Goal: Transaction & Acquisition: Purchase product/service

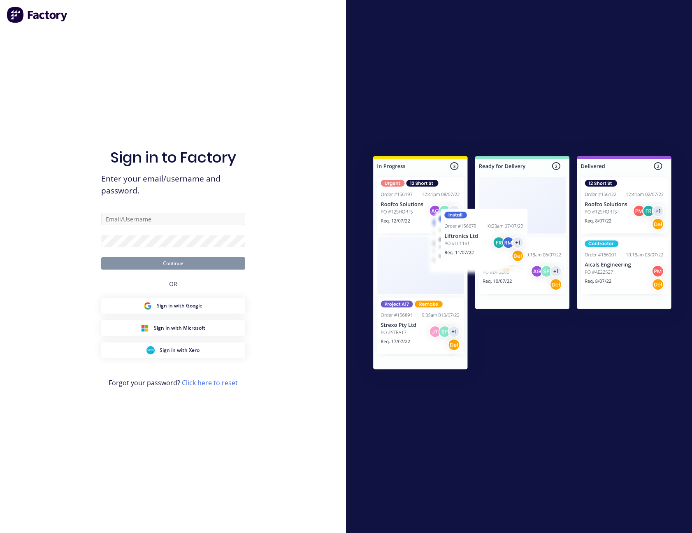
click at [154, 221] on input "text" at bounding box center [173, 219] width 144 height 12
type input "[PERSON_NAME][EMAIL_ADDRESS][PERSON_NAME][DOMAIN_NAME]"
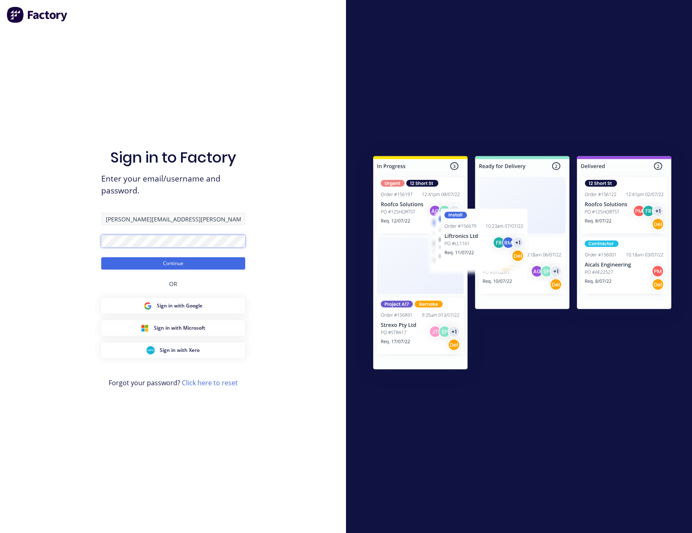
click at [101, 257] on button "Continue" at bounding box center [173, 263] width 144 height 12
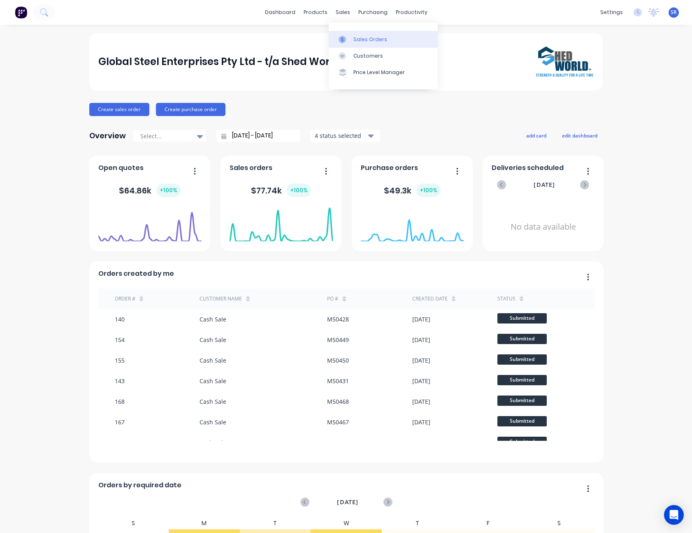
click at [349, 39] on div at bounding box center [345, 39] width 12 height 7
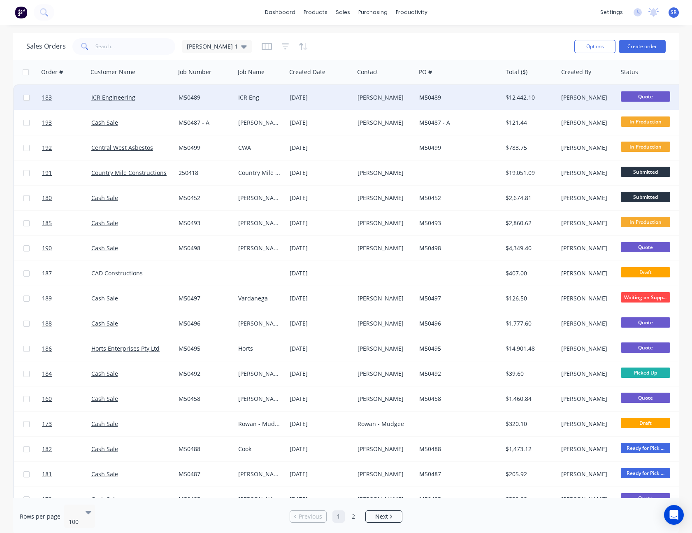
click at [512, 95] on div "$12,442.10" at bounding box center [529, 97] width 47 height 8
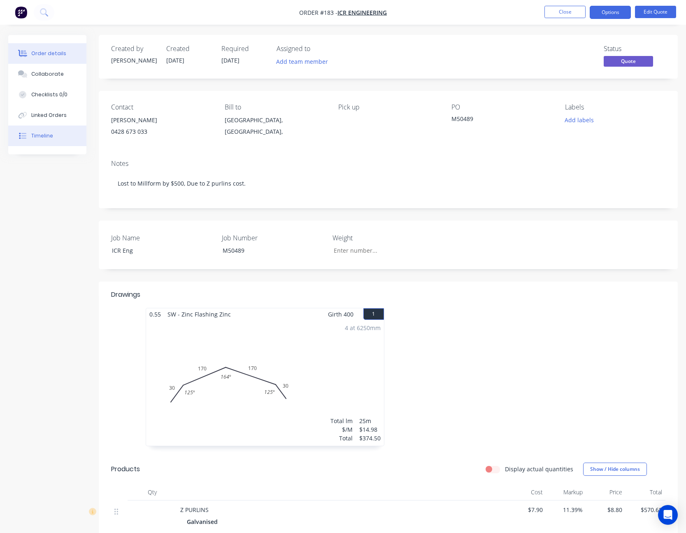
click at [49, 133] on div "Timeline" at bounding box center [42, 135] width 22 height 7
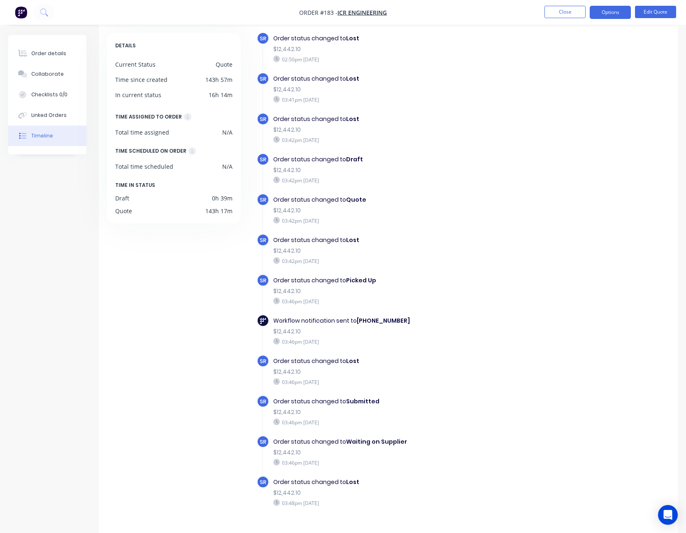
scroll to position [56, 0]
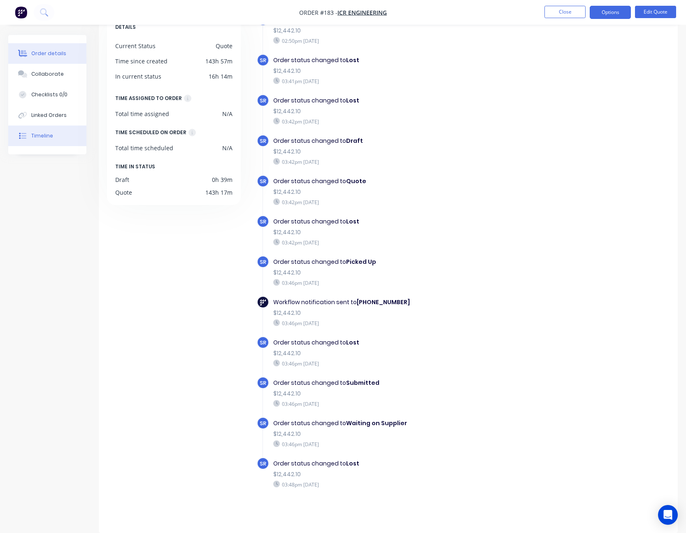
click at [58, 54] on div "Order details" at bounding box center [48, 53] width 35 height 7
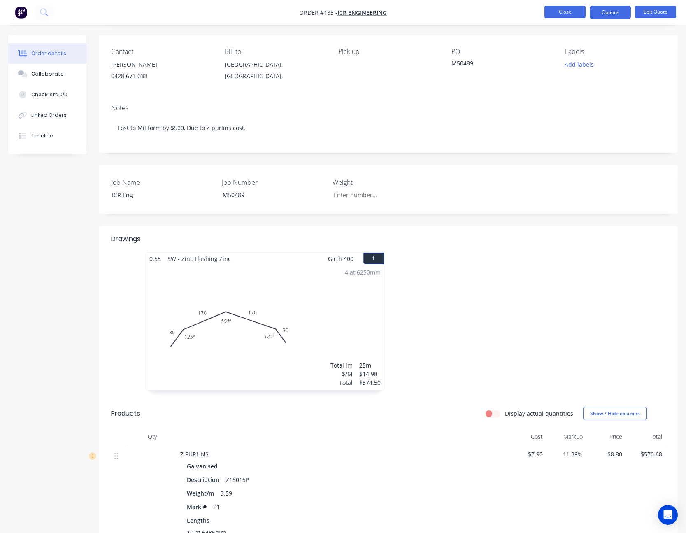
click at [563, 11] on button "Close" at bounding box center [564, 12] width 41 height 12
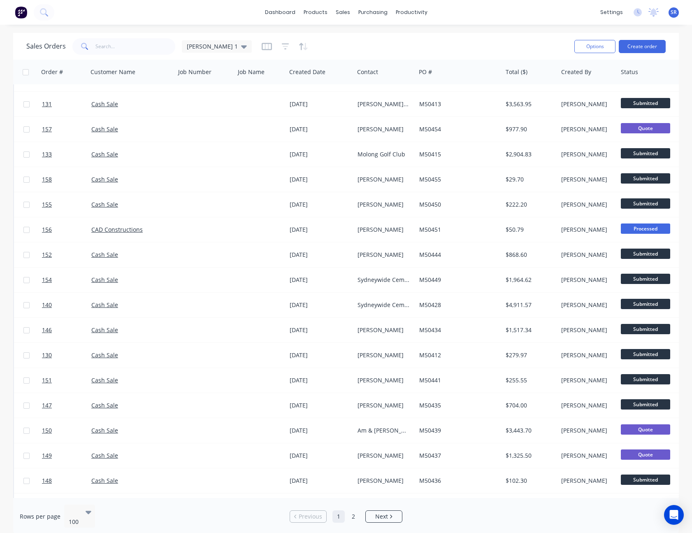
drag, startPoint x: 467, startPoint y: 498, endPoint x: 420, endPoint y: 518, distance: 50.7
click at [420, 518] on div "Rows per page 100 Previous 1 2 Next" at bounding box center [346, 516] width 666 height 37
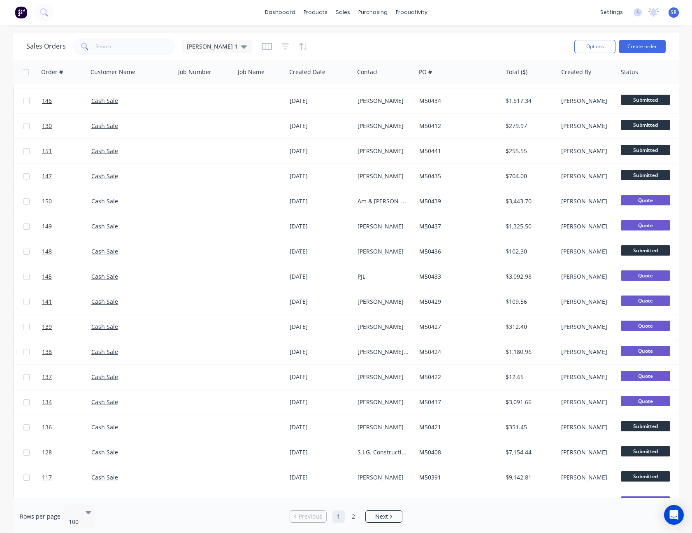
click at [422, 515] on div "Rows per page 100 Previous 1 2 Next" at bounding box center [346, 516] width 666 height 37
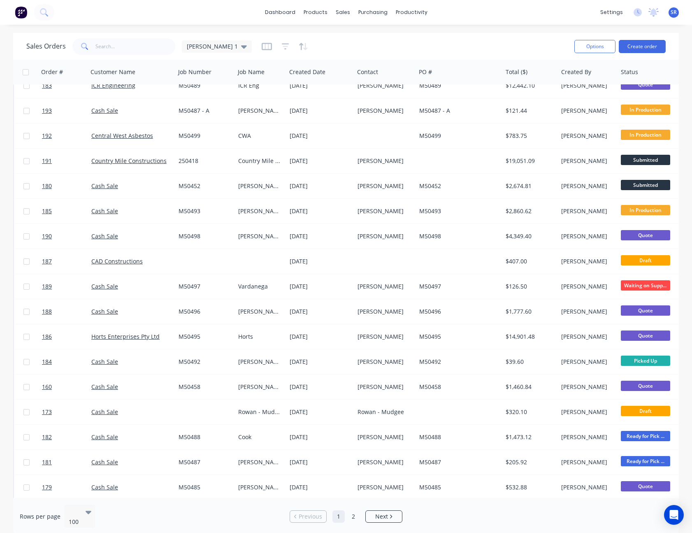
scroll to position [0, 0]
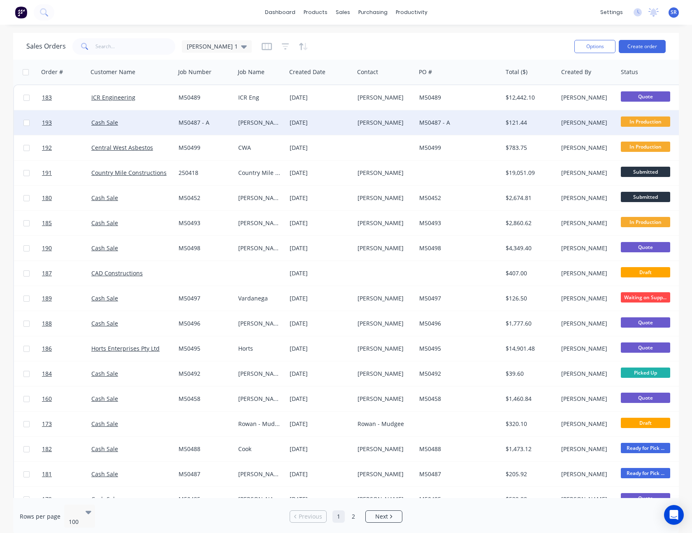
click at [462, 121] on div "M50487 - A" at bounding box center [457, 123] width 76 height 8
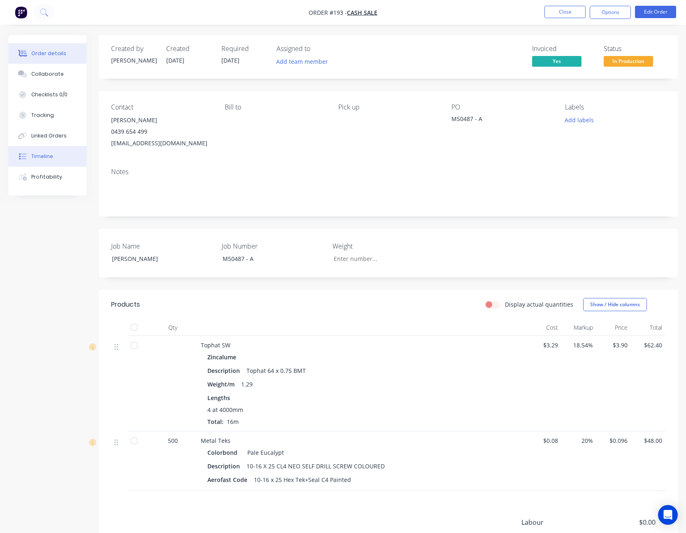
click at [51, 152] on button "Timeline" at bounding box center [47, 156] width 78 height 21
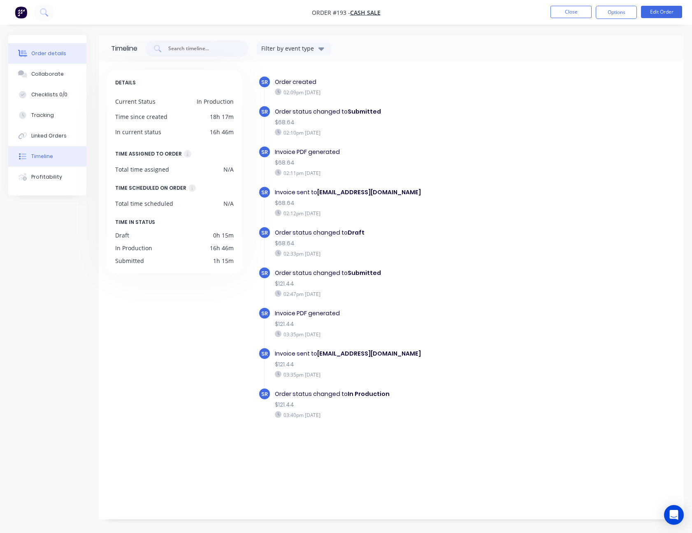
click at [51, 55] on div "Order details" at bounding box center [48, 53] width 35 height 7
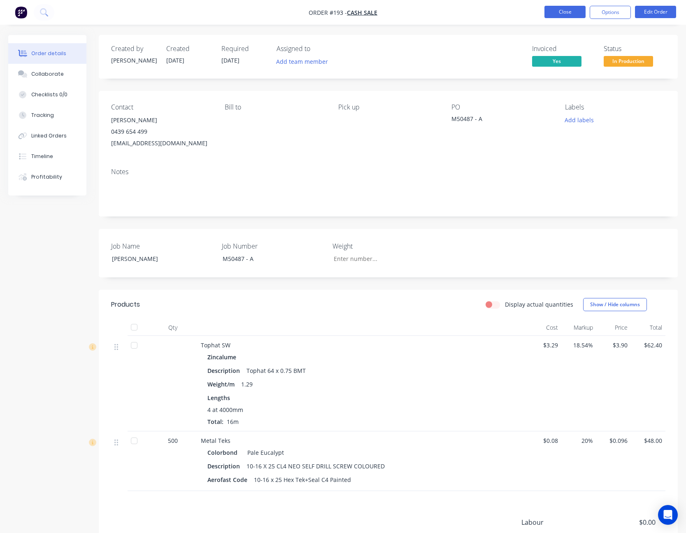
click at [561, 13] on button "Close" at bounding box center [564, 12] width 41 height 12
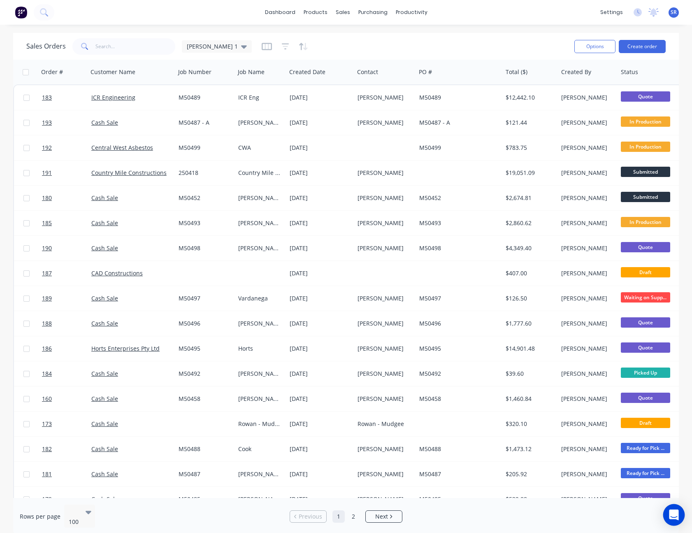
click at [680, 516] on div "Open Intercom Messenger" at bounding box center [674, 515] width 22 height 22
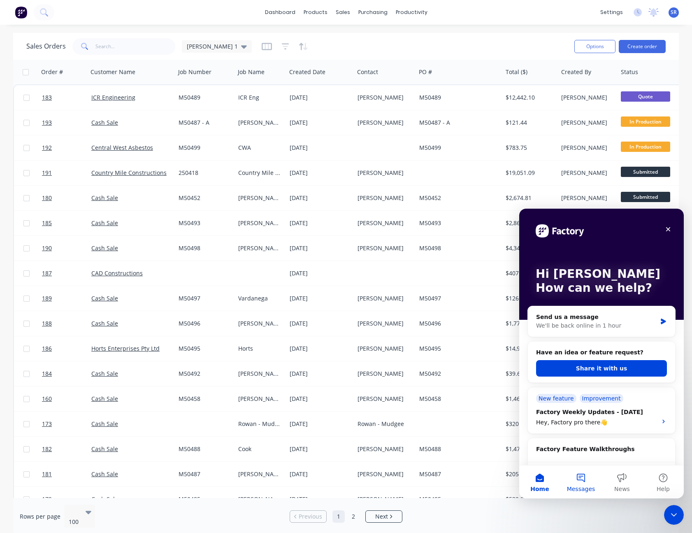
click at [584, 483] on button "Messages" at bounding box center [580, 481] width 41 height 33
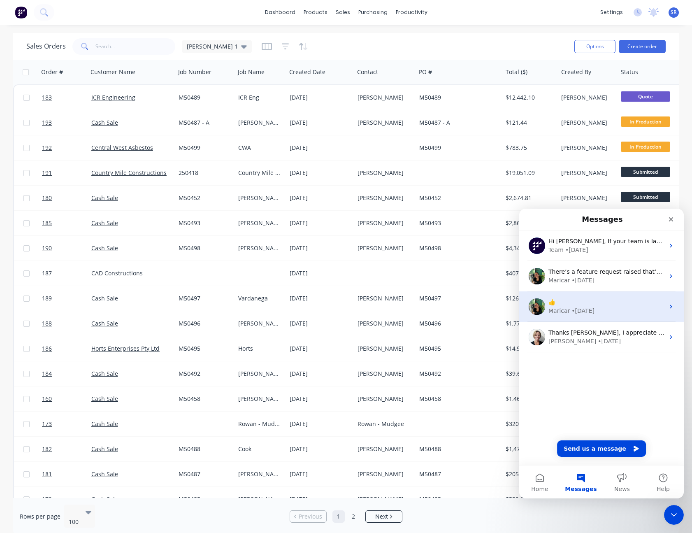
click at [587, 304] on div "👍" at bounding box center [607, 302] width 116 height 9
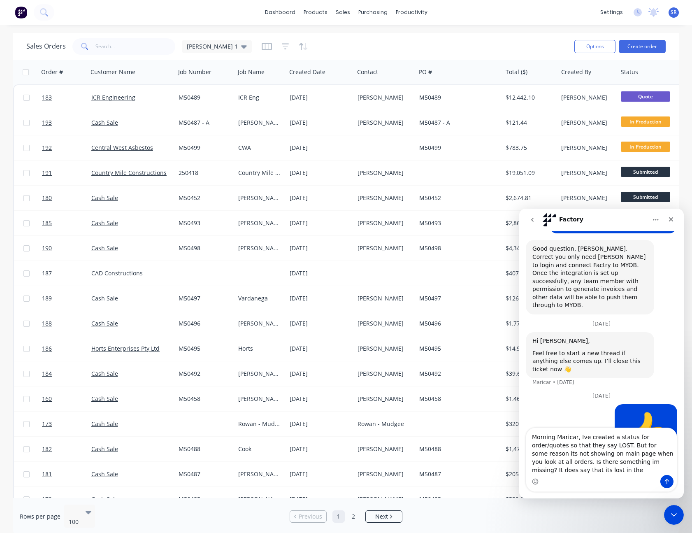
scroll to position [558, 0]
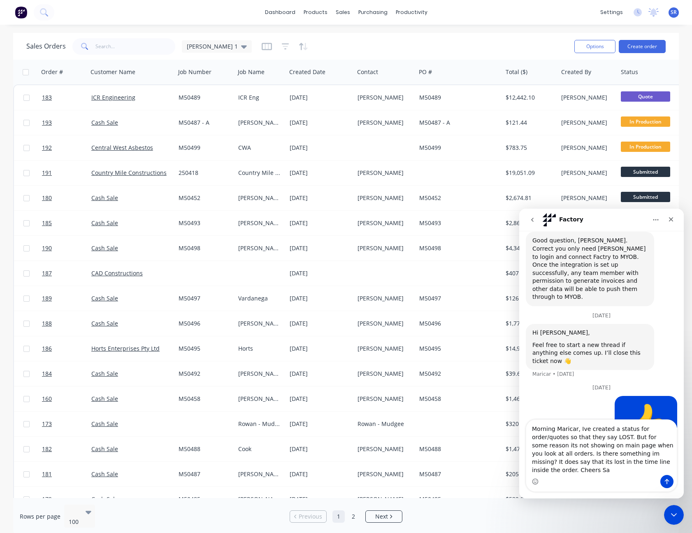
type textarea "Morning Maricar, Ive created a status for order/quotes so that they say LOST. B…"
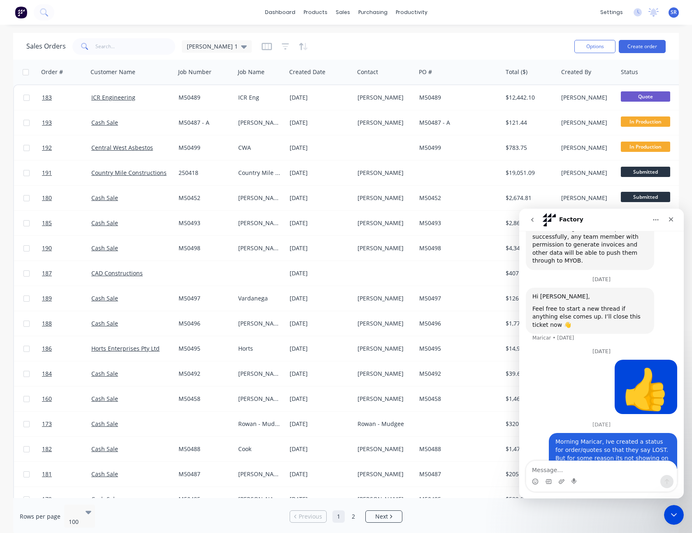
scroll to position [609, 0]
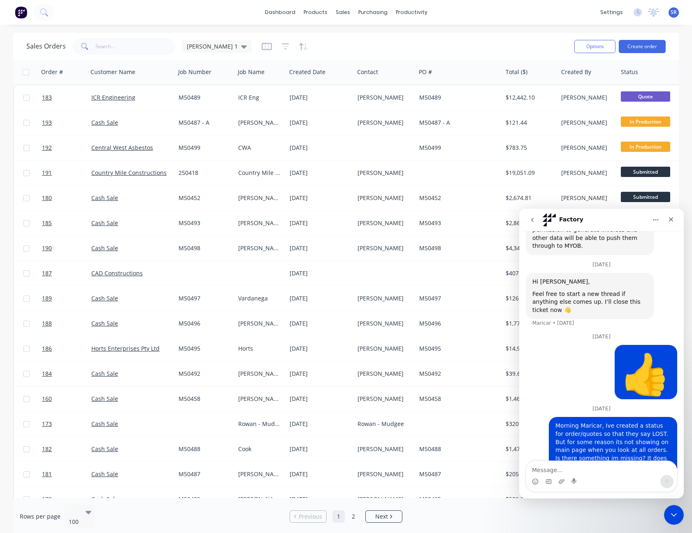
click at [422, 40] on div "Sales Orders [PERSON_NAME] 1" at bounding box center [297, 46] width 542 height 20
click at [674, 219] on icon "Close" at bounding box center [671, 219] width 7 height 7
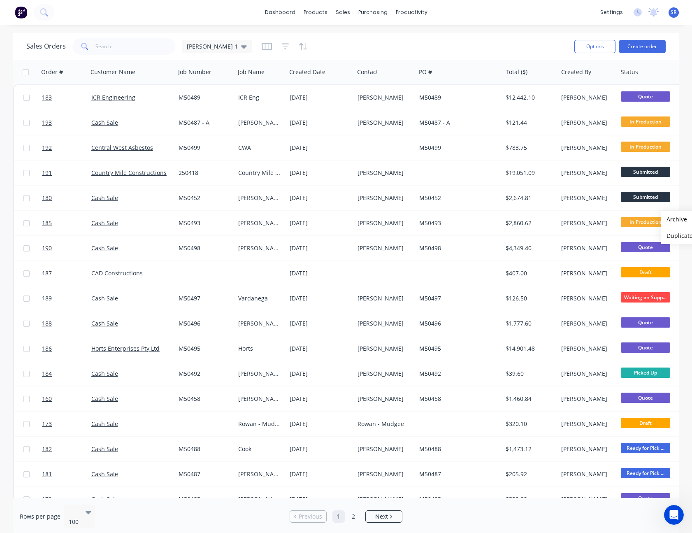
click at [519, 59] on div "Sales Orders Sam 1 Options Create order" at bounding box center [346, 46] width 666 height 27
click at [386, 34] on link "Purchase Orders" at bounding box center [407, 39] width 109 height 16
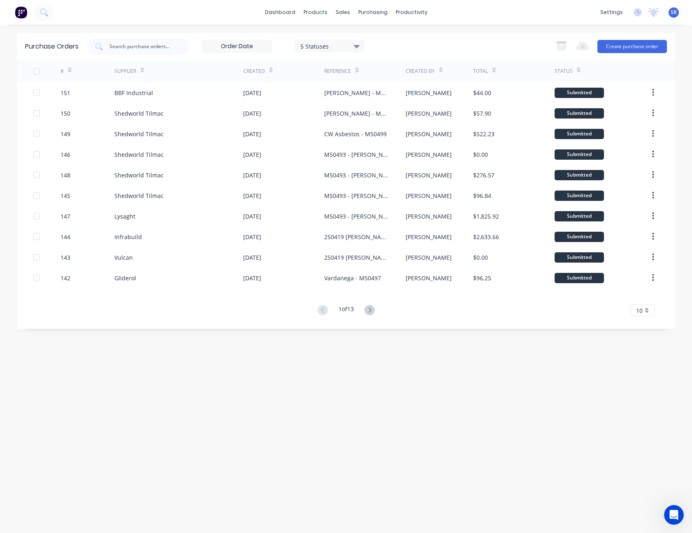
click at [646, 310] on div "10" at bounding box center [643, 310] width 24 height 12
click at [642, 409] on div "35" at bounding box center [642, 412] width 23 height 14
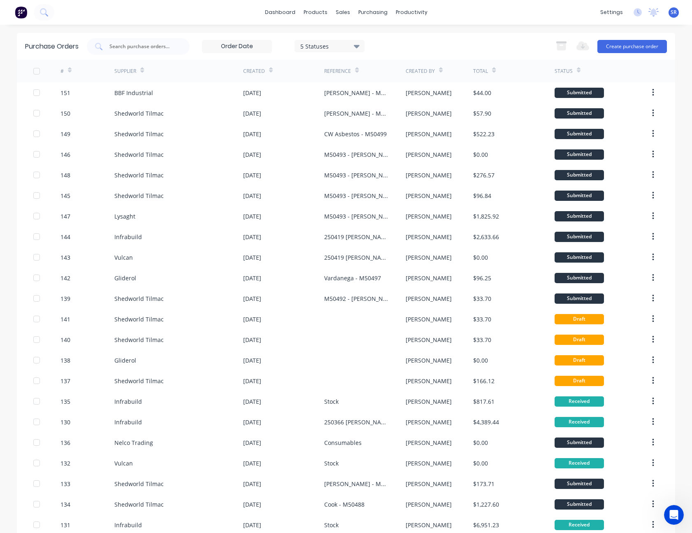
click at [346, 47] on div "5 Statuses" at bounding box center [329, 46] width 59 height 9
click at [385, 45] on div "5 Statuses 5 Statuses Export to Excel (XLSX) Create purchase order" at bounding box center [377, 46] width 580 height 16
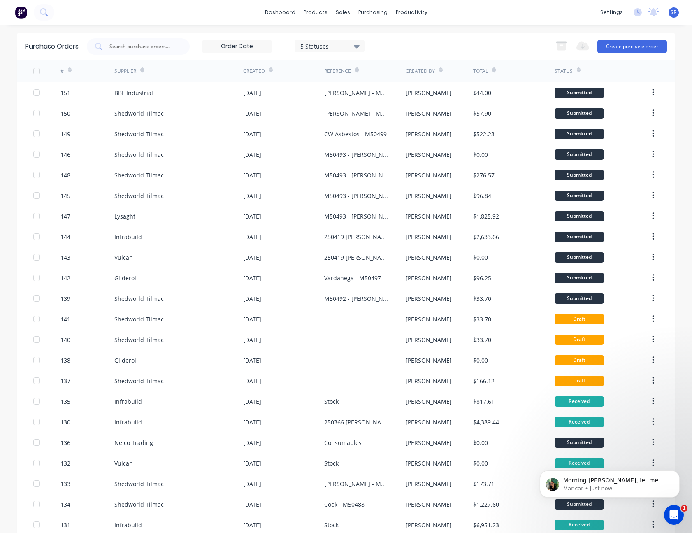
scroll to position [642, 0]
click at [361, 40] on div "Sales Orders" at bounding box center [370, 39] width 34 height 7
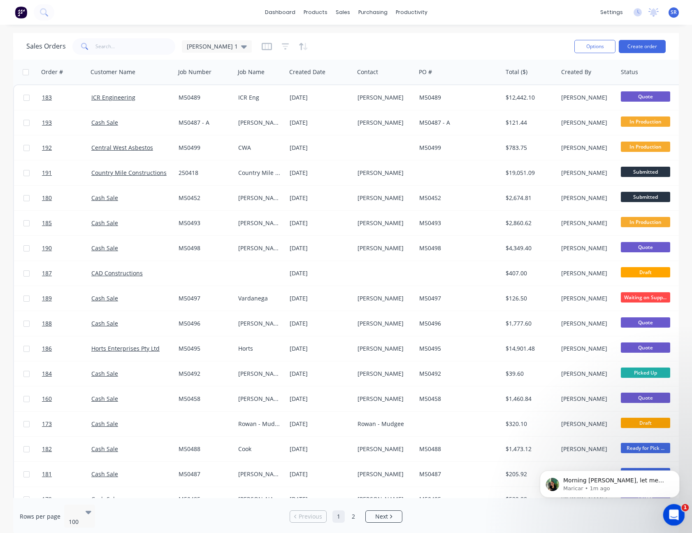
click at [667, 520] on div "Open Intercom Messenger" at bounding box center [672, 513] width 27 height 27
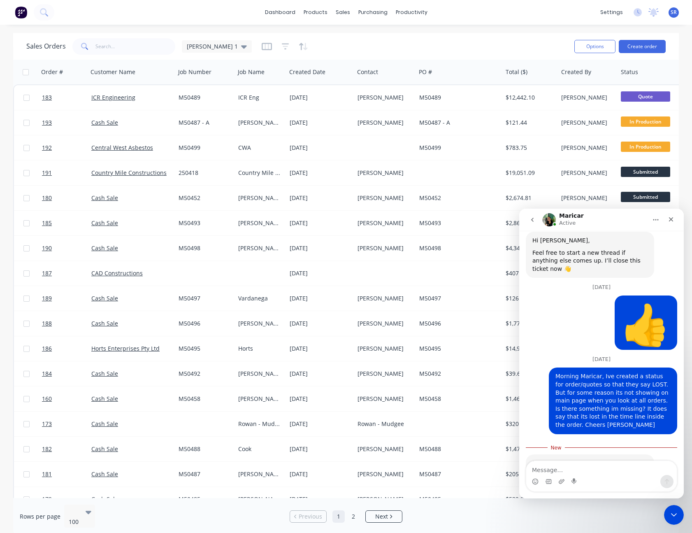
scroll to position [656, 0]
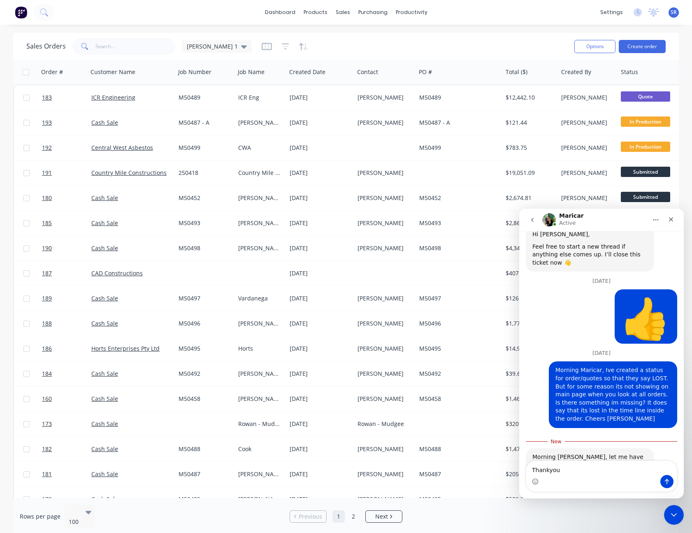
type textarea "Thankyou"
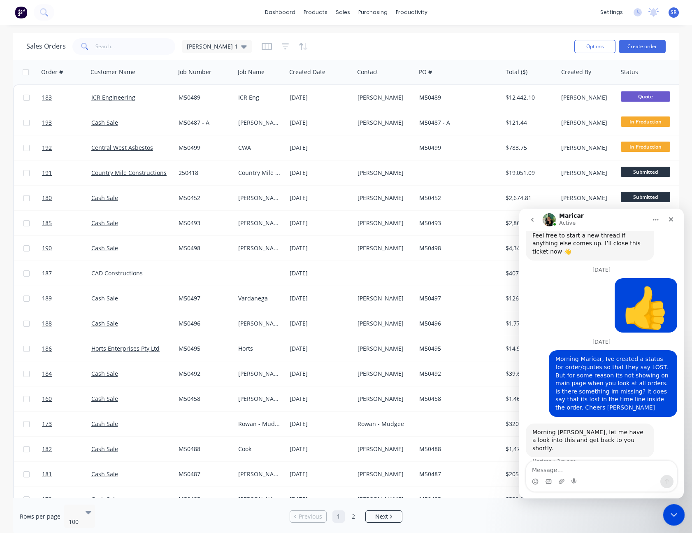
click at [671, 518] on icon "Close Intercom Messenger" at bounding box center [673, 514] width 10 height 10
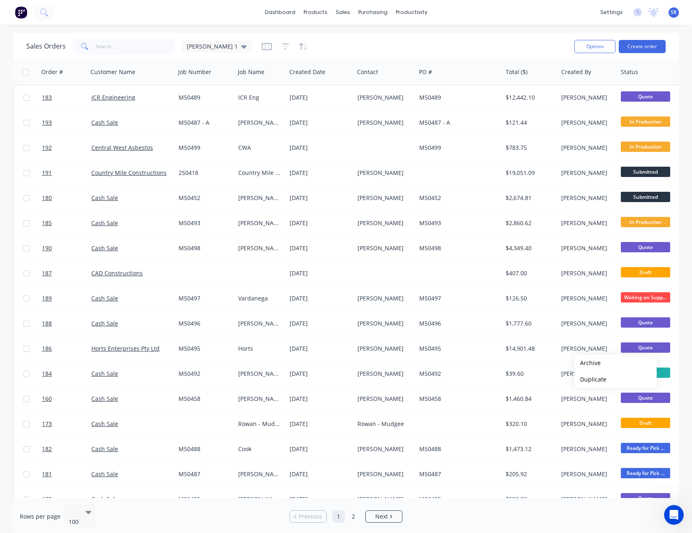
click at [498, 12] on div "dashboard products sales purchasing productivity dashboard products Product Cat…" at bounding box center [346, 12] width 692 height 25
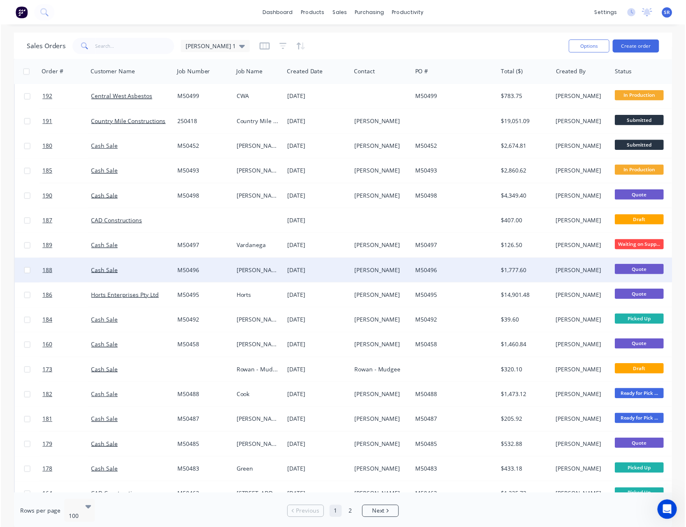
scroll to position [0, 0]
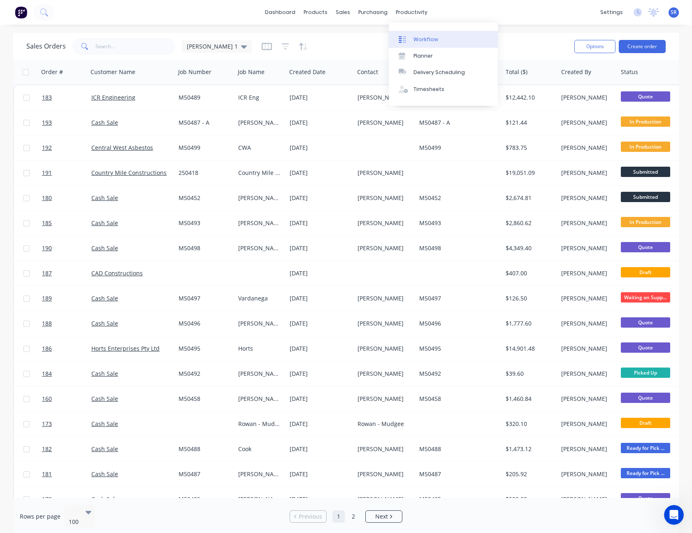
click at [417, 39] on div "Workflow" at bounding box center [426, 39] width 25 height 7
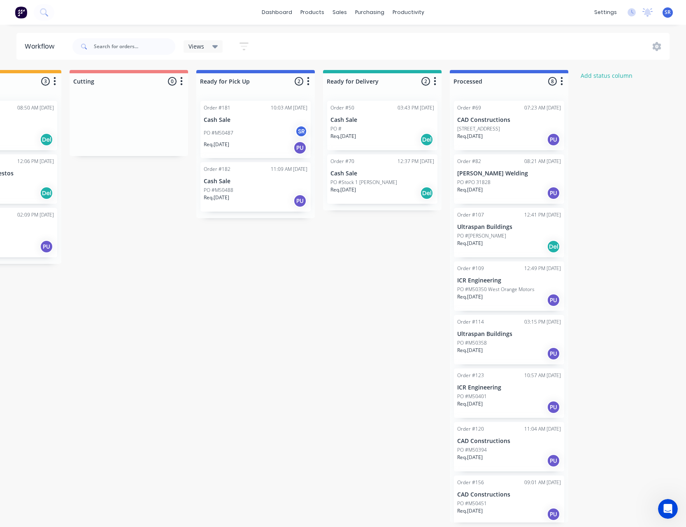
scroll to position [0, 457]
click at [560, 80] on icon "button" at bounding box center [559, 81] width 2 height 10
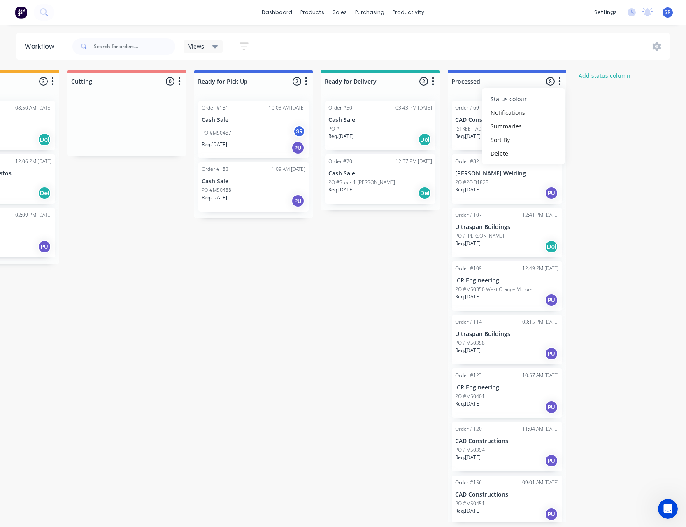
click at [535, 98] on button "Status colour" at bounding box center [523, 99] width 82 height 14
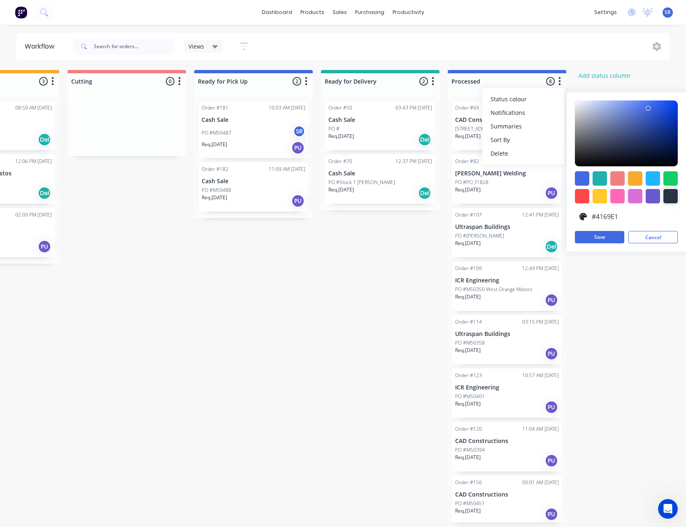
click at [675, 199] on div at bounding box center [670, 196] width 14 height 14
type input "#273444"
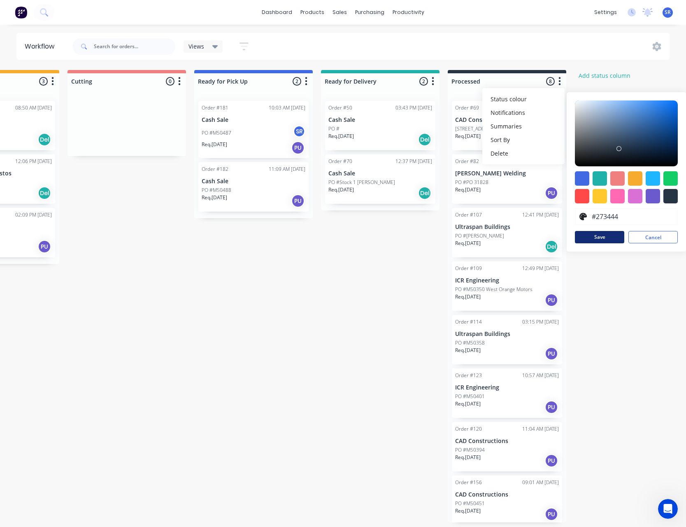
click at [602, 233] on button "Save" at bounding box center [599, 237] width 49 height 12
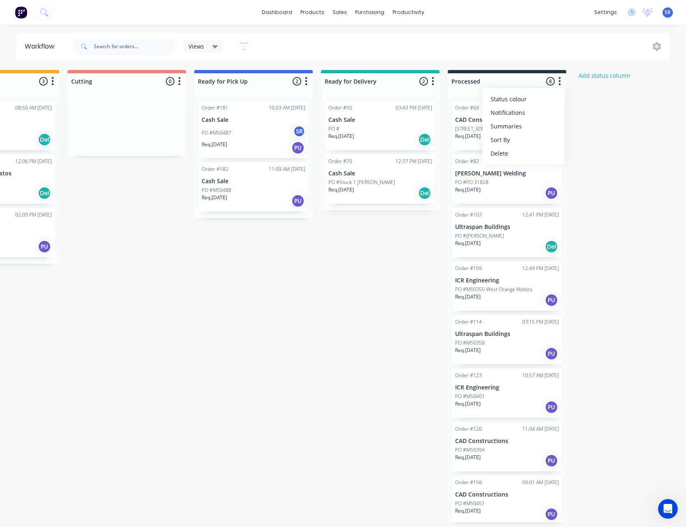
click at [602, 233] on div "Submitted 48 Status colour #273444 hex #273444 Save Cancel Summaries Total orde…" at bounding box center [163, 296] width 1253 height 452
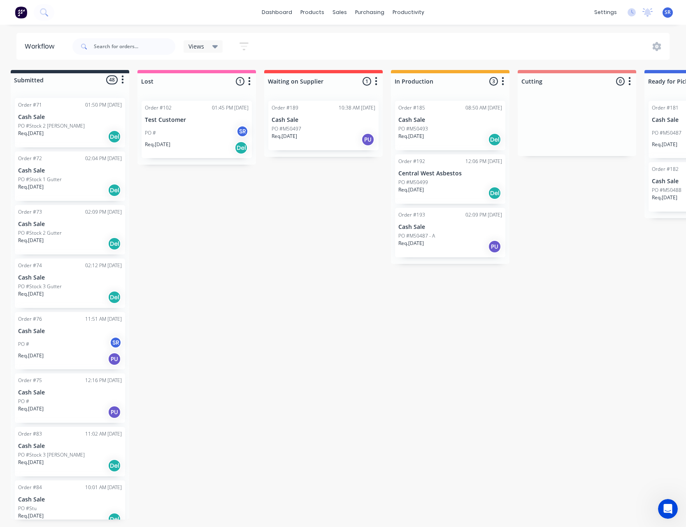
scroll to position [0, 0]
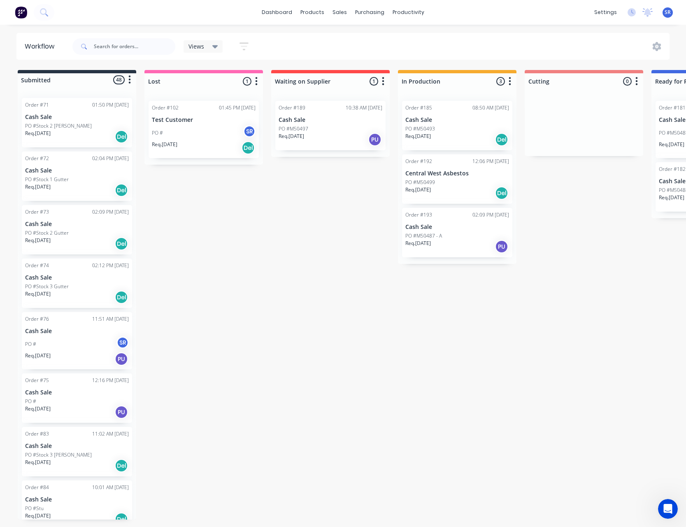
click at [130, 79] on icon "button" at bounding box center [130, 80] width 2 height 8
click at [111, 92] on button "Status colour" at bounding box center [93, 98] width 82 height 14
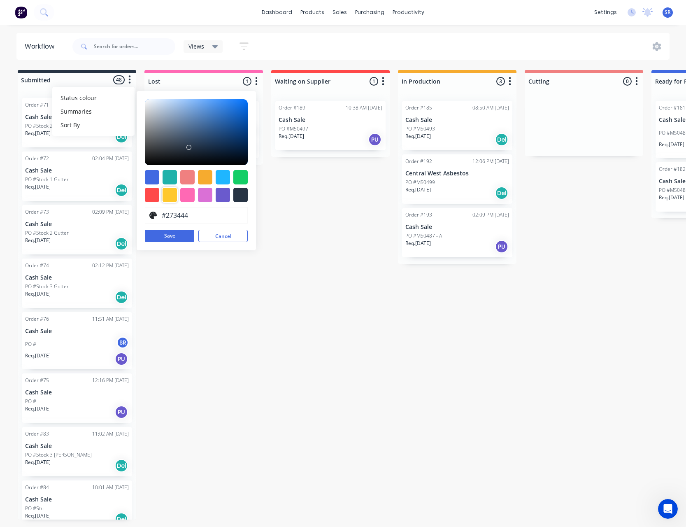
click at [171, 194] on div at bounding box center [170, 195] width 14 height 14
type input "#FFC82C"
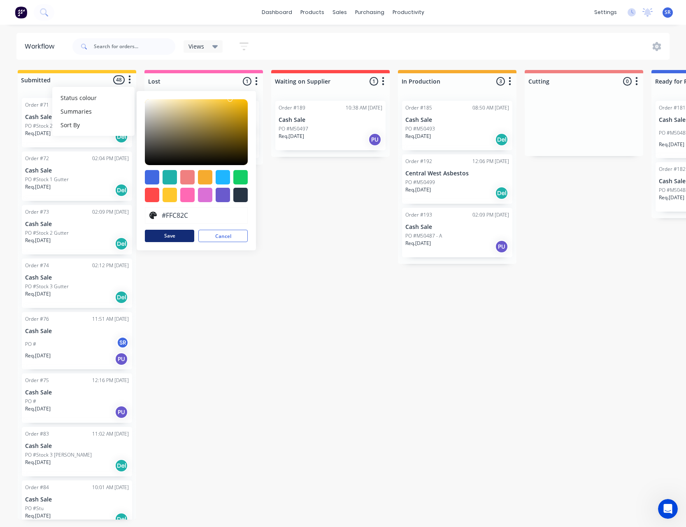
click at [170, 233] on button "Save" at bounding box center [169, 236] width 49 height 12
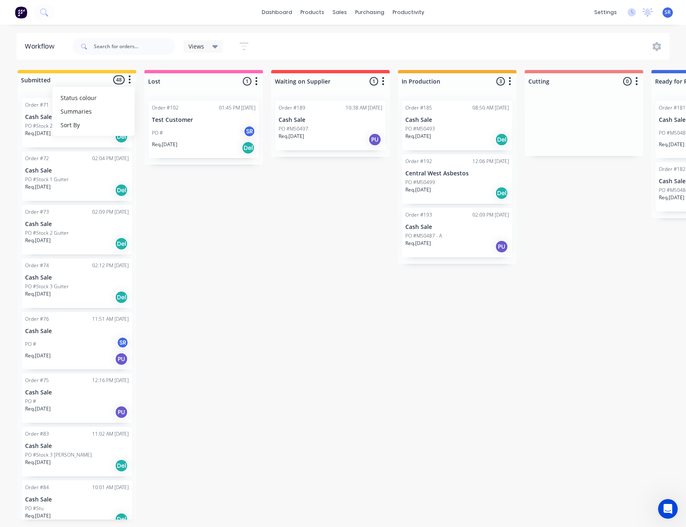
click at [509, 82] on icon "button" at bounding box center [510, 81] width 2 height 10
click at [499, 99] on button "Status colour" at bounding box center [474, 99] width 82 height 14
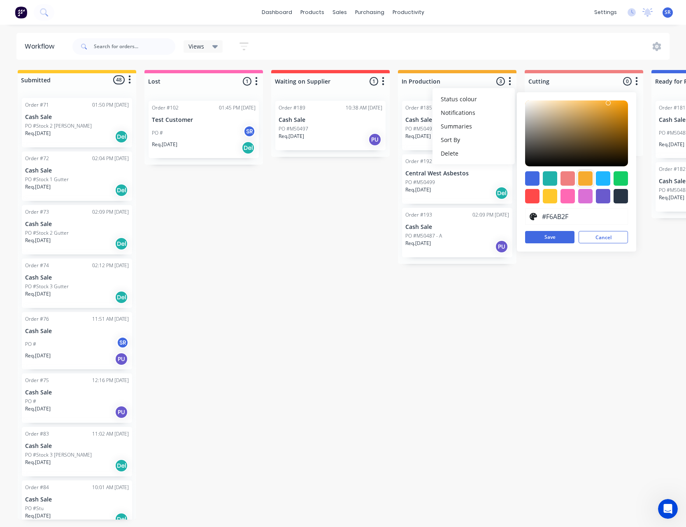
click at [584, 177] on div at bounding box center [585, 178] width 14 height 14
click at [557, 233] on button "Save" at bounding box center [549, 237] width 49 height 12
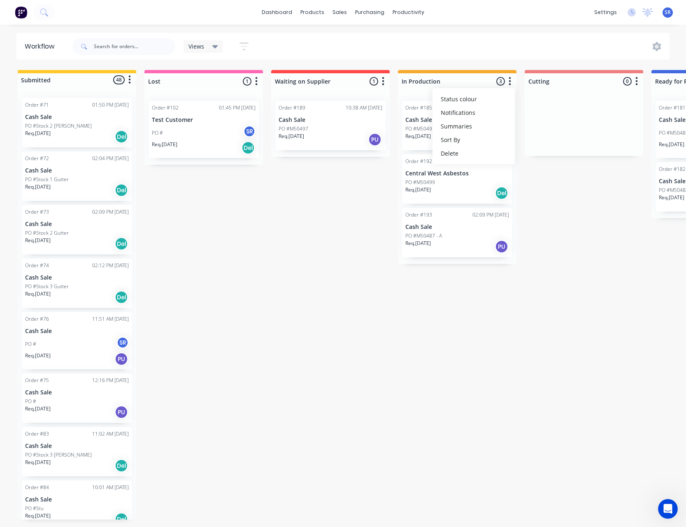
click at [524, 256] on div "Submitted 48 Status colour #FFC82C hex #FFC82C Save Cancel Summaries Total orde…" at bounding box center [620, 296] width 1253 height 452
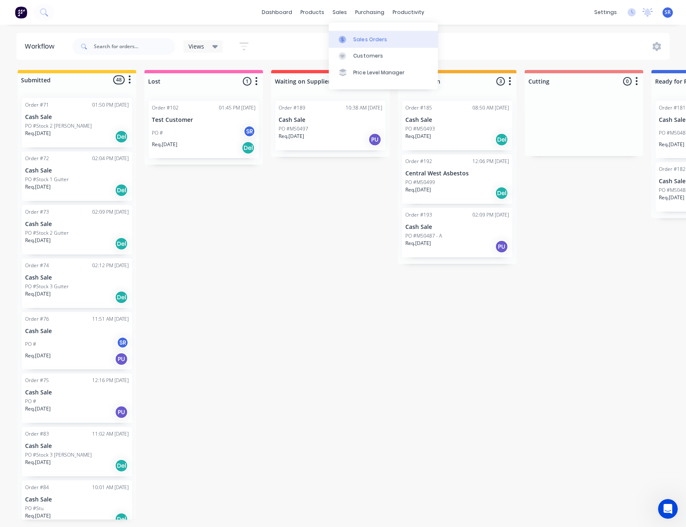
click at [356, 38] on div "Sales Orders" at bounding box center [370, 39] width 34 height 7
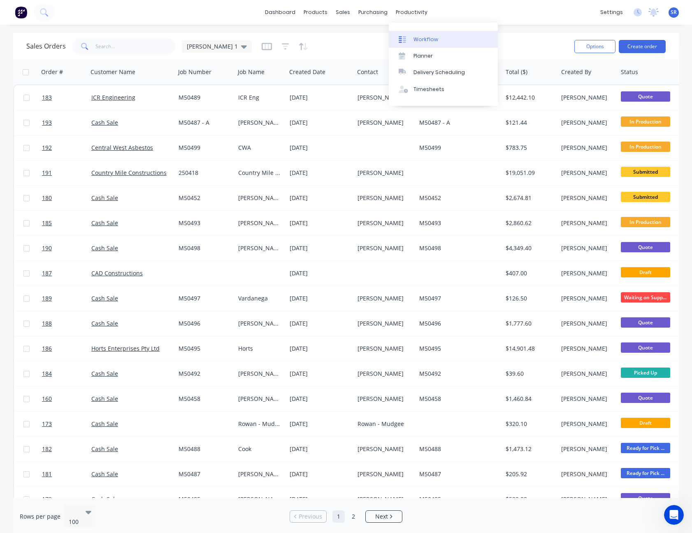
click at [419, 38] on div "Workflow" at bounding box center [426, 39] width 25 height 7
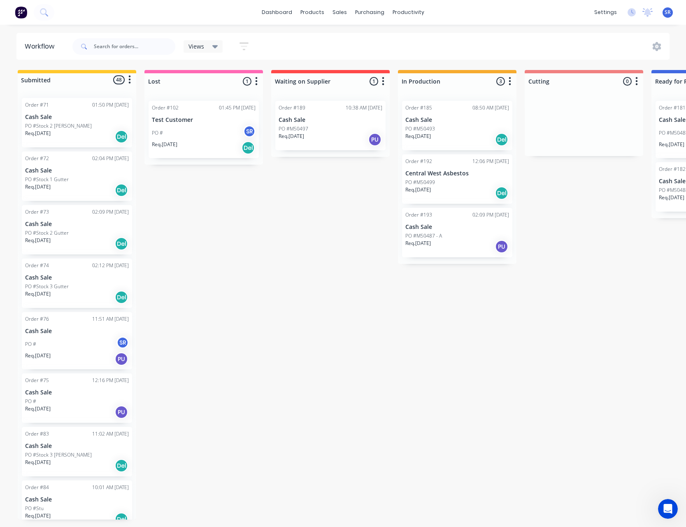
click at [130, 81] on icon "button" at bounding box center [129, 79] width 2 height 10
click at [118, 93] on button "Status colour" at bounding box center [93, 98] width 82 height 14
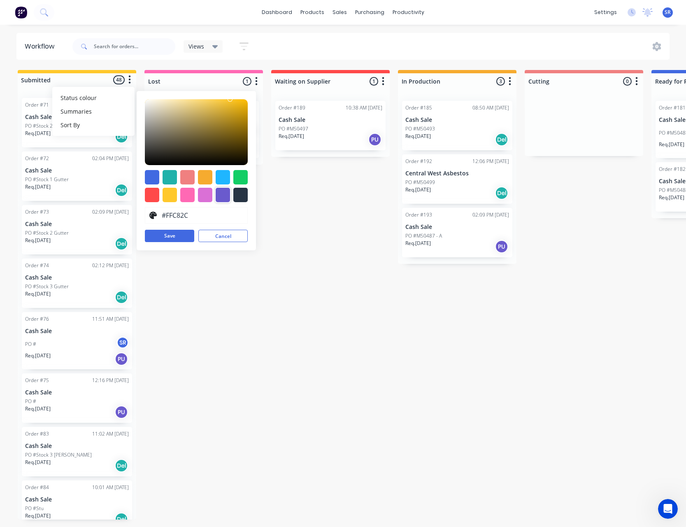
click at [223, 196] on div at bounding box center [223, 195] width 14 height 14
type input "#6A5ACD"
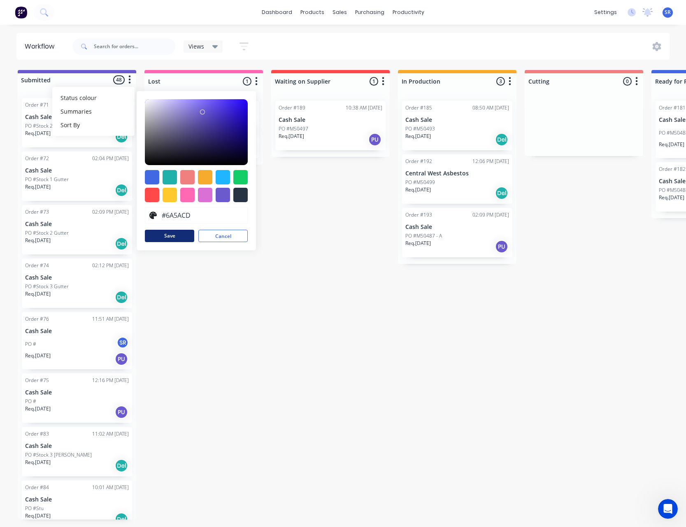
click at [181, 235] on button "Save" at bounding box center [169, 236] width 49 height 12
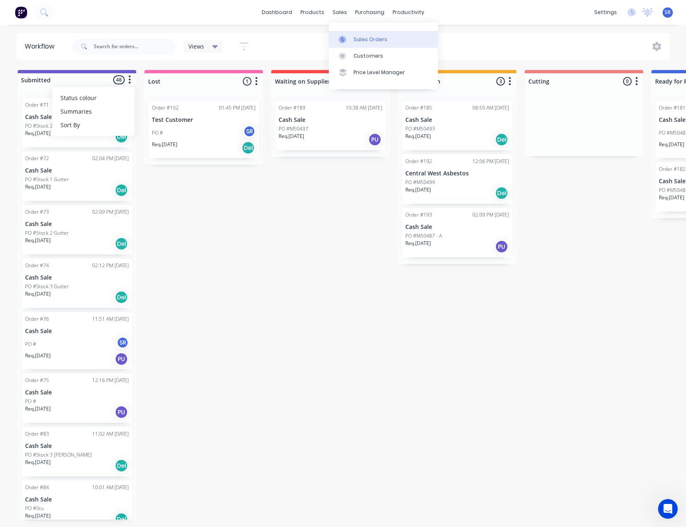
click at [353, 36] on div "Sales Orders" at bounding box center [370, 39] width 34 height 7
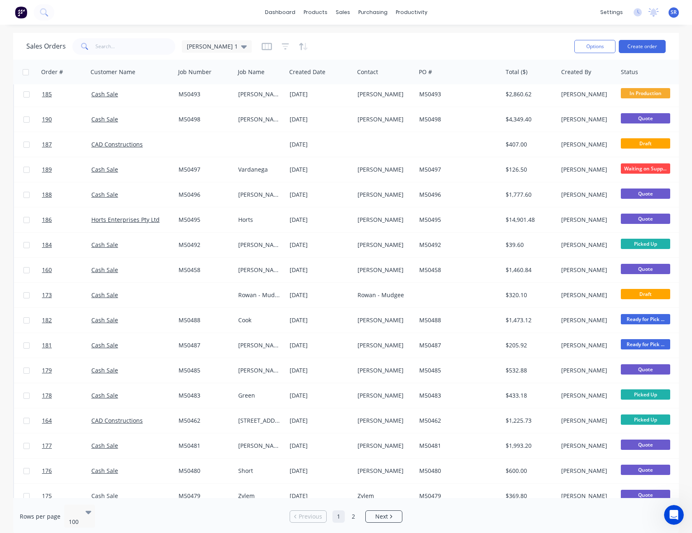
scroll to position [165, 0]
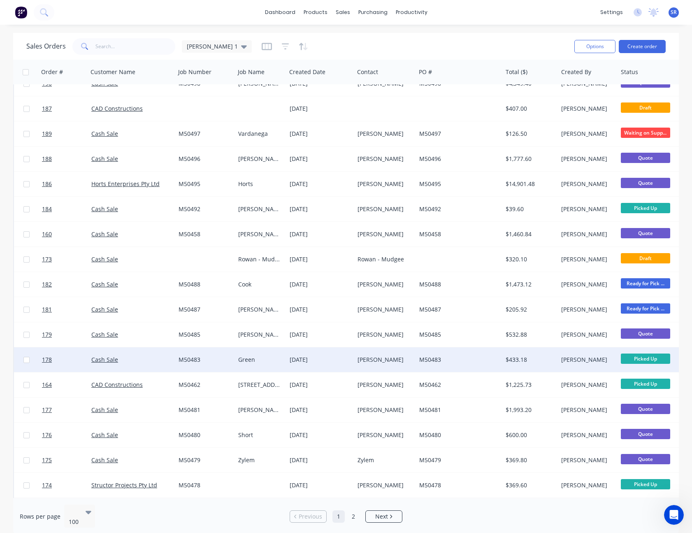
click at [595, 357] on div "[PERSON_NAME]" at bounding box center [586, 360] width 51 height 8
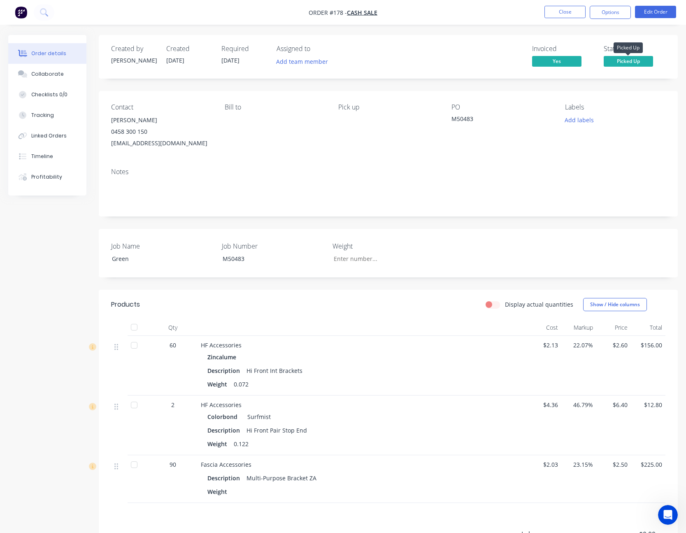
click at [630, 63] on span "Picked Up" at bounding box center [628, 61] width 49 height 10
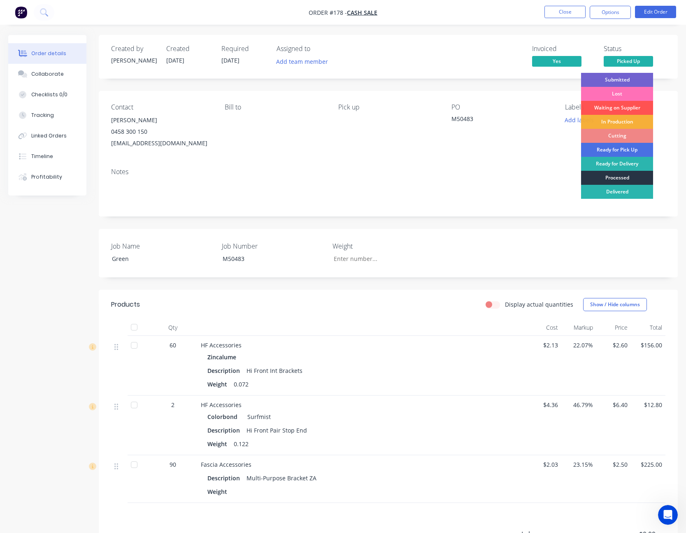
click at [621, 177] on div "Processed" at bounding box center [617, 178] width 72 height 14
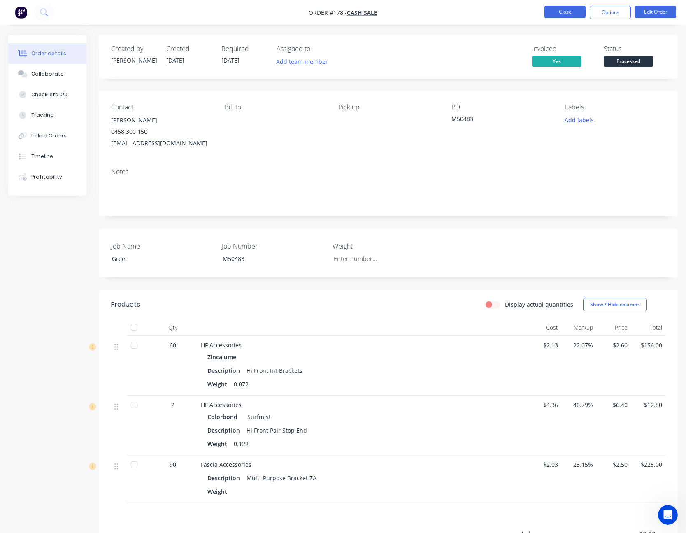
click at [569, 14] on button "Close" at bounding box center [564, 12] width 41 height 12
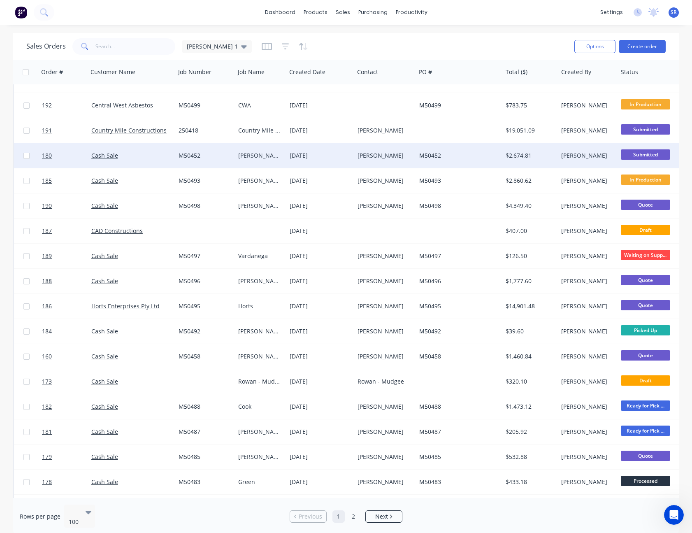
scroll to position [206, 0]
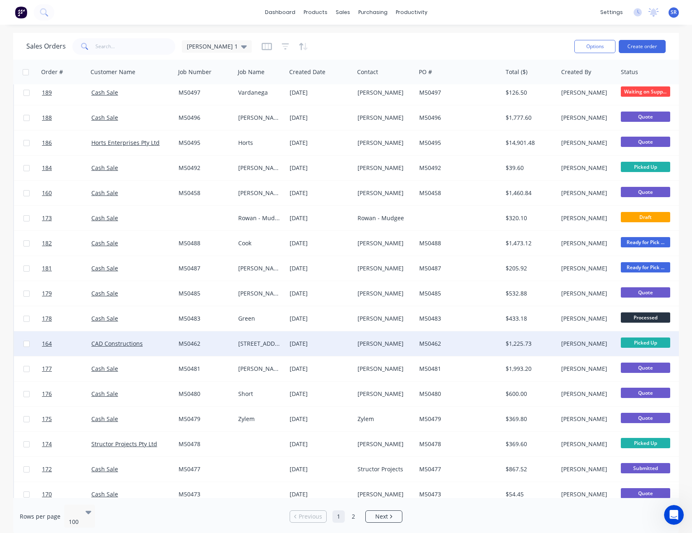
click at [580, 339] on div "[PERSON_NAME]" at bounding box center [588, 343] width 60 height 25
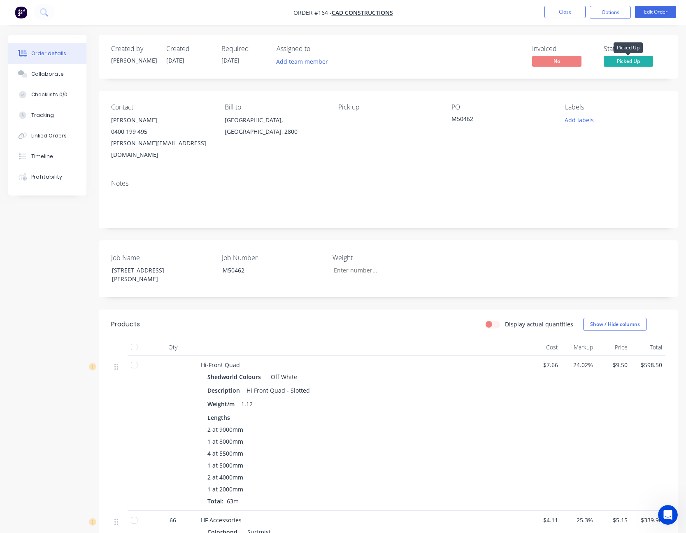
click at [638, 62] on span "Picked Up" at bounding box center [628, 61] width 49 height 10
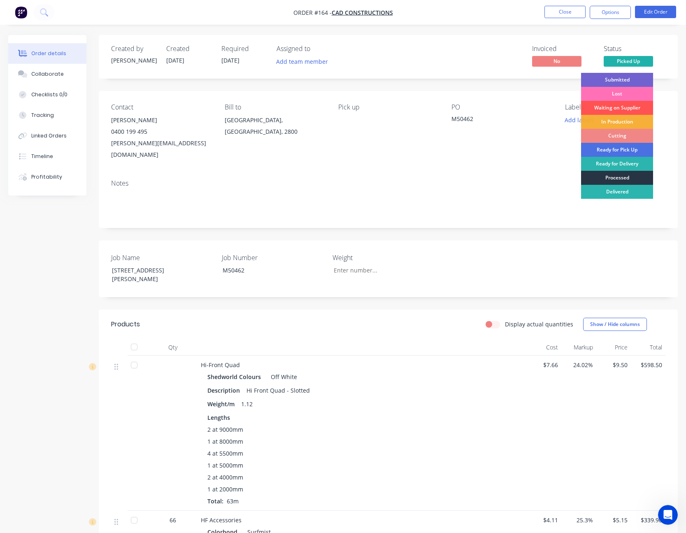
click at [616, 174] on div "Processed" at bounding box center [617, 178] width 72 height 14
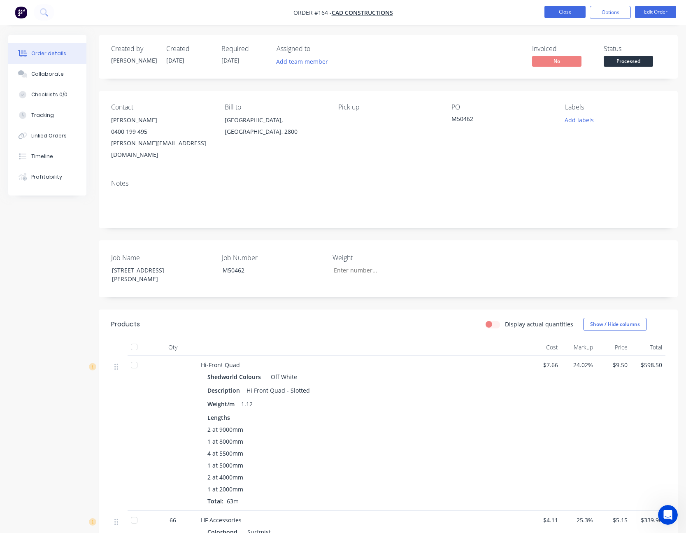
click at [571, 13] on button "Close" at bounding box center [564, 12] width 41 height 12
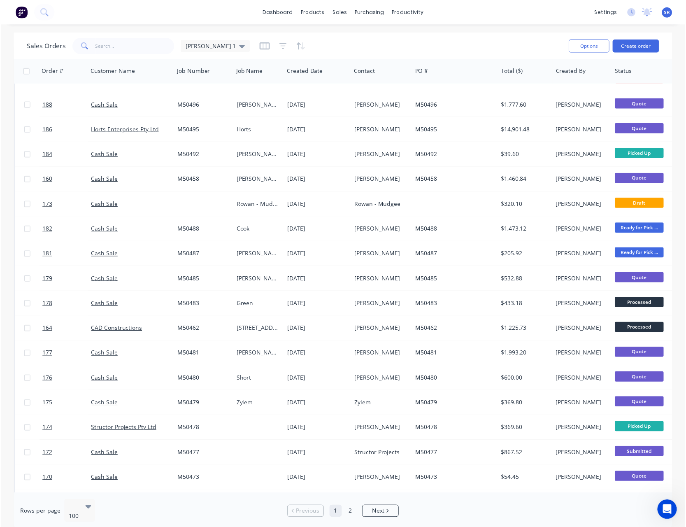
scroll to position [288, 0]
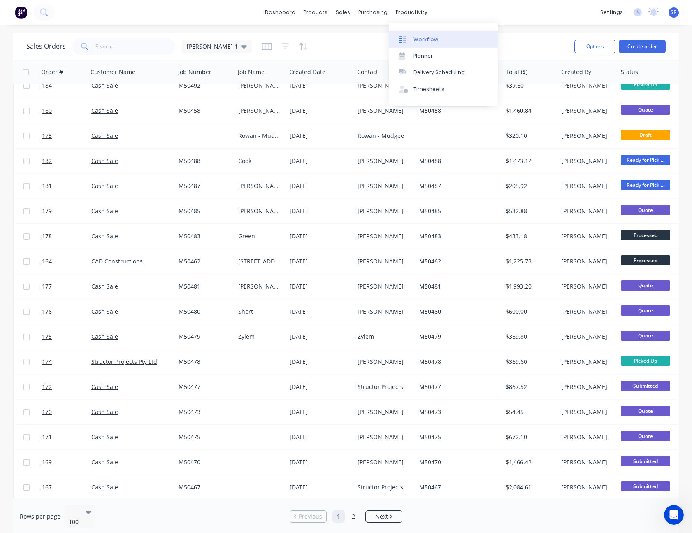
click at [420, 37] on div "Workflow" at bounding box center [426, 39] width 25 height 7
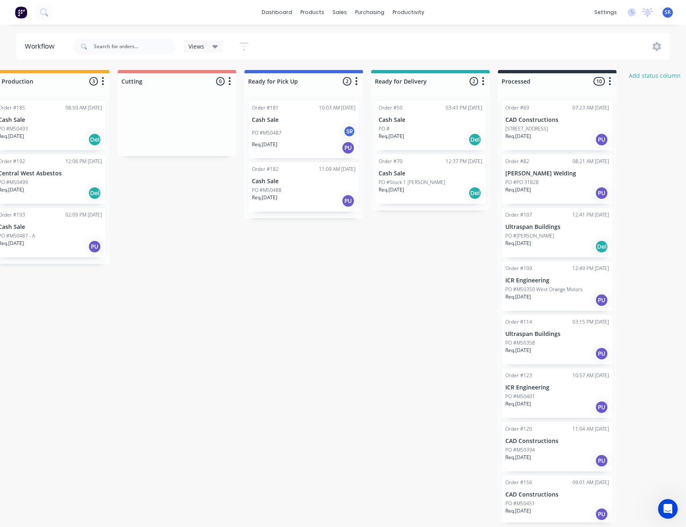
scroll to position [0, 426]
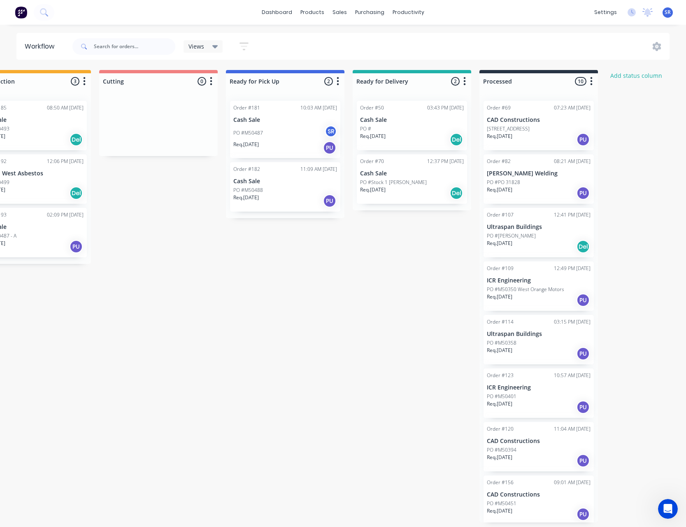
click at [591, 80] on icon "button" at bounding box center [591, 81] width 2 height 10
click at [532, 82] on div at bounding box center [538, 81] width 119 height 16
type input "P"
type input "Completed"
click at [580, 95] on div "Order #69 07:23 AM 04/06/25 CAD Constructions PO #21-25 Bletchington St Req. 04…" at bounding box center [538, 308] width 119 height 428
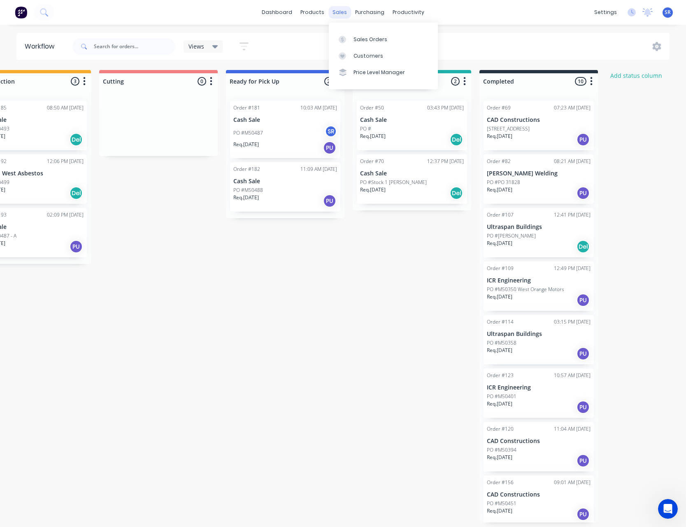
click at [344, 12] on div "sales" at bounding box center [339, 12] width 23 height 12
click at [359, 40] on div "Sales Orders" at bounding box center [370, 39] width 34 height 7
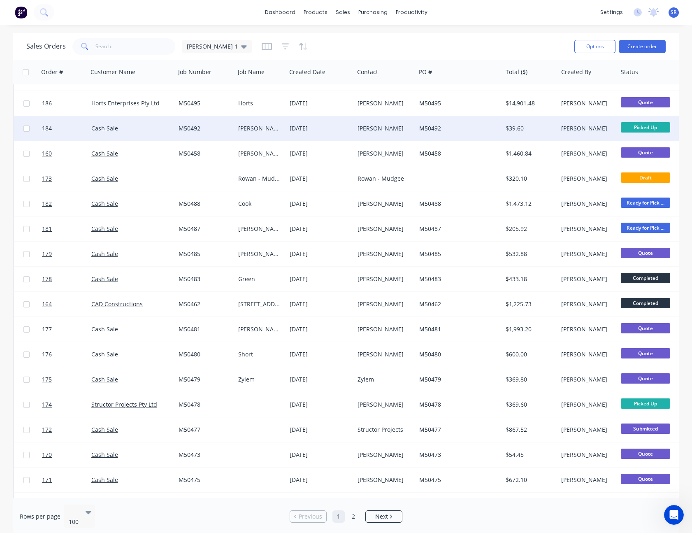
scroll to position [288, 0]
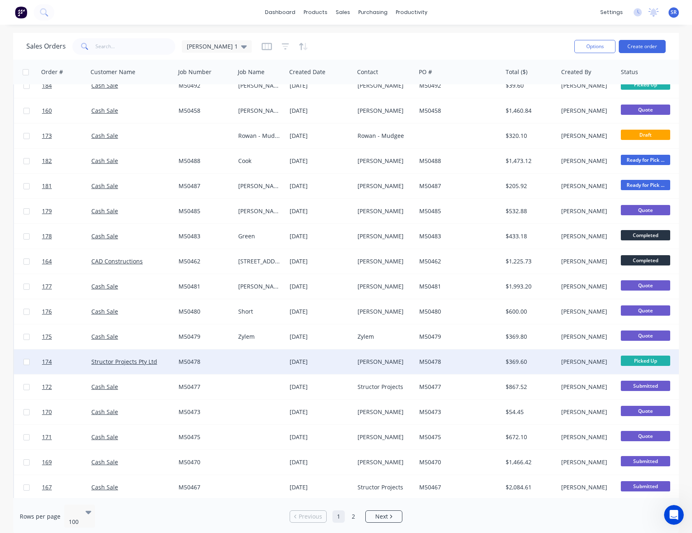
click at [537, 358] on div "$369.60" at bounding box center [529, 362] width 47 height 8
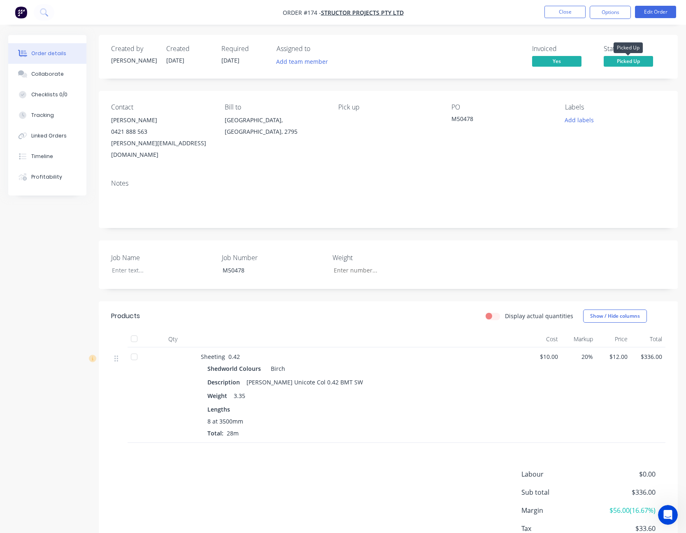
click at [639, 63] on span "Picked Up" at bounding box center [628, 61] width 49 height 10
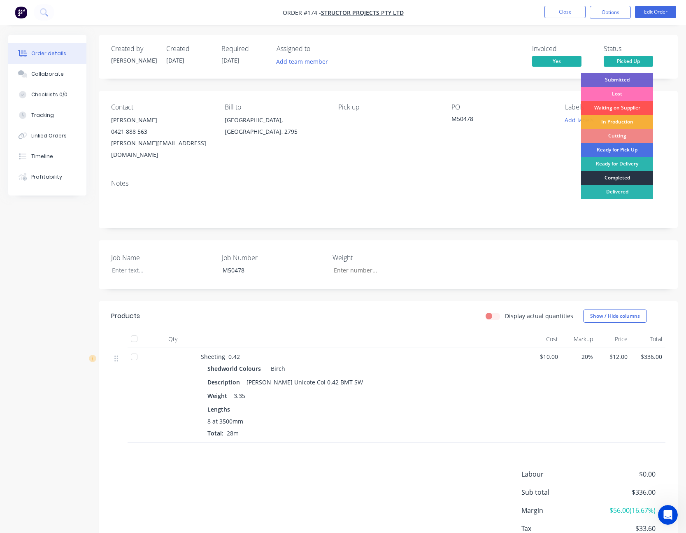
click at [628, 176] on div "Completed" at bounding box center [617, 178] width 72 height 14
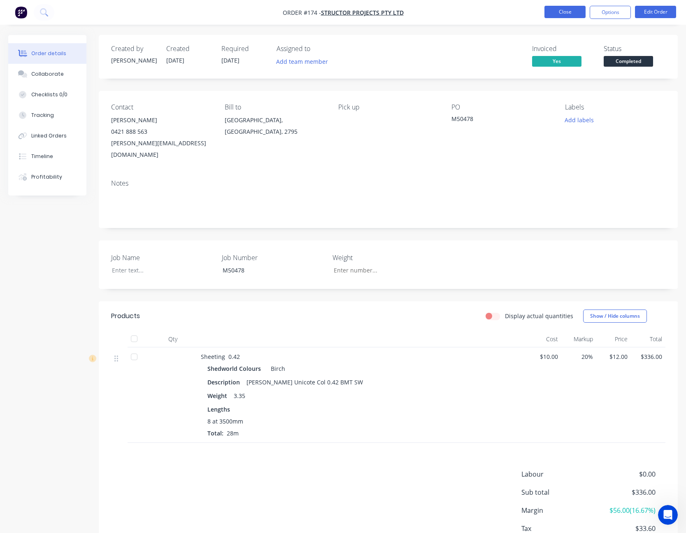
click at [573, 9] on button "Close" at bounding box center [564, 12] width 41 height 12
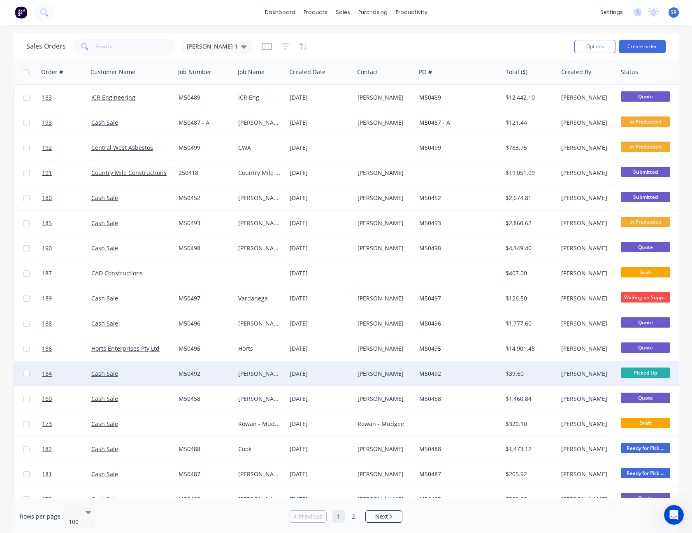
click at [576, 371] on div "[PERSON_NAME]" at bounding box center [586, 374] width 51 height 8
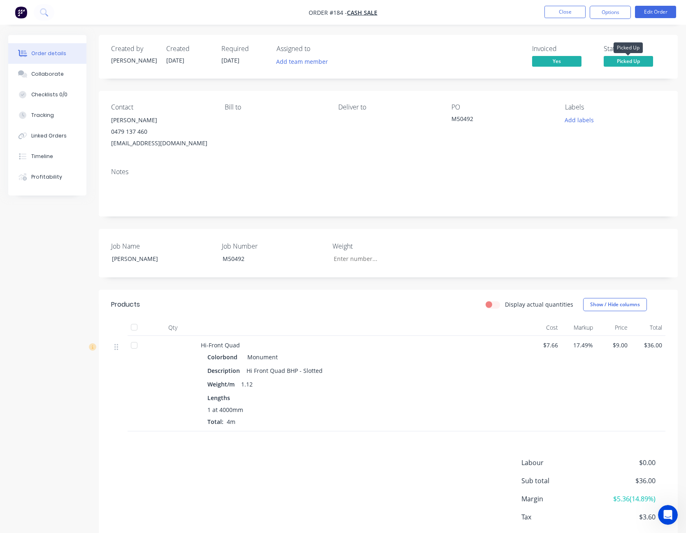
click at [637, 63] on span "Picked Up" at bounding box center [628, 61] width 49 height 10
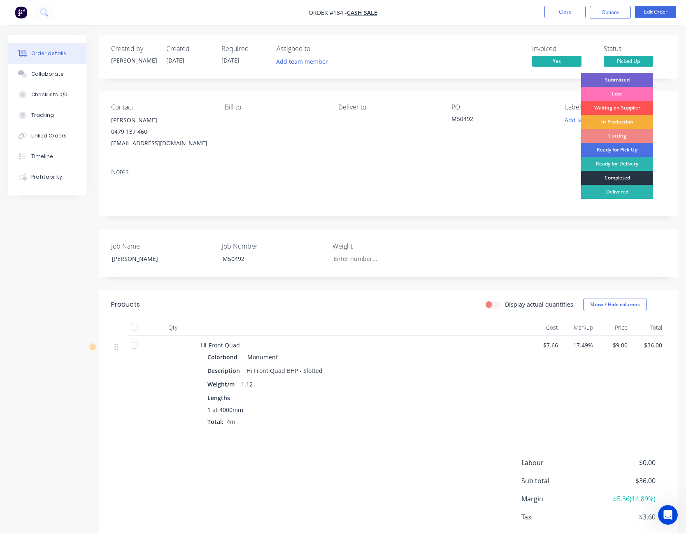
click at [623, 175] on div "Completed" at bounding box center [617, 178] width 72 height 14
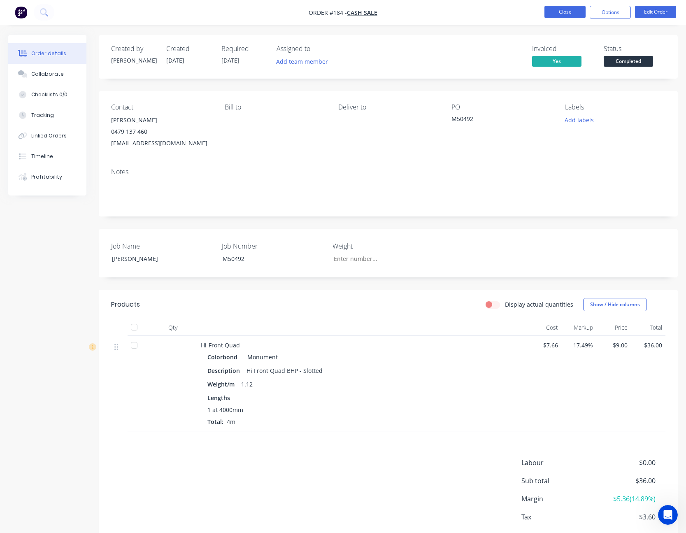
click at [576, 12] on button "Close" at bounding box center [564, 12] width 41 height 12
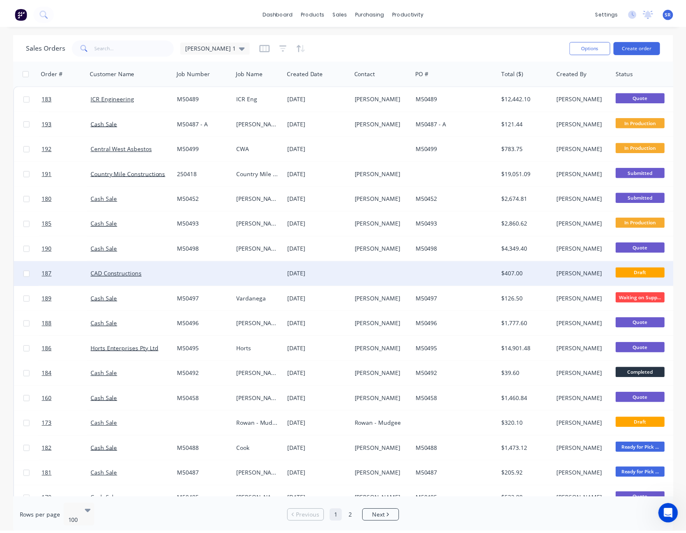
scroll to position [82, 0]
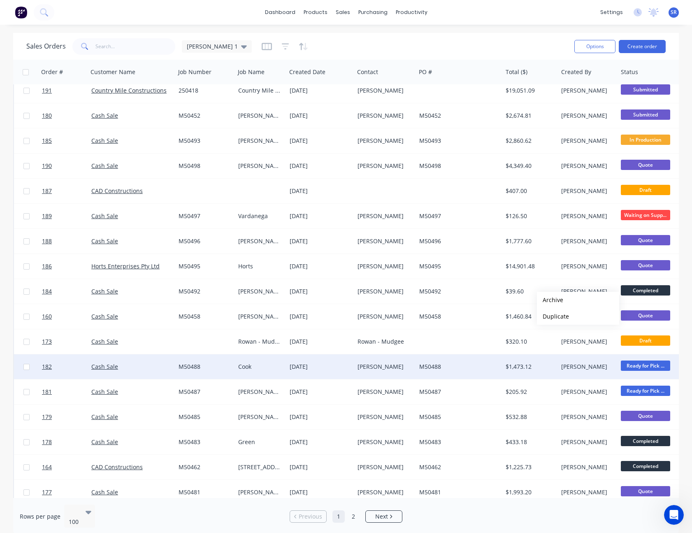
click at [536, 365] on div "$1,473.12" at bounding box center [529, 367] width 47 height 8
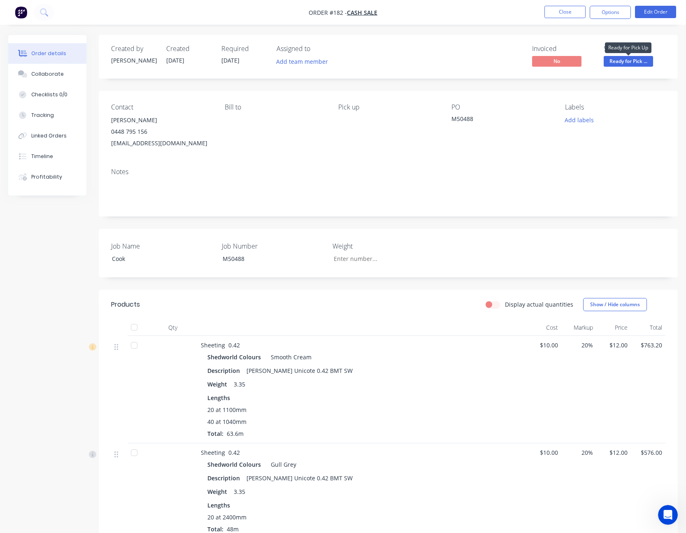
click at [630, 61] on span "Ready for Pick ..." at bounding box center [628, 61] width 49 height 10
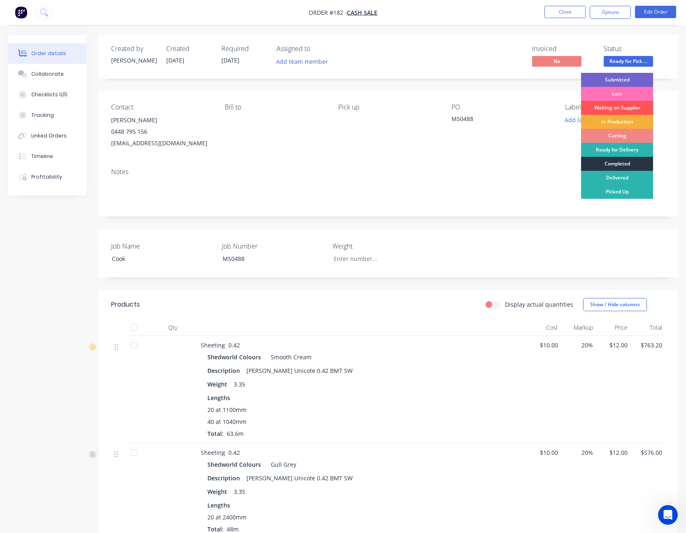
click at [623, 164] on div "Completed" at bounding box center [617, 164] width 72 height 14
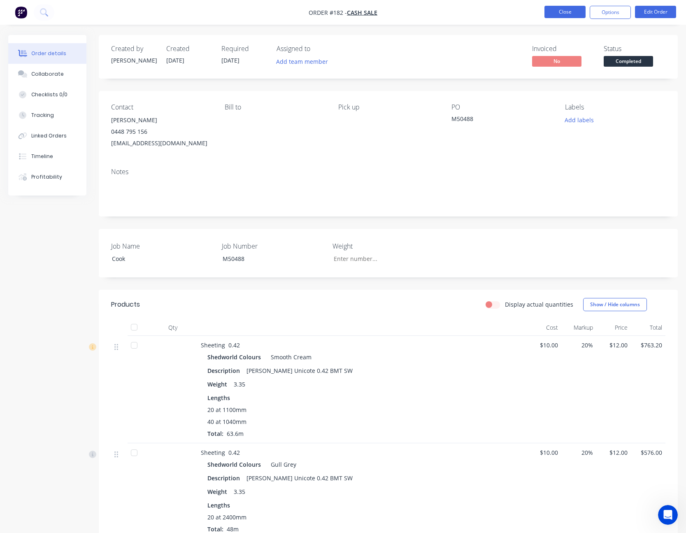
click at [575, 14] on button "Close" at bounding box center [564, 12] width 41 height 12
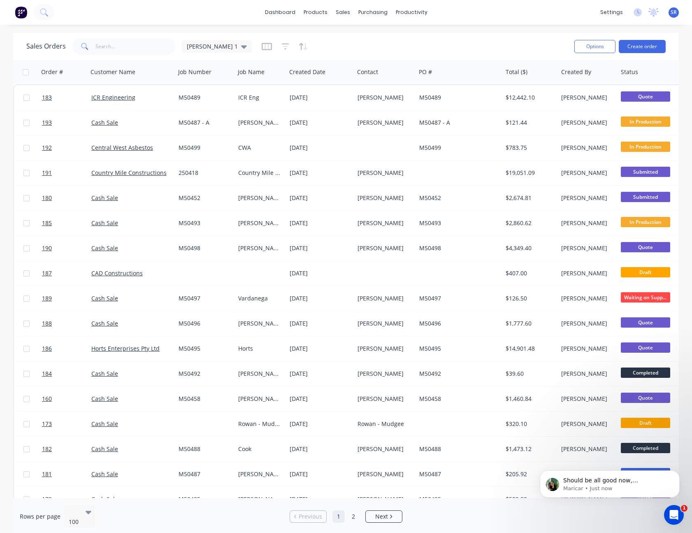
scroll to position [715, 0]
click at [672, 10] on span "SR" at bounding box center [674, 12] width 6 height 7
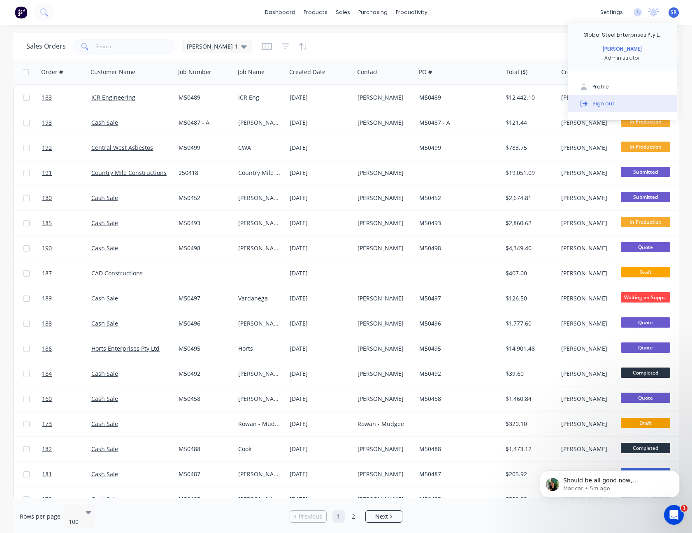
click at [616, 99] on button "Sign out" at bounding box center [622, 103] width 109 height 16
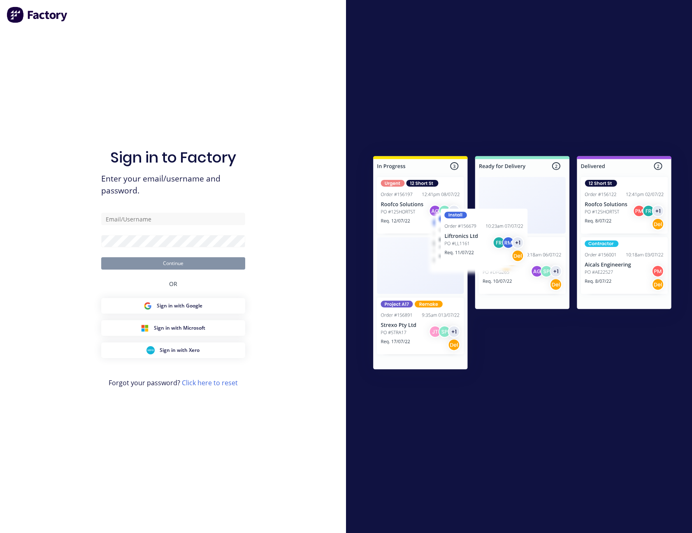
type input "[PERSON_NAME][EMAIL_ADDRESS][PERSON_NAME][DOMAIN_NAME]"
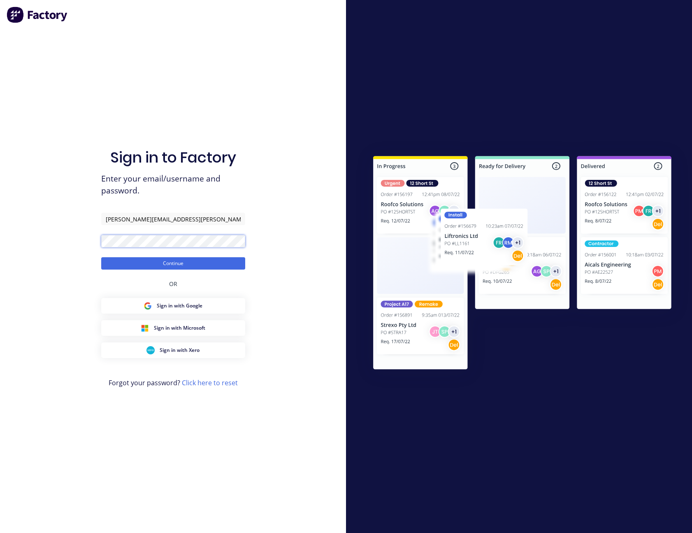
click at [101, 257] on button "Continue" at bounding box center [173, 263] width 144 height 12
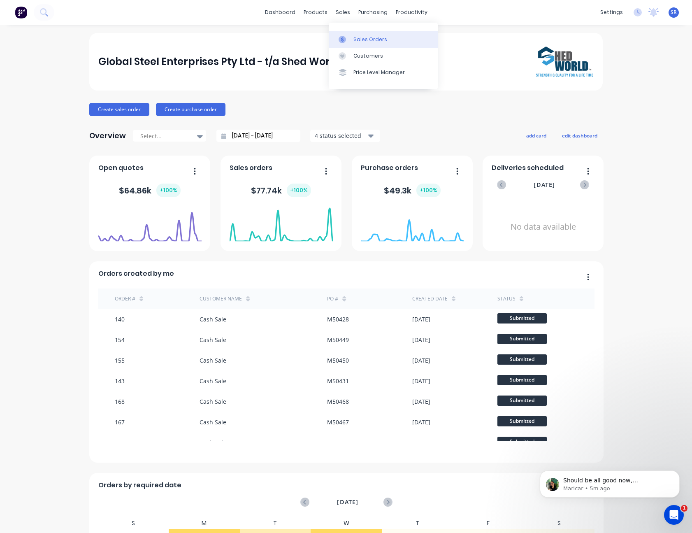
click at [356, 37] on div "Sales Orders" at bounding box center [370, 39] width 34 height 7
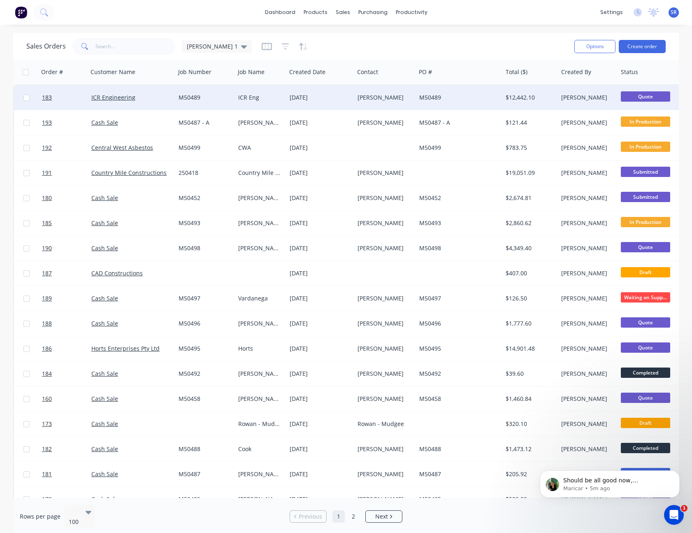
click at [572, 99] on div "[PERSON_NAME]" at bounding box center [586, 97] width 51 height 8
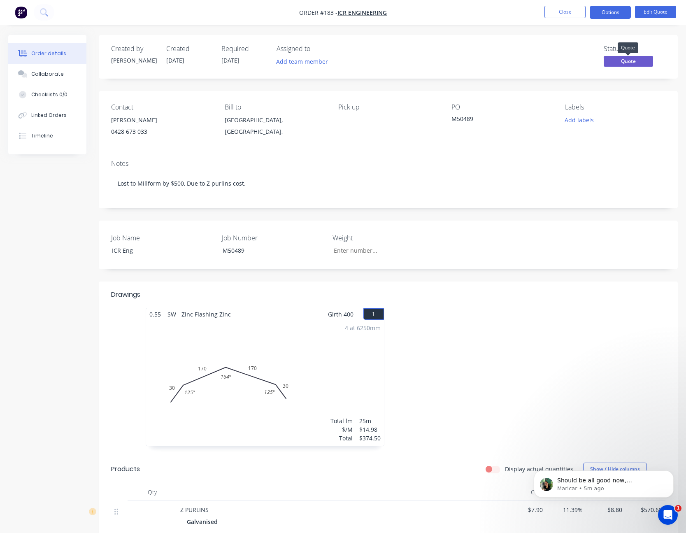
click at [629, 59] on span "Quote" at bounding box center [628, 61] width 49 height 10
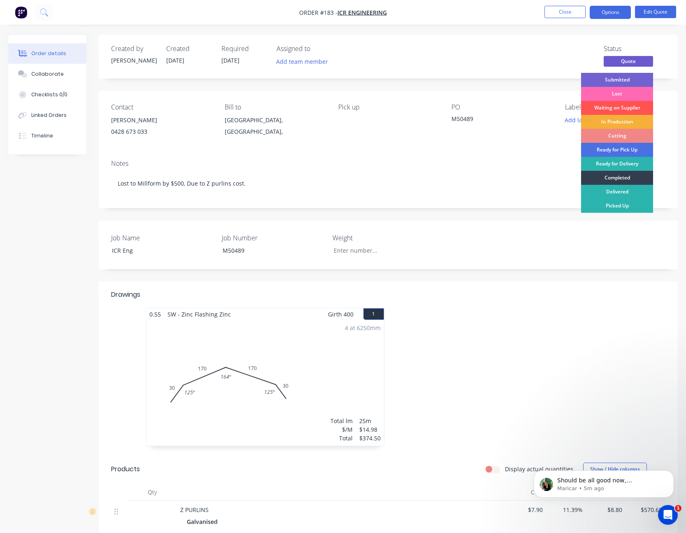
click at [628, 91] on div "Lost" at bounding box center [617, 94] width 72 height 14
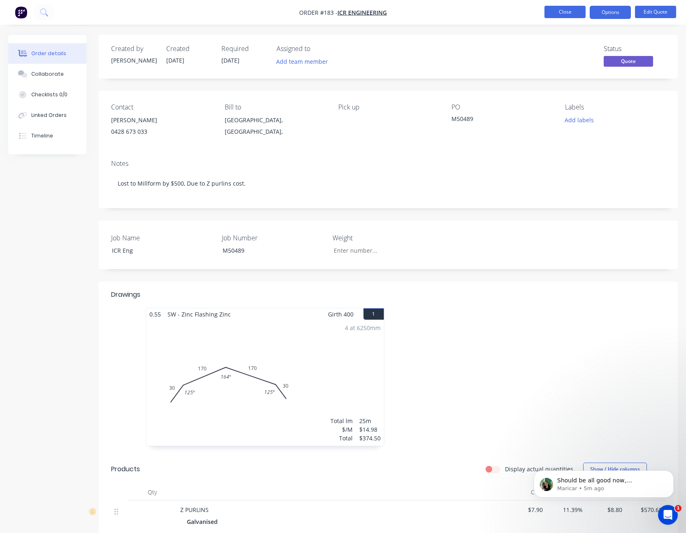
click at [577, 14] on button "Close" at bounding box center [564, 12] width 41 height 12
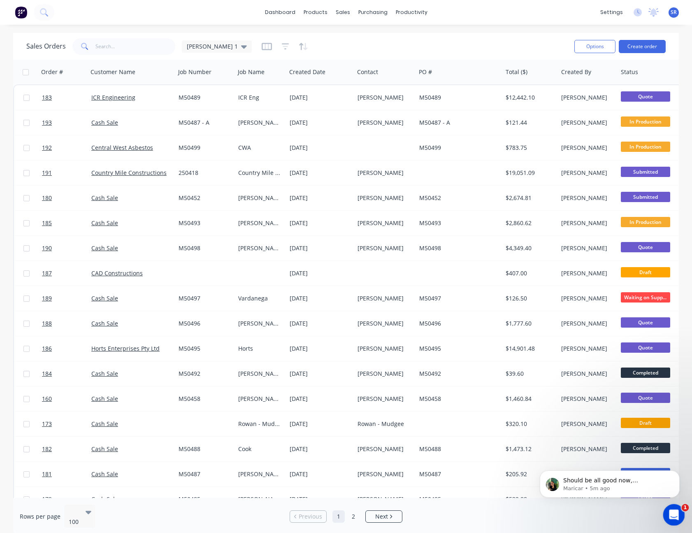
click at [671, 514] on icon "Open Intercom Messenger" at bounding box center [673, 514] width 14 height 14
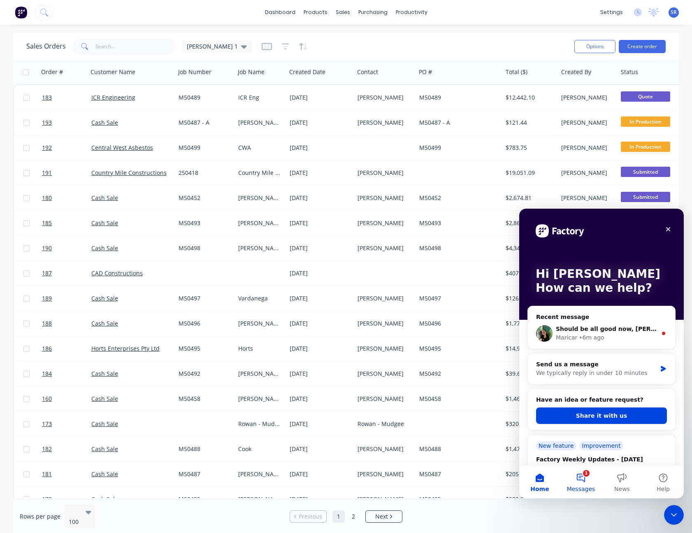
click at [582, 486] on span "Messages" at bounding box center [581, 489] width 28 height 6
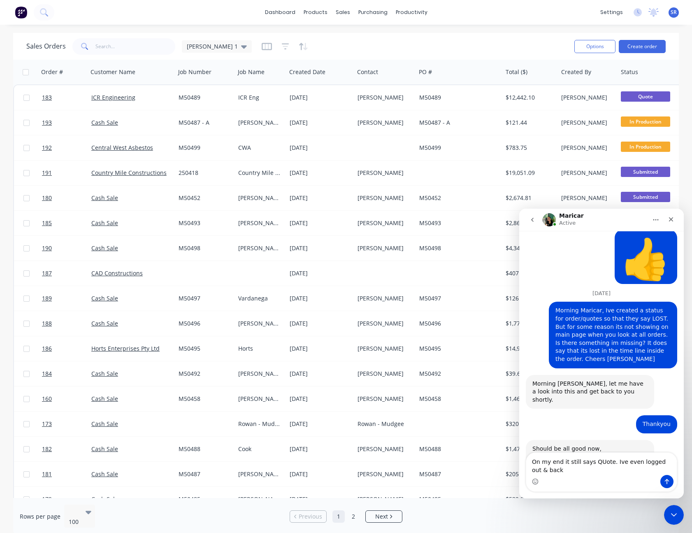
scroll to position [723, 0]
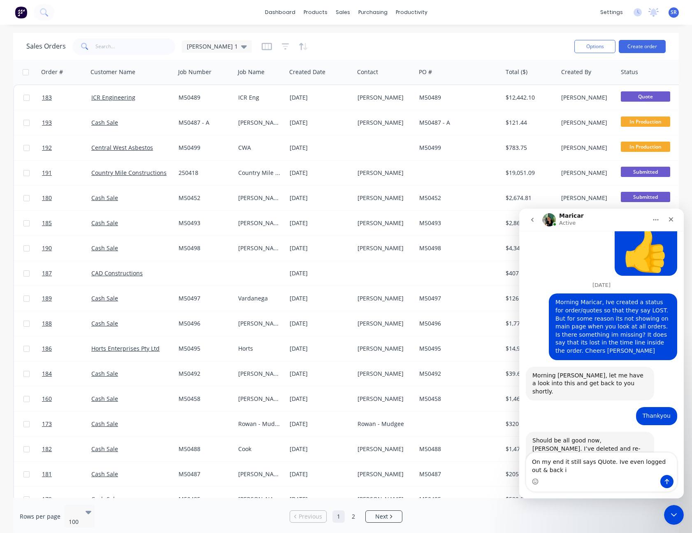
type textarea "On my end it still says QUote. Ive even logged out & back in"
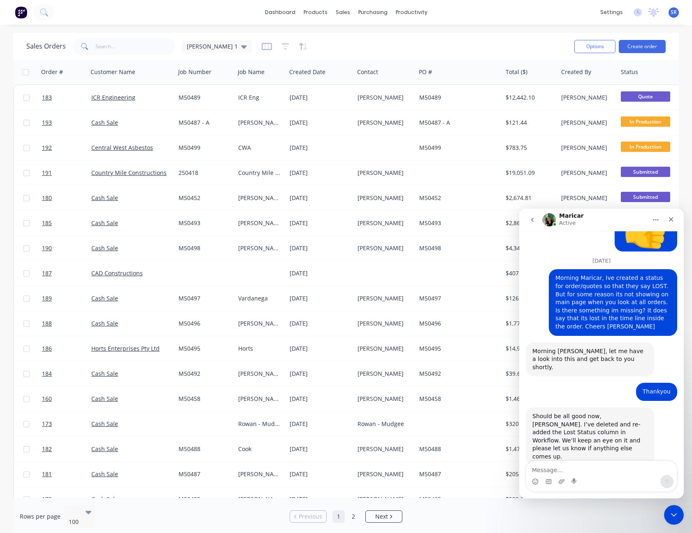
scroll to position [748, 0]
click at [499, 13] on div "dashboard products sales purchasing productivity dashboard products Product Cat…" at bounding box center [346, 12] width 692 height 25
click at [677, 515] on icon "Close Intercom Messenger" at bounding box center [673, 514] width 10 height 10
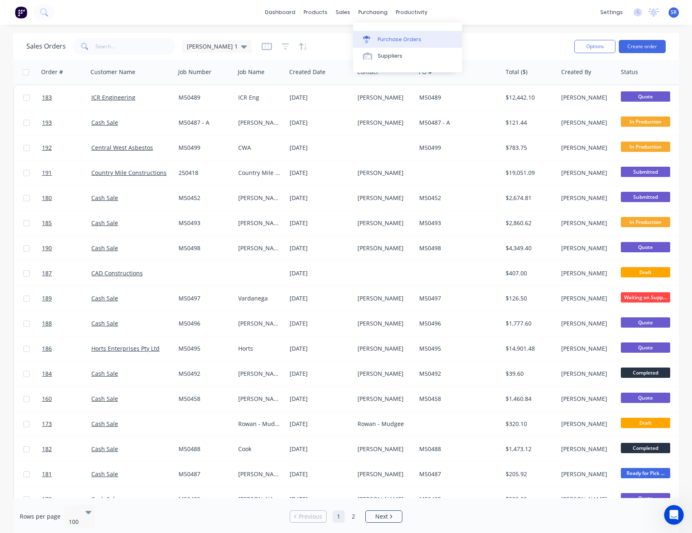
click at [388, 40] on div "Purchase Orders" at bounding box center [400, 39] width 44 height 7
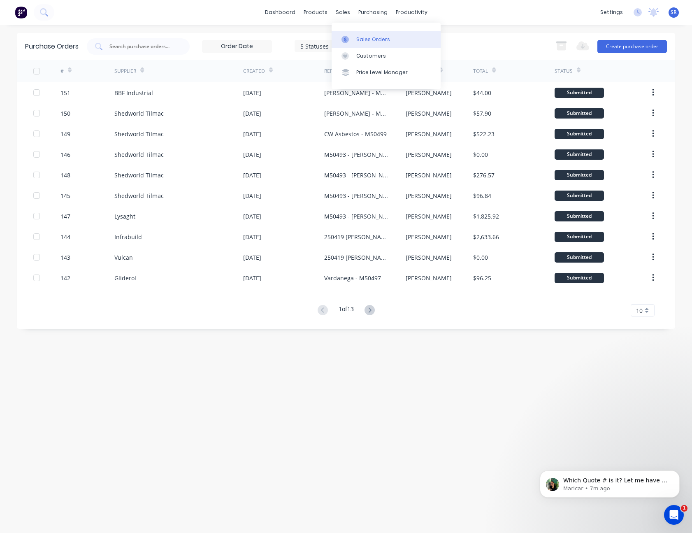
click at [360, 34] on link "Sales Orders" at bounding box center [386, 39] width 109 height 16
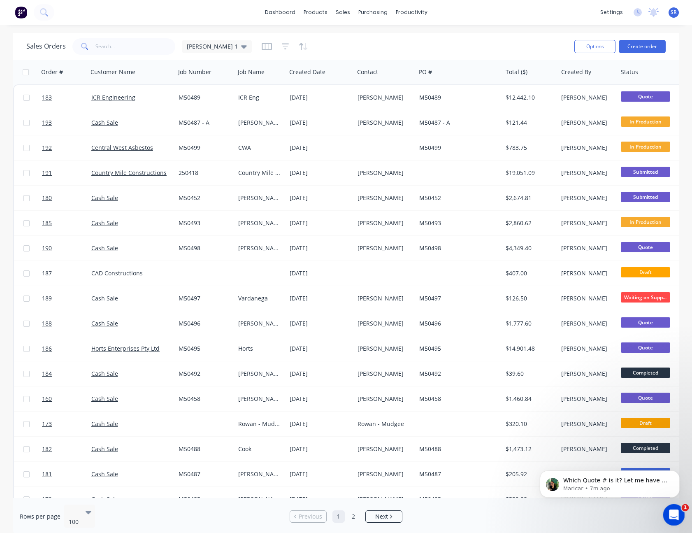
click at [670, 515] on icon "Open Intercom Messenger" at bounding box center [673, 514] width 14 height 14
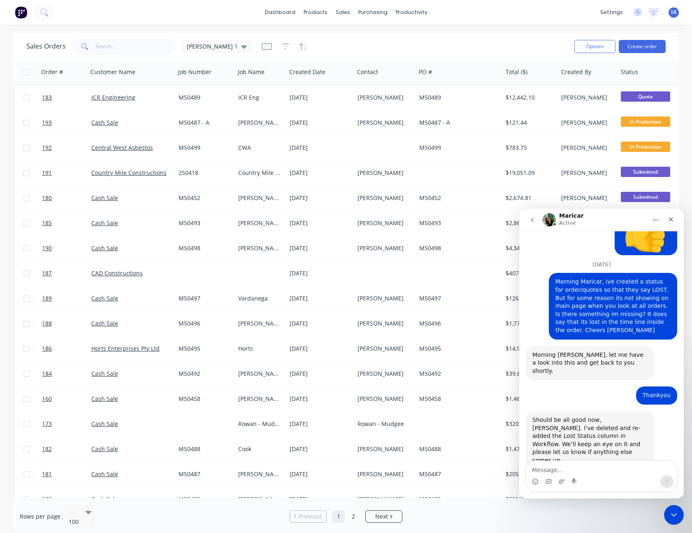
scroll to position [786, 0]
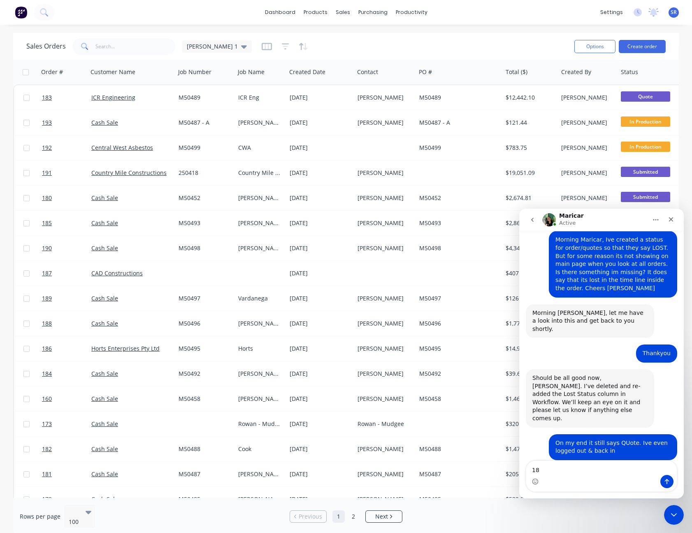
type textarea "183"
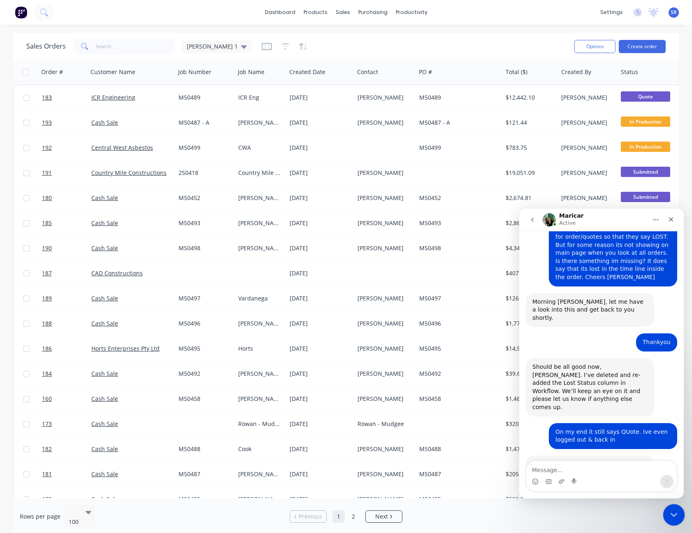
click at [675, 507] on div "Close Intercom Messenger" at bounding box center [673, 514] width 20 height 20
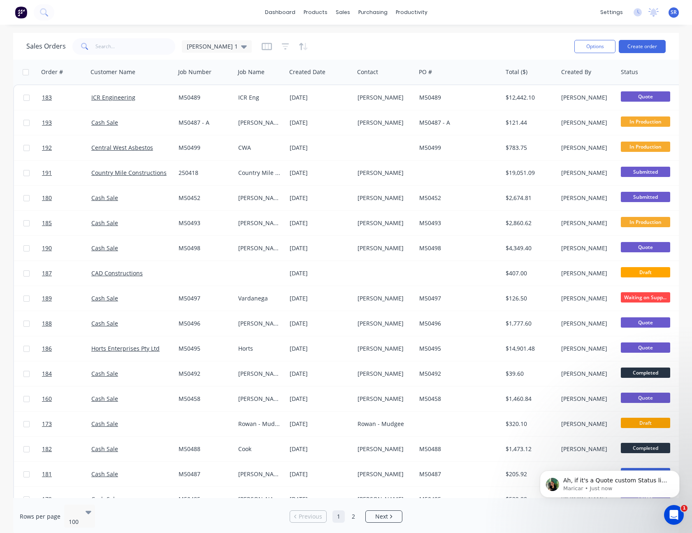
scroll to position [854, 0]
click at [678, 513] on icon "Open Intercom Messenger" at bounding box center [673, 514] width 14 height 14
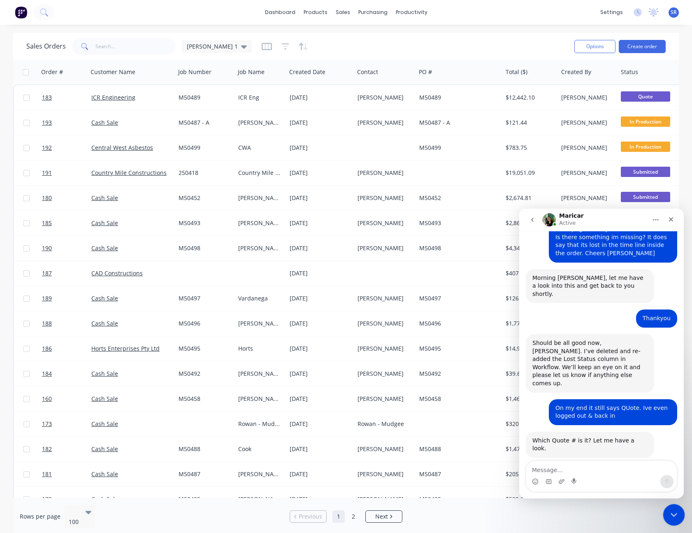
scroll to position [867, 0]
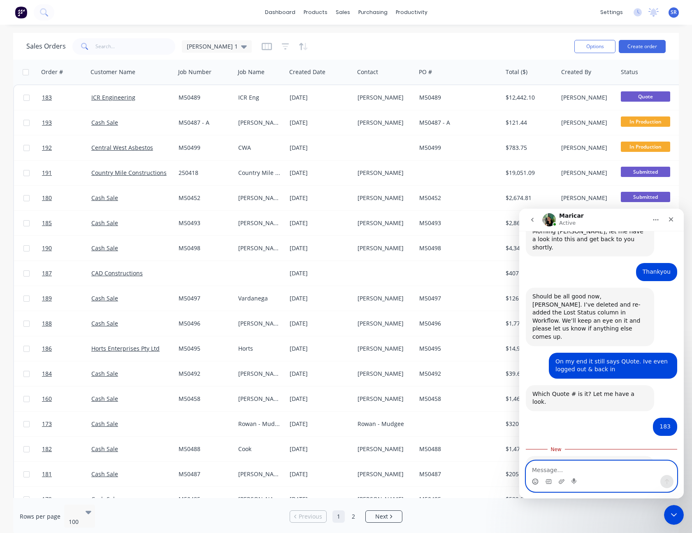
click at [537, 480] on icon "Emoji picker" at bounding box center [535, 481] width 7 height 7
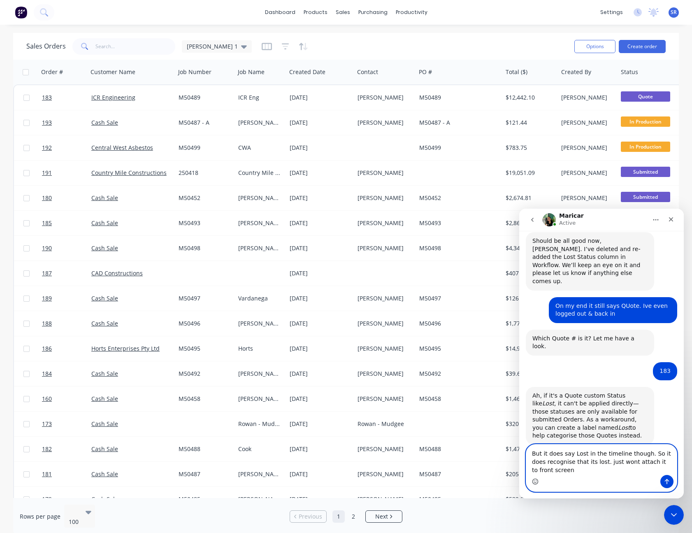
scroll to position [931, 0]
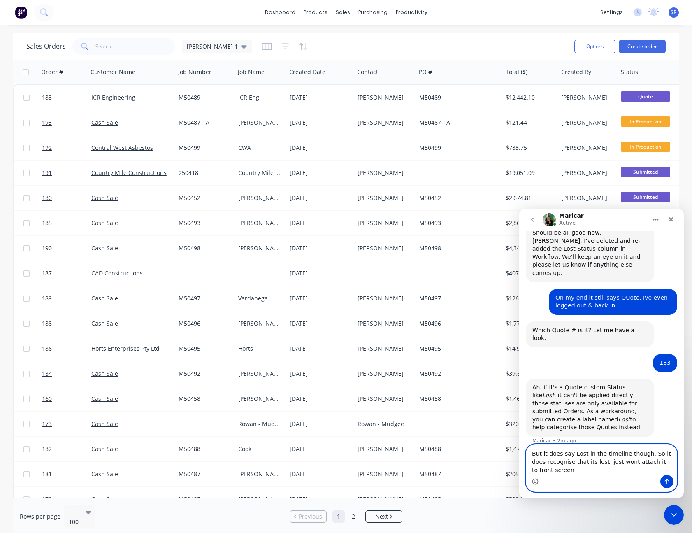
type textarea "But it does say Lost in the timeline though. So it does recognise that its lost…"
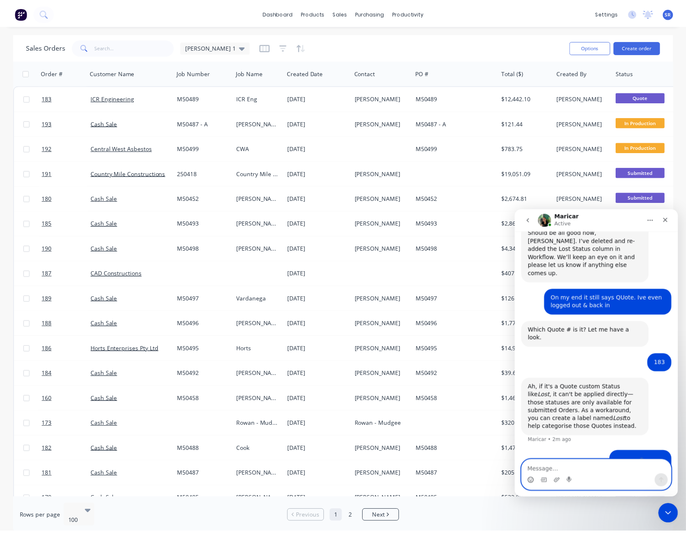
scroll to position [950, 0]
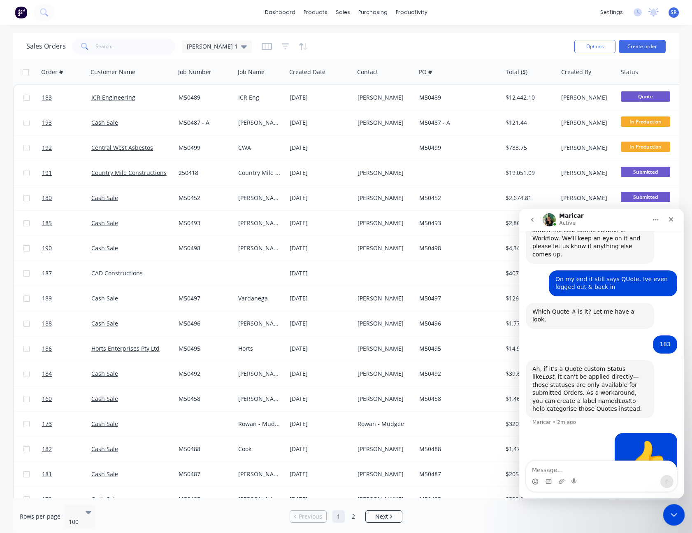
click at [674, 515] on icon "Close Intercom Messenger" at bounding box center [673, 514] width 10 height 10
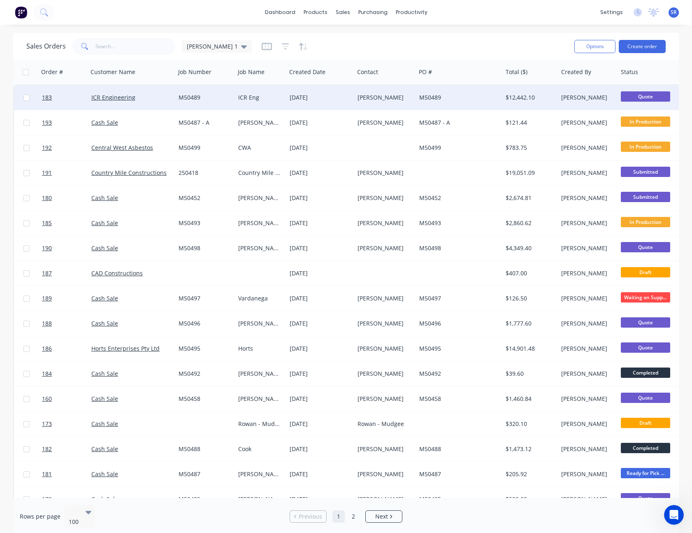
click at [407, 96] on div "[PERSON_NAME]" at bounding box center [384, 97] width 52 height 8
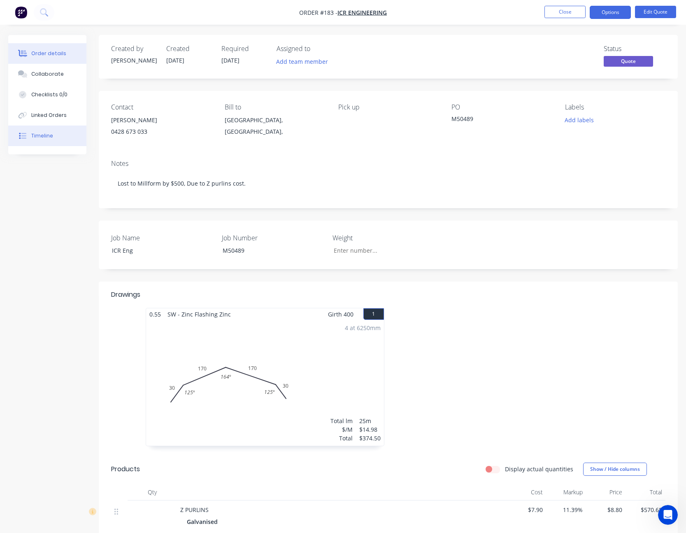
click at [51, 137] on div "Timeline" at bounding box center [42, 135] width 22 height 7
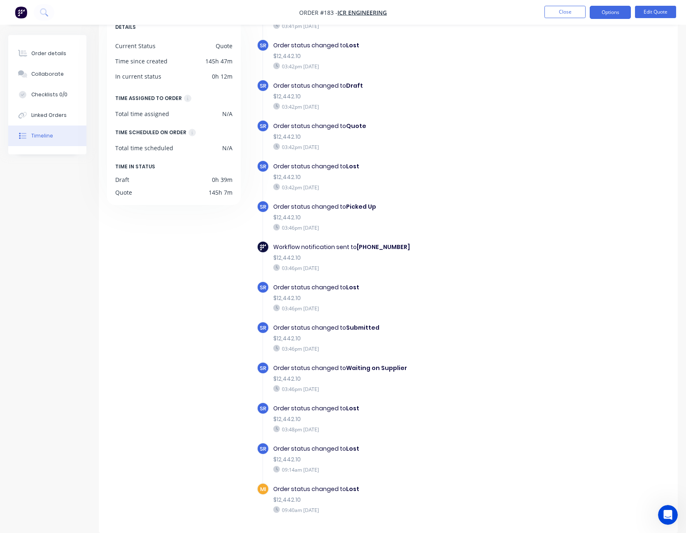
scroll to position [1085, 0]
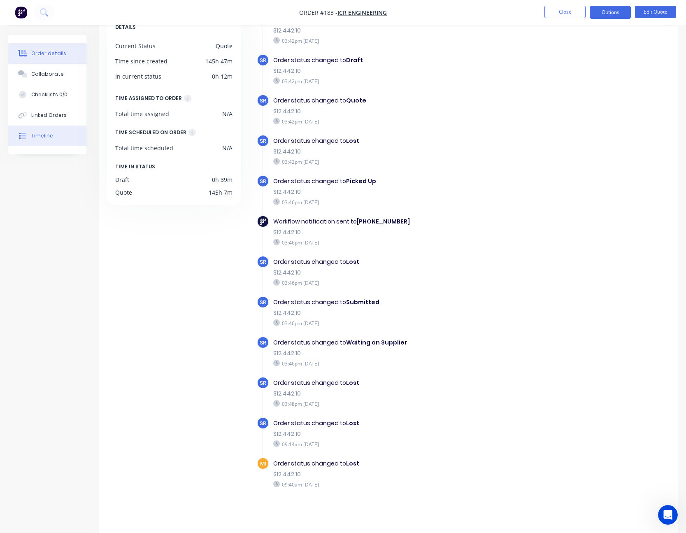
click at [57, 54] on div "Order details" at bounding box center [48, 53] width 35 height 7
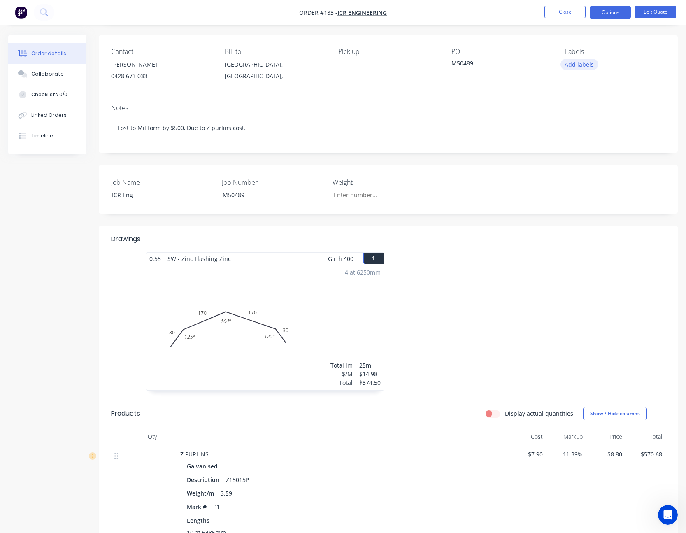
click at [588, 67] on button "Add labels" at bounding box center [579, 64] width 38 height 11
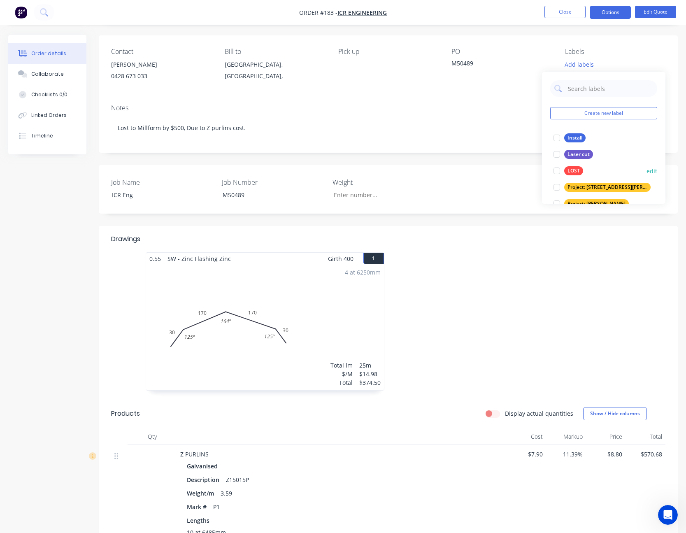
click at [576, 169] on div "LOST" at bounding box center [573, 170] width 19 height 9
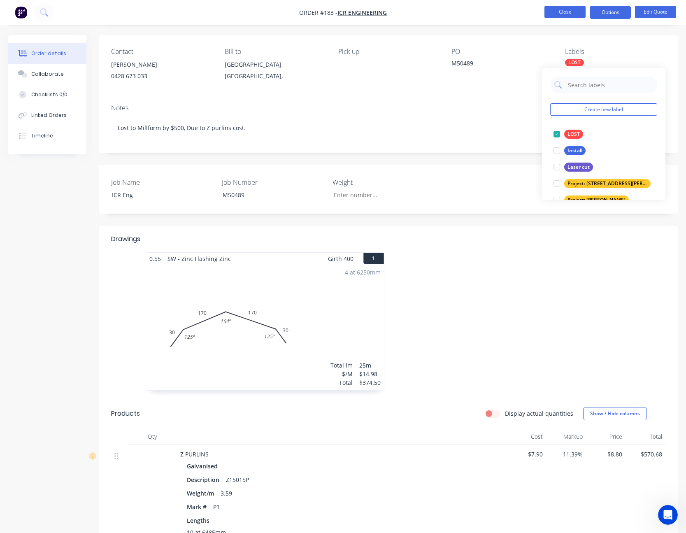
click at [575, 10] on button "Close" at bounding box center [564, 12] width 41 height 12
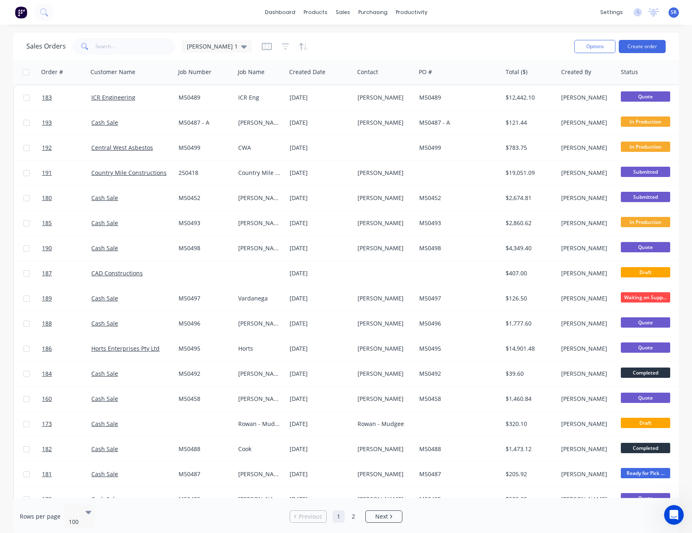
click at [456, 42] on div "Sales Orders [PERSON_NAME] 1" at bounding box center [297, 46] width 542 height 20
click at [670, 514] on icon "Open Intercom Messenger" at bounding box center [673, 514] width 14 height 14
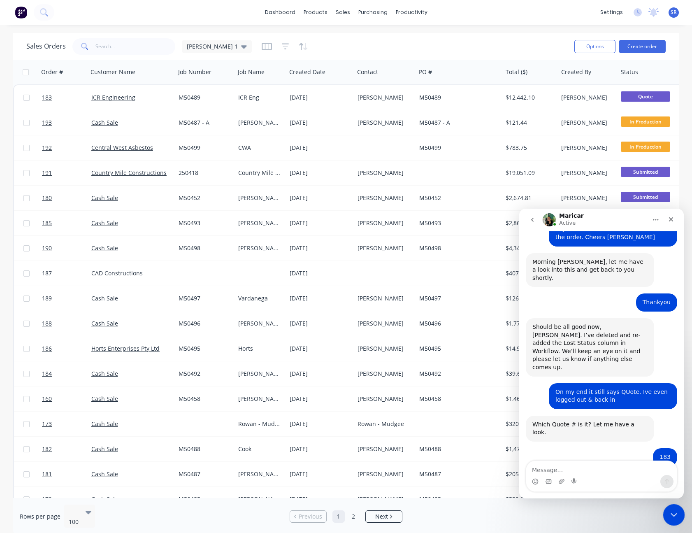
scroll to position [950, 0]
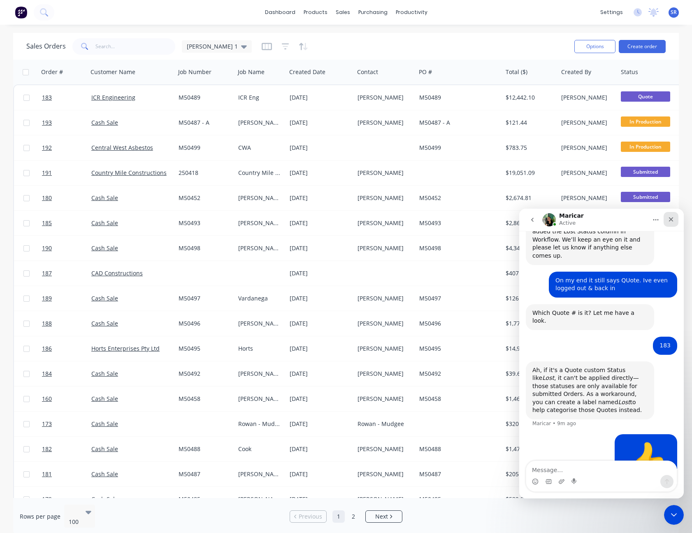
click at [668, 220] on icon "Close" at bounding box center [671, 219] width 7 height 7
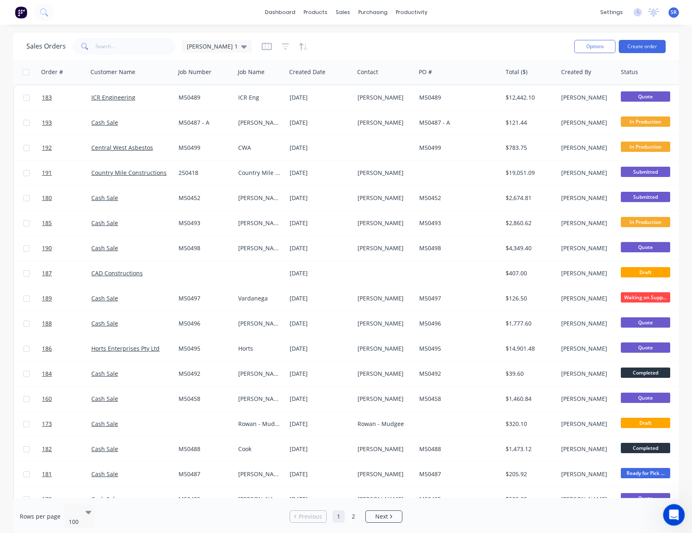
click at [670, 512] on icon "Open Intercom Messenger" at bounding box center [673, 514] width 14 height 14
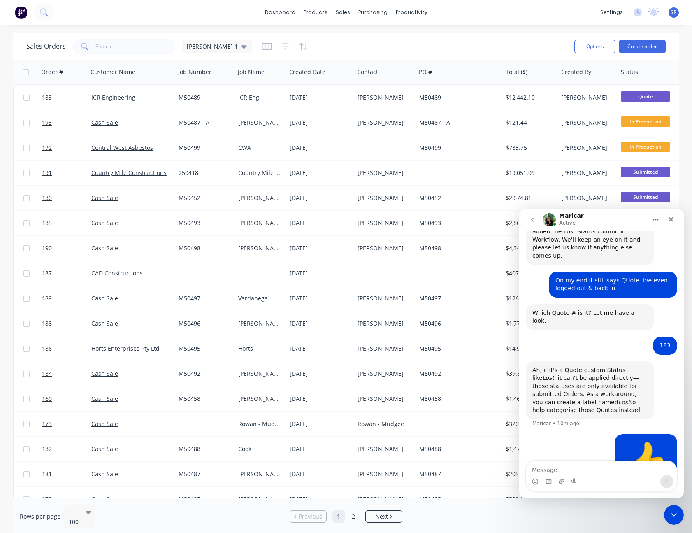
click at [529, 220] on button "go back" at bounding box center [533, 220] width 16 height 16
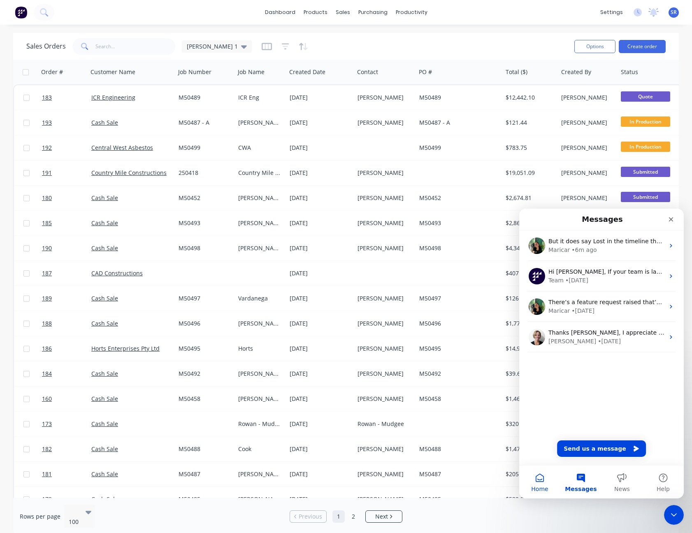
click at [542, 481] on button "Home" at bounding box center [539, 481] width 41 height 33
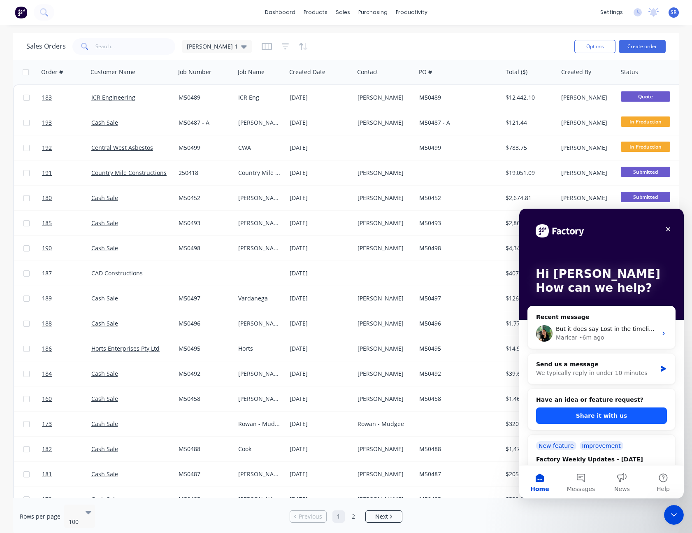
click at [603, 419] on button "Share it with us" at bounding box center [601, 415] width 131 height 16
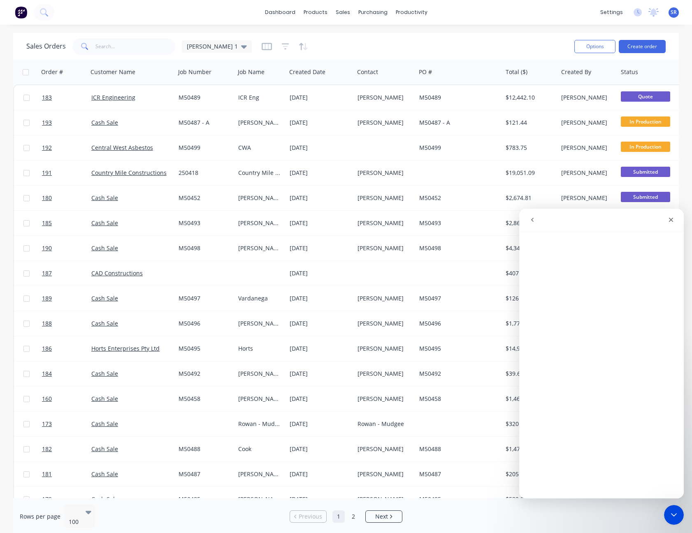
click at [532, 219] on icon "go back" at bounding box center [532, 219] width 7 height 7
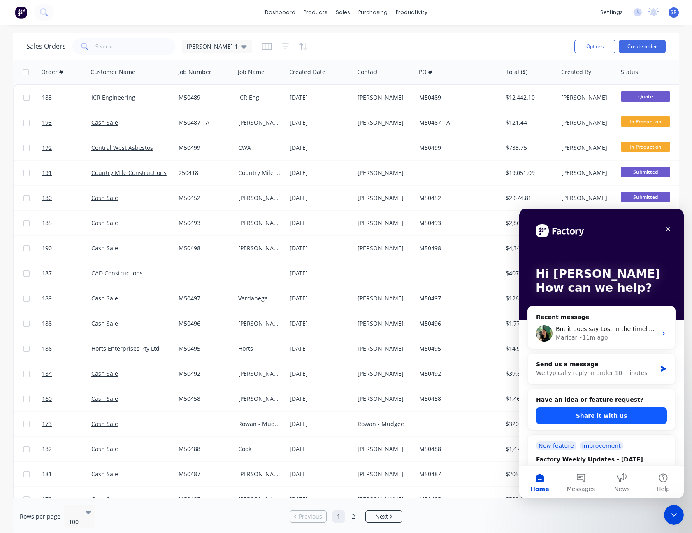
click at [621, 417] on button "Share it with us" at bounding box center [601, 415] width 131 height 16
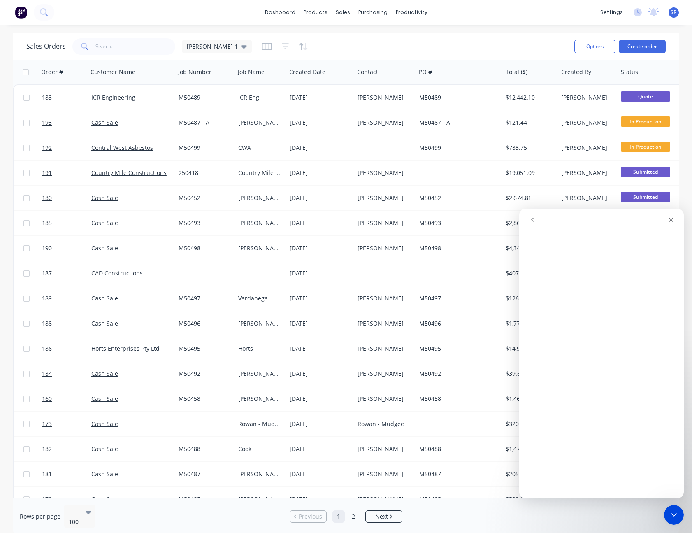
click at [535, 220] on icon "go back" at bounding box center [532, 219] width 7 height 7
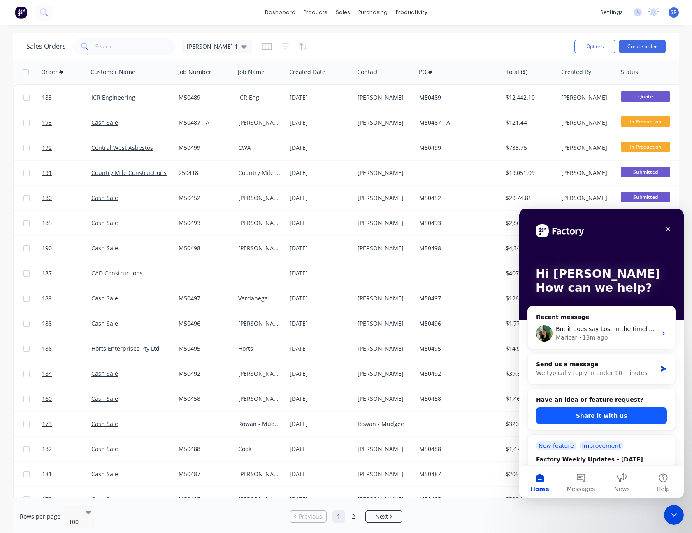
click at [600, 418] on button "Share it with us" at bounding box center [601, 415] width 131 height 16
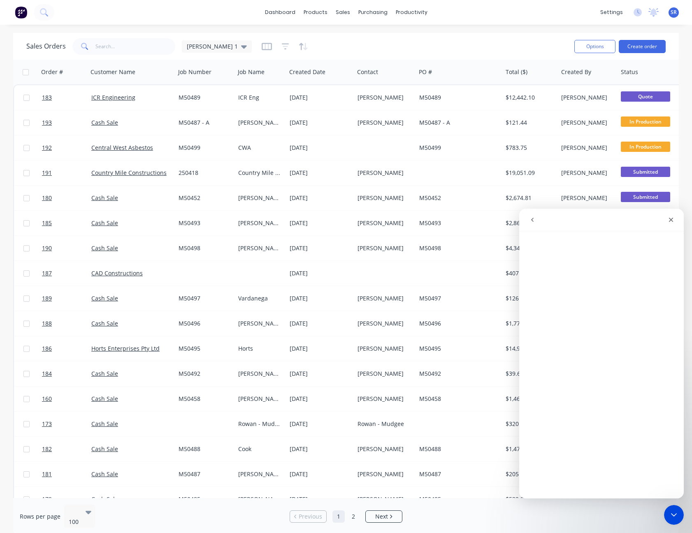
click at [535, 219] on icon "go back" at bounding box center [532, 219] width 7 height 7
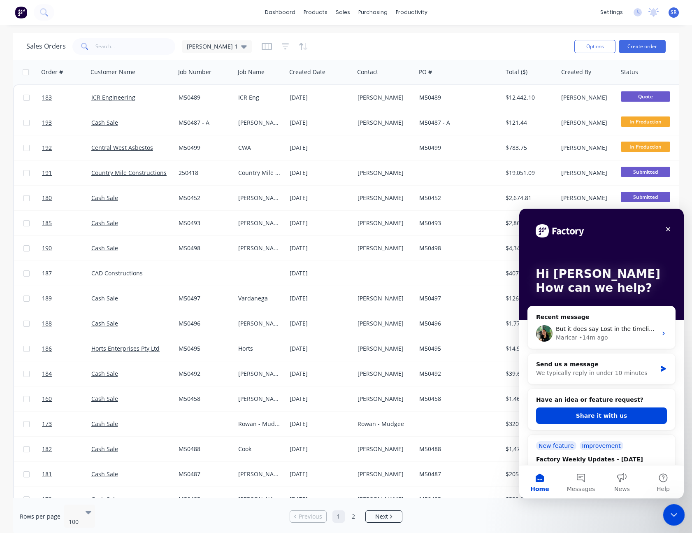
click at [666, 512] on div "Close Intercom Messenger" at bounding box center [673, 514] width 20 height 20
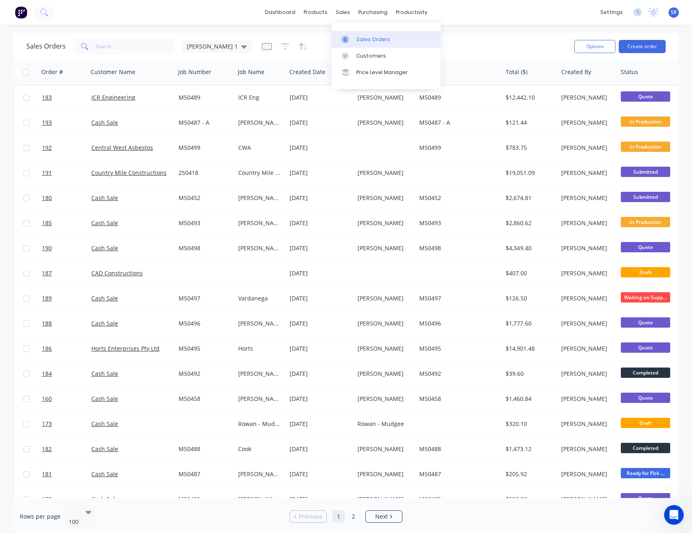
click at [367, 41] on div "Sales Orders" at bounding box center [373, 39] width 34 height 7
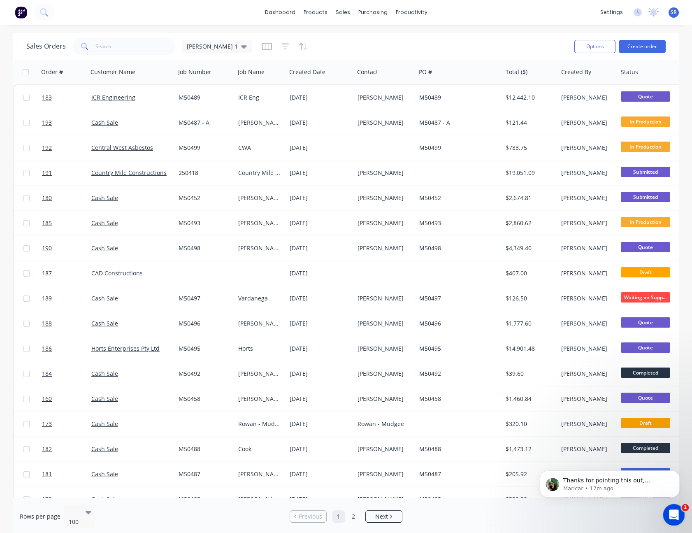
click at [679, 514] on div "Open Intercom Messenger" at bounding box center [672, 513] width 27 height 27
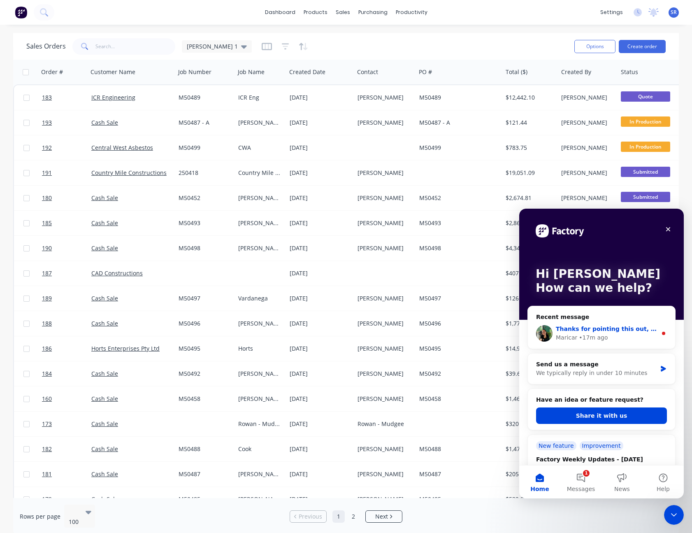
click at [649, 342] on div "Maricar • 17m ago" at bounding box center [606, 337] width 101 height 9
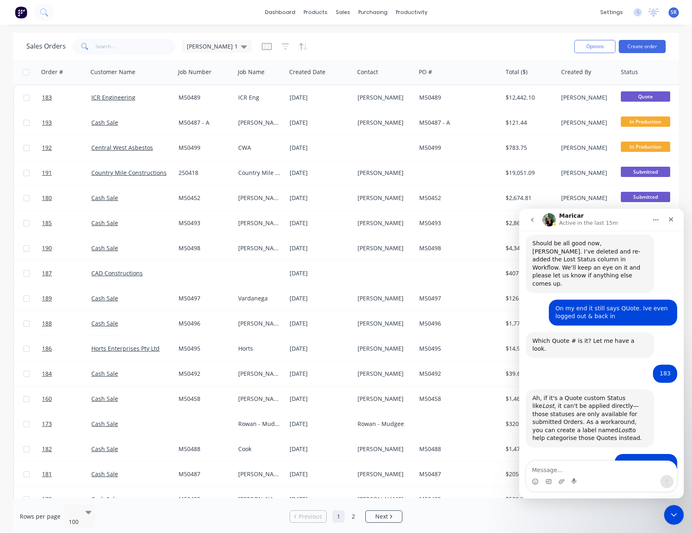
scroll to position [1012, 0]
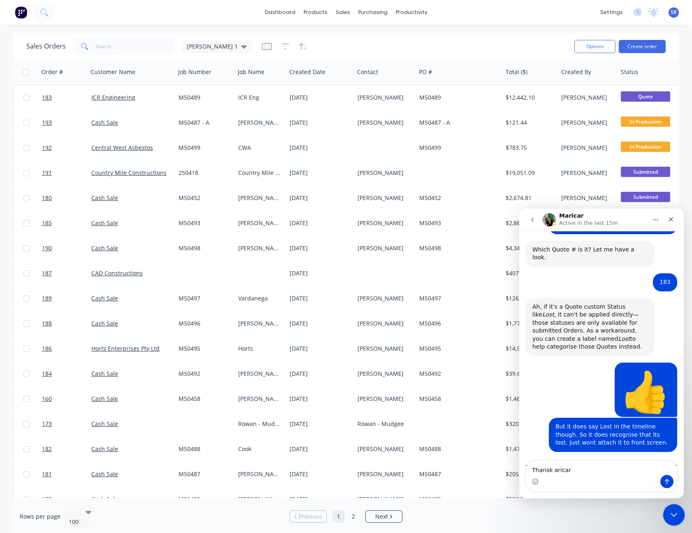
type textarea "Thansk Maricar"
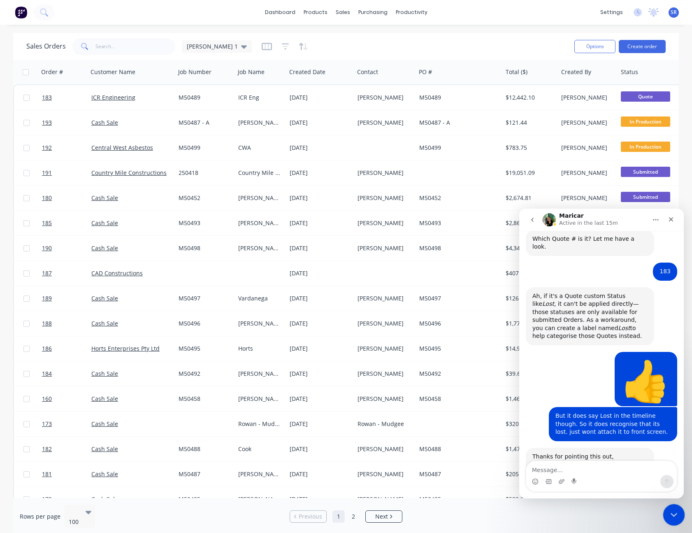
click at [674, 515] on icon "Close Intercom Messenger" at bounding box center [673, 514] width 10 height 10
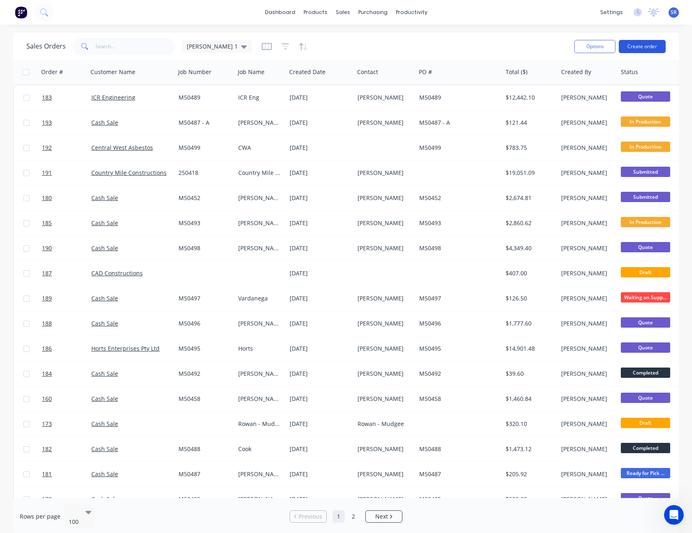
click at [639, 47] on button "Create order" at bounding box center [642, 46] width 47 height 13
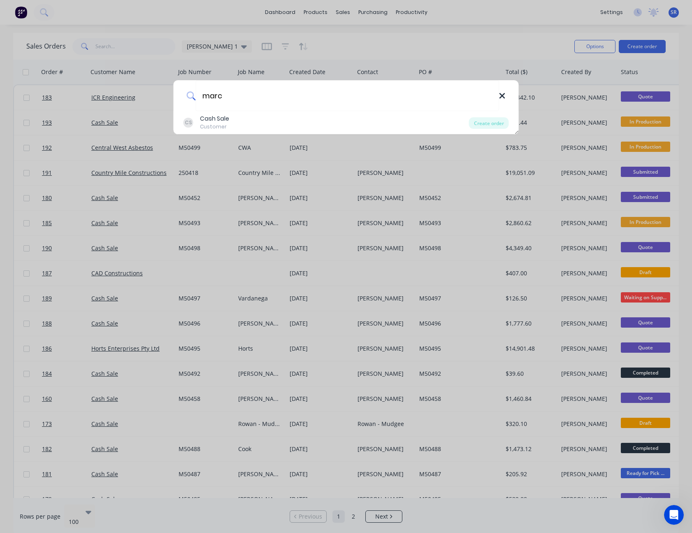
type input "marc"
click at [503, 95] on icon at bounding box center [502, 95] width 5 height 5
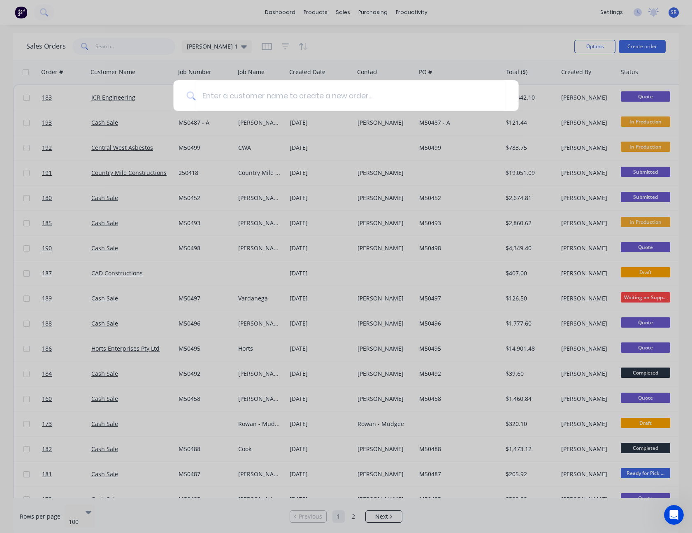
click at [511, 39] on div at bounding box center [346, 266] width 692 height 533
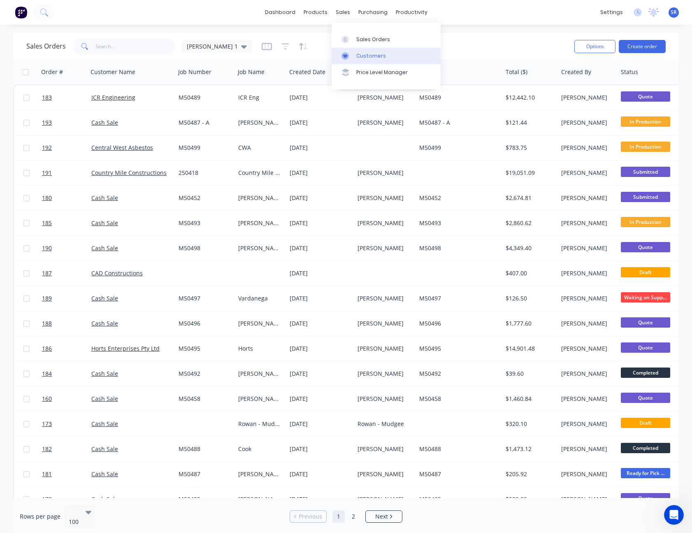
click at [362, 58] on div "Customers" at bounding box center [371, 55] width 30 height 7
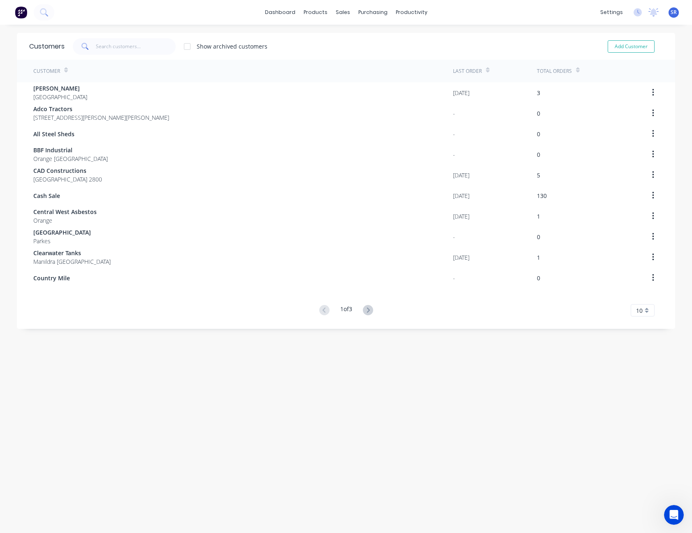
click at [639, 309] on span "10" at bounding box center [639, 310] width 7 height 9
click at [646, 412] on div "35" at bounding box center [642, 412] width 23 height 14
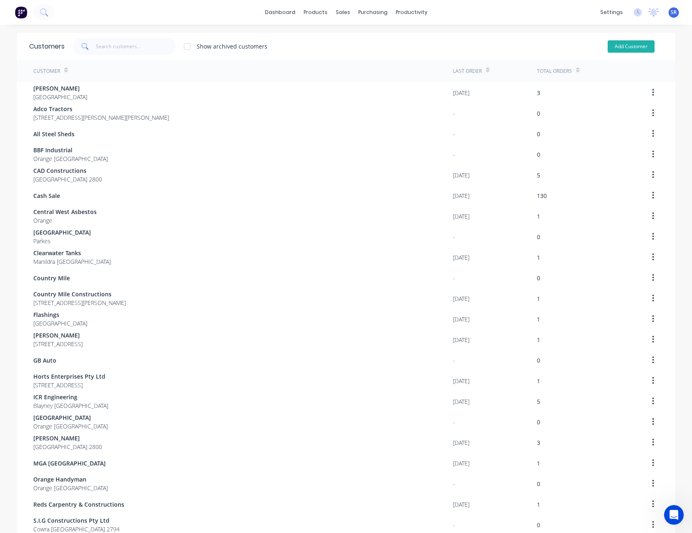
click at [636, 44] on button "Add Customer" at bounding box center [631, 46] width 47 height 12
select select "AU"
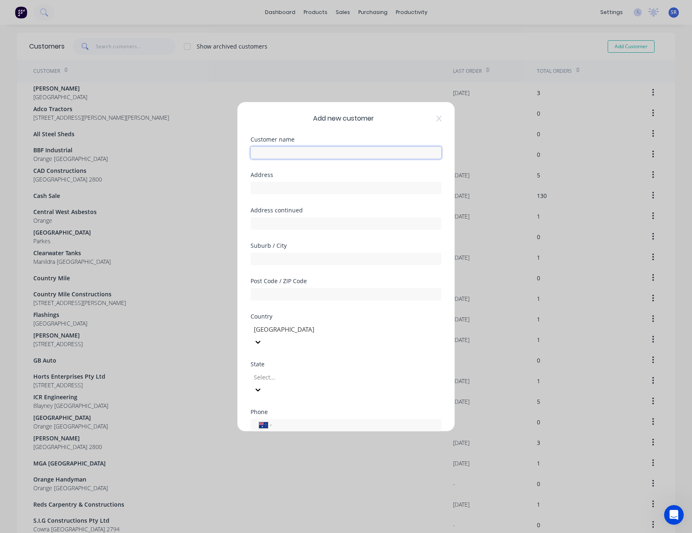
click at [318, 151] on input "text" at bounding box center [346, 153] width 191 height 12
type input "[PERSON_NAME]"
click at [292, 184] on input "text" at bounding box center [346, 188] width 191 height 12
type input "2 Cherywood Cl"
type input "Orange"
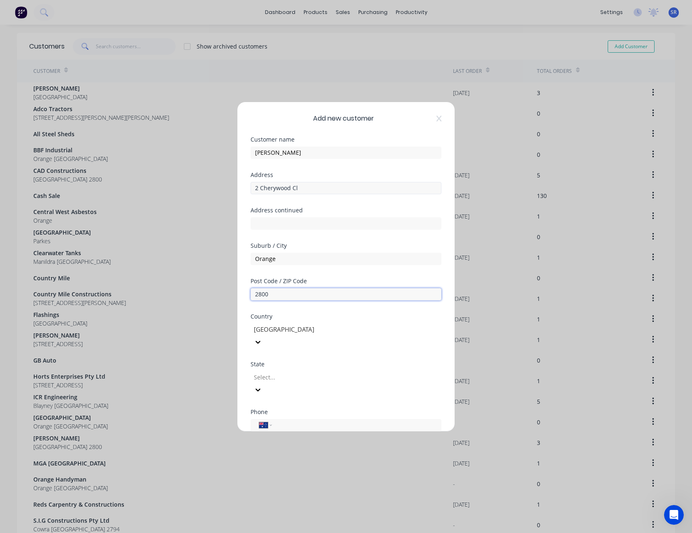
type input "2800"
type input "n"
click at [315, 420] on input "tel" at bounding box center [355, 424] width 155 height 9
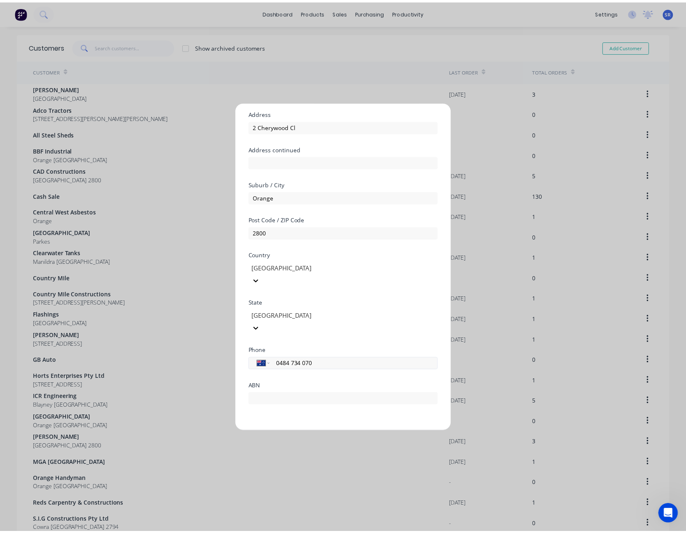
scroll to position [62, 0]
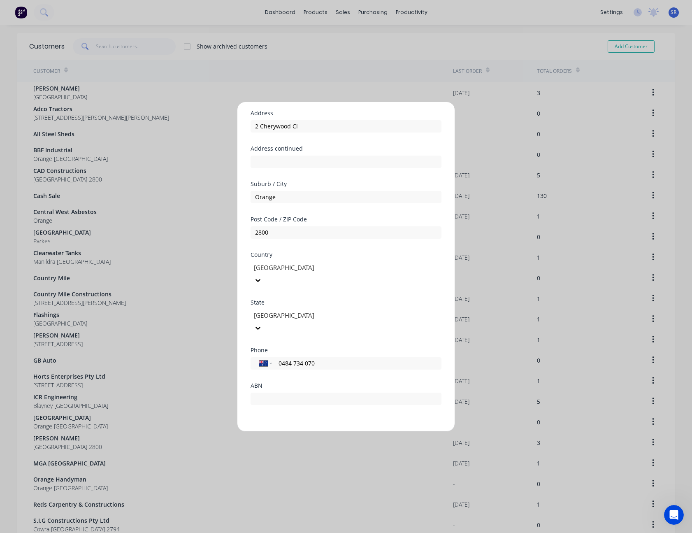
type input "0484 734 070"
click at [329, 431] on button "Save" at bounding box center [320, 437] width 45 height 13
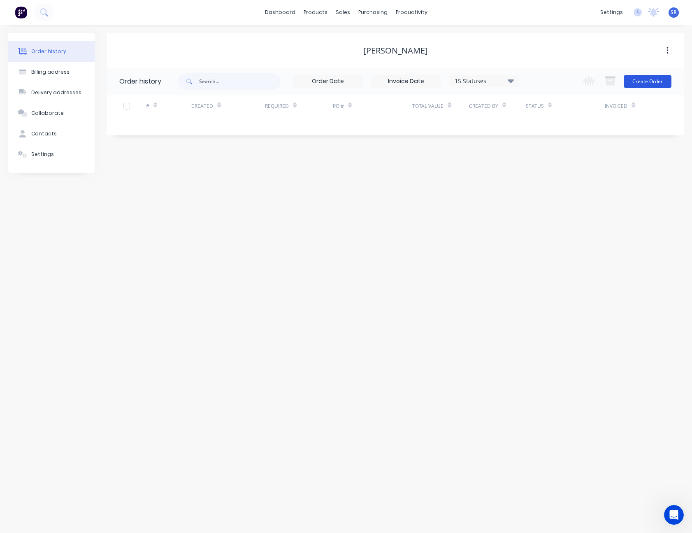
click at [658, 83] on button "Create Order" at bounding box center [648, 81] width 48 height 13
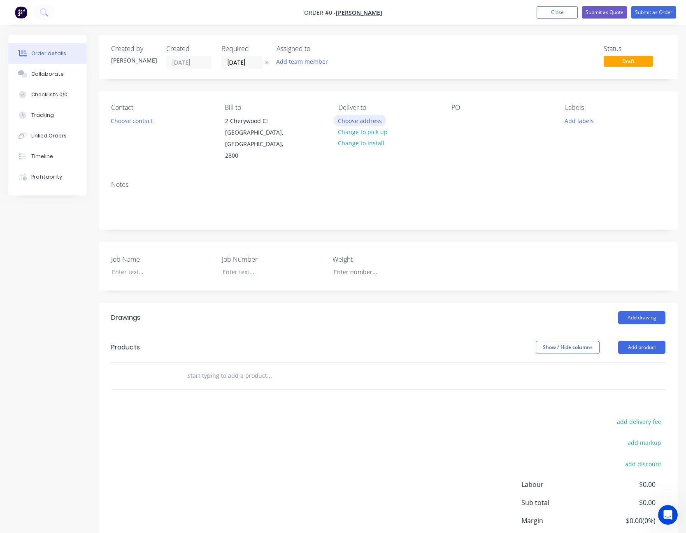
click at [360, 119] on button "Choose address" at bounding box center [359, 120] width 53 height 11
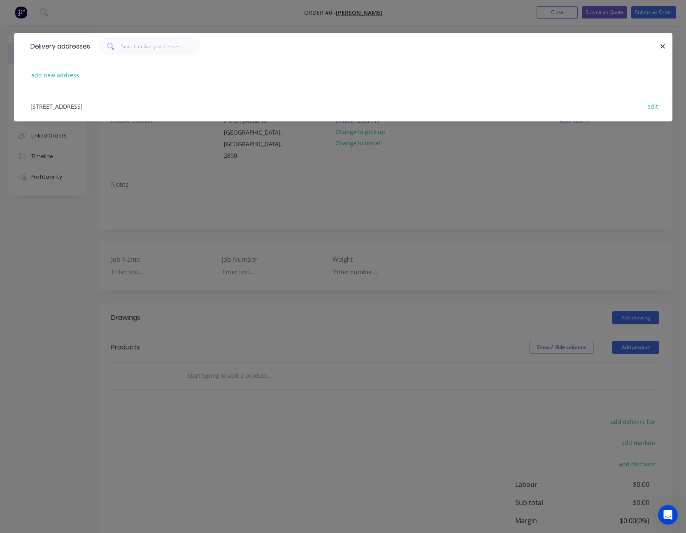
click at [156, 104] on div "[STREET_ADDRESS] edit" at bounding box center [343, 106] width 634 height 31
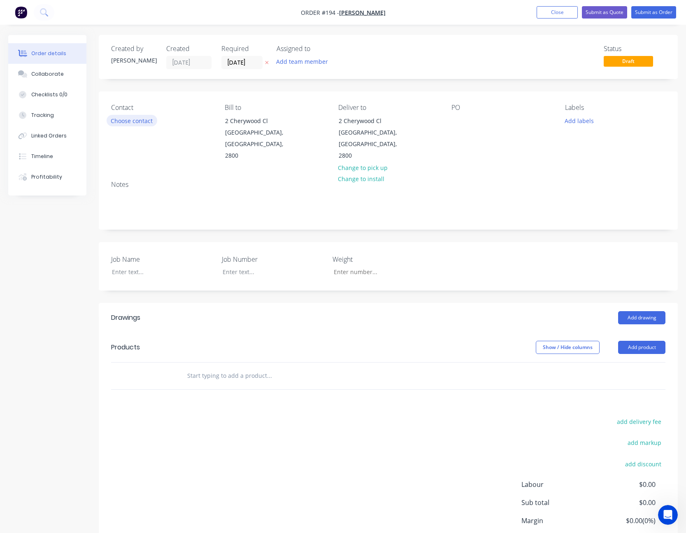
click at [128, 120] on button "Choose contact" at bounding box center [132, 120] width 51 height 11
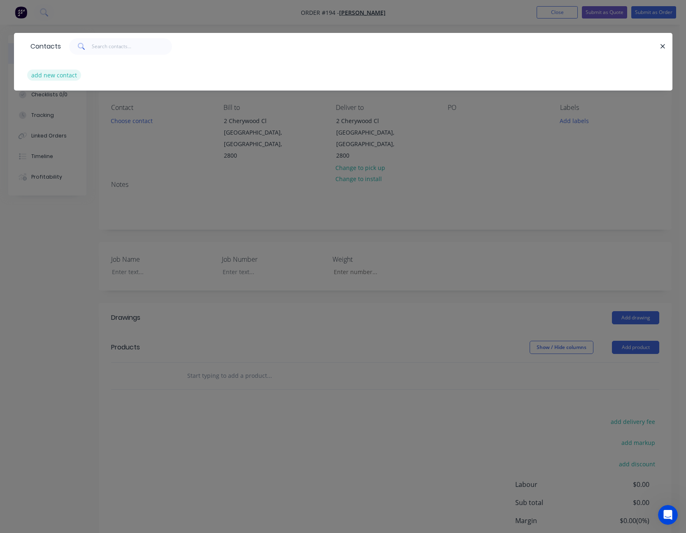
click at [61, 72] on button "add new contact" at bounding box center [54, 75] width 54 height 11
select select "AU"
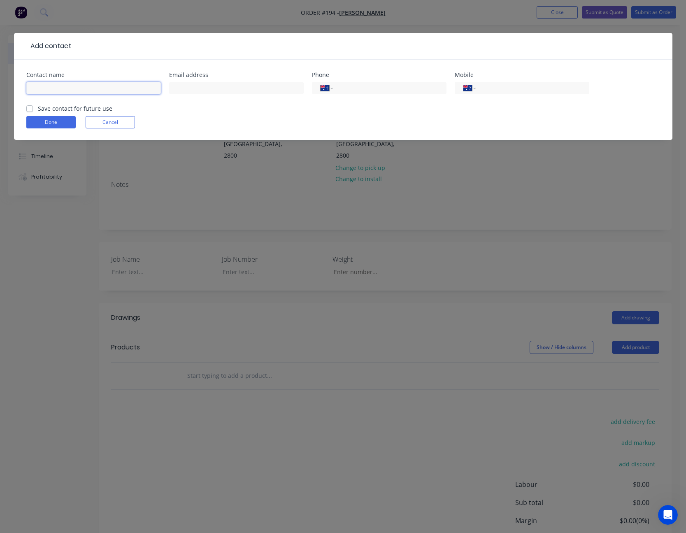
click at [61, 84] on input "text" at bounding box center [93, 88] width 135 height 12
type input "[PERSON_NAME]"
type input "[EMAIL_ADDRESS][DOMAIN_NAME]"
type input "0484 734 070"
click at [38, 108] on label "Save contact for future use" at bounding box center [75, 108] width 74 height 9
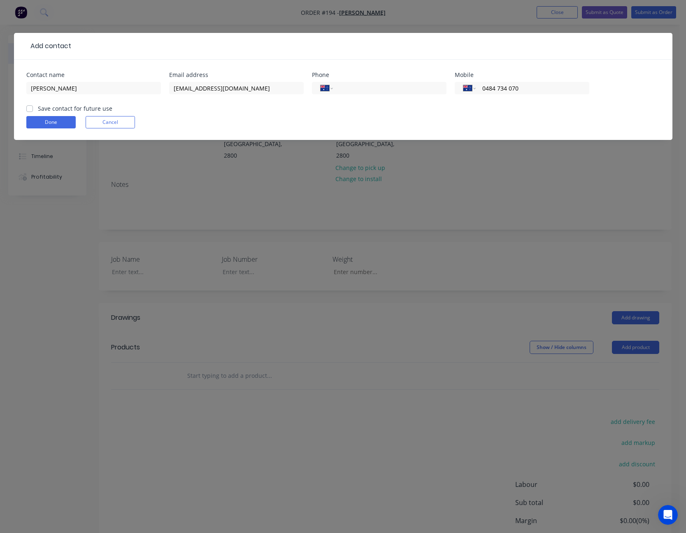
click at [28, 108] on input "Save contact for future use" at bounding box center [29, 108] width 7 height 8
checkbox input "true"
click at [53, 122] on button "Done" at bounding box center [50, 122] width 49 height 12
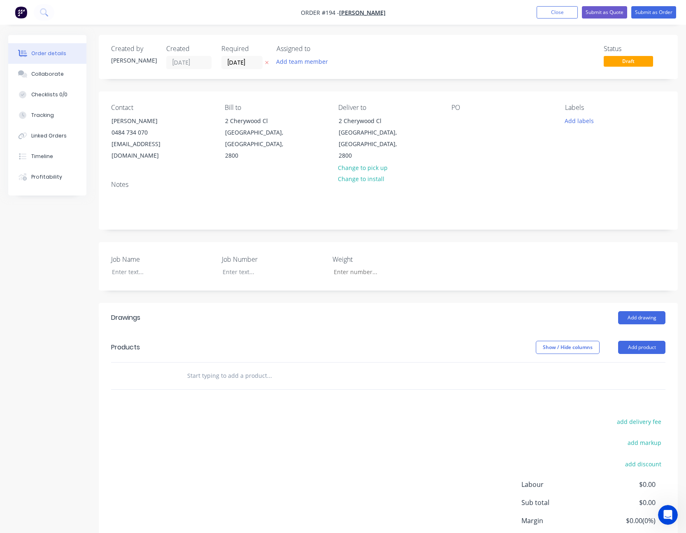
drag, startPoint x: 217, startPoint y: 488, endPoint x: 180, endPoint y: 518, distance: 46.9
click at [215, 486] on div "add delivery fee add markup add discount Labour $0.00 Sub total $0.00 Margin $0…" at bounding box center [388, 495] width 554 height 159
click at [458, 118] on div at bounding box center [457, 121] width 13 height 12
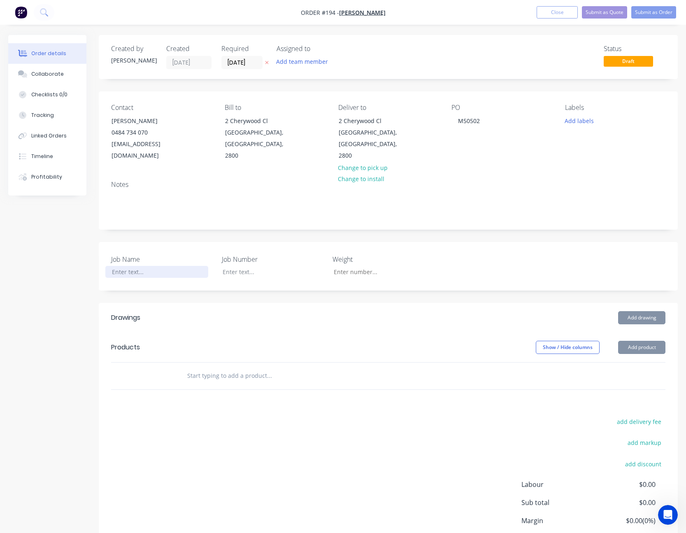
click at [130, 266] on div at bounding box center [156, 272] width 103 height 12
click at [649, 341] on button "Add product" at bounding box center [641, 347] width 47 height 13
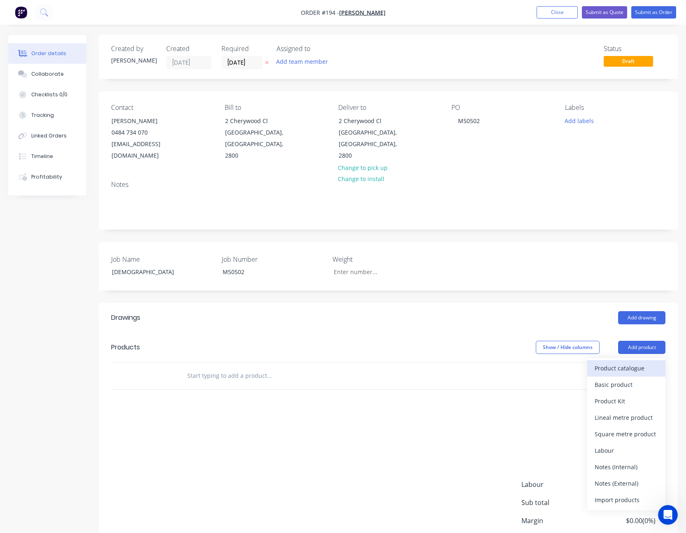
click at [640, 362] on div "Product catalogue" at bounding box center [626, 368] width 63 height 12
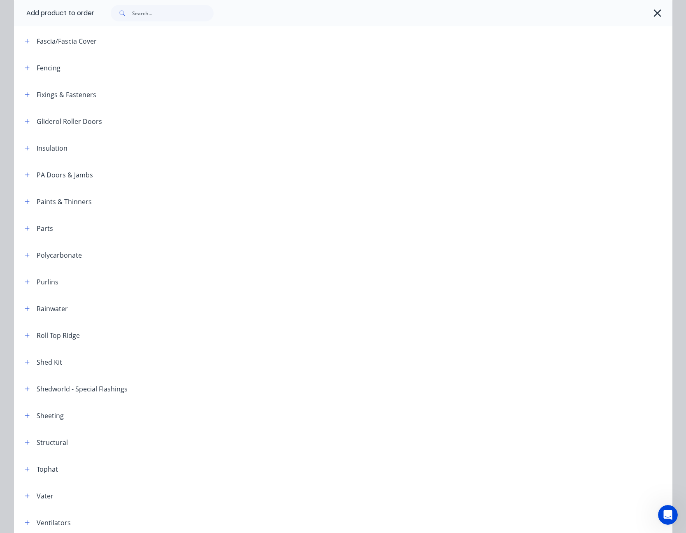
scroll to position [289, 0]
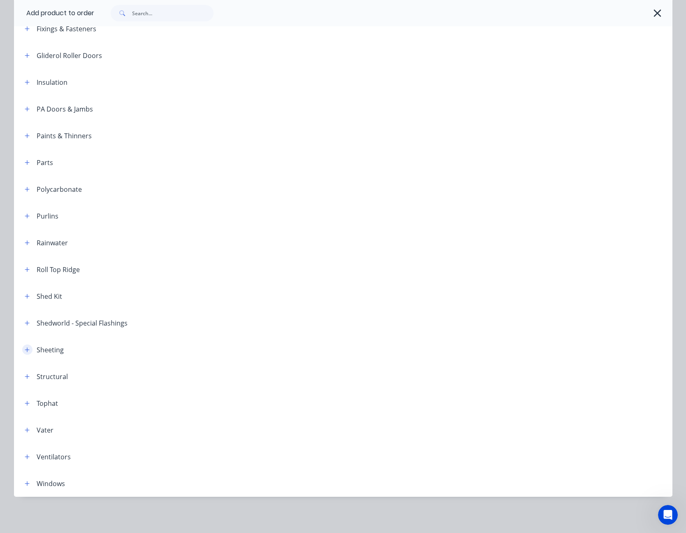
click at [25, 351] on icon "button" at bounding box center [27, 349] width 5 height 5
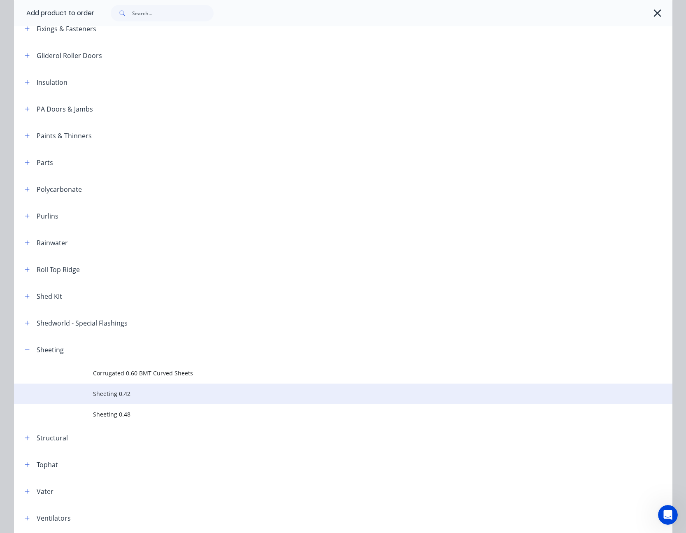
click at [102, 390] on span "Sheeting 0.42" at bounding box center [324, 393] width 463 height 9
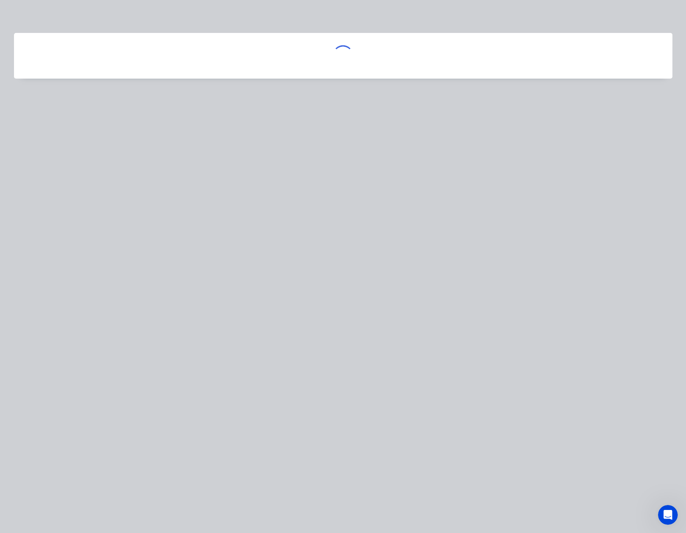
scroll to position [0, 0]
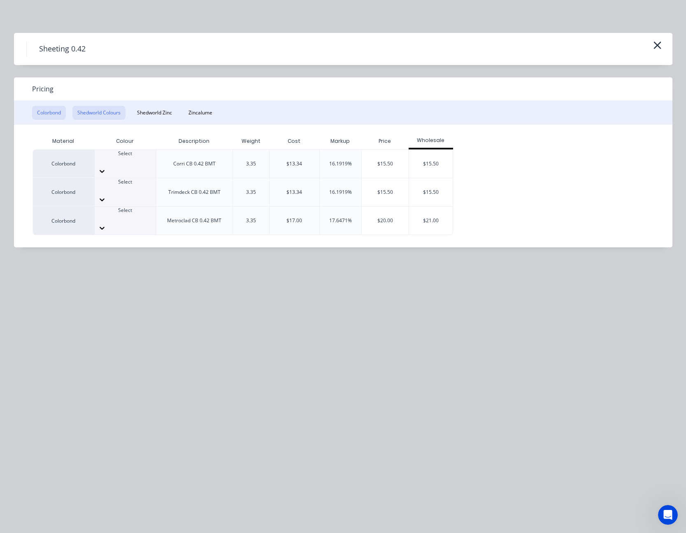
click at [110, 115] on button "Shedworld Colours" at bounding box center [98, 113] width 53 height 14
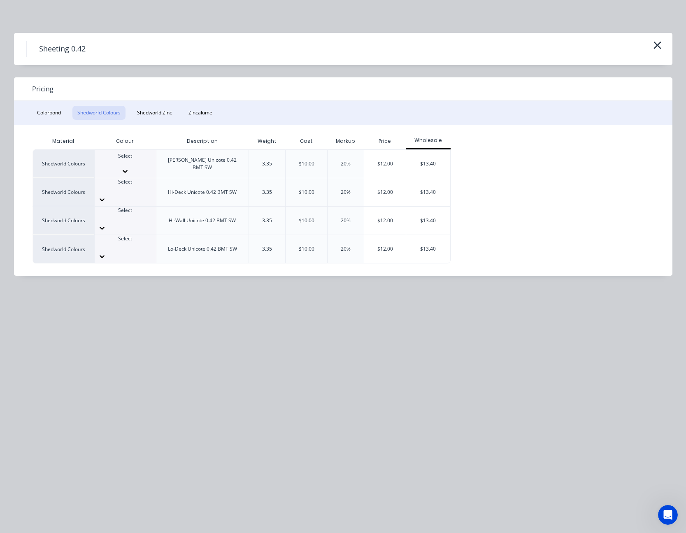
click at [144, 167] on div at bounding box center [125, 171] width 61 height 8
click at [386, 159] on div "$12.00" at bounding box center [385, 164] width 42 height 28
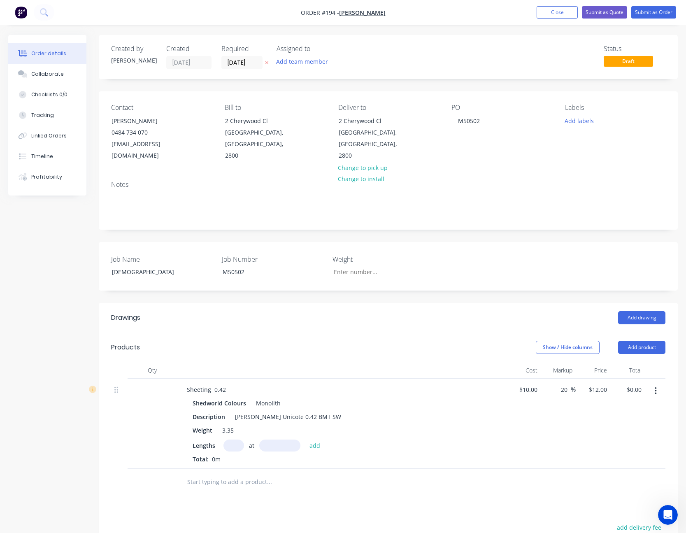
click at [240, 440] on input "text" at bounding box center [233, 446] width 21 height 12
type input "10"
type input "6000"
click at [305, 440] on button "add" at bounding box center [314, 445] width 19 height 11
type input "$720.00"
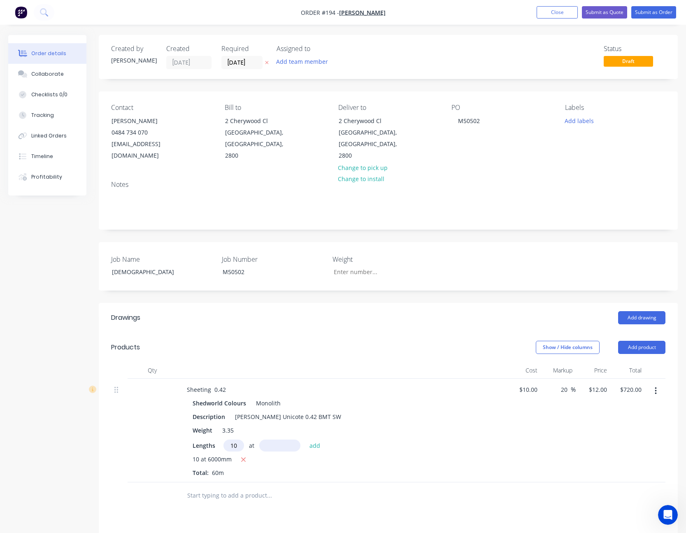
type input "10"
type input "3000"
click at [305, 440] on button "add" at bounding box center [314, 445] width 19 height 11
type input "$1,080.00"
type input "8"
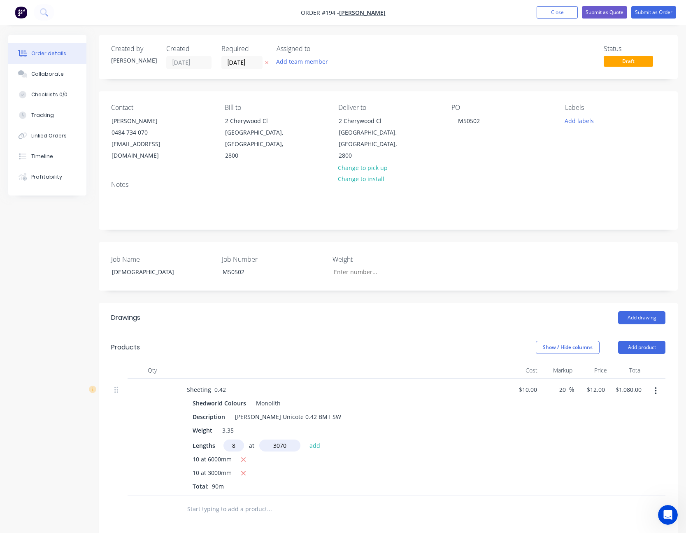
type input "3070"
click at [305, 440] on button "add" at bounding box center [314, 445] width 19 height 11
type input "$1,374.72"
click at [590, 379] on div "12 $12.00" at bounding box center [591, 444] width 34 height 131
type input "11"
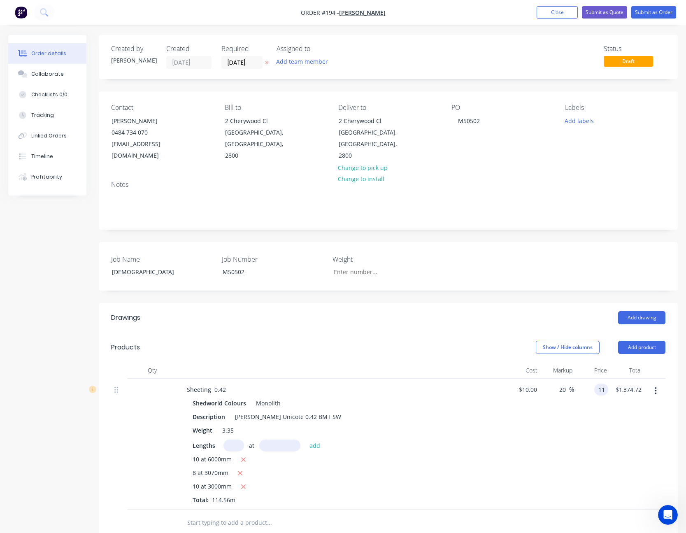
type input "10"
type input "$11.00"
type input "$1,260.16"
click at [603, 405] on div "$11.00 $11.00" at bounding box center [591, 444] width 34 height 131
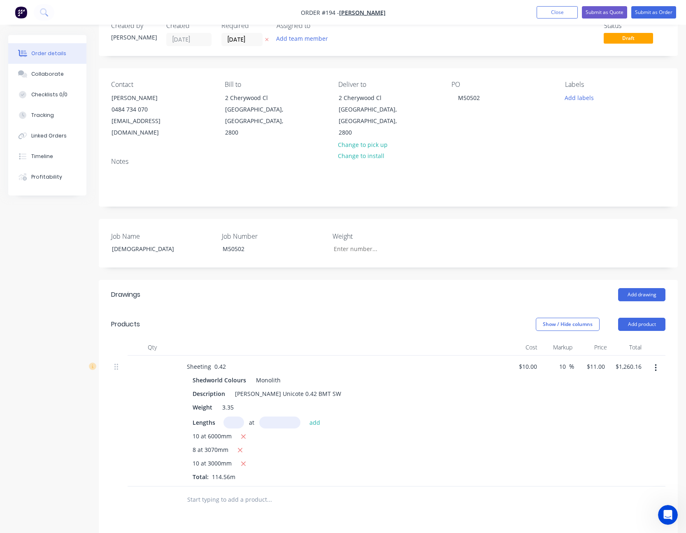
scroll to position [41, 0]
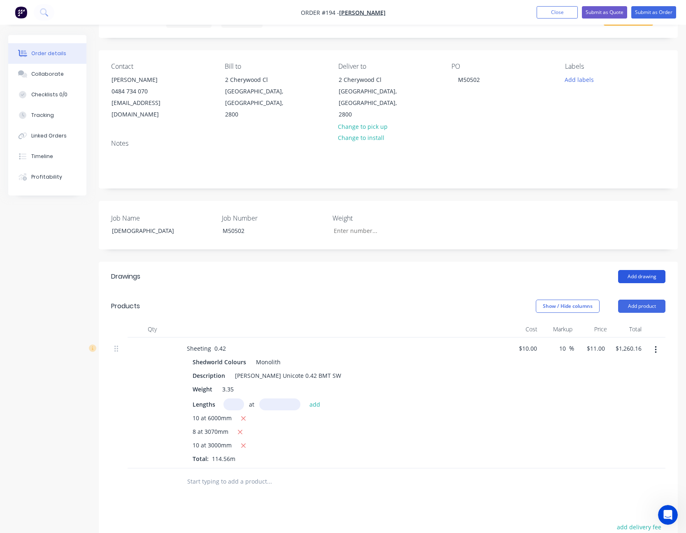
click at [643, 270] on button "Add drawing" at bounding box center [641, 276] width 47 height 13
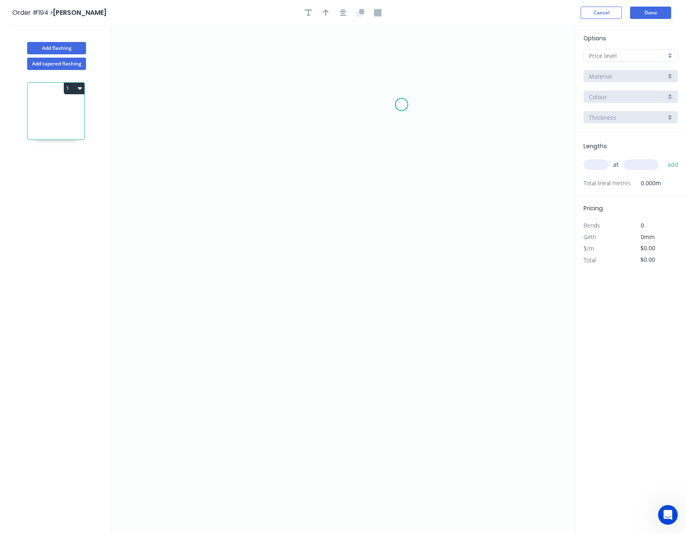
click at [402, 105] on icon "0" at bounding box center [343, 279] width 464 height 507
click at [436, 100] on icon "0" at bounding box center [343, 279] width 464 height 507
click at [254, 104] on icon "0 ?" at bounding box center [343, 279] width 464 height 507
click at [263, 271] on icon "0 ? ? ? º" at bounding box center [343, 279] width 464 height 507
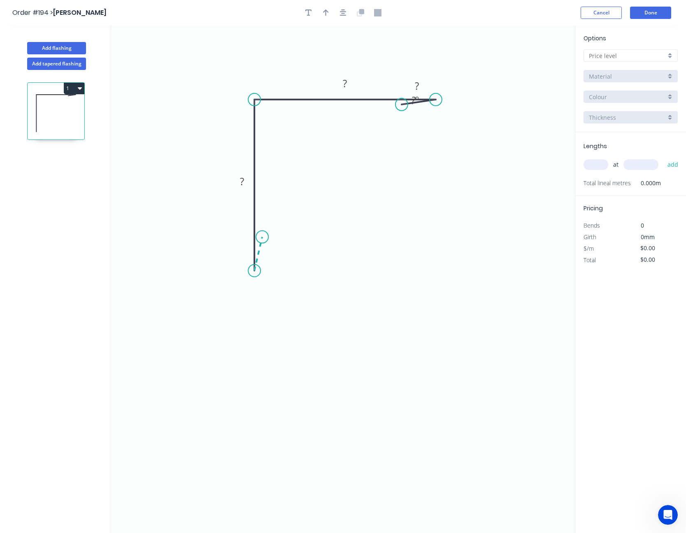
click at [262, 237] on icon at bounding box center [258, 254] width 8 height 34
click at [262, 237] on circle at bounding box center [262, 237] width 12 height 12
click at [272, 254] on tspan "?" at bounding box center [270, 253] width 4 height 14
click at [610, 16] on button "Cancel" at bounding box center [601, 13] width 41 height 12
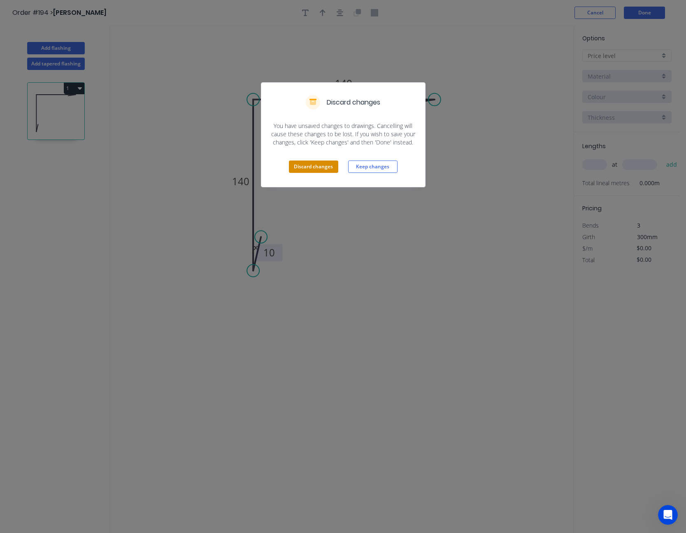
click at [315, 167] on button "Discard changes" at bounding box center [313, 166] width 49 height 12
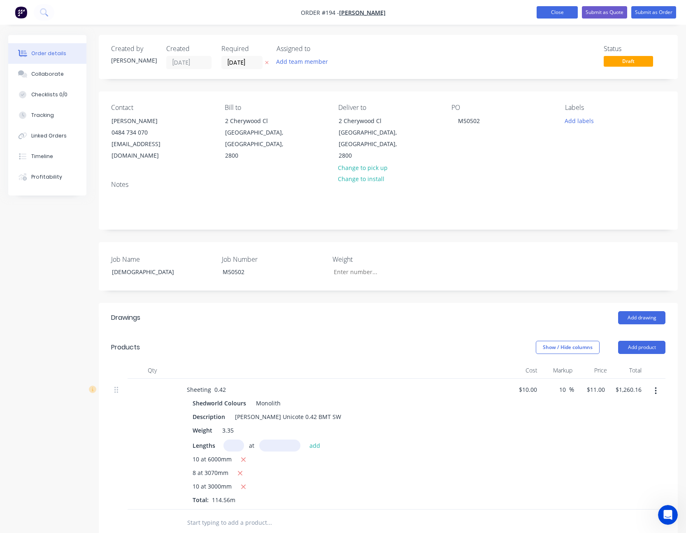
click at [556, 17] on button "Close" at bounding box center [557, 12] width 41 height 12
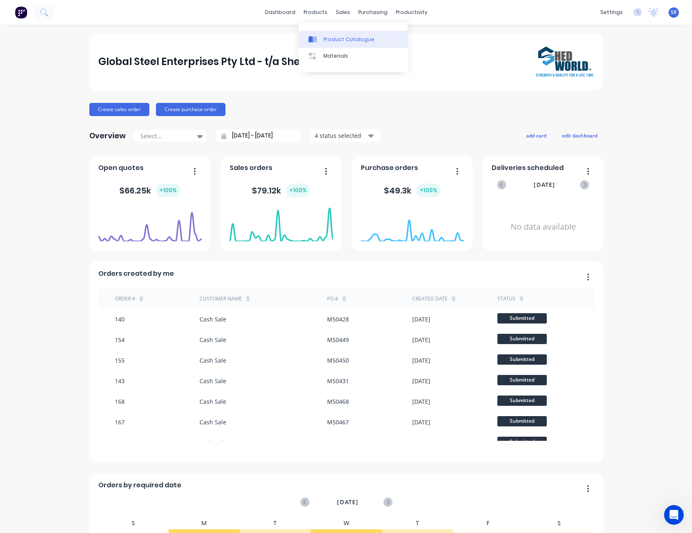
click at [333, 43] on div "Product Catalogue" at bounding box center [348, 39] width 51 height 7
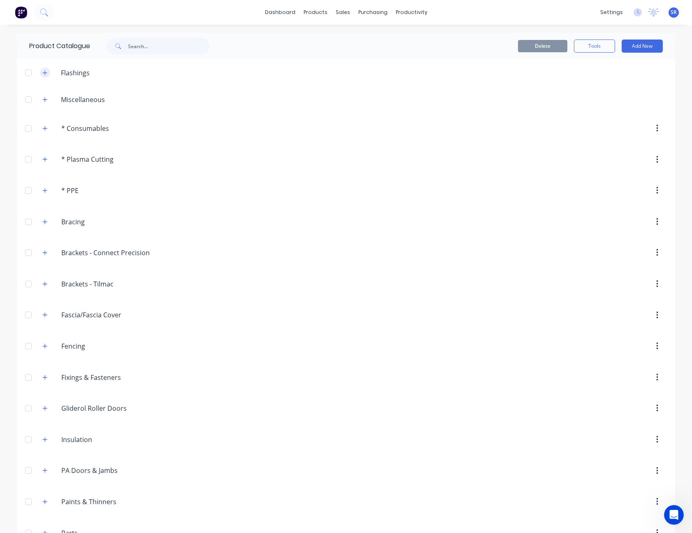
click at [44, 73] on icon "button" at bounding box center [45, 72] width 5 height 5
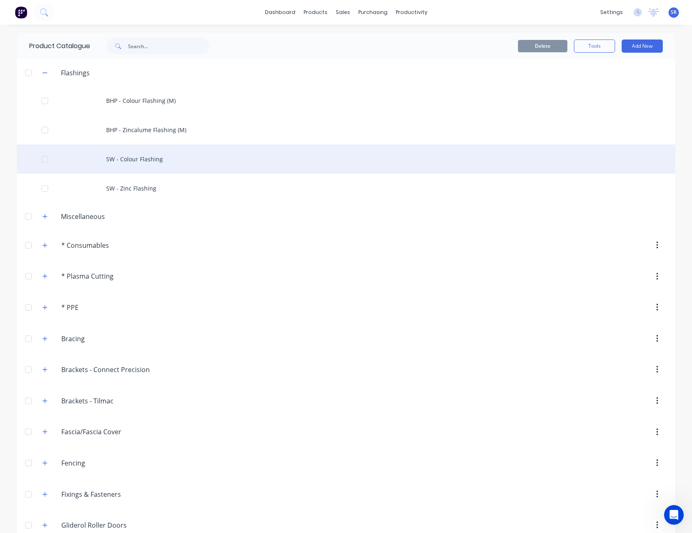
click at [135, 160] on div "SW - Colour Flashing" at bounding box center [346, 158] width 658 height 29
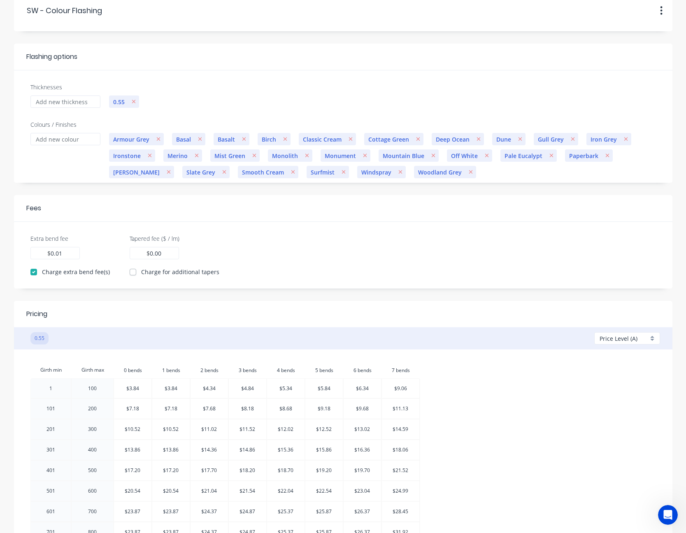
scroll to position [123, 0]
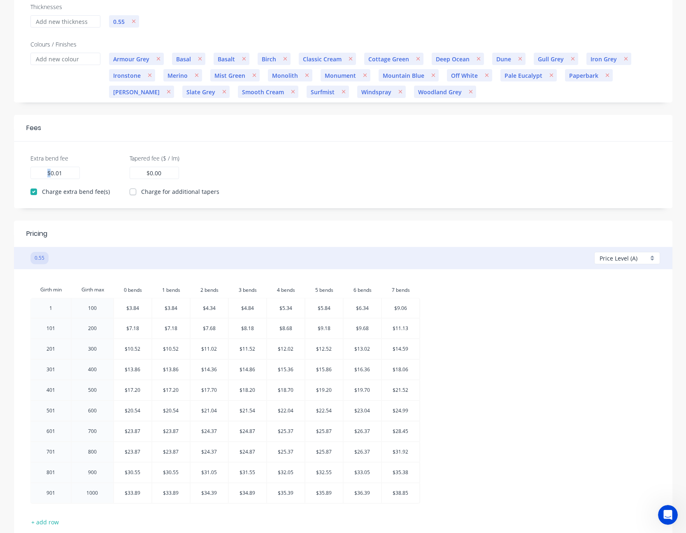
drag, startPoint x: 67, startPoint y: 172, endPoint x: 51, endPoint y: 173, distance: 16.5
click at [51, 173] on div "0.01 $ 0.01" at bounding box center [54, 173] width 49 height 12
type input "0"
click at [425, 165] on div "Extra bend fee 2 $ 2 Charge extra bend fee(s) Tapered fee ($ / lm) 0.00 $ 0.00 …" at bounding box center [343, 175] width 645 height 42
click at [70, 174] on div "2 $ 2" at bounding box center [54, 173] width 49 height 12
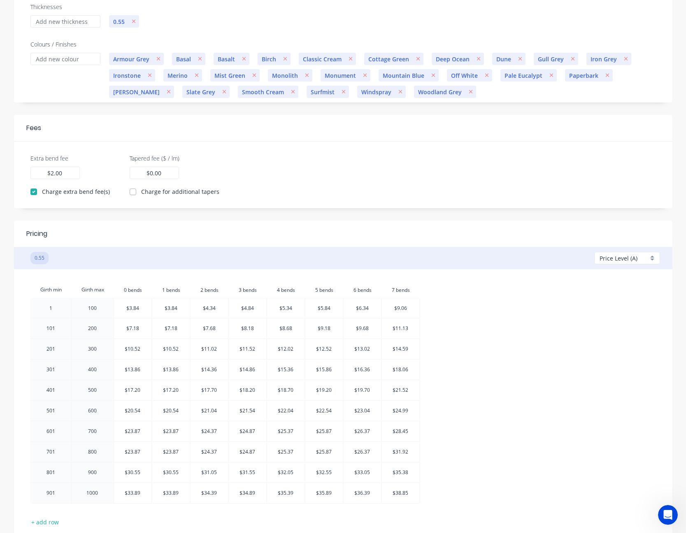
type input "2.00"
click at [312, 178] on div "Extra bend fee 2.00 $ 2.00 Charge extra bend fee(s) Tapered fee ($ / lm) 0.00 $…" at bounding box center [343, 175] width 645 height 42
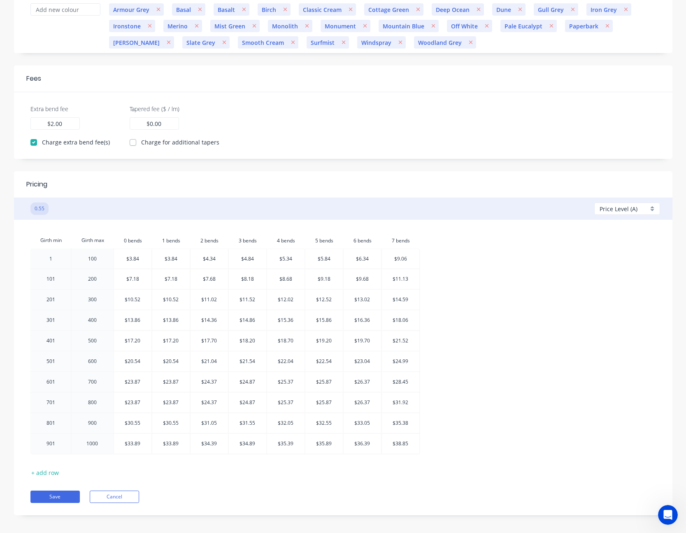
scroll to position [180, 0]
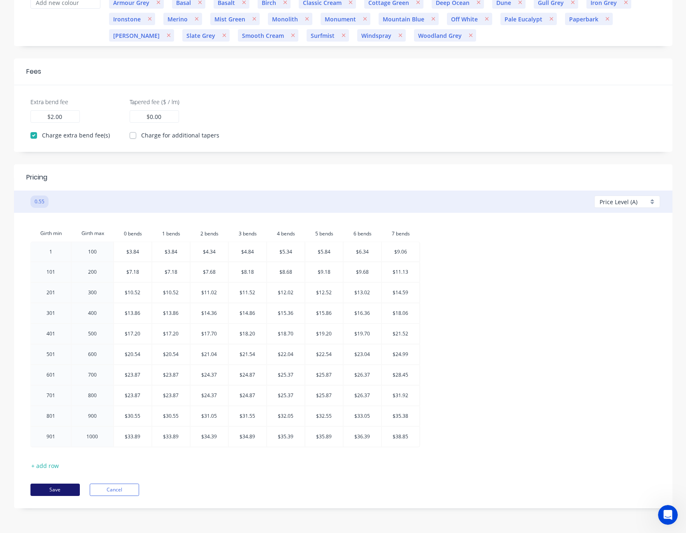
click at [64, 489] on button "Save" at bounding box center [54, 490] width 49 height 12
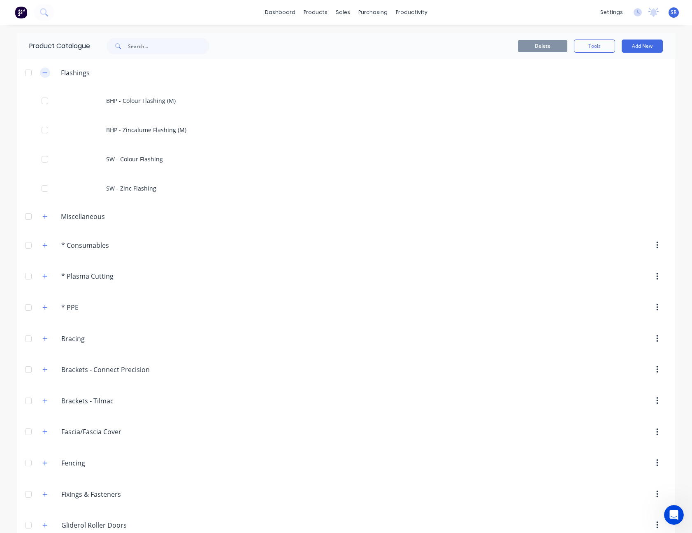
click at [42, 72] on icon "button" at bounding box center [44, 73] width 5 height 6
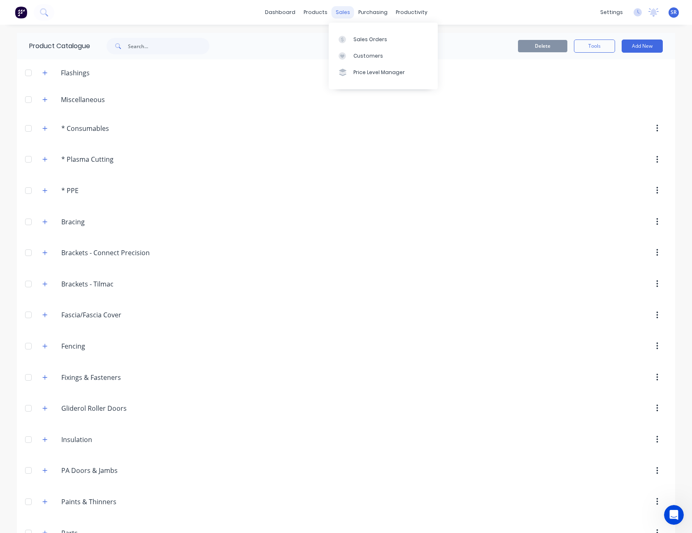
click at [335, 13] on div "sales" at bounding box center [343, 12] width 23 height 12
click at [365, 38] on div "Sales Orders" at bounding box center [370, 39] width 34 height 7
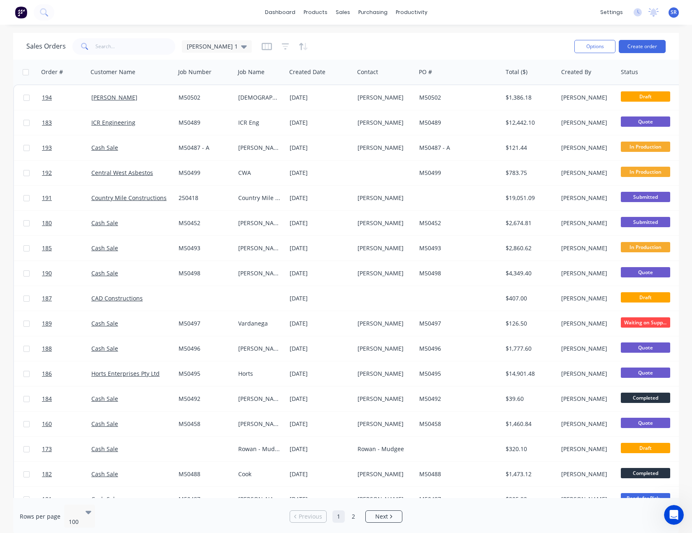
drag, startPoint x: 365, startPoint y: 38, endPoint x: 319, endPoint y: 46, distance: 47.2
click at [319, 46] on div "Sales Orders [PERSON_NAME] 1" at bounding box center [297, 46] width 542 height 20
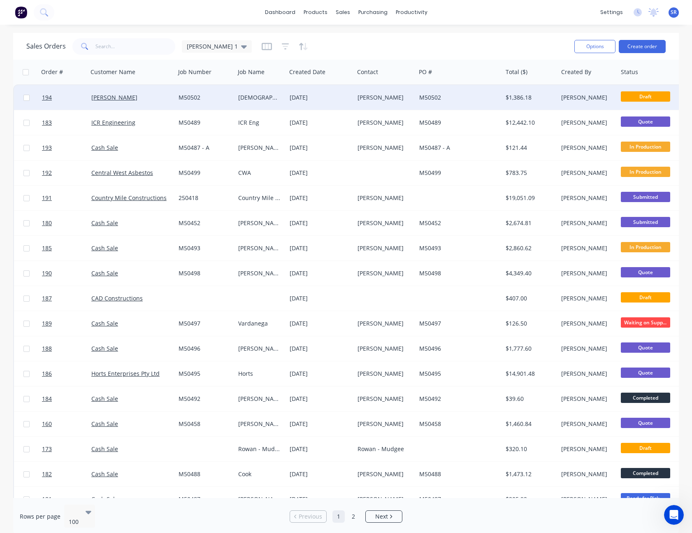
click at [350, 94] on div "[DATE]" at bounding box center [320, 97] width 61 height 8
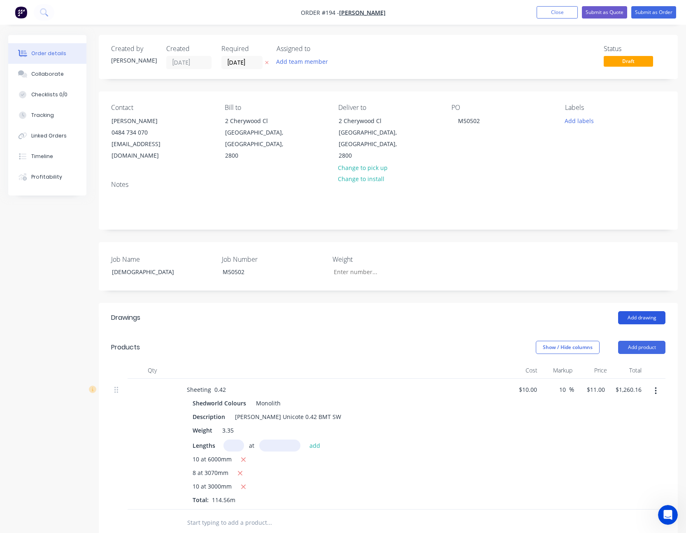
click at [639, 311] on button "Add drawing" at bounding box center [641, 317] width 47 height 13
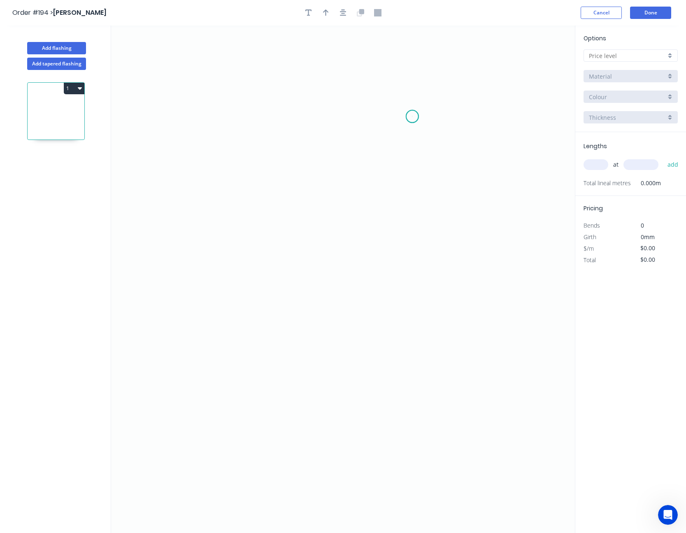
click at [412, 116] on icon "0" at bounding box center [343, 279] width 464 height 507
click at [453, 109] on icon "0" at bounding box center [343, 279] width 464 height 507
click at [261, 103] on icon "0 ?" at bounding box center [343, 279] width 464 height 507
click at [269, 277] on icon "0 ? ? ? º" at bounding box center [343, 279] width 464 height 507
click at [270, 246] on icon "0 ? ? ? ? º" at bounding box center [343, 279] width 464 height 507
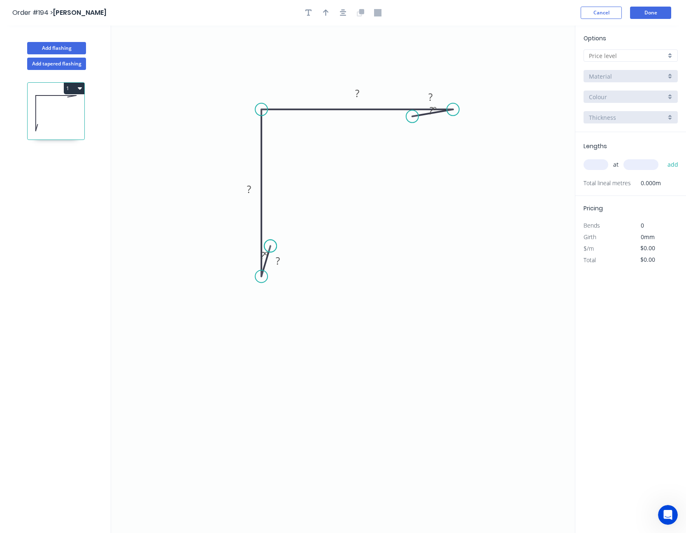
click at [270, 246] on circle at bounding box center [270, 246] width 12 height 12
click at [277, 266] on tspan "?" at bounding box center [278, 261] width 4 height 14
click at [629, 55] on input "text" at bounding box center [627, 55] width 77 height 9
click at [622, 69] on div "A" at bounding box center [630, 71] width 93 height 14
type input "A"
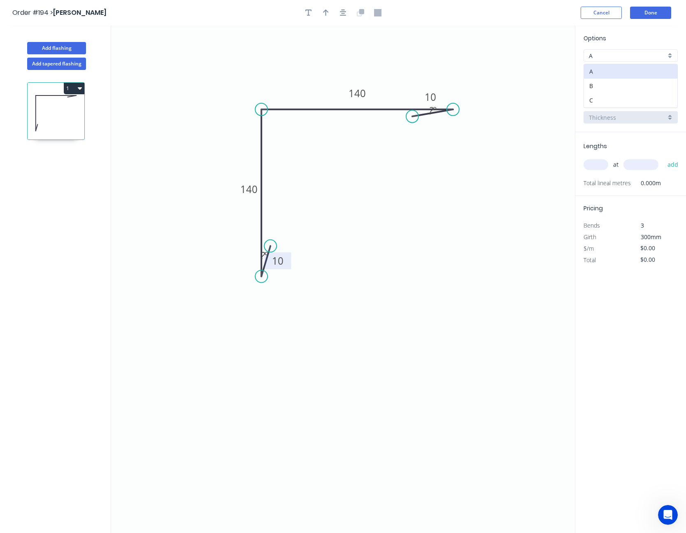
type input "$11.52"
click at [622, 74] on input "BHP - Colour Flashing (M)" at bounding box center [627, 76] width 77 height 9
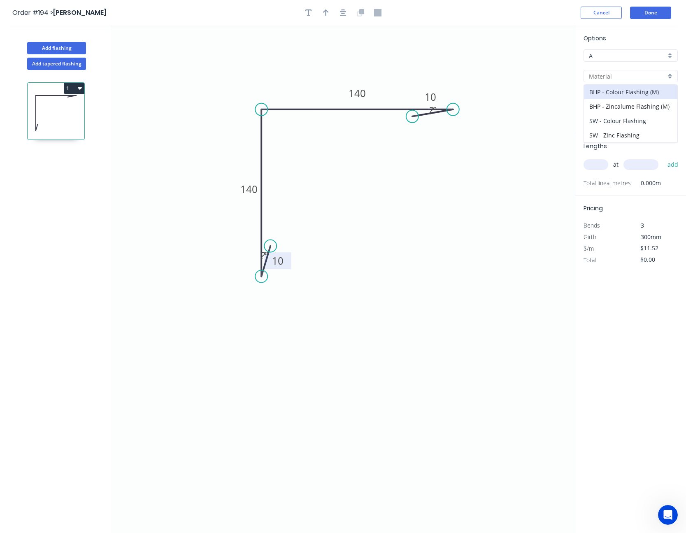
click at [623, 116] on div "SW - Colour Flashing" at bounding box center [630, 121] width 93 height 14
type input "SW - Colour Flashing"
click at [627, 96] on input "Basalt" at bounding box center [627, 97] width 77 height 9
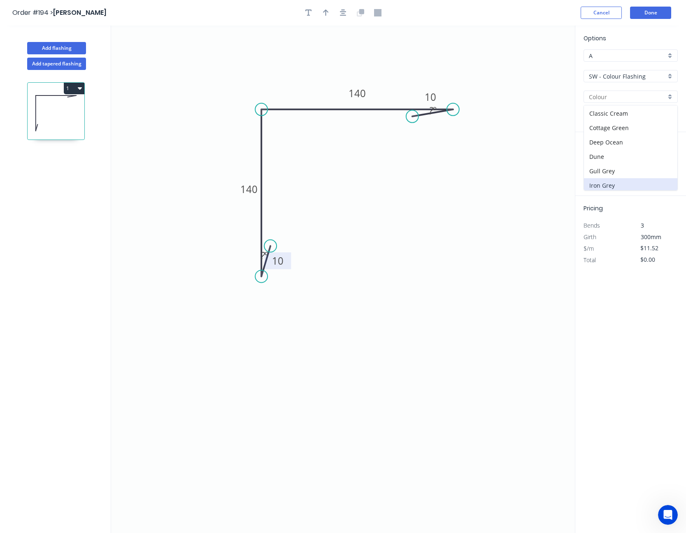
scroll to position [123, 0]
click at [624, 174] on div "Monolith" at bounding box center [630, 176] width 93 height 14
type input "Monolith"
click at [599, 166] on input "text" at bounding box center [596, 164] width 25 height 11
type input "2"
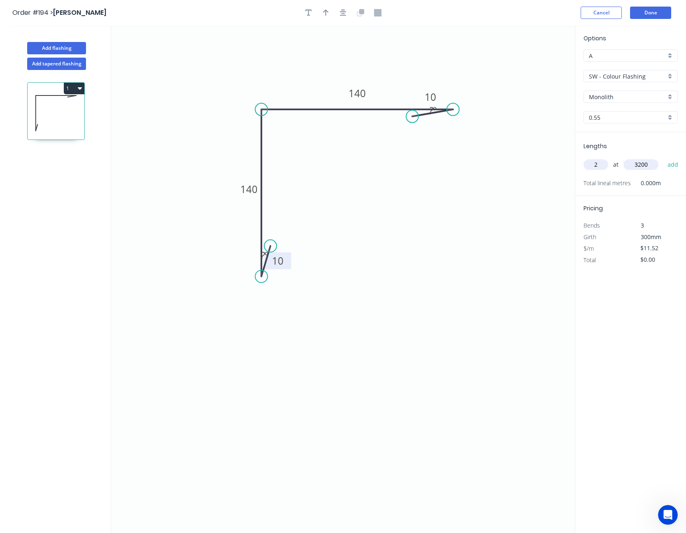
type input "3200"
click at [663, 158] on button "add" at bounding box center [672, 165] width 19 height 14
type input "$73.73"
click at [342, 16] on button "button" at bounding box center [343, 13] width 12 height 12
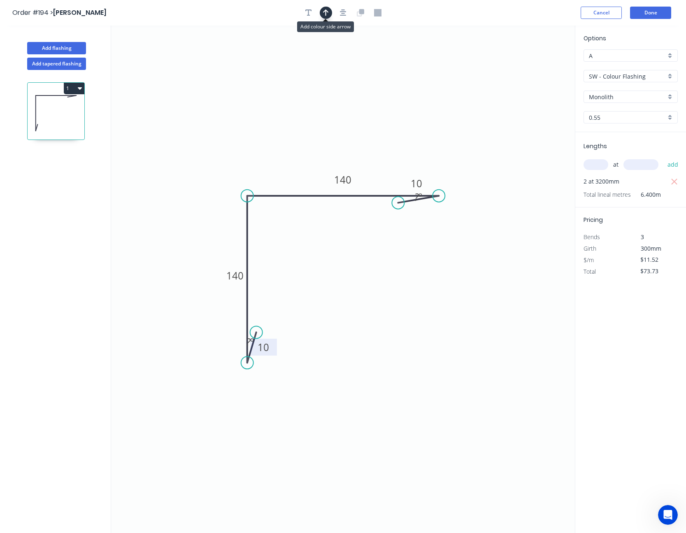
click at [325, 12] on icon "button" at bounding box center [326, 12] width 6 height 7
drag, startPoint x: 531, startPoint y: 63, endPoint x: 265, endPoint y: 158, distance: 282.2
click at [265, 158] on icon at bounding box center [265, 148] width 7 height 26
click at [261, 153] on icon "0 10 140 140 10 ? º ? º" at bounding box center [343, 279] width 464 height 507
click at [266, 156] on icon at bounding box center [265, 148] width 7 height 26
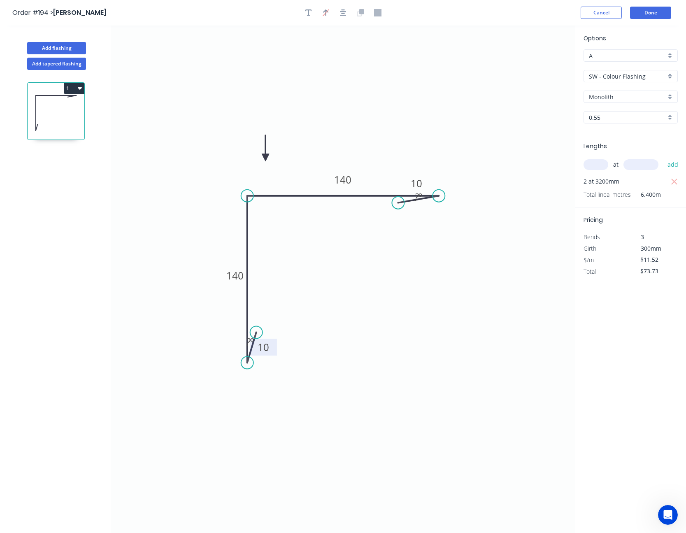
click at [266, 156] on icon at bounding box center [265, 148] width 7 height 26
click at [266, 156] on icon at bounding box center [275, 157] width 26 height 7
click at [266, 156] on icon "0 10 140 140 10 ? º ? º" at bounding box center [343, 279] width 464 height 507
click at [267, 157] on icon at bounding box center [272, 164] width 24 height 24
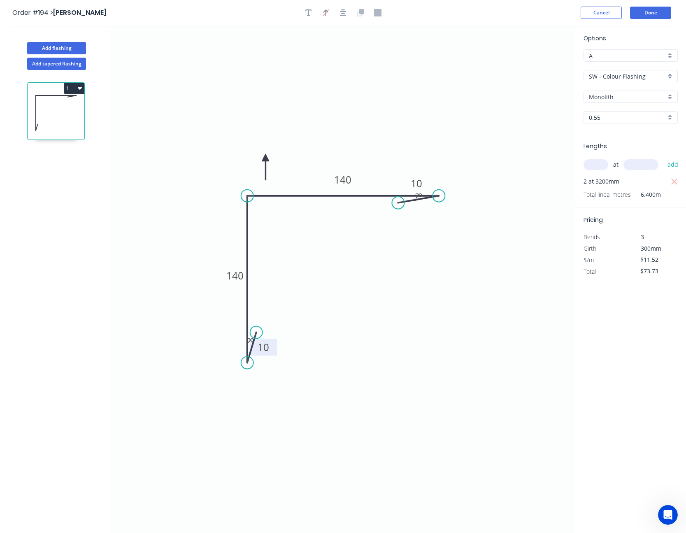
click at [267, 157] on icon at bounding box center [265, 167] width 7 height 26
click at [264, 158] on icon at bounding box center [259, 164] width 24 height 24
click at [264, 158] on icon at bounding box center [256, 157] width 26 height 7
drag, startPoint x: 264, startPoint y: 158, endPoint x: 246, endPoint y: 170, distance: 21.8
click at [246, 170] on icon at bounding box center [240, 163] width 24 height 24
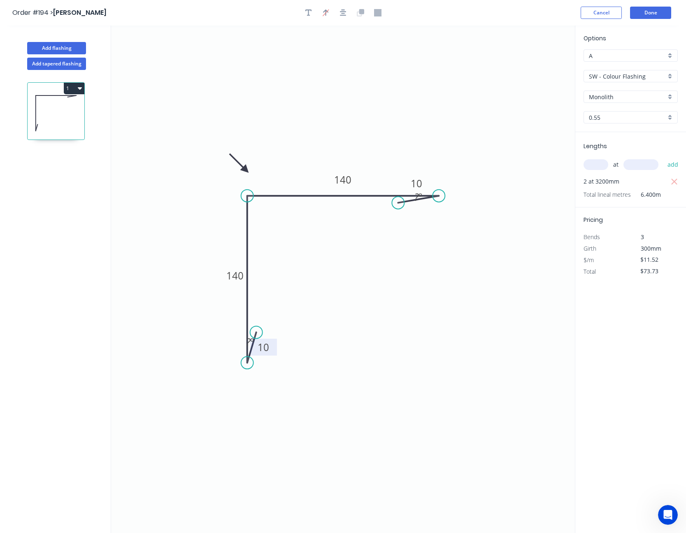
click at [245, 169] on icon at bounding box center [239, 163] width 24 height 24
drag, startPoint x: 245, startPoint y: 169, endPoint x: 276, endPoint y: 172, distance: 31.0
click at [276, 172] on icon at bounding box center [275, 163] width 7 height 26
click at [71, 67] on button "Add tapered flashing" at bounding box center [56, 64] width 59 height 12
type input "$0.00"
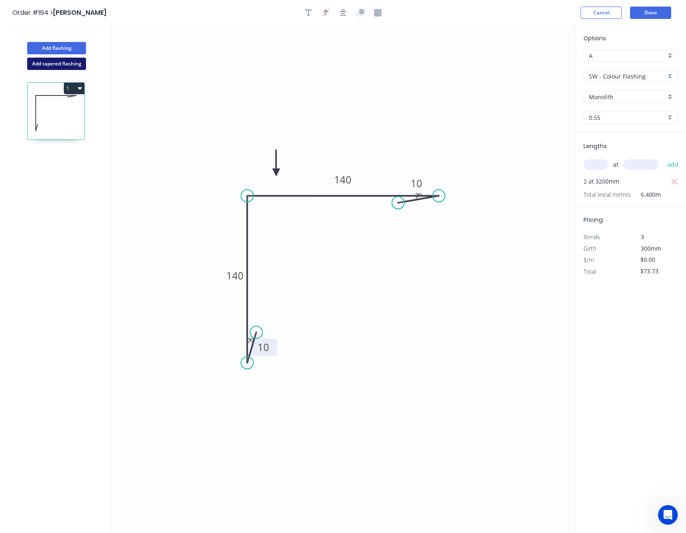
type input "$0.00"
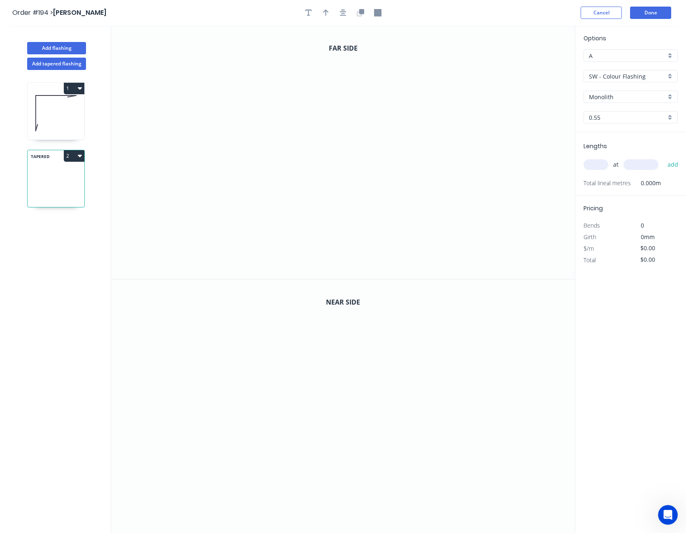
drag, startPoint x: 79, startPoint y: 154, endPoint x: 68, endPoint y: 156, distance: 11.2
click at [68, 156] on button "2" at bounding box center [74, 156] width 21 height 12
click at [41, 191] on div "Delete" at bounding box center [45, 193] width 63 height 12
type input "$11.52"
type input "$73.73"
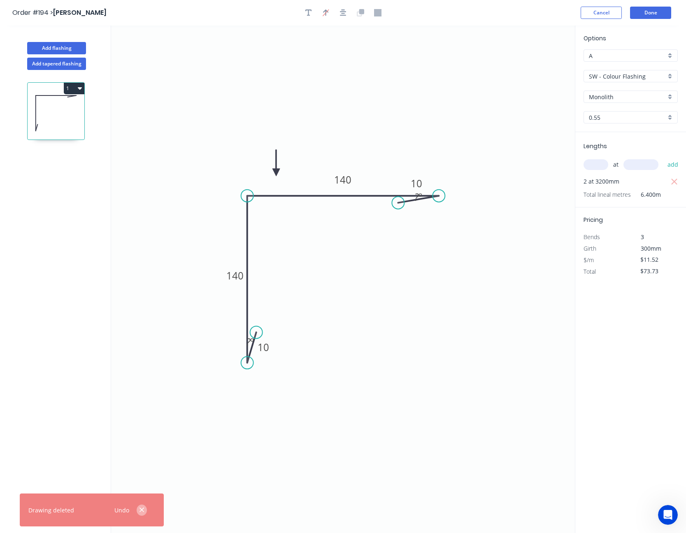
click at [141, 510] on icon "button" at bounding box center [142, 510] width 5 height 5
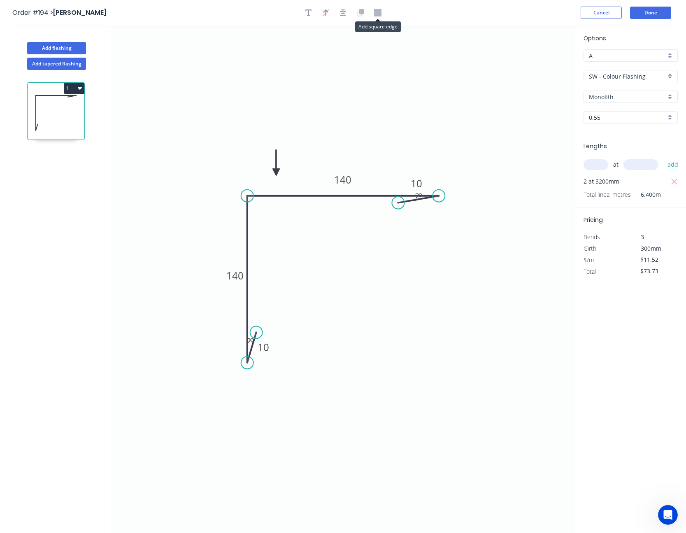
click at [379, 11] on icon at bounding box center [377, 12] width 7 height 7
click at [435, 202] on icon "0 10 140 140 10 ? º ? º" at bounding box center [343, 279] width 464 height 507
click at [437, 195] on circle at bounding box center [439, 196] width 12 height 12
click at [426, 38] on icon "0 10 140 140 10 ? º ? º" at bounding box center [343, 279] width 464 height 507
click at [446, 12] on div "Order #194 > [PERSON_NAME] Cancel Done" at bounding box center [342, 13] width 661 height 12
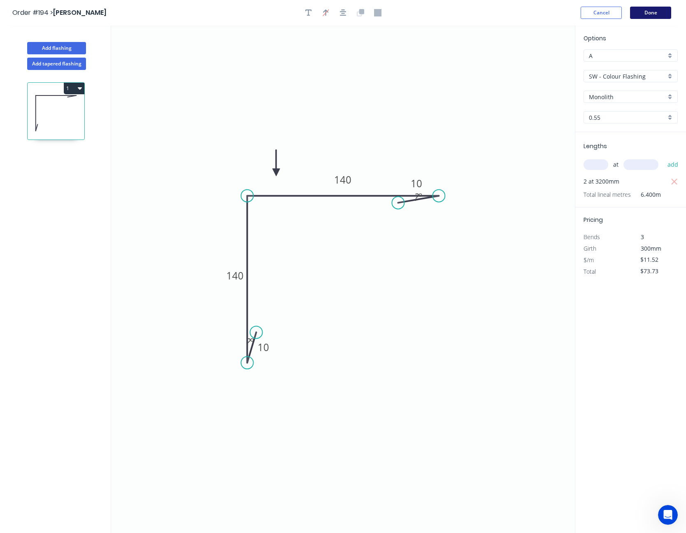
click at [651, 19] on button "Done" at bounding box center [650, 13] width 41 height 12
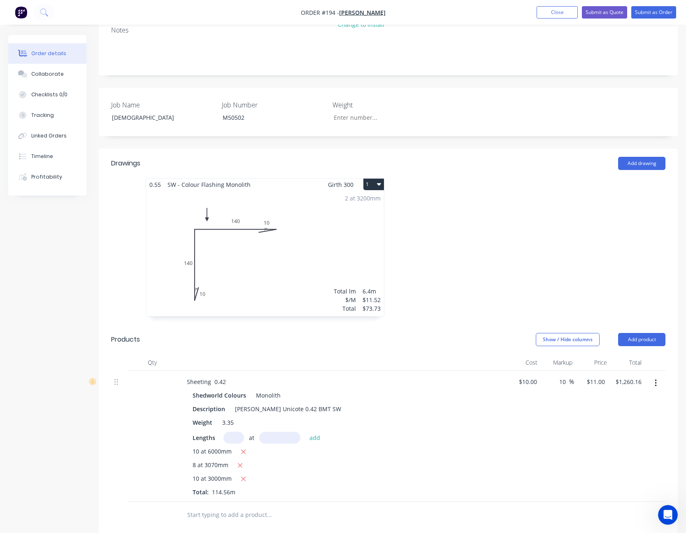
scroll to position [206, 0]
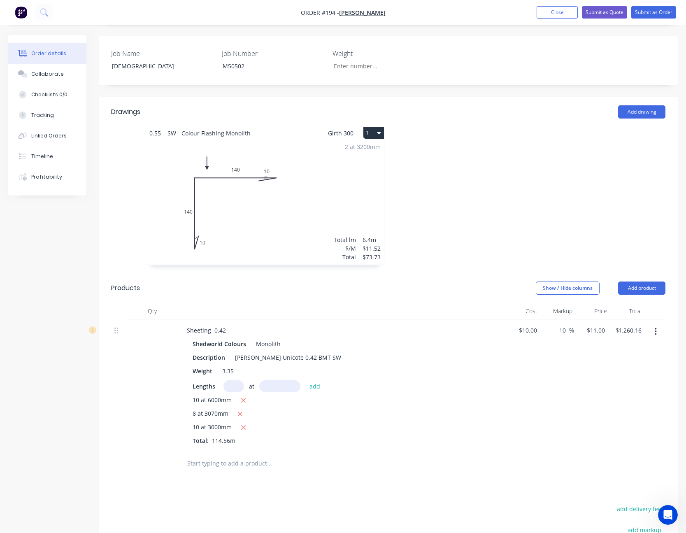
click at [322, 196] on div "2 at 3200mm Total lm $/M Total 6.4m $11.52 $73.73" at bounding box center [265, 202] width 238 height 126
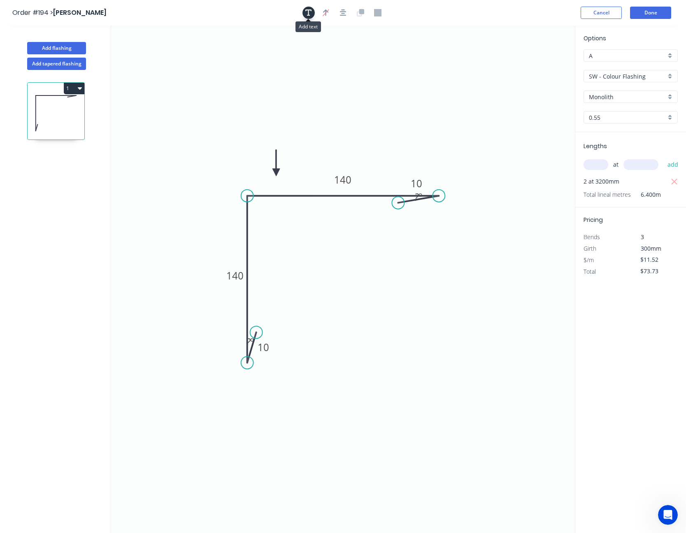
click at [309, 11] on icon "button" at bounding box center [308, 12] width 7 height 7
click at [186, 53] on textarea at bounding box center [164, 58] width 67 height 30
type textarea "CF"
click at [126, 142] on icon "CF 10 140 140 10 ? º ? º" at bounding box center [343, 279] width 464 height 507
drag, startPoint x: 142, startPoint y: 52, endPoint x: 249, endPoint y: 381, distance: 346.4
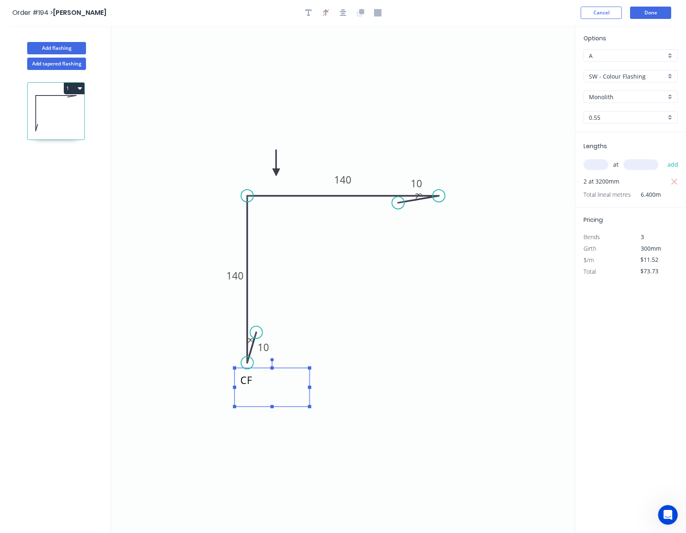
click at [249, 381] on textarea "CF" at bounding box center [272, 387] width 67 height 30
click at [414, 396] on icon "CF 10 140 140 10 ? º ? º" at bounding box center [343, 279] width 464 height 507
click at [305, 8] on button "button" at bounding box center [308, 13] width 12 height 12
click at [152, 50] on textarea at bounding box center [164, 58] width 67 height 30
click at [249, 79] on icon "CF CF 10 140 140 10 ? º ? º" at bounding box center [343, 279] width 464 height 507
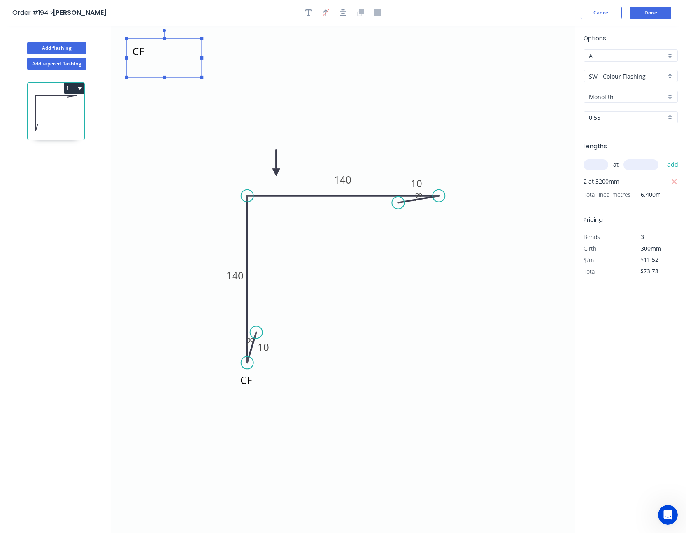
type textarea "CF"
drag, startPoint x: 144, startPoint y: 51, endPoint x: 462, endPoint y: 196, distance: 349.7
click at [462, 196] on textarea "CF" at bounding box center [482, 203] width 67 height 30
click at [477, 289] on icon "CF CF 10 140 140 10 ? º ? º" at bounding box center [343, 279] width 464 height 507
click at [662, 17] on button "Done" at bounding box center [650, 13] width 41 height 12
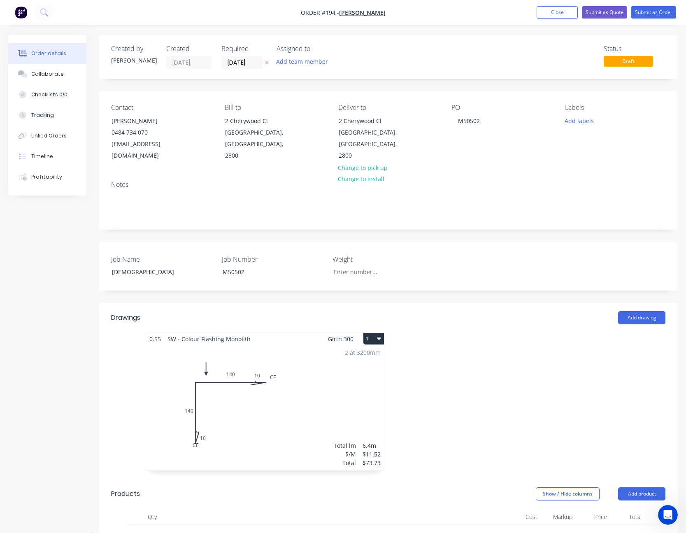
click at [282, 406] on div "2 at 3200mm Total lm $/M Total 6.4m $11.52 $73.73" at bounding box center [265, 408] width 238 height 126
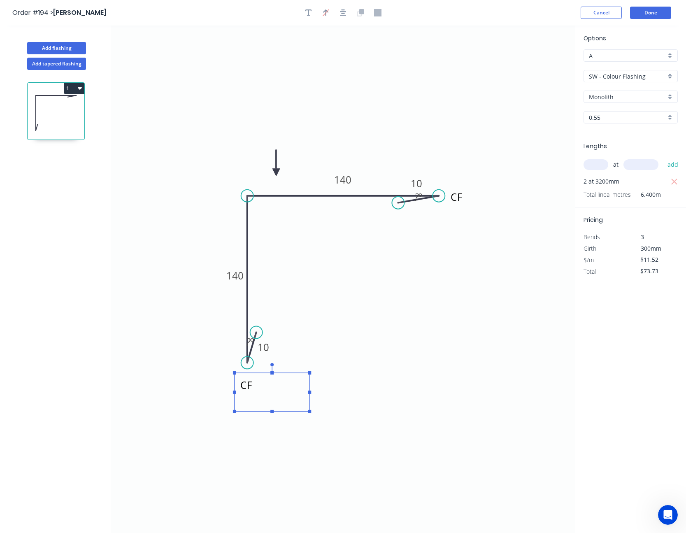
drag, startPoint x: 250, startPoint y: 381, endPoint x: 250, endPoint y: 386, distance: 4.9
click at [250, 386] on textarea "CF" at bounding box center [272, 392] width 67 height 30
click at [400, 404] on icon "CF CF 10 140 140 10 ? º ? º" at bounding box center [343, 279] width 464 height 507
click at [650, 10] on button "Done" at bounding box center [650, 13] width 41 height 12
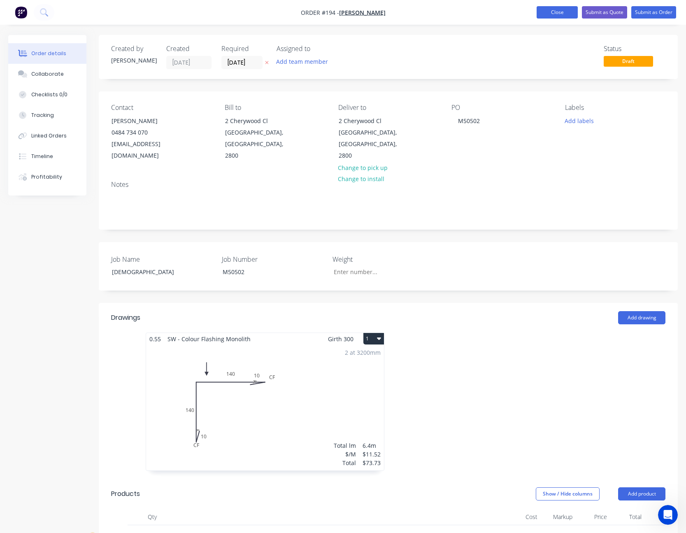
click at [558, 13] on button "Close" at bounding box center [557, 12] width 41 height 12
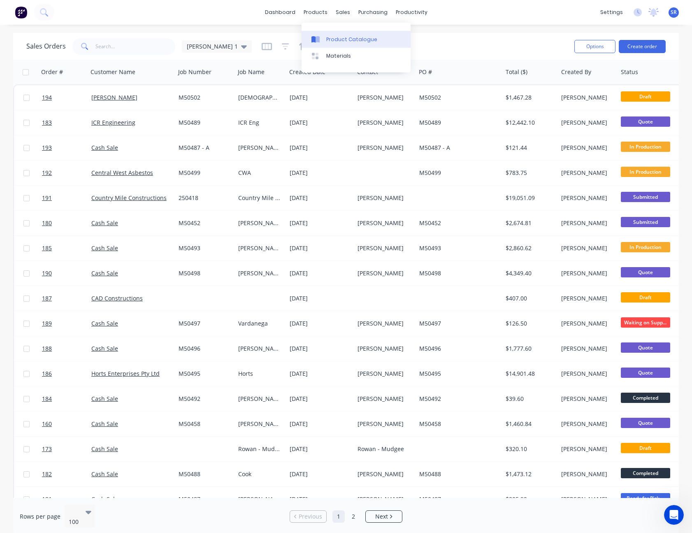
click at [338, 36] on div "Product Catalogue" at bounding box center [351, 39] width 51 height 7
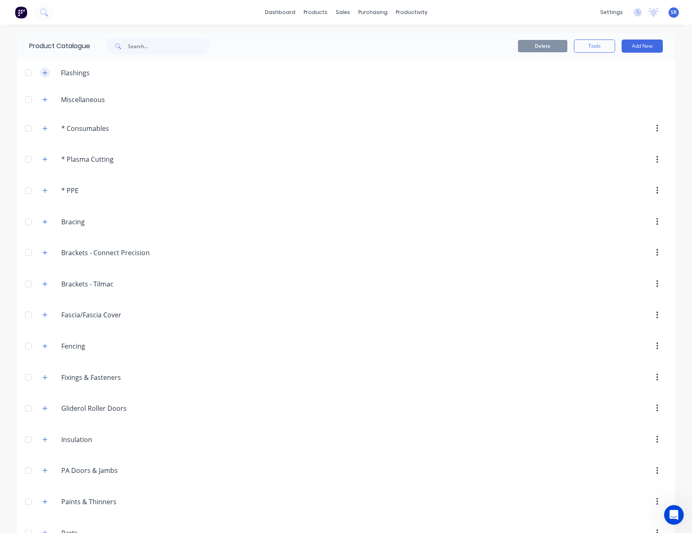
click at [42, 73] on icon "button" at bounding box center [44, 73] width 5 height 6
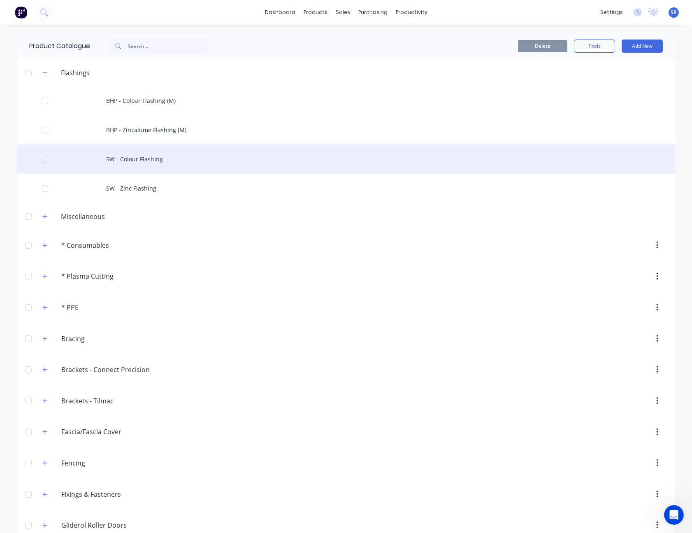
click at [126, 158] on div "SW - Colour Flashing" at bounding box center [346, 158] width 658 height 29
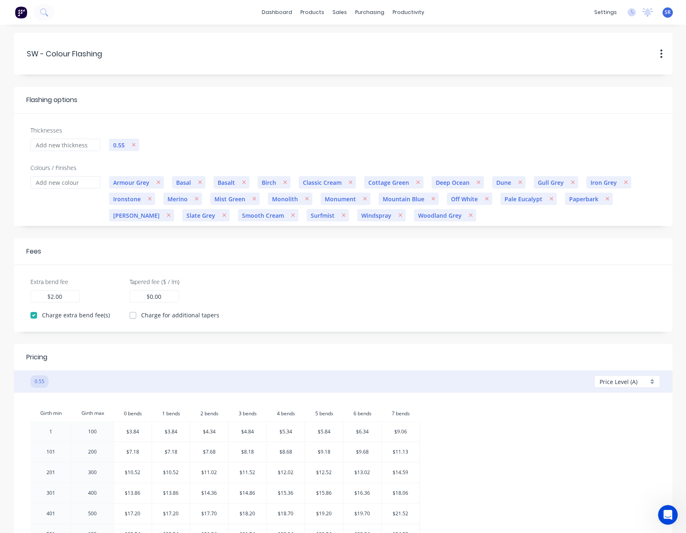
click at [47, 281] on label "Extra bend fee" at bounding box center [49, 281] width 38 height 9
click at [51, 292] on input "2.00" at bounding box center [57, 296] width 12 height 9
click at [47, 281] on label "Extra bend fee" at bounding box center [49, 281] width 38 height 9
click at [51, 292] on input "2.00" at bounding box center [57, 296] width 12 height 9
click at [47, 281] on label "Extra bend fee" at bounding box center [49, 281] width 38 height 9
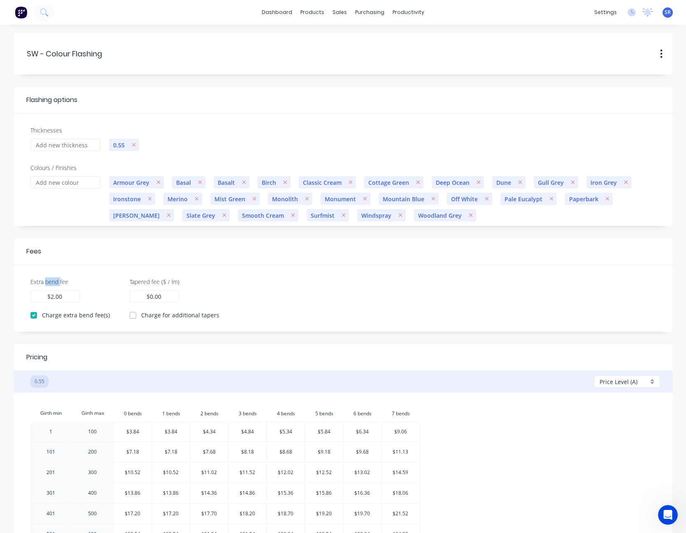
click at [51, 292] on input "2.00" at bounding box center [57, 296] width 12 height 9
click at [73, 279] on div "Extra bend fee 2.00 $ 2.00" at bounding box center [69, 289] width 79 height 25
click at [67, 283] on label "Extra bend fee" at bounding box center [49, 281] width 38 height 9
click at [63, 292] on input "2.00" at bounding box center [57, 296] width 12 height 9
click at [67, 283] on label "Extra bend fee" at bounding box center [49, 281] width 38 height 9
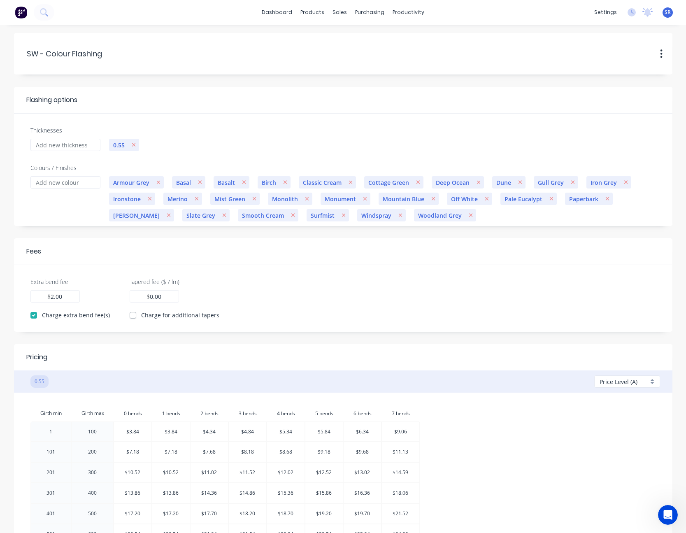
click at [63, 292] on input "2.00" at bounding box center [57, 296] width 12 height 9
click at [100, 247] on div "Fees" at bounding box center [93, 251] width 135 height 10
drag, startPoint x: 100, startPoint y: 247, endPoint x: 91, endPoint y: 252, distance: 10.9
click at [91, 252] on div "Fees" at bounding box center [93, 251] width 135 height 10
click at [158, 296] on input "0.00" at bounding box center [156, 296] width 12 height 9
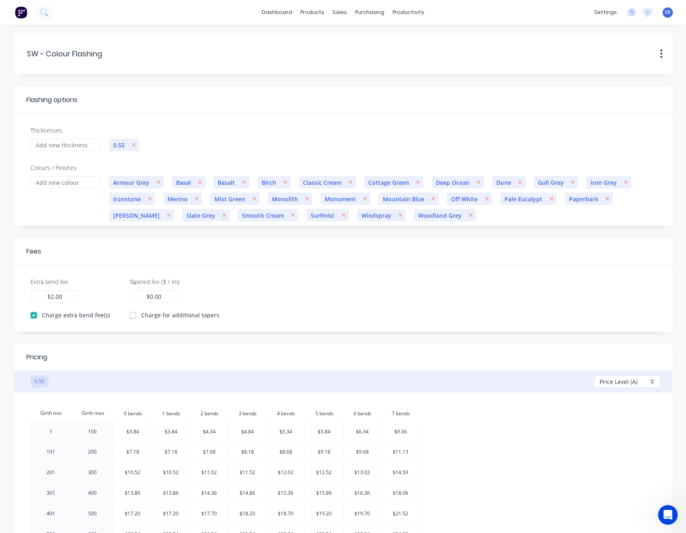
click at [158, 296] on input "0.00" at bounding box center [156, 296] width 12 height 9
type input "2.00"
click at [141, 315] on label "Charge for additional tapers" at bounding box center [180, 315] width 78 height 9
click at [130, 315] on input "Charge for additional tapers" at bounding box center [133, 315] width 7 height 8
checkbox input "true"
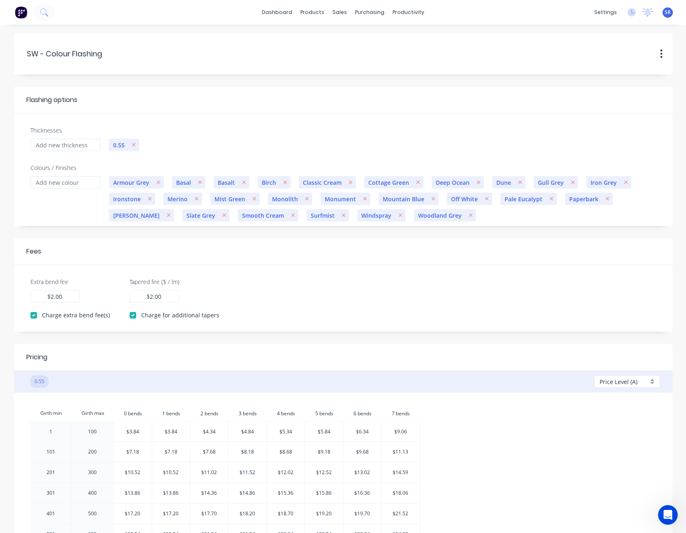
click at [284, 295] on div "Extra bend fee 2.00 $ 2.00 Charge extra bend fee(s) Tapered fee ($ / lm) 2.00 $…" at bounding box center [343, 298] width 645 height 42
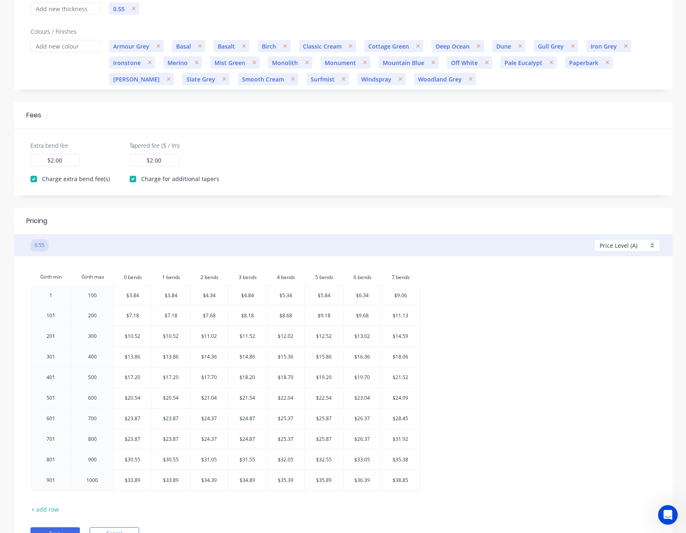
scroll to position [180, 0]
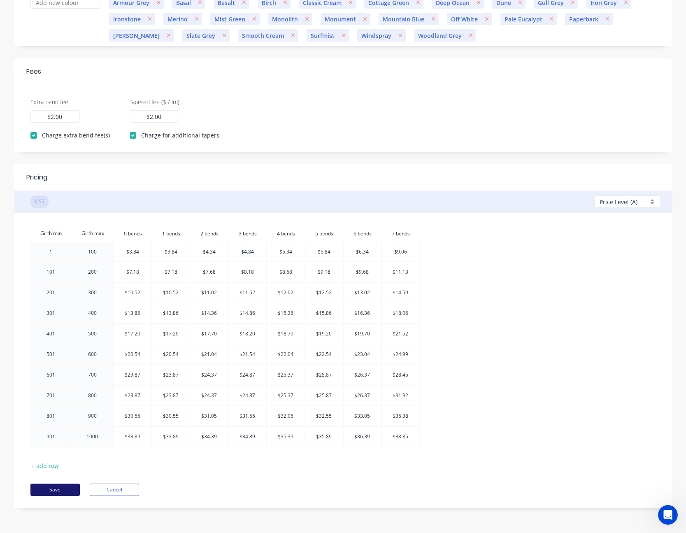
click at [63, 487] on button "Save" at bounding box center [54, 490] width 49 height 12
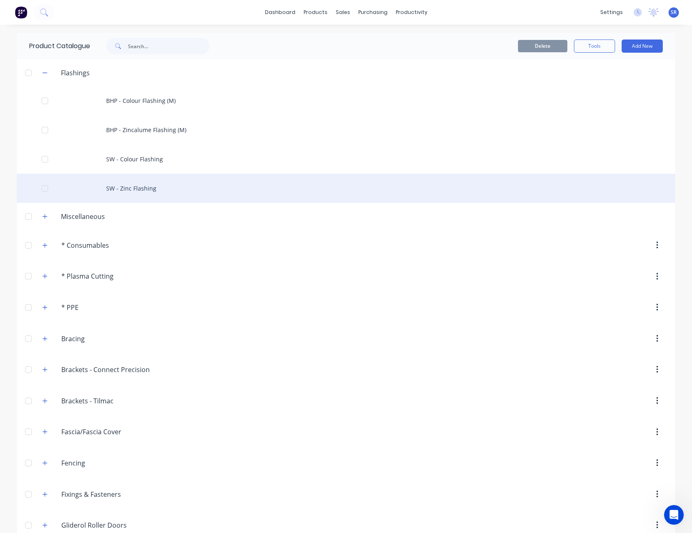
click at [144, 194] on div "SW - Zinc Flashing" at bounding box center [346, 188] width 658 height 29
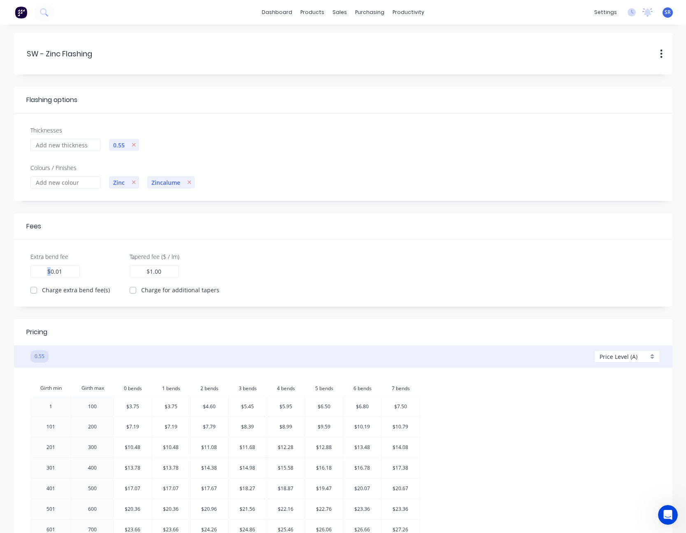
drag, startPoint x: 66, startPoint y: 271, endPoint x: 24, endPoint y: 271, distance: 41.6
click at [24, 271] on div "Extra bend fee 0.01 $ 0.01 Charge extra bend fee(s)" at bounding box center [70, 273] width 99 height 42
click at [105, 282] on div "Extra bend fee 0.01 $ 0.01 Charge extra bend fee(s)" at bounding box center [70, 273] width 99 height 42
click at [68, 274] on div "0.01 $ 0.01" at bounding box center [54, 271] width 49 height 12
type input "0"
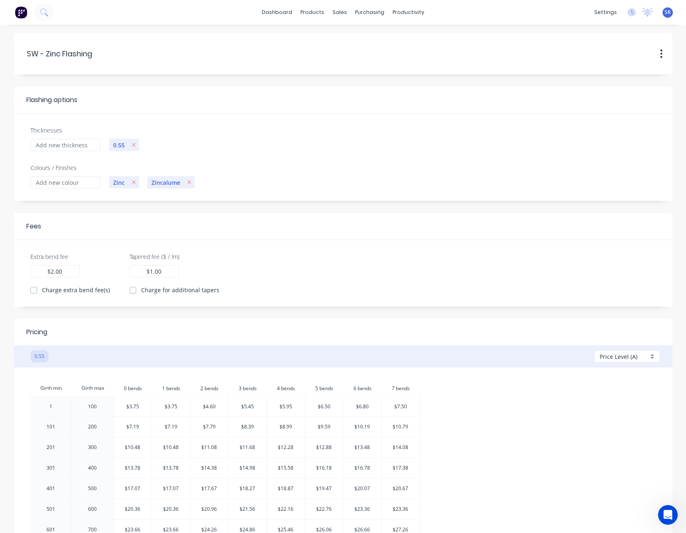
type input "2.00"
click at [42, 292] on label "Charge extra bend fee(s)" at bounding box center [76, 290] width 68 height 9
click at [31, 292] on input "Charge extra bend fee(s)" at bounding box center [33, 290] width 7 height 8
checkbox input "true"
click at [163, 273] on div "1.00 $ 1.00" at bounding box center [154, 271] width 49 height 12
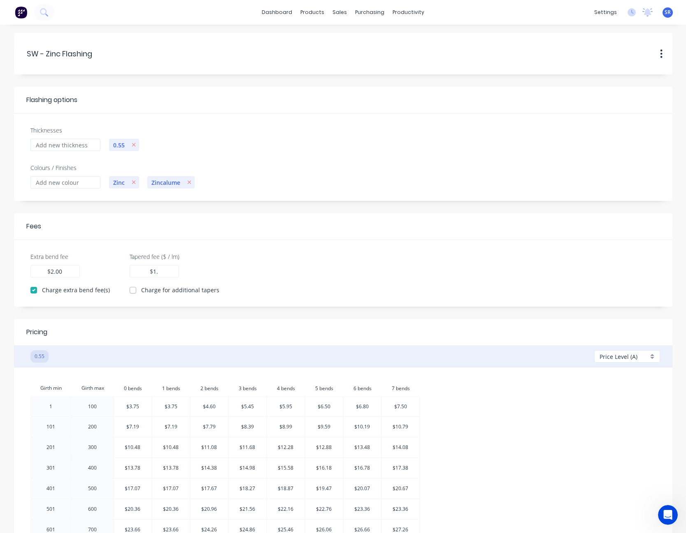
type input "1"
type input "2.00"
click at [141, 292] on label "Charge for additional tapers" at bounding box center [180, 290] width 78 height 9
click at [130, 292] on input "Charge for additional tapers" at bounding box center [133, 290] width 7 height 8
checkbox input "true"
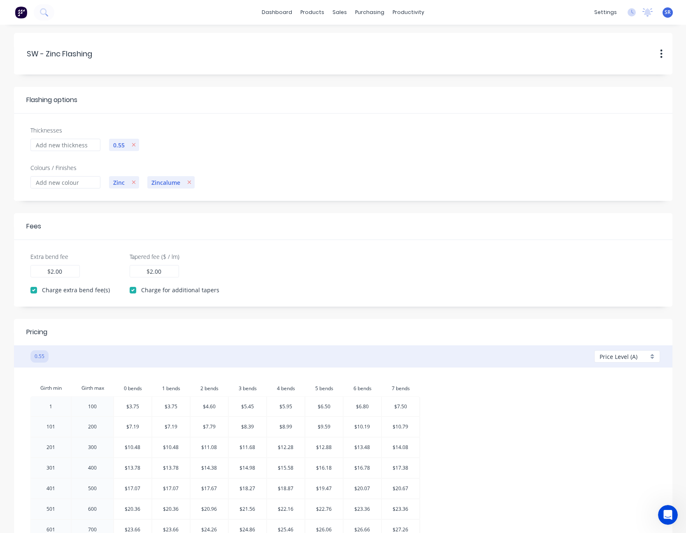
click at [286, 277] on div "Extra bend fee 2.00 $ 2.00 Charge extra bend fee(s) Tapered fee ($ / lm) 2.00 $…" at bounding box center [343, 273] width 645 height 42
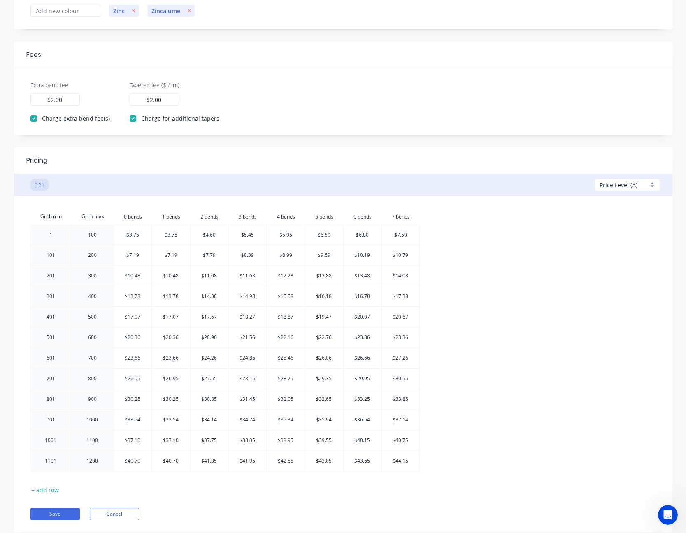
scroll to position [196, 0]
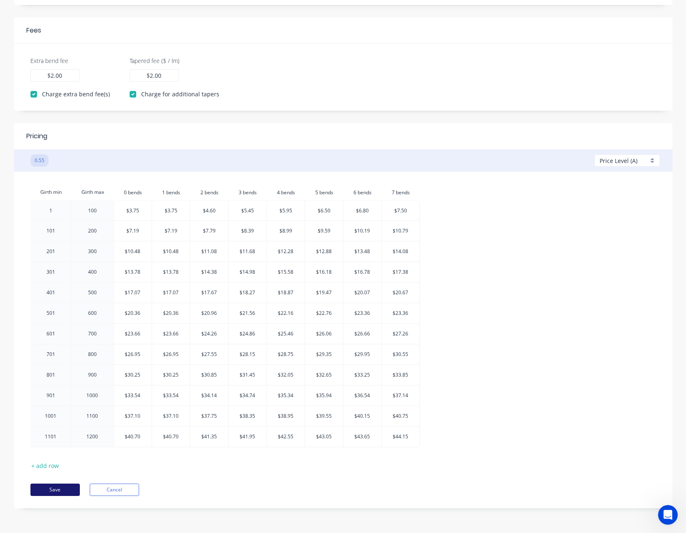
click at [54, 490] on button "Save" at bounding box center [54, 490] width 49 height 12
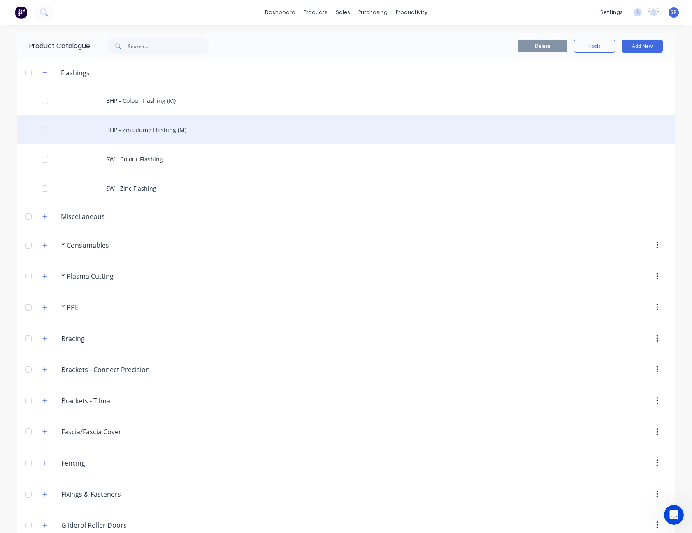
click at [171, 128] on div "BHP - Zincalume Flashing (M)" at bounding box center [346, 129] width 658 height 29
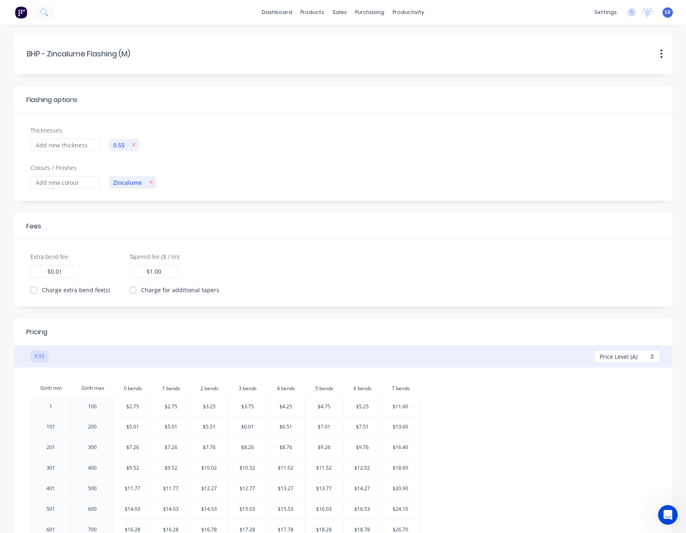
click at [64, 272] on div "0.01 $ 0.01" at bounding box center [54, 271] width 49 height 12
type input "0"
type input "2.00"
click at [42, 287] on label "Charge extra bend fee(s)" at bounding box center [76, 290] width 68 height 9
click at [31, 287] on input "Charge extra bend fee(s)" at bounding box center [33, 290] width 7 height 8
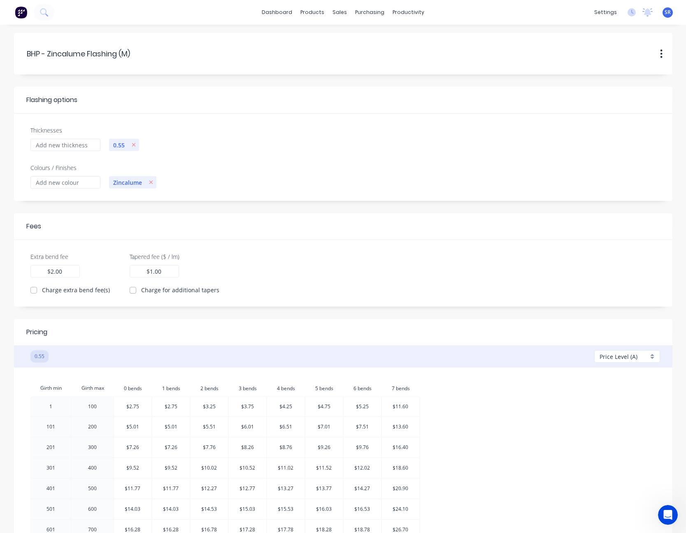
checkbox input "true"
click at [163, 271] on div "1.00 $ 1.00" at bounding box center [154, 271] width 49 height 12
type input "1"
type input "2.00"
drag, startPoint x: 129, startPoint y: 291, endPoint x: 137, endPoint y: 293, distance: 8.1
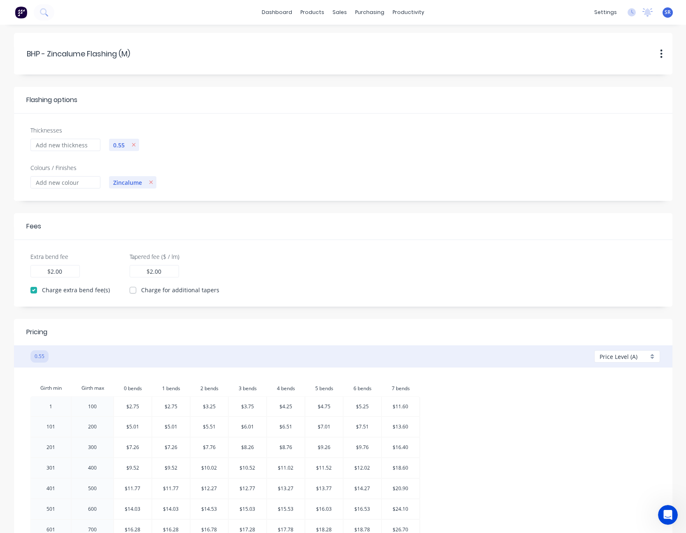
click at [141, 291] on label "Charge for additional tapers" at bounding box center [180, 290] width 78 height 9
click at [130, 291] on input "Charge for additional tapers" at bounding box center [133, 290] width 7 height 8
checkbox input "true"
click at [336, 263] on div "Extra bend fee 2.00 $ 2.00 Charge extra bend fee(s) Tapered fee ($ / lm) 2.00 $…" at bounding box center [343, 273] width 645 height 42
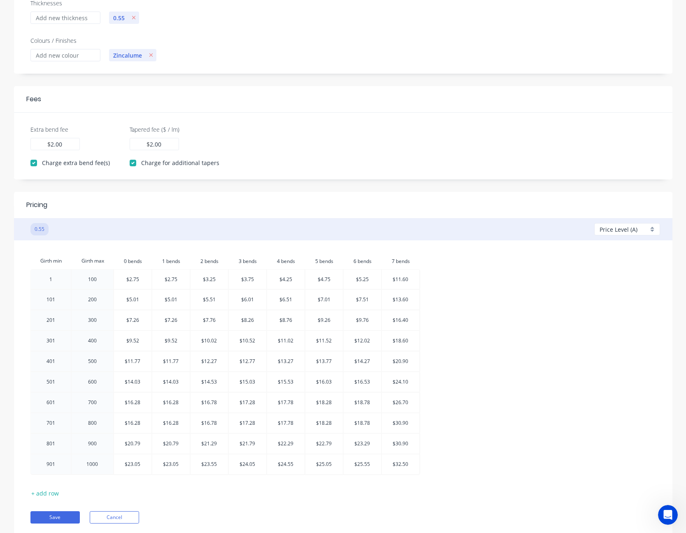
scroll to position [155, 0]
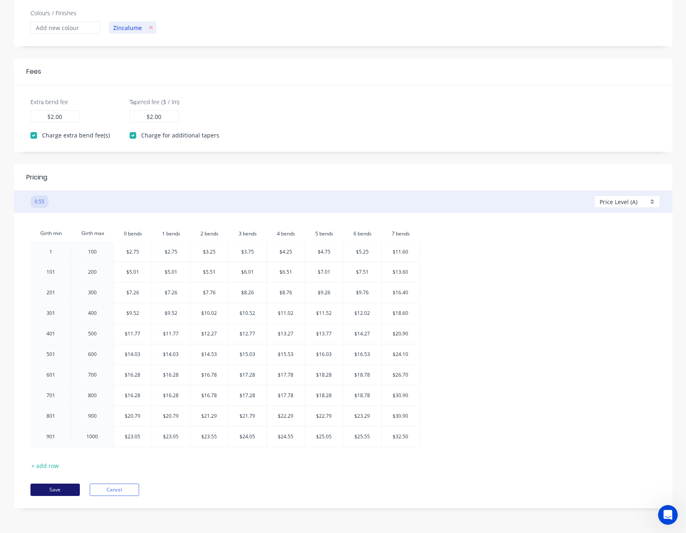
click at [60, 486] on button "Save" at bounding box center [54, 490] width 49 height 12
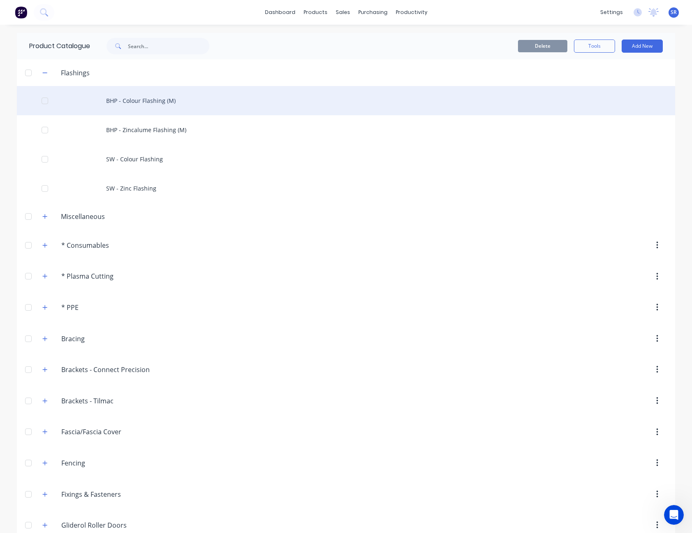
click at [138, 100] on div "BHP - Colour Flashing (M)" at bounding box center [346, 100] width 658 height 29
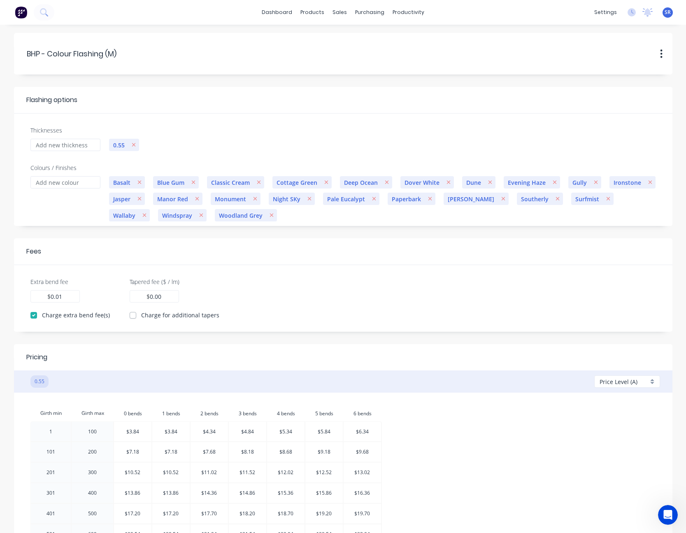
click at [63, 295] on div "0.01 $ 0.01" at bounding box center [54, 296] width 49 height 12
type input "0"
type input "2.00"
click at [313, 260] on header "Fees" at bounding box center [343, 251] width 658 height 27
click at [169, 296] on div "0.00 $ 0.00" at bounding box center [154, 296] width 49 height 12
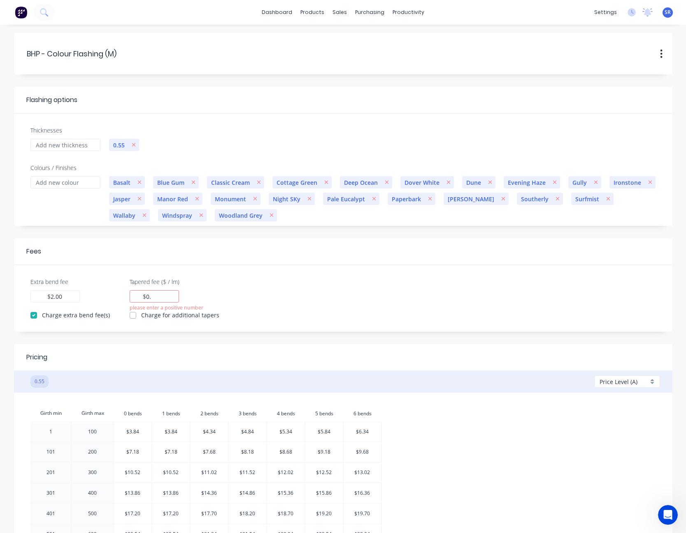
type input "0"
type input "2.00"
click at [141, 316] on label "Charge for additional tapers" at bounding box center [180, 315] width 78 height 9
click at [132, 316] on input "Charge for additional tapers" at bounding box center [133, 315] width 7 height 8
checkbox input "true"
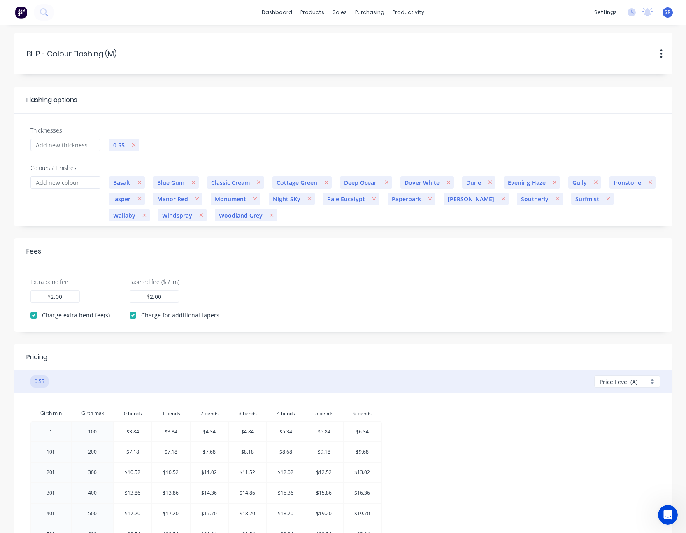
click at [281, 295] on div "Extra bend fee 2.00 $ 2.00 Charge extra bend fee(s) Tapered fee ($ / lm) 2.00 $…" at bounding box center [343, 298] width 645 height 42
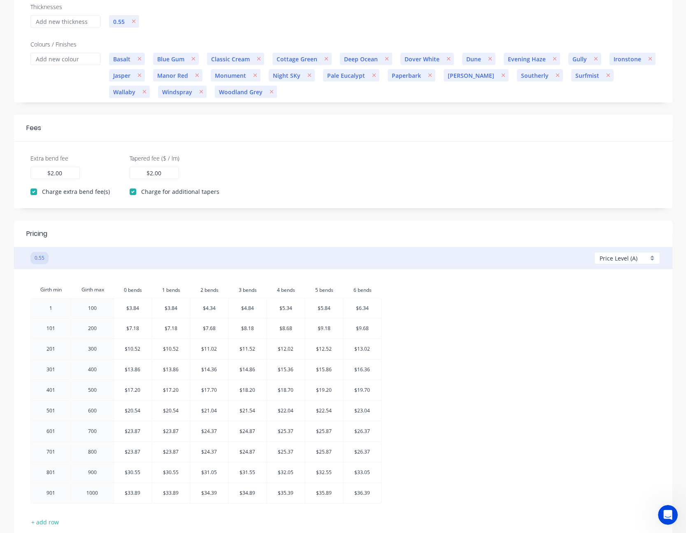
scroll to position [180, 0]
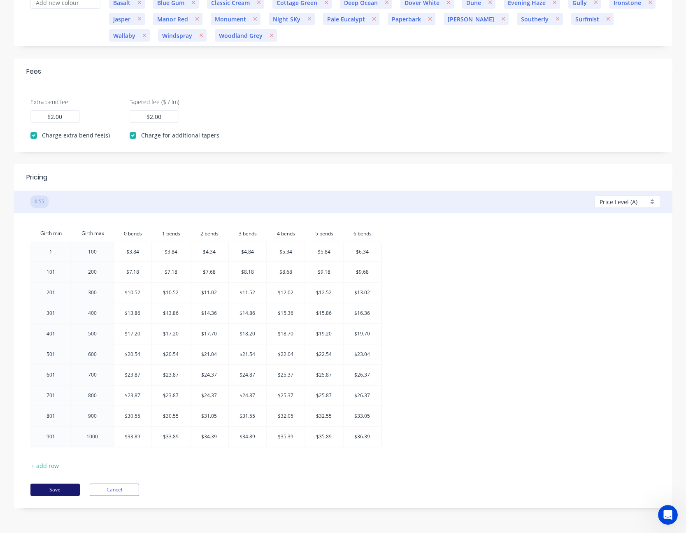
click at [50, 489] on button "Save" at bounding box center [54, 490] width 49 height 12
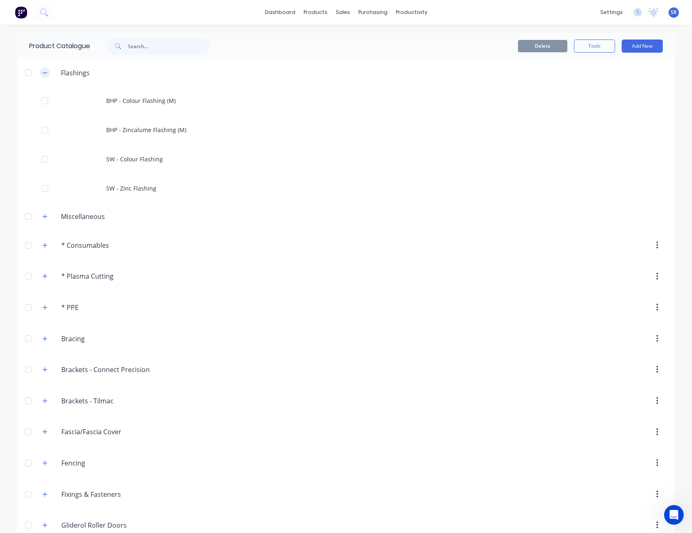
click at [42, 76] on button "button" at bounding box center [45, 72] width 10 height 10
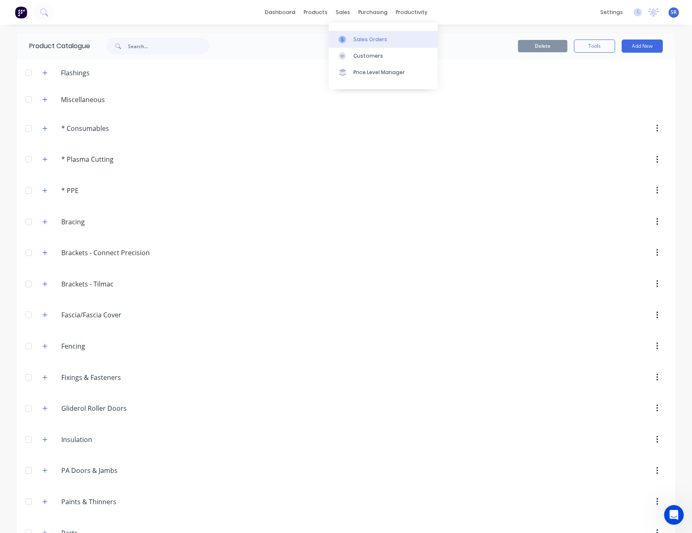
click at [360, 40] on div "Sales Orders" at bounding box center [370, 39] width 34 height 7
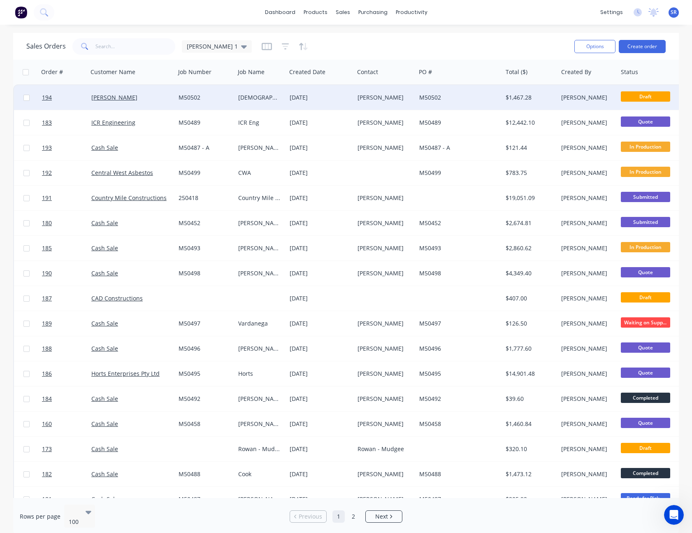
click at [359, 99] on div "[PERSON_NAME]" at bounding box center [384, 97] width 52 height 8
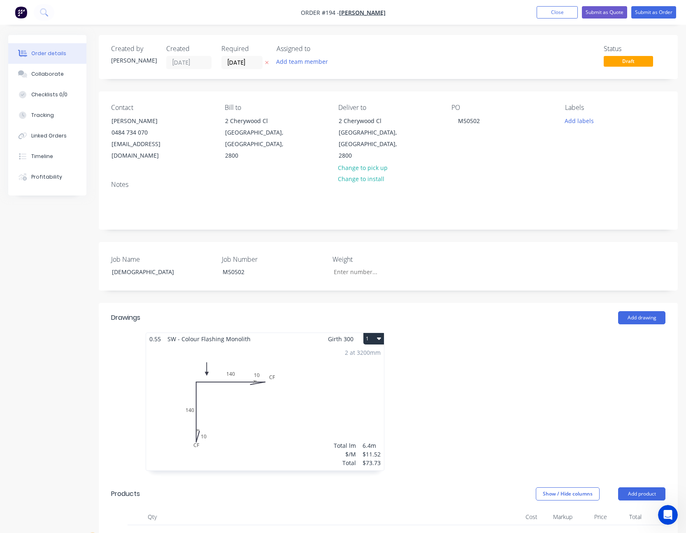
click at [347, 373] on div "2 at 3200mm Total lm $/M Total 6.4m $11.52 $73.73" at bounding box center [265, 408] width 238 height 126
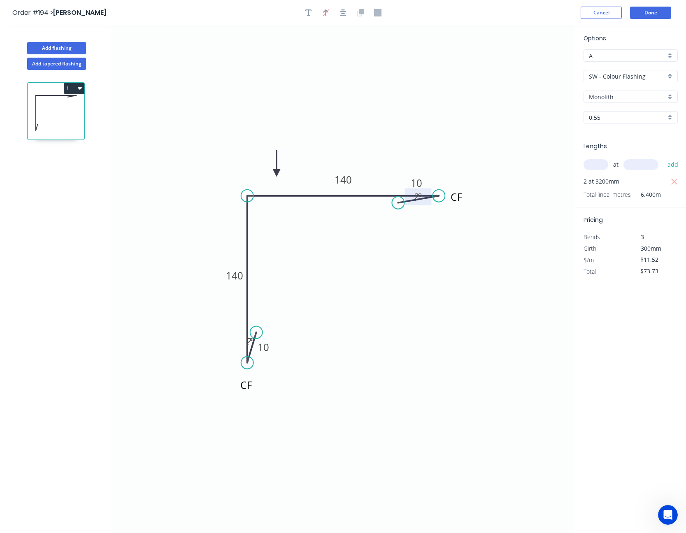
click at [423, 198] on rect at bounding box center [418, 198] width 16 height 12
click at [440, 196] on circle at bounding box center [439, 196] width 12 height 12
click at [397, 203] on circle at bounding box center [398, 203] width 12 height 12
click at [398, 202] on circle at bounding box center [398, 203] width 12 height 12
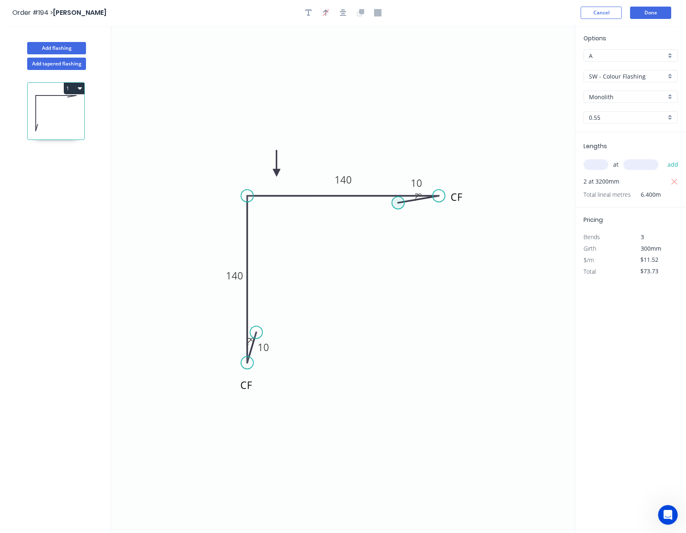
click at [398, 202] on circle at bounding box center [398, 203] width 12 height 12
click at [438, 196] on circle at bounding box center [439, 196] width 12 height 12
click at [658, 9] on button "Done" at bounding box center [650, 13] width 41 height 12
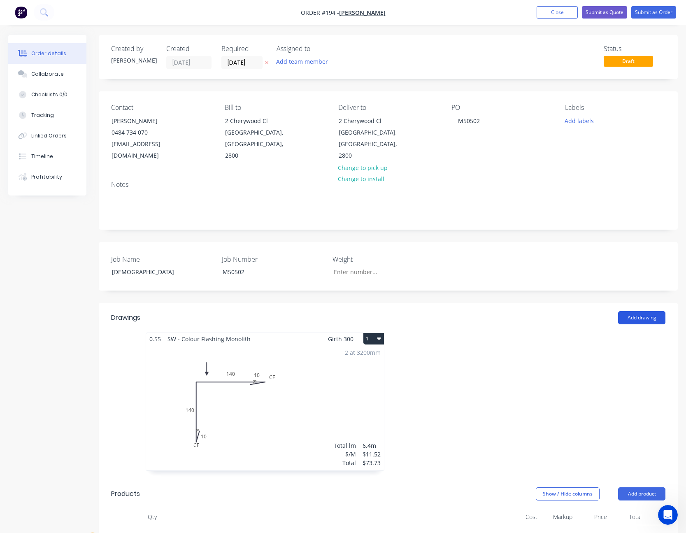
click at [646, 311] on button "Add drawing" at bounding box center [641, 317] width 47 height 13
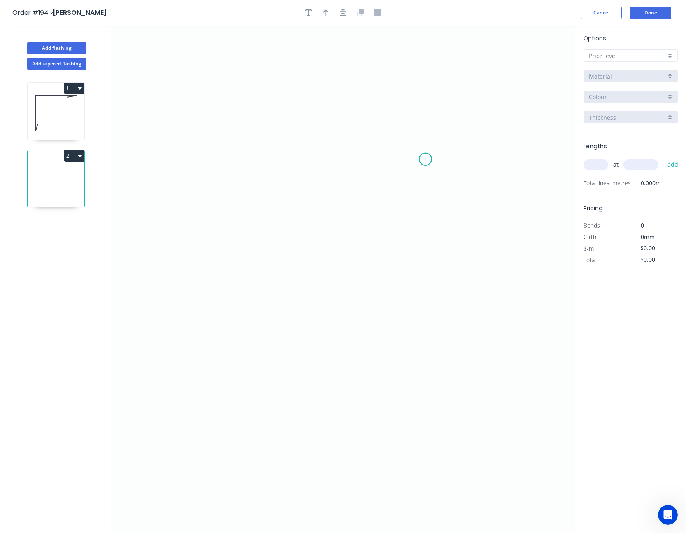
click at [426, 159] on icon "0" at bounding box center [343, 279] width 464 height 507
click at [474, 150] on icon "0" at bounding box center [343, 279] width 464 height 507
click at [221, 156] on icon "0 ?" at bounding box center [343, 279] width 464 height 507
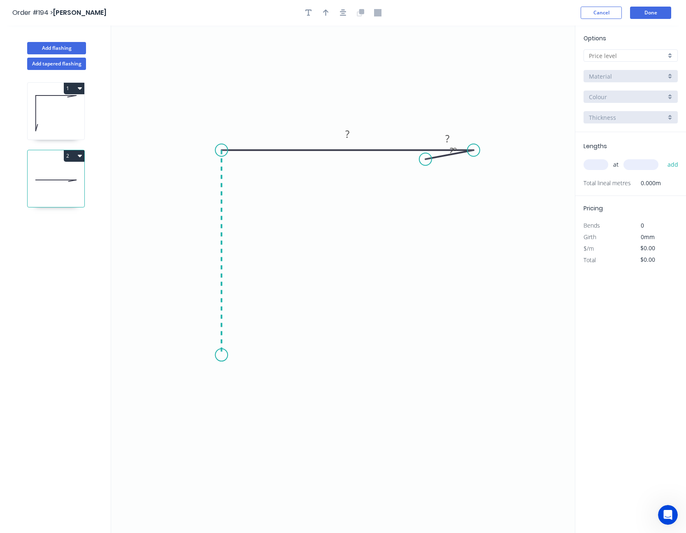
click at [228, 355] on icon "0 ? ? ? º" at bounding box center [343, 279] width 464 height 507
click at [231, 310] on icon "0 ? ? ? ? º" at bounding box center [343, 279] width 464 height 507
click at [237, 332] on tspan "?" at bounding box center [239, 331] width 4 height 14
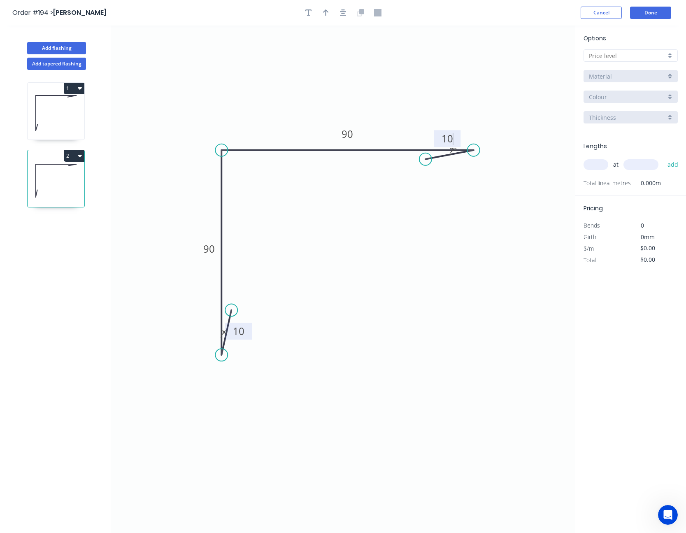
type input "$8.18"
click at [630, 58] on input "text" at bounding box center [627, 55] width 77 height 9
click at [617, 66] on div "A" at bounding box center [630, 71] width 93 height 14
type input "A"
click at [617, 76] on input "BHP - Colour Flashing (M)" at bounding box center [627, 76] width 77 height 9
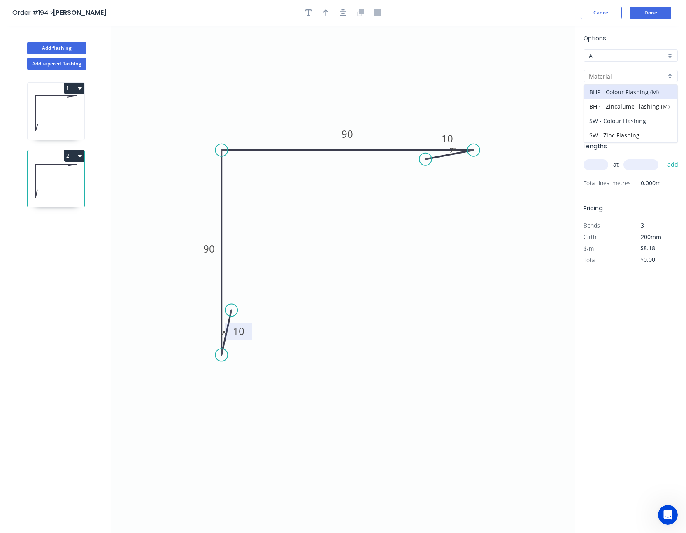
click at [612, 119] on div "SW - Colour Flashing" at bounding box center [630, 121] width 93 height 14
type input "SW - Colour Flashing"
click at [615, 98] on input "Basalt" at bounding box center [627, 97] width 77 height 9
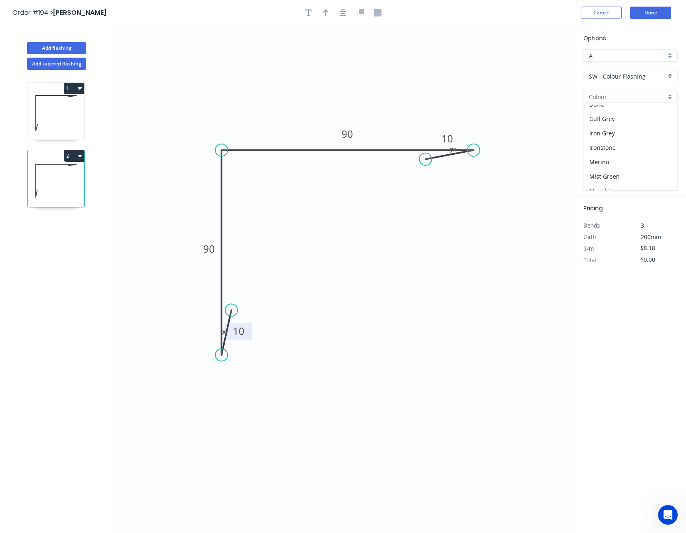
scroll to position [123, 0]
click at [626, 173] on div "Monolith" at bounding box center [630, 176] width 93 height 14
type input "Monolith"
click at [601, 163] on input "text" at bounding box center [596, 164] width 25 height 11
type input "2"
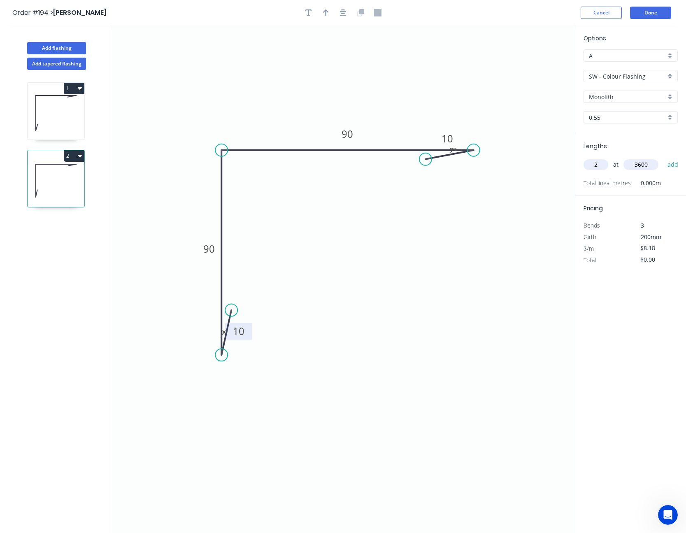
type input "3600"
click at [663, 158] on button "add" at bounding box center [672, 165] width 19 height 14
type input "$58.90"
type input "2"
type input "3300"
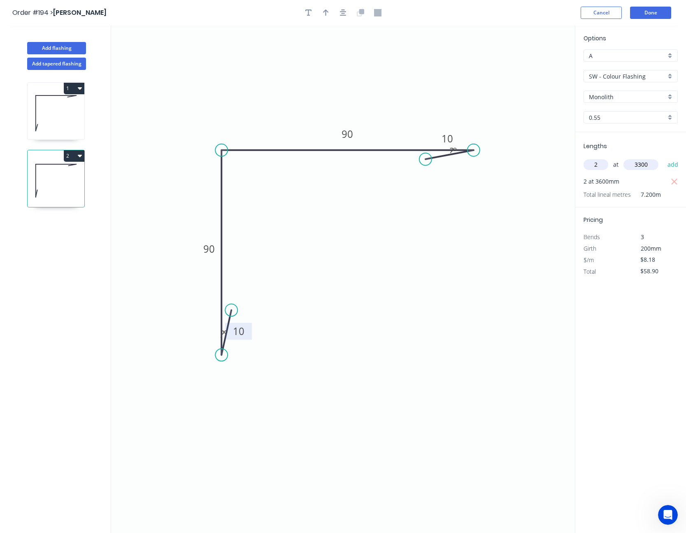
click at [663, 158] on button "add" at bounding box center [672, 165] width 19 height 14
type input "$112.88"
click at [652, 14] on button "Done" at bounding box center [650, 13] width 41 height 12
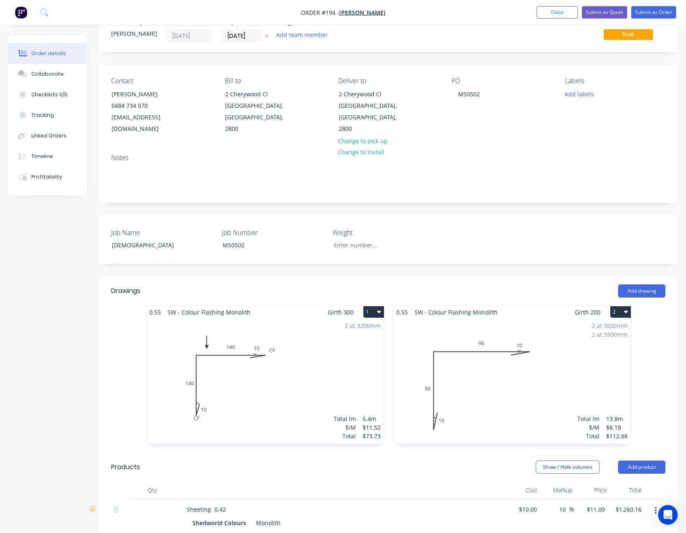
scroll to position [41, 0]
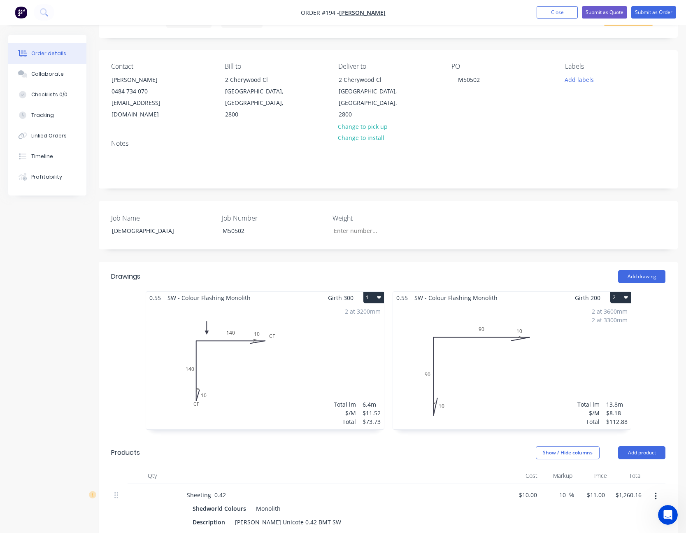
click at [370, 409] on div "$11.52" at bounding box center [372, 413] width 18 height 9
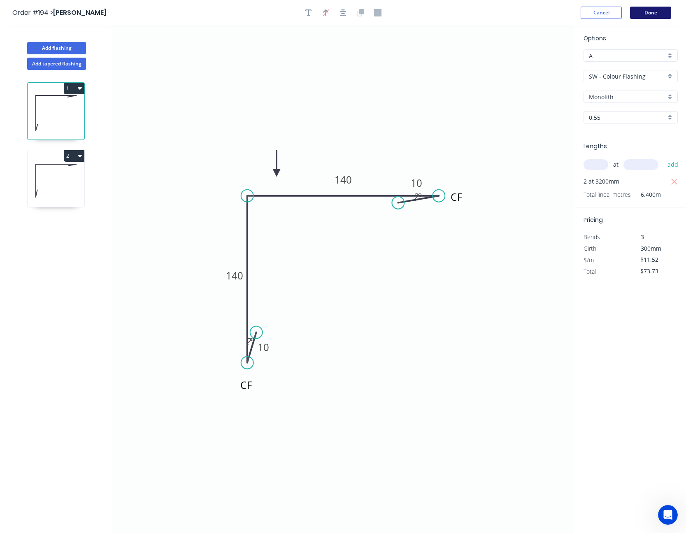
click at [650, 11] on button "Done" at bounding box center [650, 13] width 41 height 12
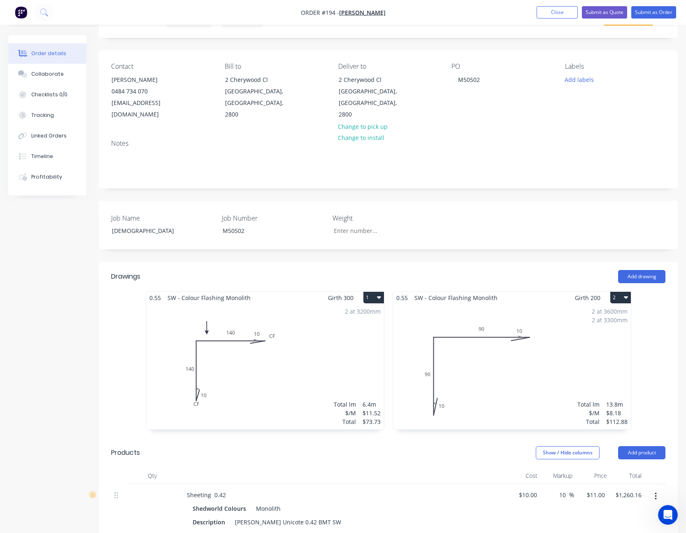
scroll to position [165, 0]
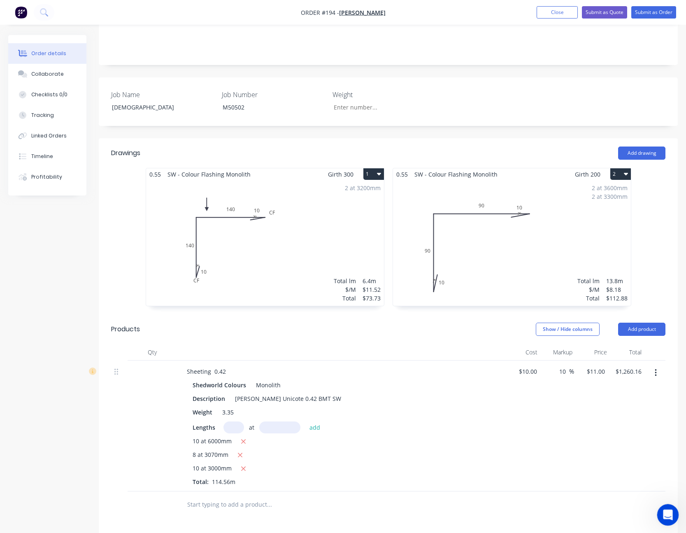
click at [662, 514] on icon "Open Intercom Messenger" at bounding box center [667, 514] width 14 height 14
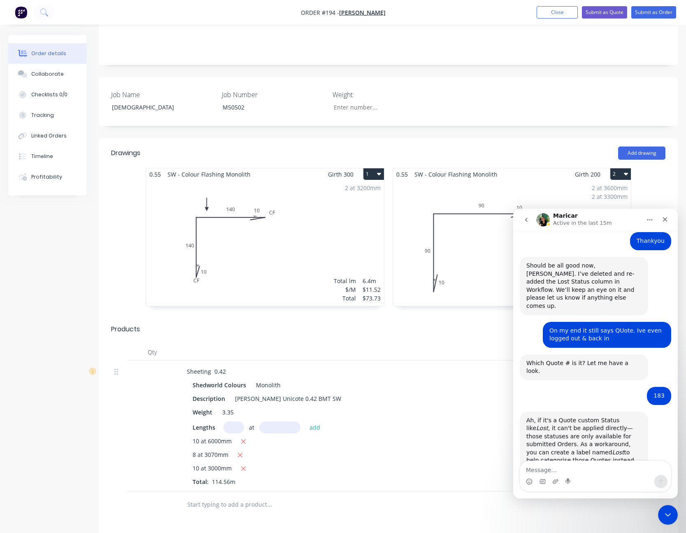
scroll to position [1023, 0]
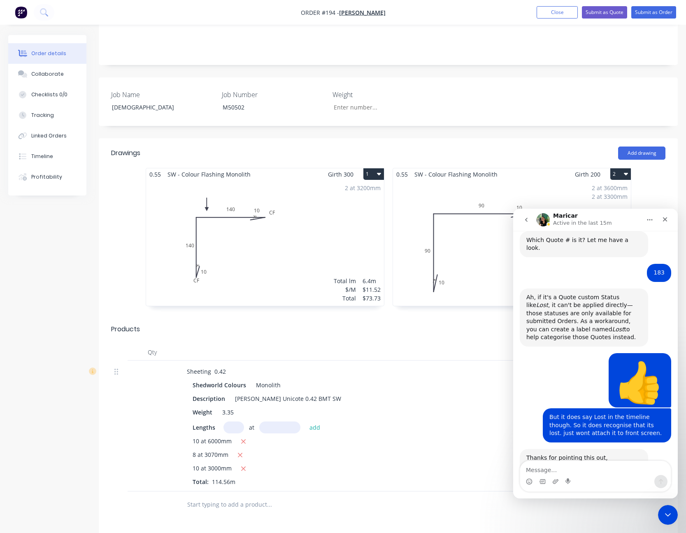
click at [528, 223] on icon "go back" at bounding box center [526, 219] width 7 height 7
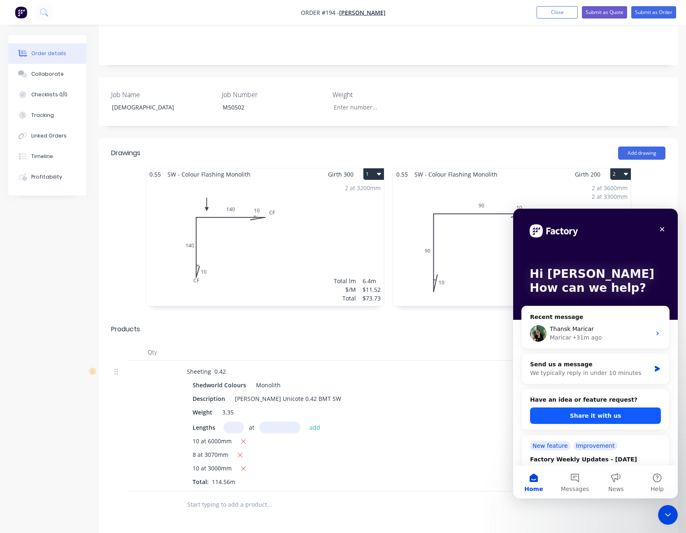
click at [600, 412] on button "Share it with us" at bounding box center [595, 415] width 131 height 16
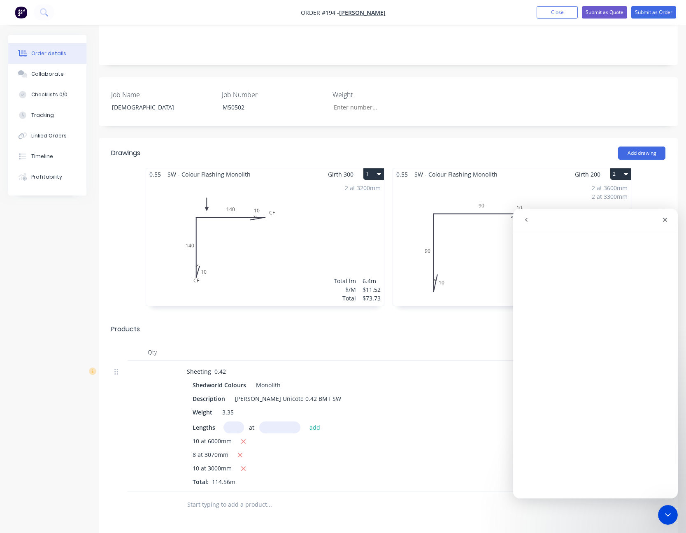
click at [529, 218] on icon "go back" at bounding box center [526, 219] width 7 height 7
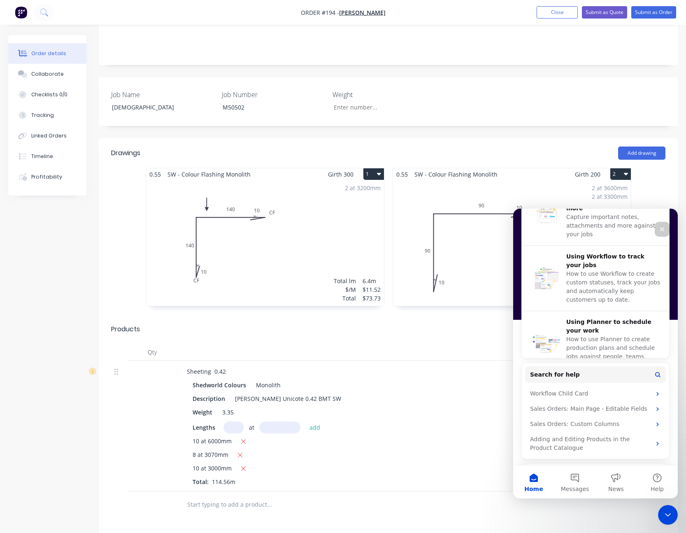
scroll to position [363, 0]
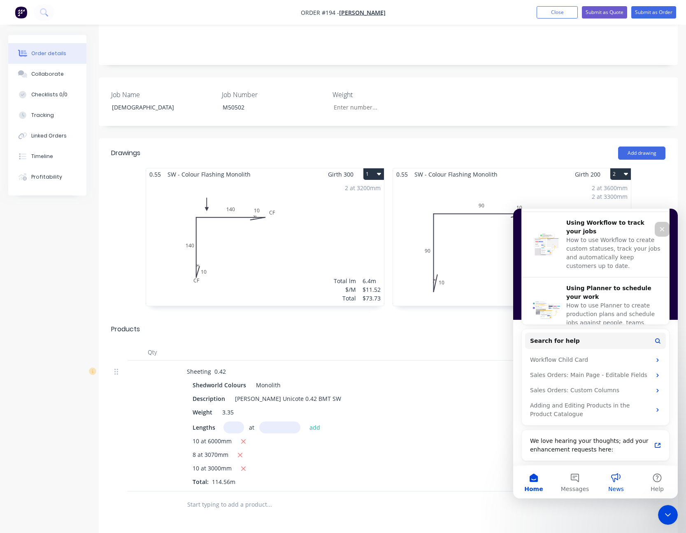
click at [615, 481] on button "News" at bounding box center [615, 481] width 41 height 33
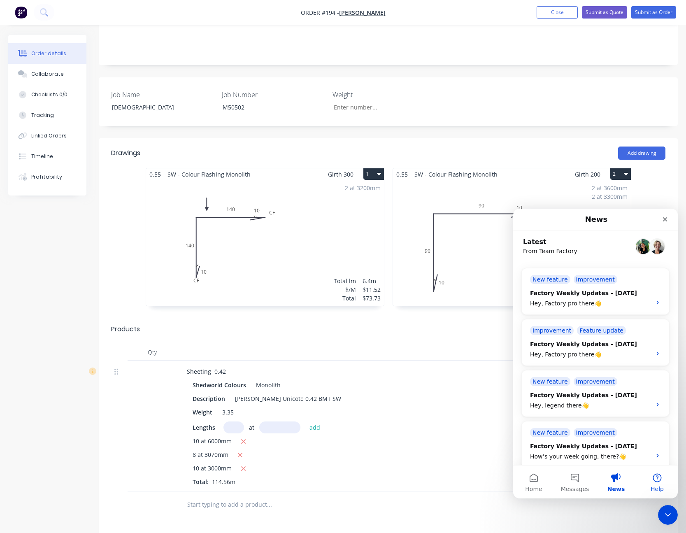
click at [663, 479] on button "Help" at bounding box center [657, 481] width 41 height 33
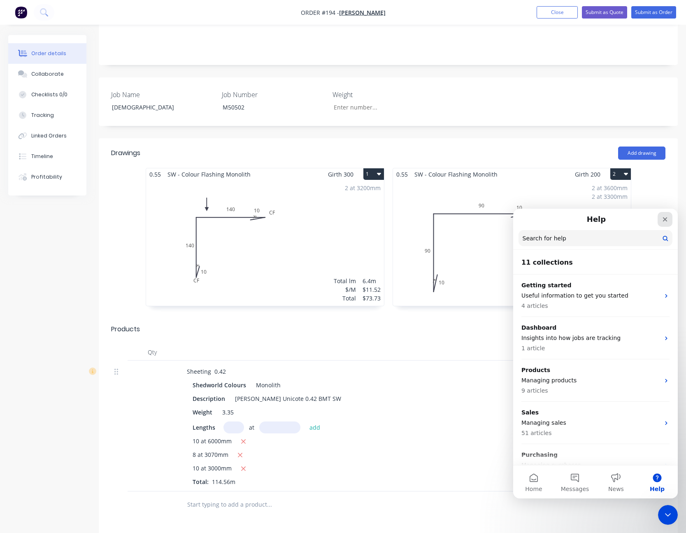
click at [664, 219] on icon "Close" at bounding box center [665, 219] width 5 height 5
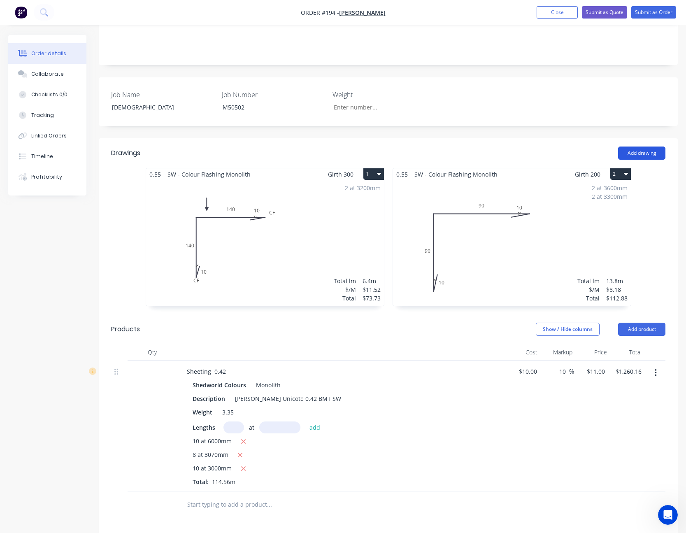
click at [649, 147] on button "Add drawing" at bounding box center [641, 153] width 47 height 13
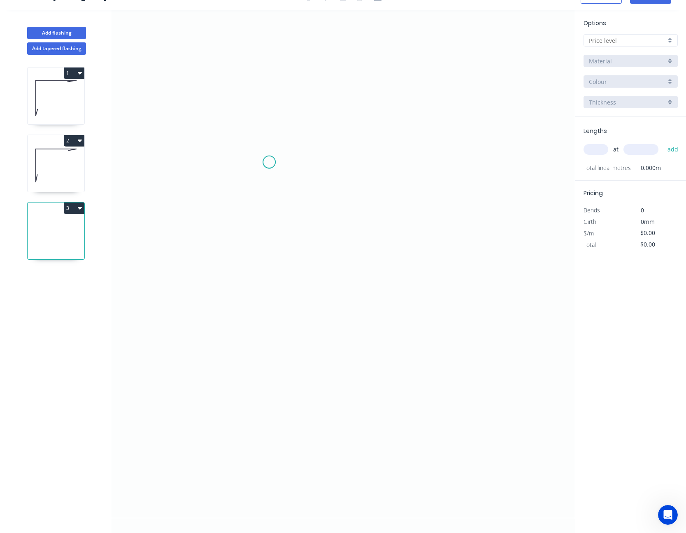
click at [269, 162] on icon "0" at bounding box center [343, 263] width 464 height 507
click at [263, 126] on icon at bounding box center [266, 144] width 7 height 36
click at [269, 300] on icon "0 ?" at bounding box center [343, 263] width 464 height 507
click at [349, 301] on icon "0 ? ? ? º" at bounding box center [343, 263] width 464 height 507
click at [343, 211] on icon "0 ? ? ? ? º" at bounding box center [343, 263] width 464 height 507
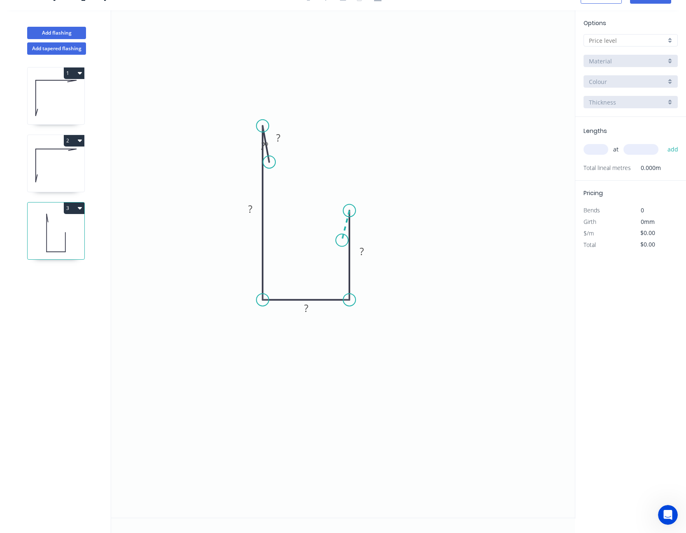
click at [342, 240] on icon "0 ? ? ? ? ? º" at bounding box center [343, 263] width 464 height 507
click at [342, 240] on circle at bounding box center [342, 240] width 12 height 12
click at [335, 220] on tspan "?" at bounding box center [334, 219] width 4 height 14
type input "$8.68"
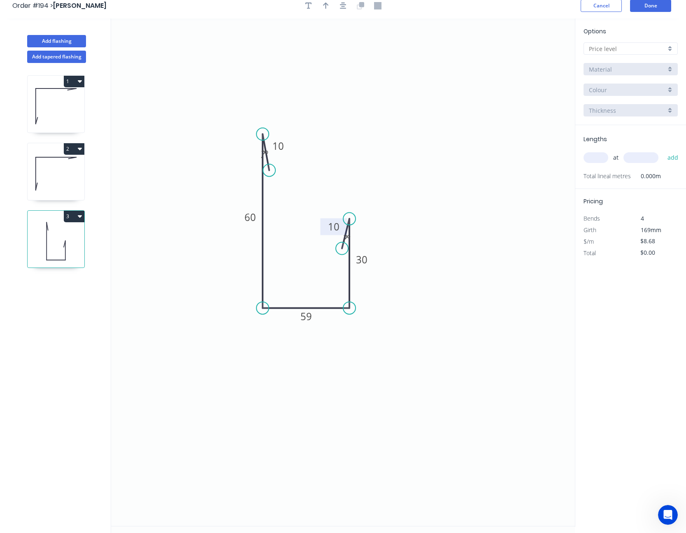
scroll to position [0, 0]
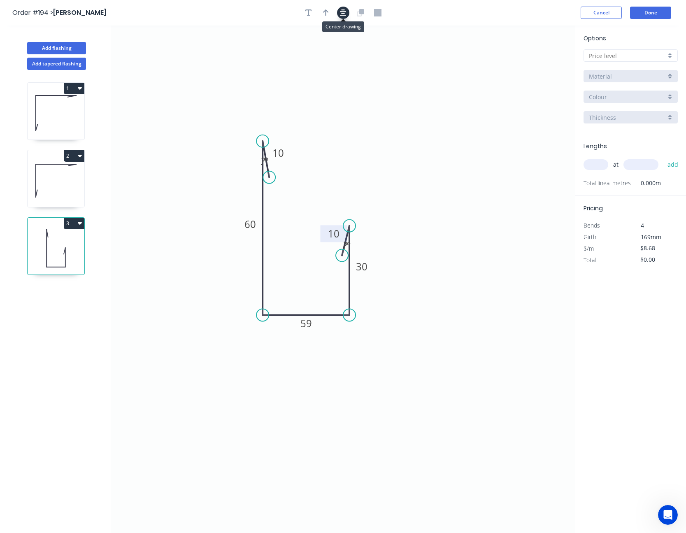
click at [344, 14] on icon "button" at bounding box center [343, 12] width 7 height 7
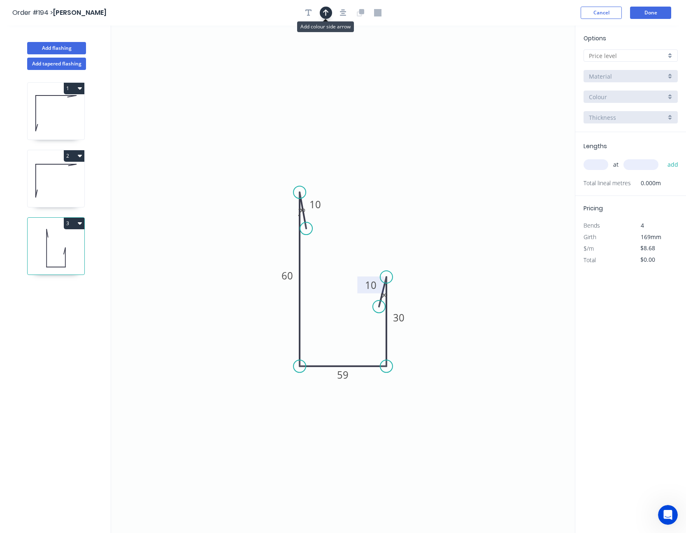
click at [330, 12] on button "button" at bounding box center [326, 13] width 12 height 12
click at [531, 67] on icon "0 10 60 59 30 10 ? º ? º" at bounding box center [343, 279] width 464 height 507
click at [533, 67] on icon at bounding box center [533, 57] width 7 height 26
click at [533, 67] on icon at bounding box center [540, 60] width 24 height 24
drag, startPoint x: 533, startPoint y: 67, endPoint x: 465, endPoint y: 350, distance: 291.2
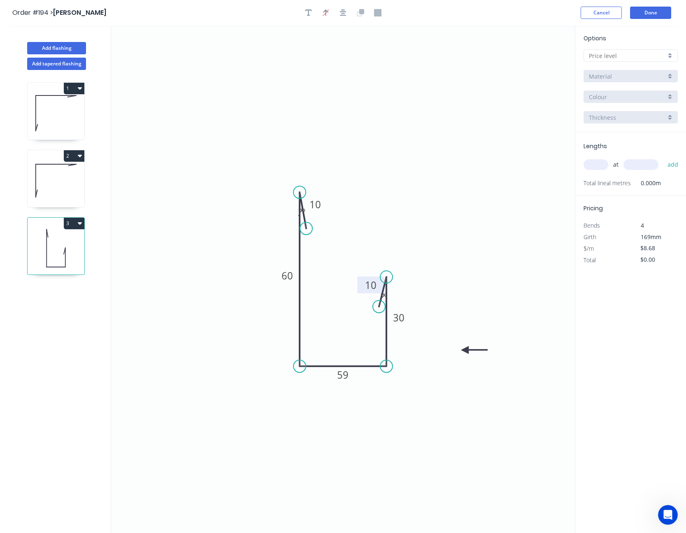
click at [465, 350] on icon at bounding box center [474, 349] width 26 height 7
click at [310, 12] on icon "button" at bounding box center [308, 12] width 7 height 7
click at [146, 48] on textarea at bounding box center [164, 58] width 67 height 30
click at [297, 81] on icon "CF 10 60 59 30 10 ? º ? º" at bounding box center [343, 279] width 464 height 507
type textarea "CF"
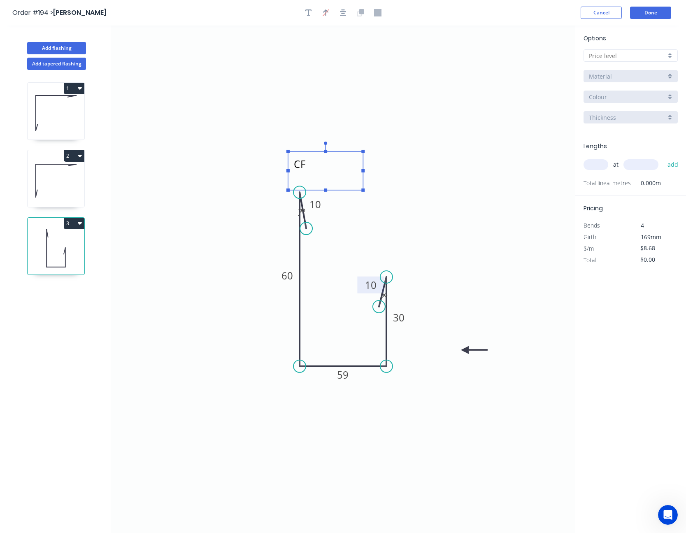
drag, startPoint x: 135, startPoint y: 51, endPoint x: 296, endPoint y: 163, distance: 196.8
click at [296, 163] on textarea "CF" at bounding box center [325, 171] width 67 height 30
click at [520, 173] on icon "CF 10 60 59 30 10 ? º ? º" at bounding box center [343, 279] width 464 height 507
click at [308, 11] on icon "button" at bounding box center [308, 12] width 7 height 7
click at [154, 49] on textarea at bounding box center [164, 58] width 67 height 30
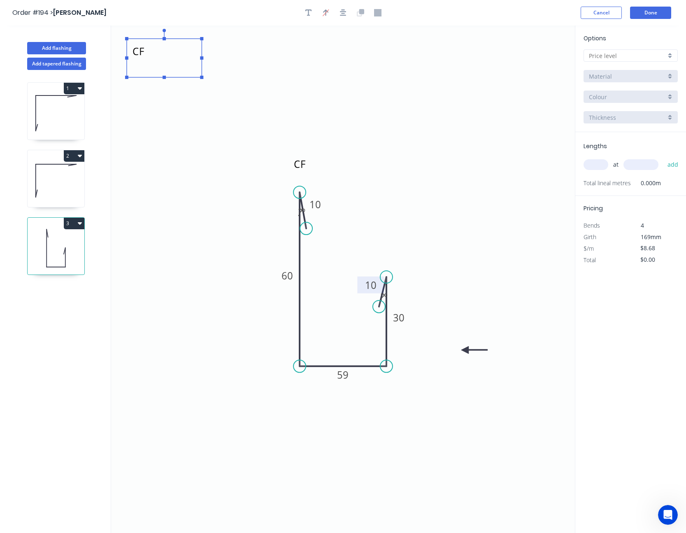
click at [308, 78] on icon "CF CF 10 60 59 30 10 ? º ? º" at bounding box center [343, 279] width 464 height 507
type textarea "CF"
drag, startPoint x: 140, startPoint y: 51, endPoint x: 394, endPoint y: 246, distance: 319.9
click at [389, 250] on textarea "CF" at bounding box center [412, 257] width 67 height 30
click at [487, 197] on icon "CF CF 10 60 59 30 10 ? º ? º" at bounding box center [343, 279] width 464 height 507
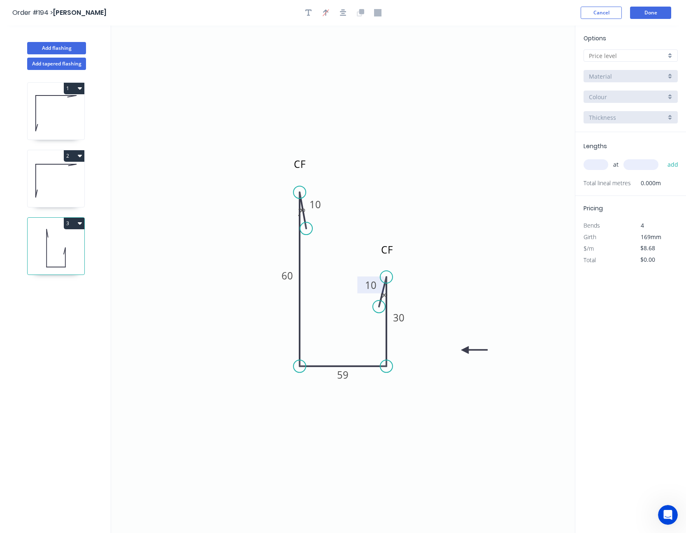
click at [616, 59] on input "text" at bounding box center [627, 55] width 77 height 9
click at [609, 75] on div "A" at bounding box center [630, 71] width 93 height 14
type input "A"
click at [609, 75] on input "BHP - Colour Flashing (M)" at bounding box center [627, 76] width 77 height 9
click at [616, 120] on div "SW - Colour Flashing" at bounding box center [630, 121] width 93 height 14
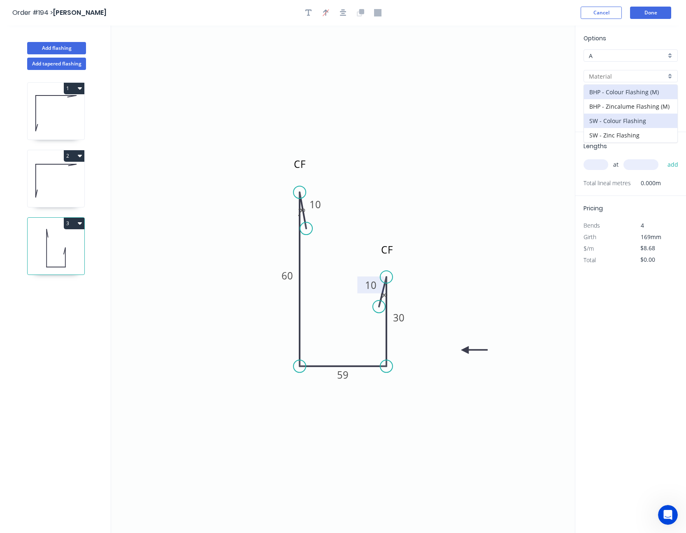
type input "SW - Colour Flashing"
click at [620, 99] on input "Basalt" at bounding box center [627, 97] width 77 height 9
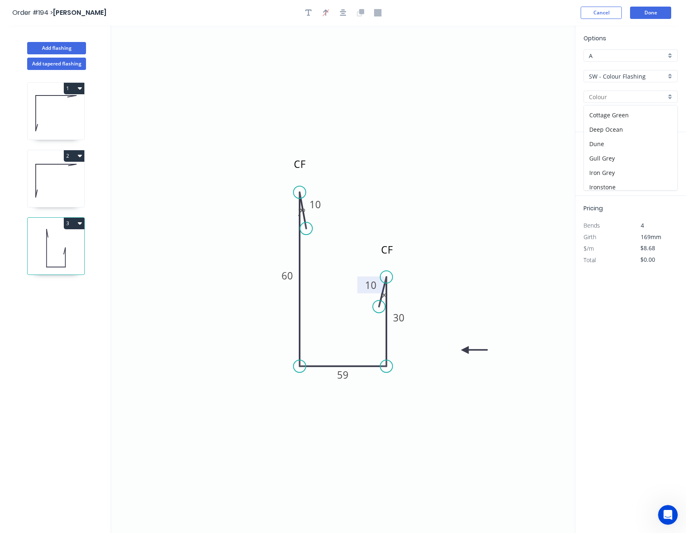
scroll to position [123, 0]
click at [616, 172] on div "Monolith" at bounding box center [630, 176] width 93 height 14
type input "Monolith"
click at [602, 164] on input "text" at bounding box center [596, 164] width 25 height 11
type input "2"
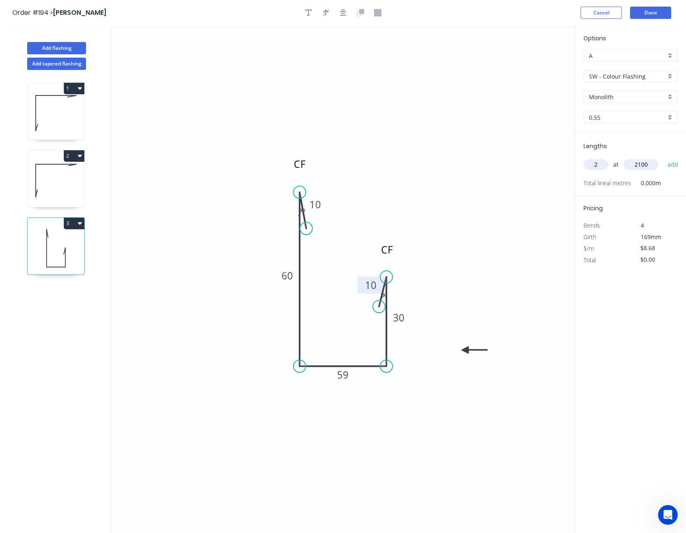
type input "2100"
click at [663, 158] on button "add" at bounding box center [672, 165] width 19 height 14
type input "$36.46"
type input "2"
type input "900"
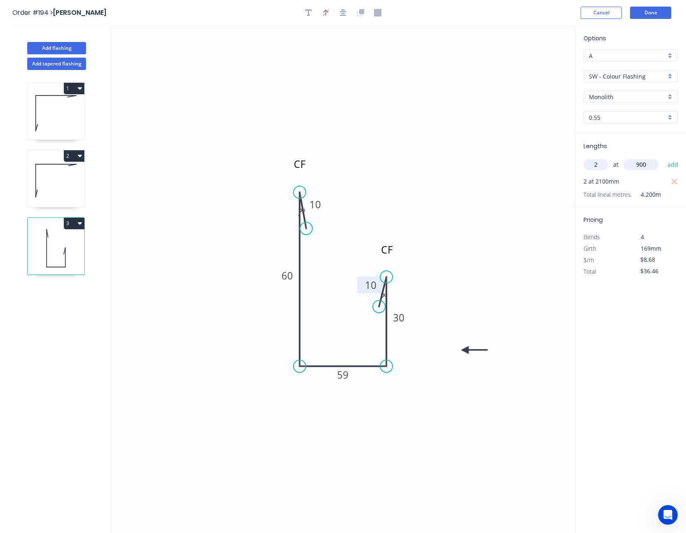
click at [663, 158] on button "add" at bounding box center [672, 165] width 19 height 14
type input "$53.82"
click at [647, 12] on button "Done" at bounding box center [650, 13] width 41 height 12
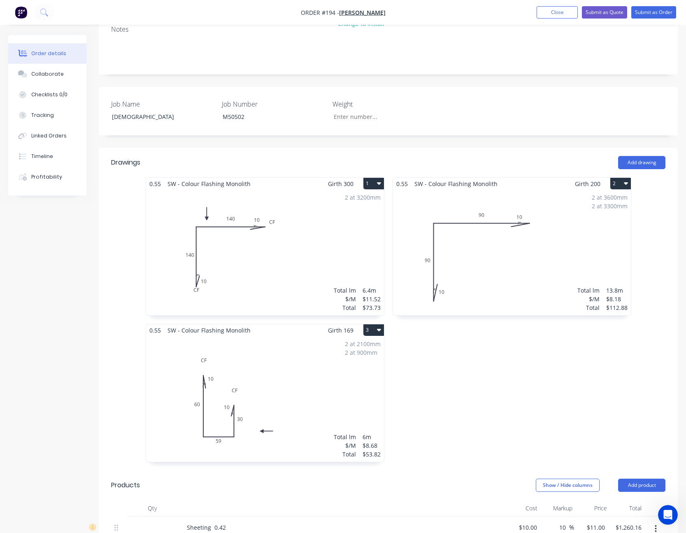
scroll to position [165, 0]
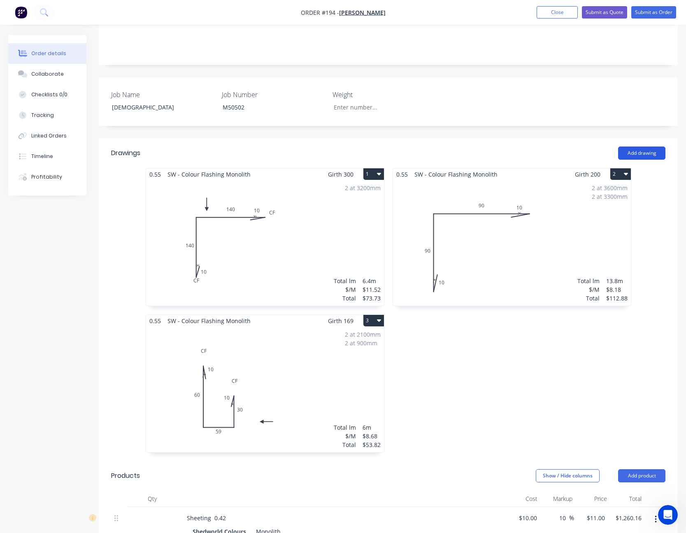
click at [640, 147] on button "Add drawing" at bounding box center [641, 153] width 47 height 13
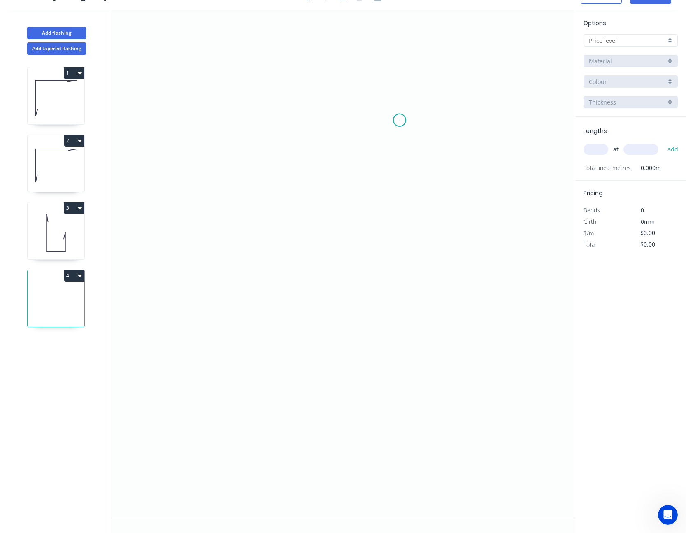
click at [400, 120] on icon "0" at bounding box center [343, 263] width 464 height 507
click at [439, 110] on icon "0" at bounding box center [343, 263] width 464 height 507
click at [242, 105] on icon "0 ?" at bounding box center [343, 263] width 464 height 507
click at [259, 307] on icon "0 ? ? ? º" at bounding box center [343, 263] width 464 height 507
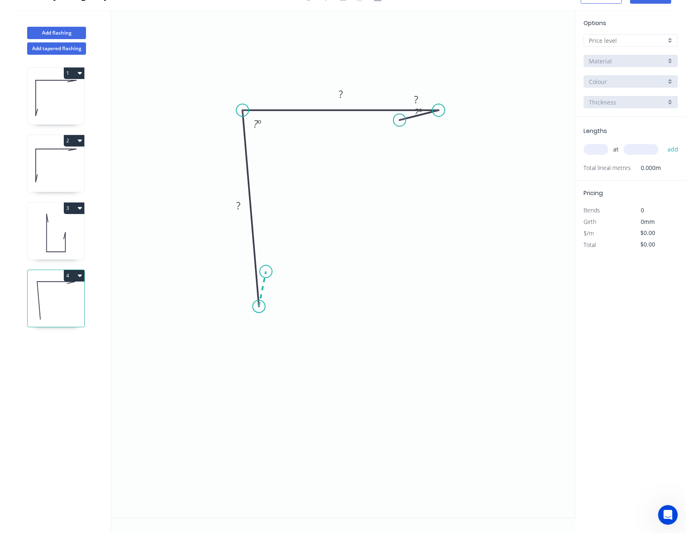
click at [266, 272] on icon at bounding box center [262, 288] width 7 height 35
click at [266, 272] on circle at bounding box center [266, 271] width 12 height 12
click at [274, 287] on tspan "?" at bounding box center [274, 288] width 4 height 14
type input "$11.52"
click at [637, 42] on input "text" at bounding box center [627, 40] width 77 height 9
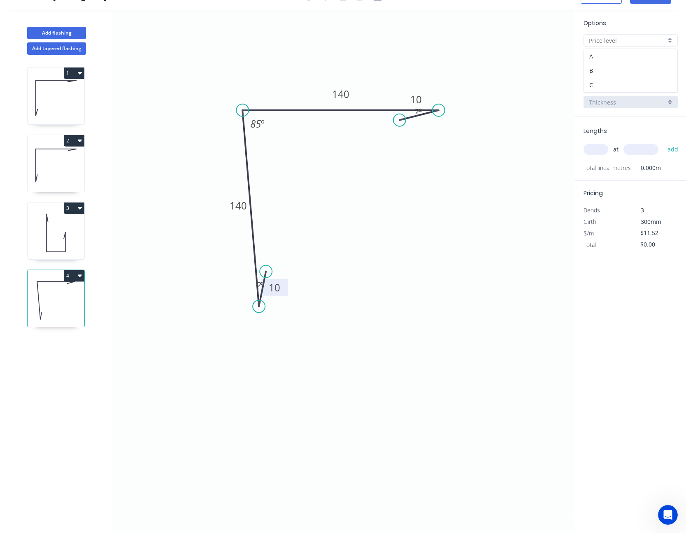
click at [630, 54] on div "A" at bounding box center [630, 56] width 93 height 14
type input "A"
click at [628, 60] on input "BHP - Colour Flashing (M)" at bounding box center [627, 61] width 77 height 9
click at [624, 104] on div "SW - Colour Flashing" at bounding box center [630, 105] width 93 height 14
type input "SW - Colour Flashing"
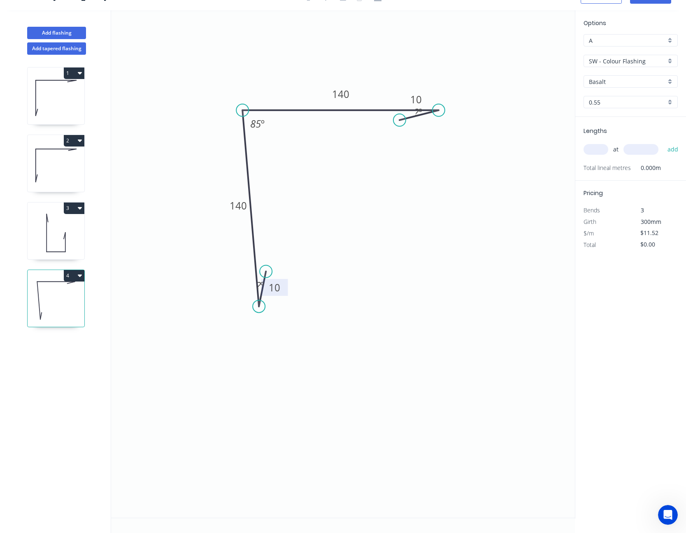
click at [623, 81] on input "Basalt" at bounding box center [627, 81] width 77 height 9
click at [619, 160] on div "Monolith" at bounding box center [630, 161] width 93 height 14
type input "Monolith"
click at [593, 149] on input "text" at bounding box center [596, 149] width 25 height 11
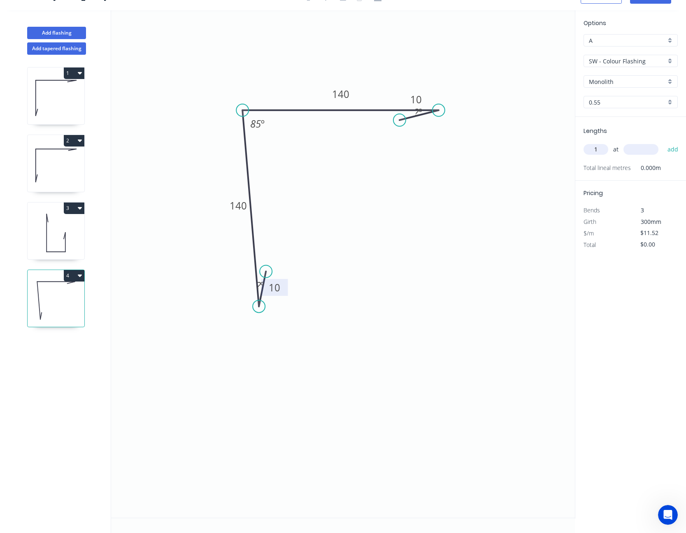
type input "1"
type input "6100"
click at [663, 142] on button "add" at bounding box center [672, 149] width 19 height 14
type input "$70.27"
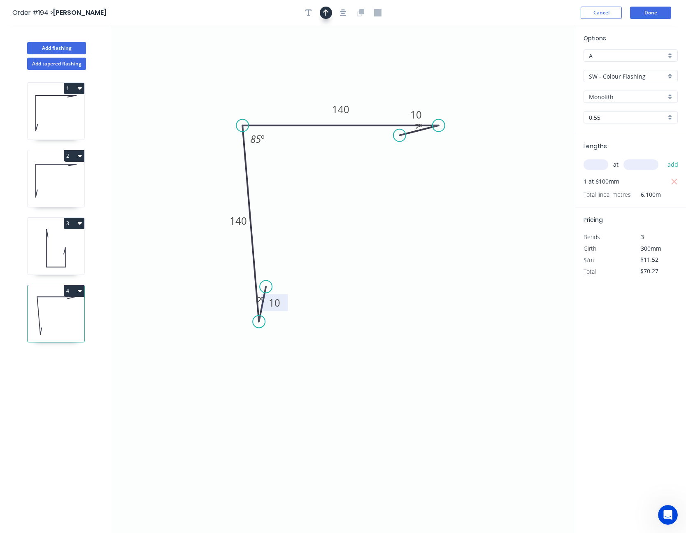
click at [326, 14] on icon "button" at bounding box center [326, 12] width 6 height 7
drag, startPoint x: 533, startPoint y: 65, endPoint x: 266, endPoint y: 102, distance: 268.9
click at [266, 102] on icon at bounding box center [266, 92] width 7 height 26
click at [307, 9] on icon "button" at bounding box center [308, 12] width 7 height 7
click at [137, 56] on textarea at bounding box center [164, 58] width 67 height 30
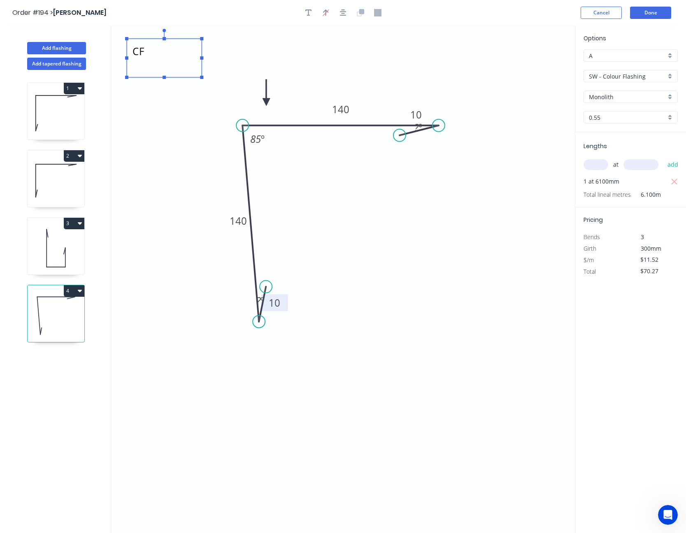
click at [250, 65] on icon "CF 10 140 140 10 ? º 85 º ? º" at bounding box center [343, 279] width 464 height 507
type textarea "CF"
drag, startPoint x: 135, startPoint y: 53, endPoint x: 260, endPoint y: 353, distance: 325.3
click at [260, 353] on textarea "CF" at bounding box center [289, 358] width 67 height 30
click at [364, 277] on icon "CF 10 140 140 10 ? º 85 º ? º" at bounding box center [343, 279] width 464 height 507
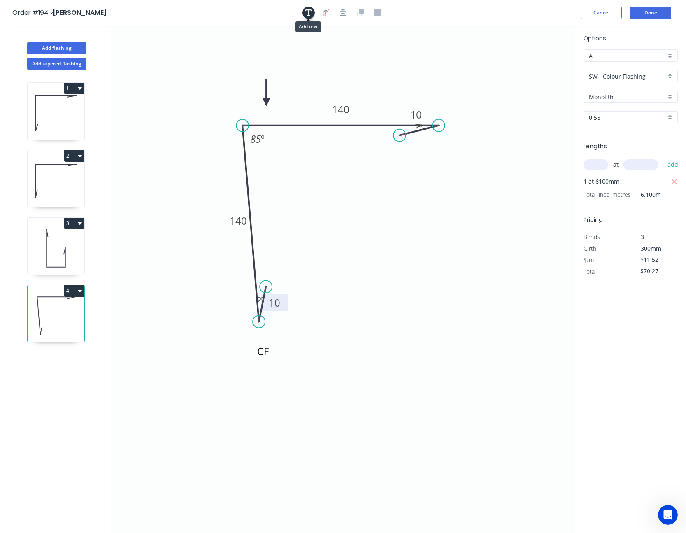
click at [310, 14] on icon "button" at bounding box center [308, 12] width 7 height 7
click at [161, 59] on textarea at bounding box center [164, 58] width 67 height 30
click at [269, 51] on icon "CF CF 10 140 140 10 ? º 85 º ? º" at bounding box center [343, 279] width 464 height 507
type textarea "CF"
drag, startPoint x: 146, startPoint y: 51, endPoint x: 474, endPoint y: 126, distance: 337.1
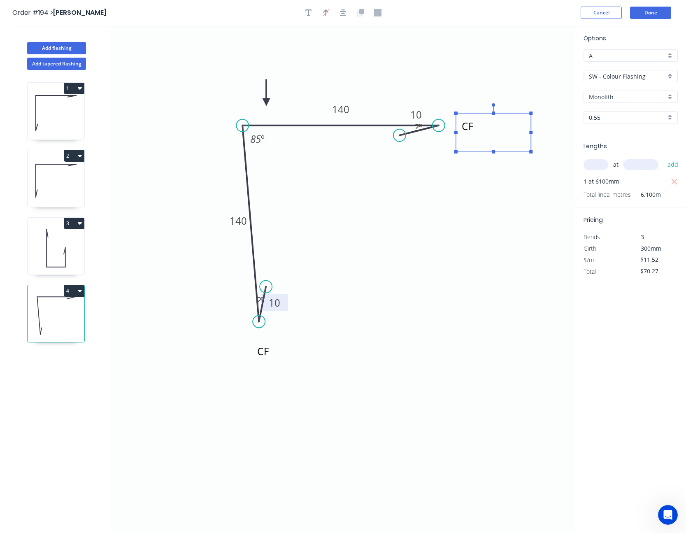
click at [474, 126] on textarea "CF" at bounding box center [493, 132] width 67 height 30
click at [460, 246] on icon "CF CF 10 140 140 10 ? º 85 º ? º" at bounding box center [343, 279] width 464 height 507
click at [651, 12] on button "Done" at bounding box center [650, 13] width 41 height 12
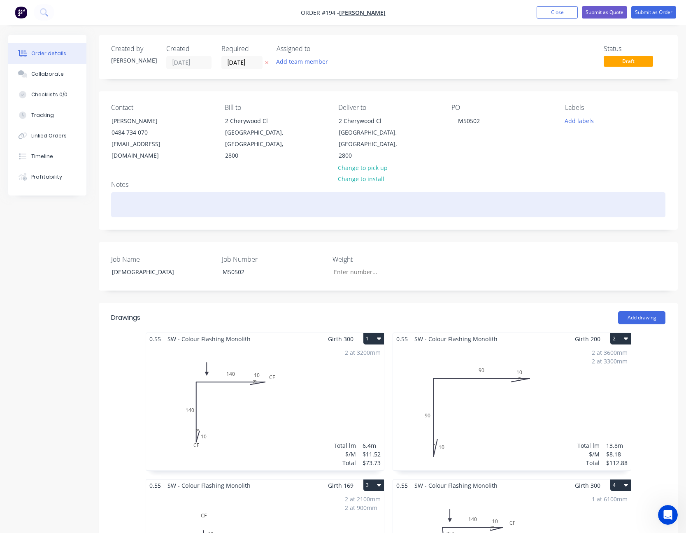
scroll to position [82, 0]
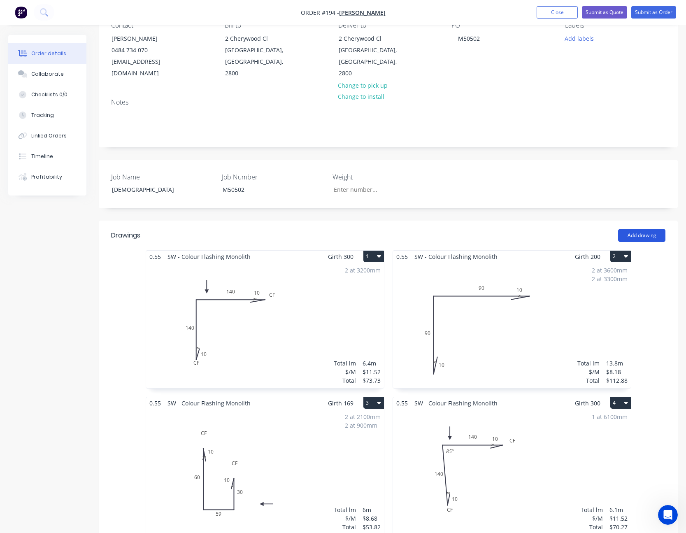
click at [648, 229] on button "Add drawing" at bounding box center [641, 235] width 47 height 13
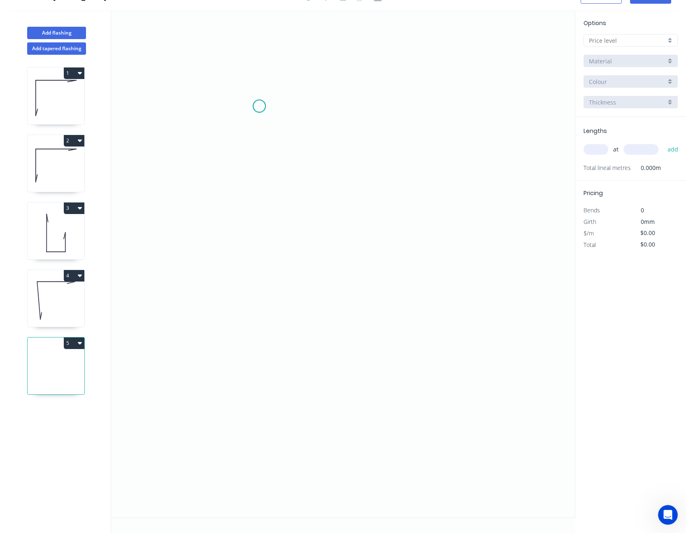
click at [259, 106] on icon "0" at bounding box center [343, 263] width 464 height 507
click at [269, 255] on icon "0" at bounding box center [343, 263] width 464 height 507
click at [409, 283] on icon "0 ?" at bounding box center [343, 263] width 464 height 507
click at [425, 300] on icon "0 ? ? ? º" at bounding box center [343, 263] width 464 height 507
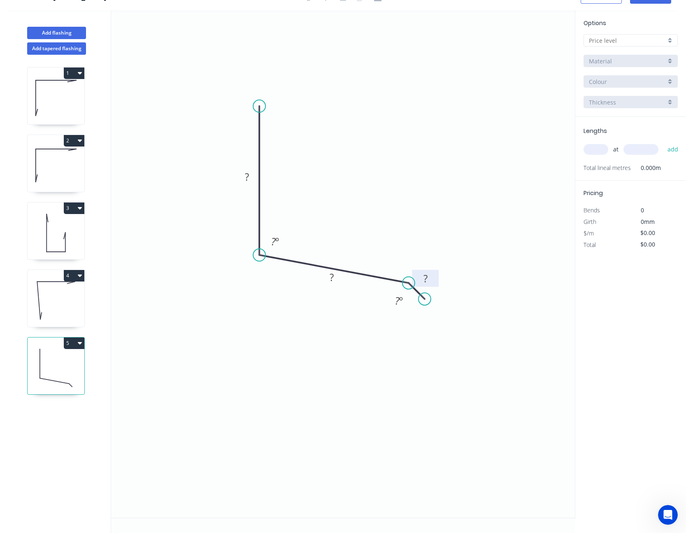
click at [427, 277] on tspan "?" at bounding box center [425, 279] width 4 height 14
type input "$7.68"
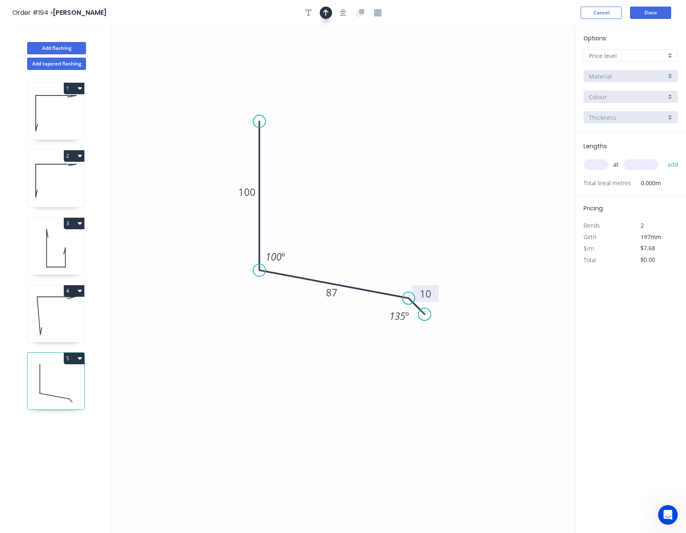
click at [327, 10] on icon "button" at bounding box center [326, 12] width 6 height 7
drag, startPoint x: 533, startPoint y: 65, endPoint x: 372, endPoint y: 177, distance: 196.0
click at [372, 170] on icon at bounding box center [373, 157] width 7 height 26
click at [372, 177] on icon at bounding box center [372, 167] width 7 height 26
drag, startPoint x: 372, startPoint y: 177, endPoint x: 361, endPoint y: 184, distance: 13.7
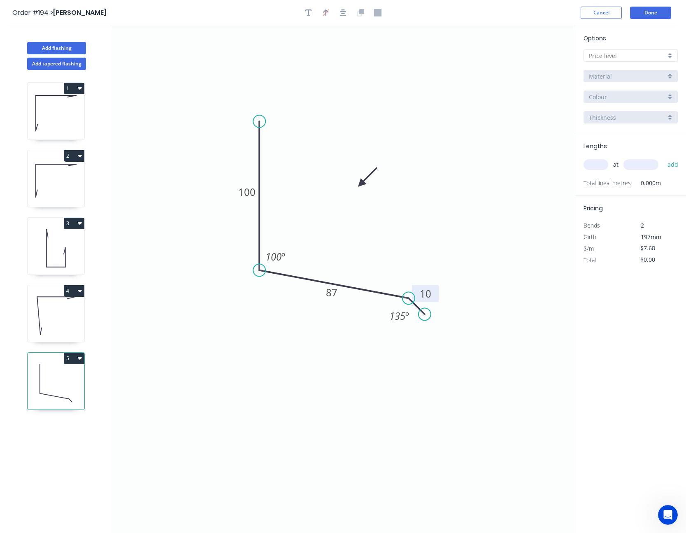
click at [361, 184] on icon at bounding box center [368, 177] width 24 height 24
click at [343, 11] on icon "button" at bounding box center [343, 12] width 7 height 7
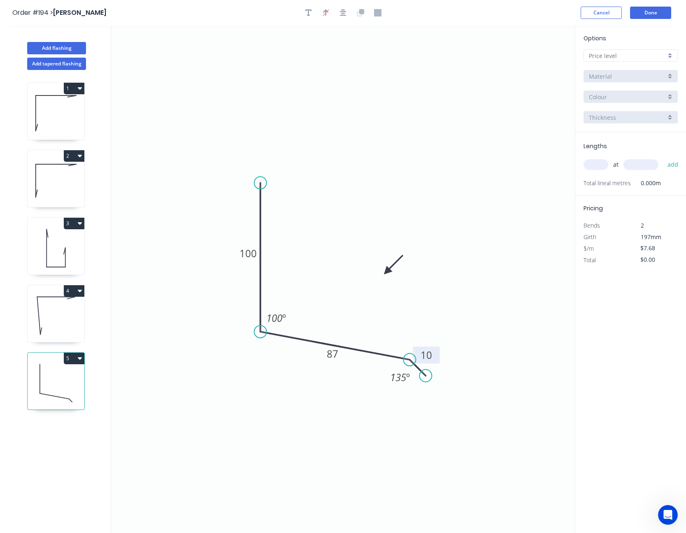
drag, startPoint x: 364, startPoint y: 184, endPoint x: 376, endPoint y: 274, distance: 90.1
click at [381, 274] on icon at bounding box center [393, 265] width 24 height 24
click at [613, 55] on input "text" at bounding box center [627, 55] width 77 height 9
click at [613, 69] on div "A" at bounding box center [630, 71] width 93 height 14
type input "A"
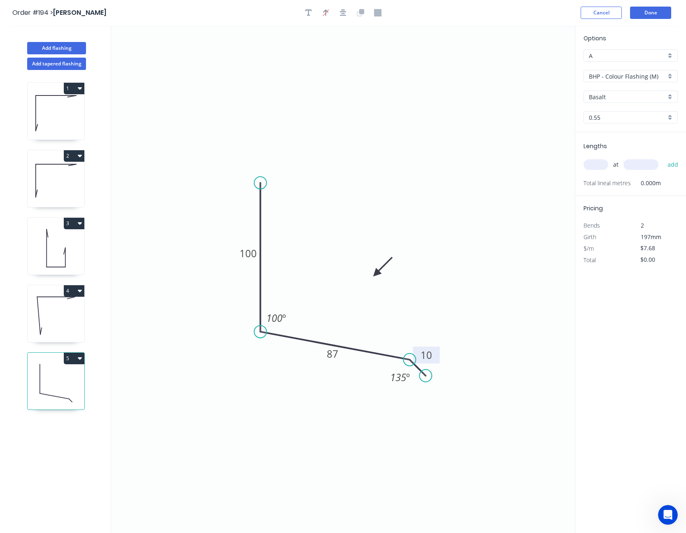
click at [619, 74] on input "BHP - Colour Flashing (M)" at bounding box center [627, 76] width 77 height 9
click at [628, 117] on div "SW - Colour Flashing" at bounding box center [630, 121] width 93 height 14
type input "SW - Colour Flashing"
click at [627, 91] on div "Basalt" at bounding box center [631, 97] width 94 height 12
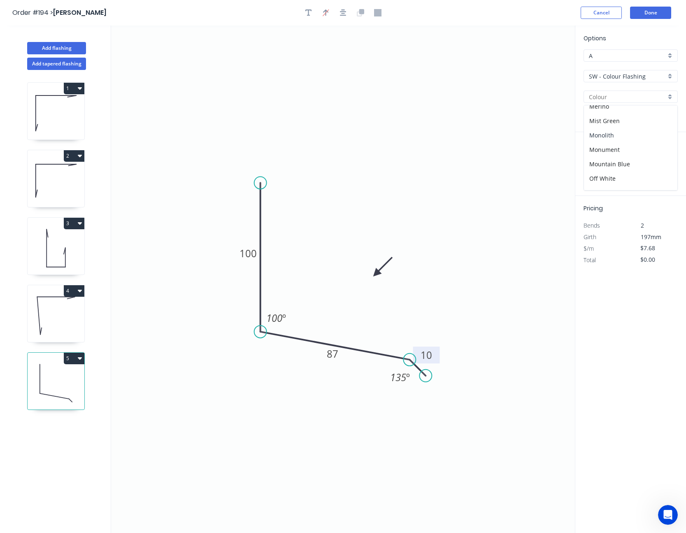
click at [634, 135] on div "Monolith" at bounding box center [630, 135] width 93 height 14
type input "Monolith"
click at [601, 169] on input "text" at bounding box center [596, 164] width 25 height 11
type input "1"
type input "1900"
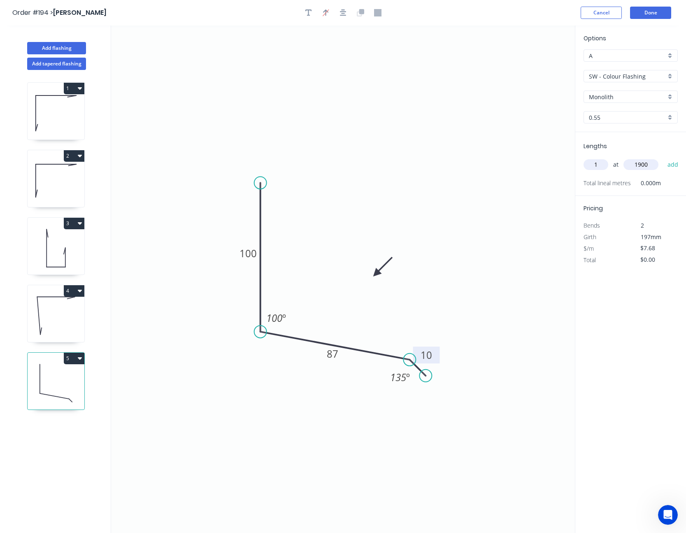
click at [663, 158] on button "add" at bounding box center [672, 165] width 19 height 14
type input "$14.59"
type input "1"
type input "1275"
click at [663, 158] on button "add" at bounding box center [672, 165] width 19 height 14
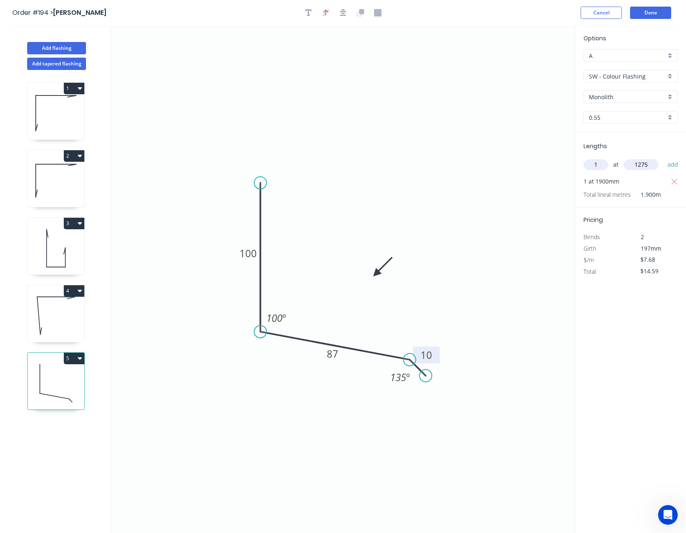
type input "$24.38"
click at [660, 14] on button "Done" at bounding box center [650, 13] width 41 height 12
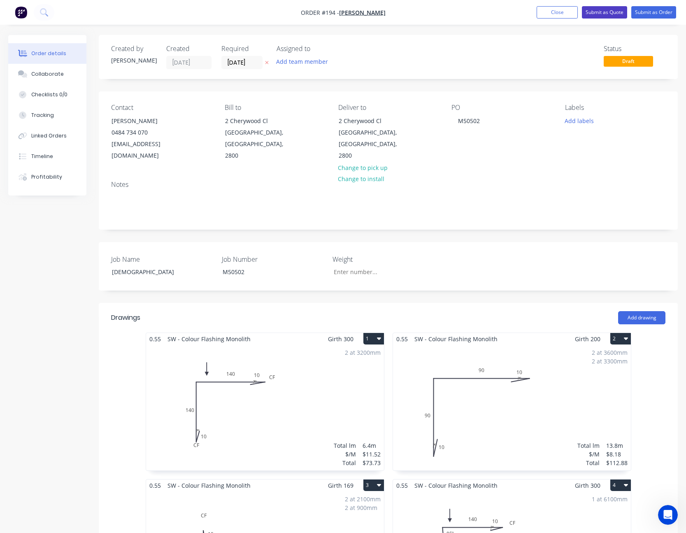
click at [609, 9] on button "Submit as Quote" at bounding box center [604, 12] width 45 height 12
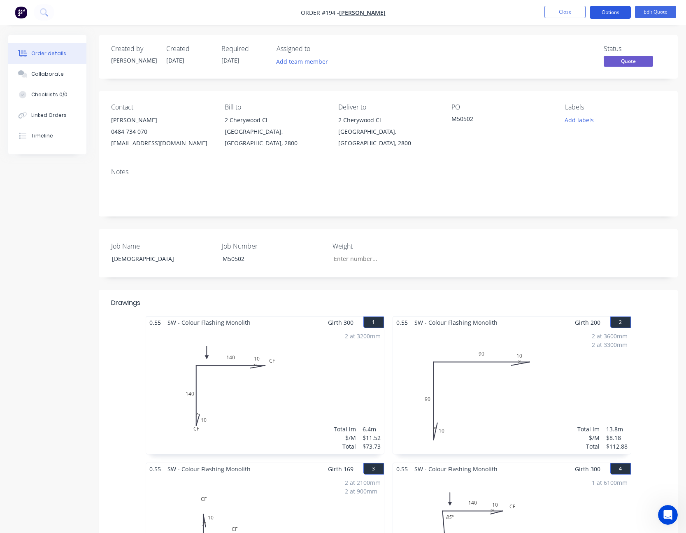
click at [609, 10] on button "Options" at bounding box center [610, 12] width 41 height 13
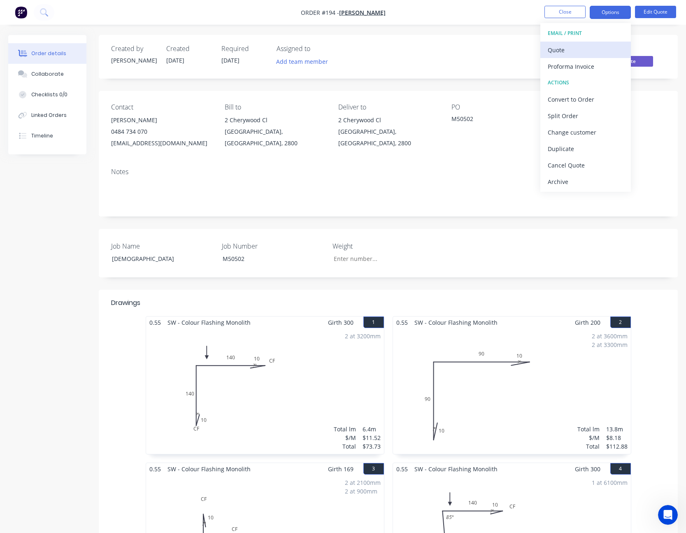
click at [600, 44] on div "Quote" at bounding box center [586, 50] width 76 height 12
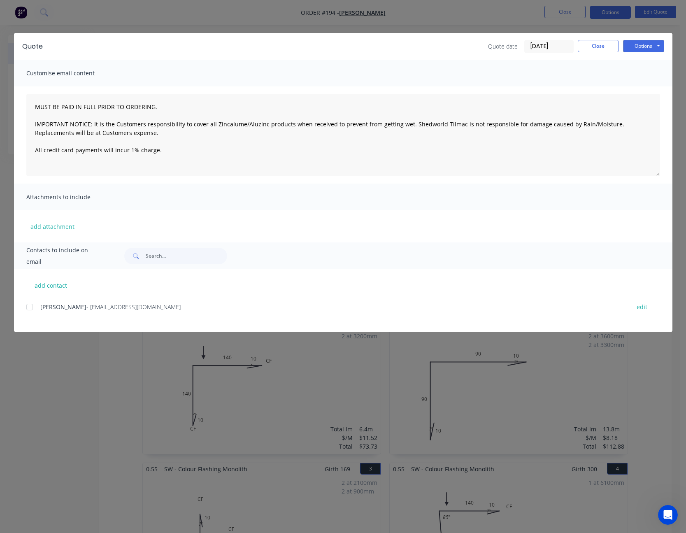
click at [32, 308] on div at bounding box center [29, 307] width 16 height 16
click at [637, 45] on button "Options" at bounding box center [643, 46] width 41 height 12
click at [649, 87] on button "Email" at bounding box center [649, 88] width 53 height 14
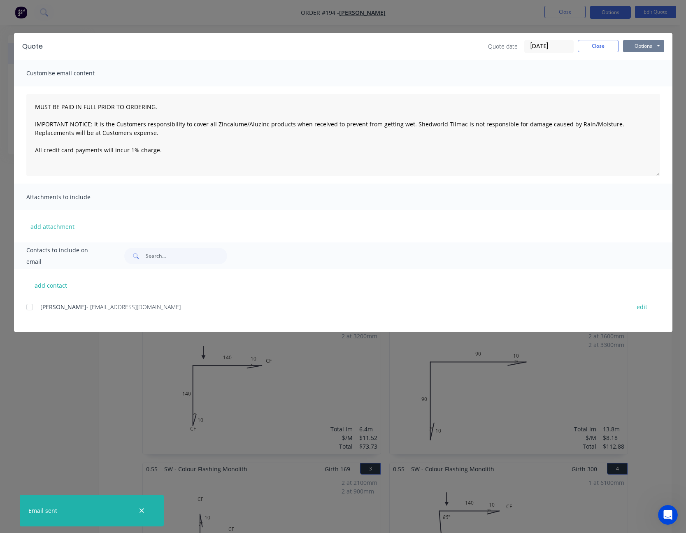
click at [642, 42] on button "Options" at bounding box center [643, 46] width 41 height 12
click at [642, 69] on button "Print" at bounding box center [649, 74] width 53 height 14
click at [604, 43] on button "Close" at bounding box center [598, 46] width 41 height 12
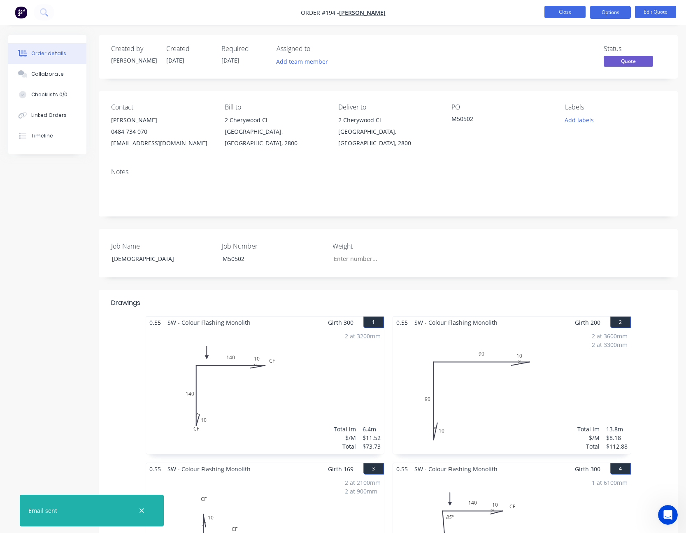
click at [571, 14] on button "Close" at bounding box center [564, 12] width 41 height 12
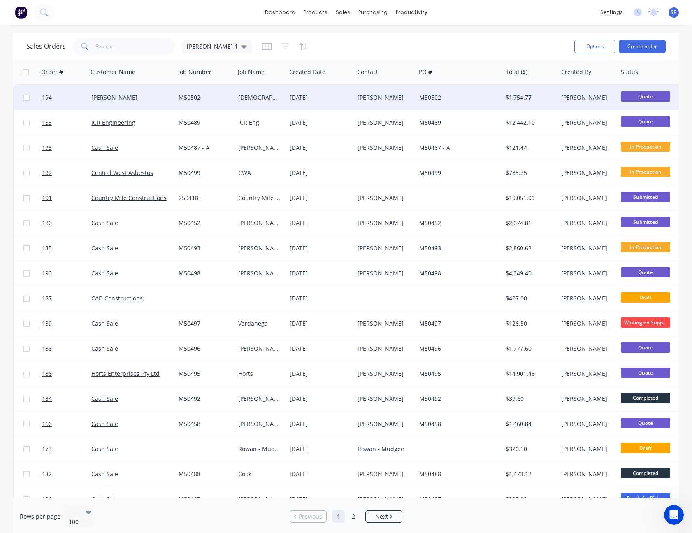
click at [472, 96] on div "M50502" at bounding box center [457, 97] width 76 height 8
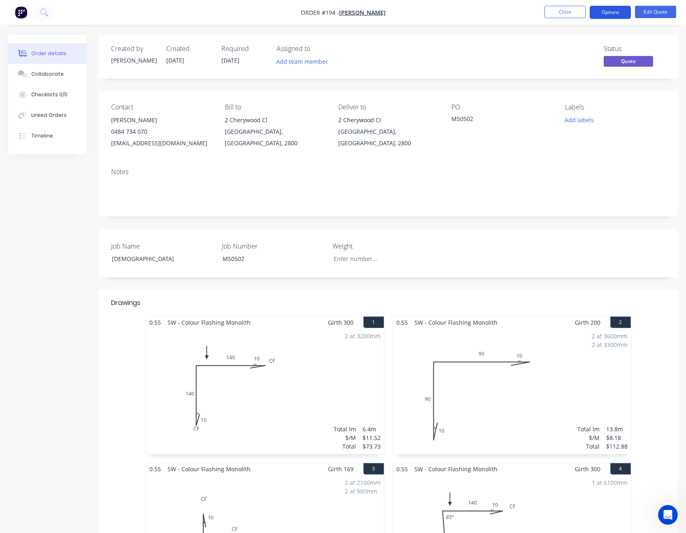
click at [612, 11] on button "Options" at bounding box center [610, 12] width 41 height 13
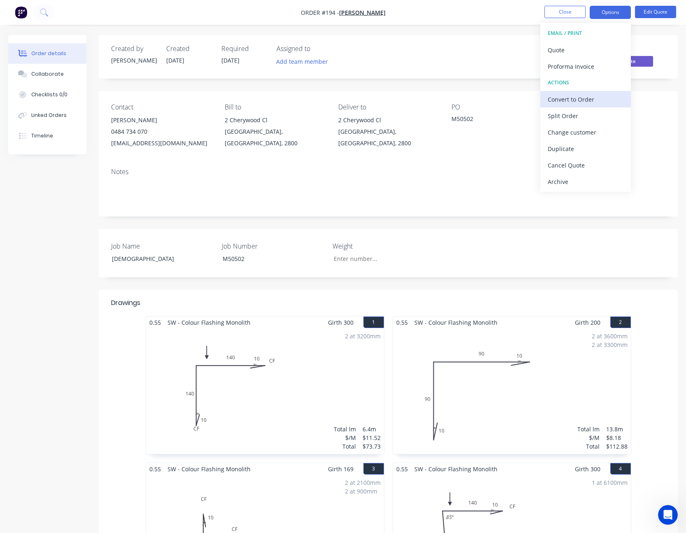
click at [594, 100] on div "Convert to Order" at bounding box center [586, 99] width 76 height 12
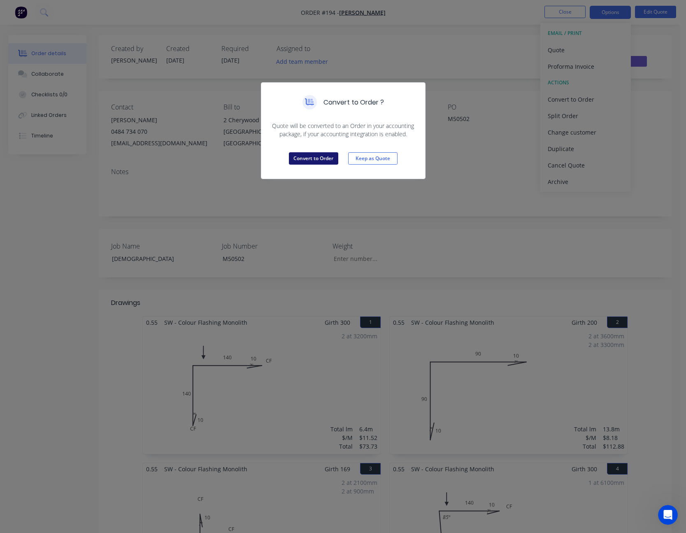
click at [312, 156] on button "Convert to Order" at bounding box center [313, 158] width 49 height 12
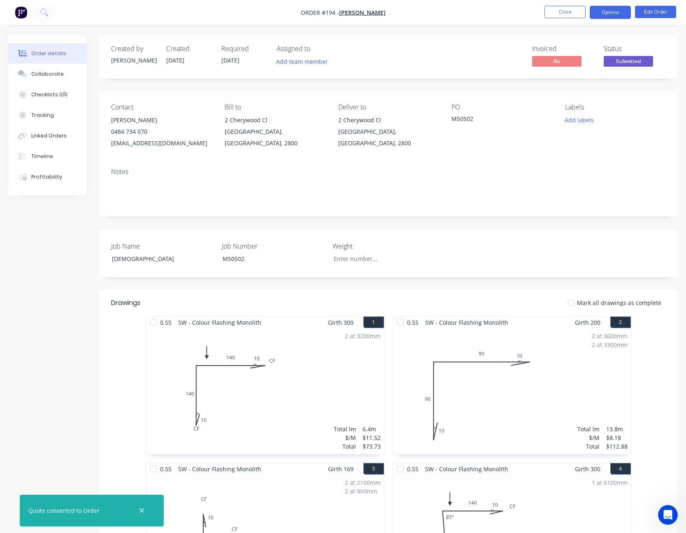
click at [616, 14] on button "Options" at bounding box center [610, 12] width 41 height 13
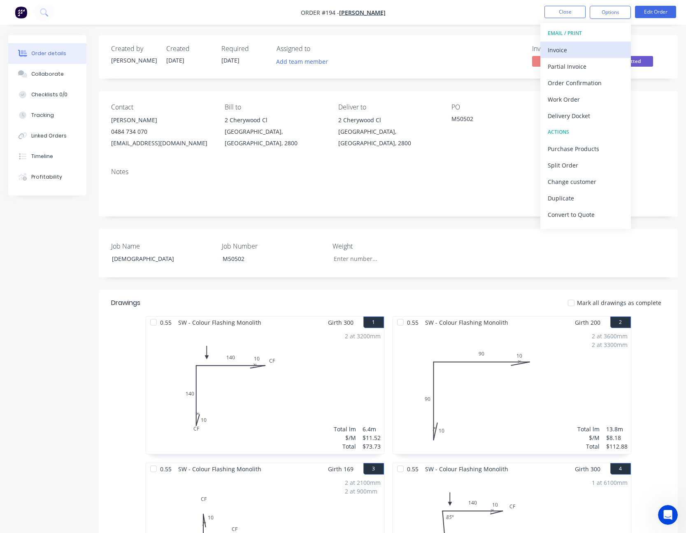
click at [590, 45] on div "Invoice" at bounding box center [586, 50] width 76 height 12
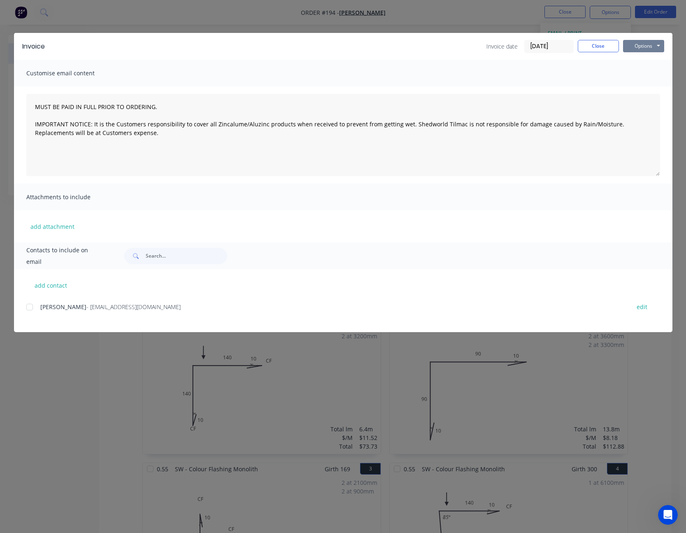
click at [640, 45] on button "Options" at bounding box center [643, 46] width 41 height 12
click at [643, 71] on button "Print" at bounding box center [649, 74] width 53 height 14
click at [604, 49] on button "Close" at bounding box center [598, 46] width 41 height 12
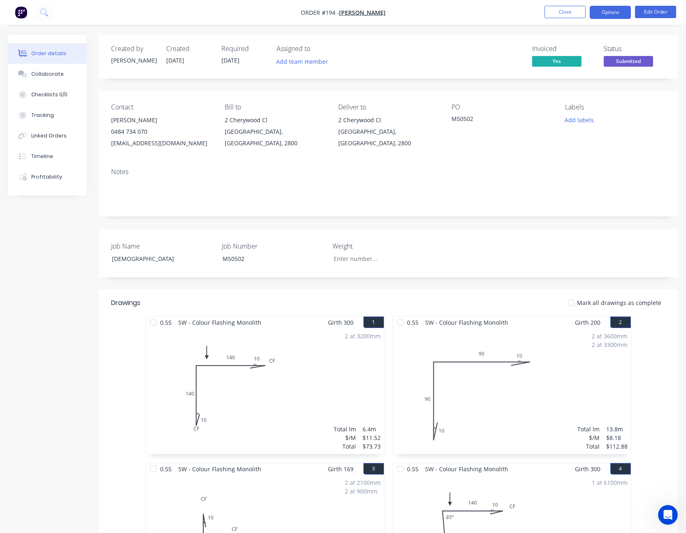
click at [616, 14] on button "Options" at bounding box center [610, 12] width 41 height 13
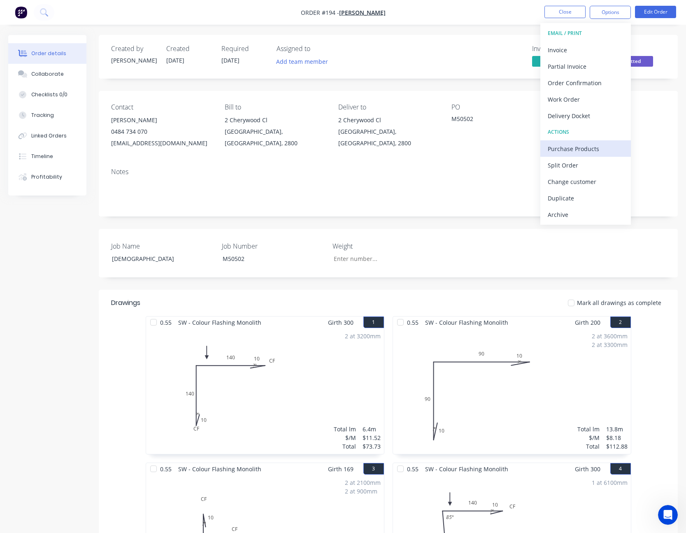
click at [593, 146] on div "Purchase Products" at bounding box center [586, 149] width 76 height 12
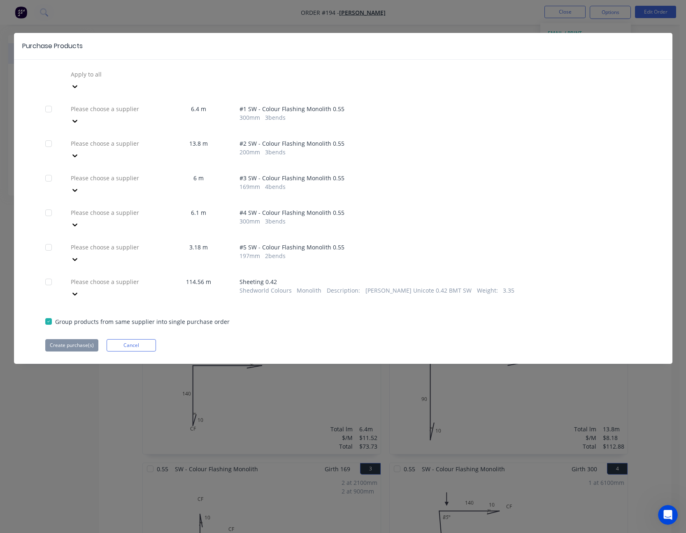
click at [79, 91] on icon at bounding box center [75, 86] width 8 height 8
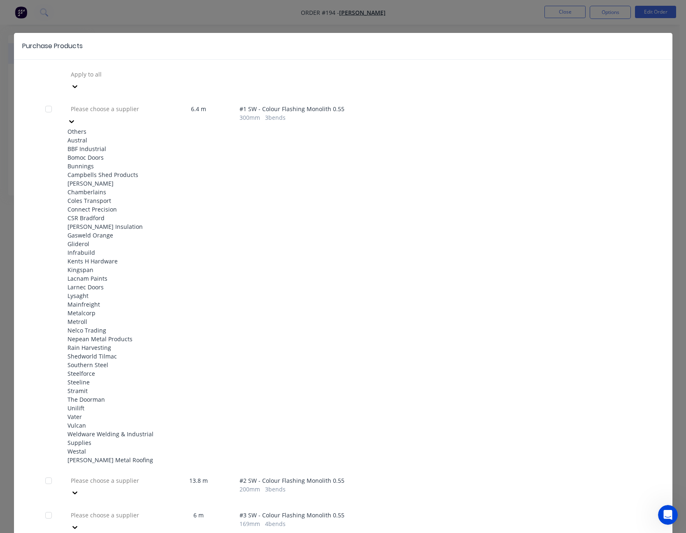
scroll to position [329, 0]
click at [122, 352] on div "Shedworld Tilmac" at bounding box center [112, 356] width 91 height 9
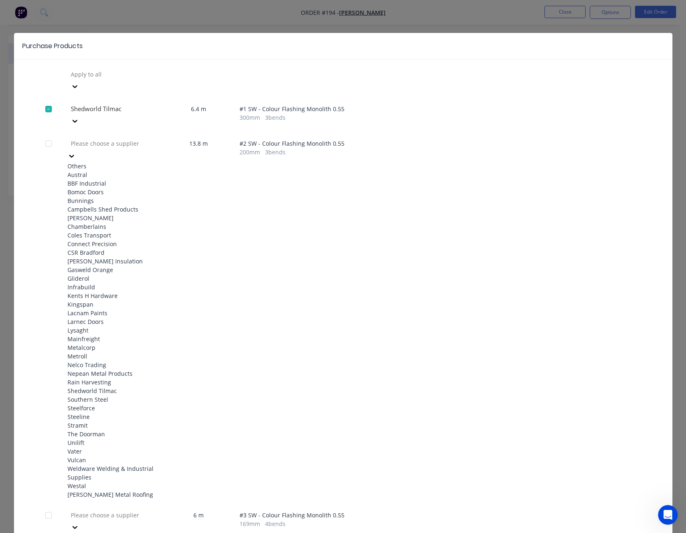
click at [76, 152] on icon at bounding box center [71, 156] width 8 height 8
click at [119, 386] on div "Shedworld Tilmac" at bounding box center [112, 390] width 91 height 9
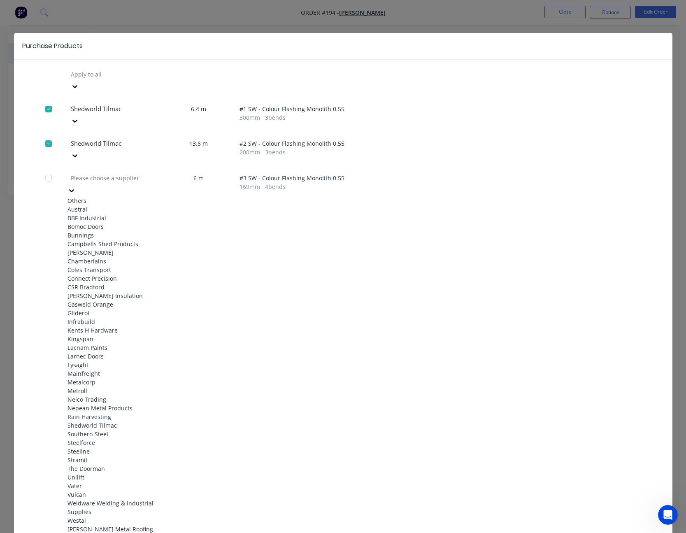
click at [76, 186] on icon at bounding box center [71, 190] width 8 height 8
click at [147, 421] on div "Shedworld Tilmac" at bounding box center [112, 425] width 91 height 9
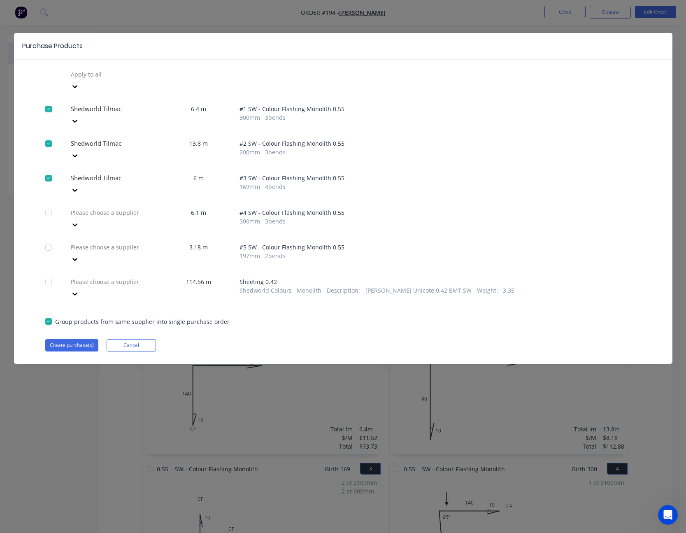
click at [79, 91] on icon at bounding box center [75, 86] width 8 height 8
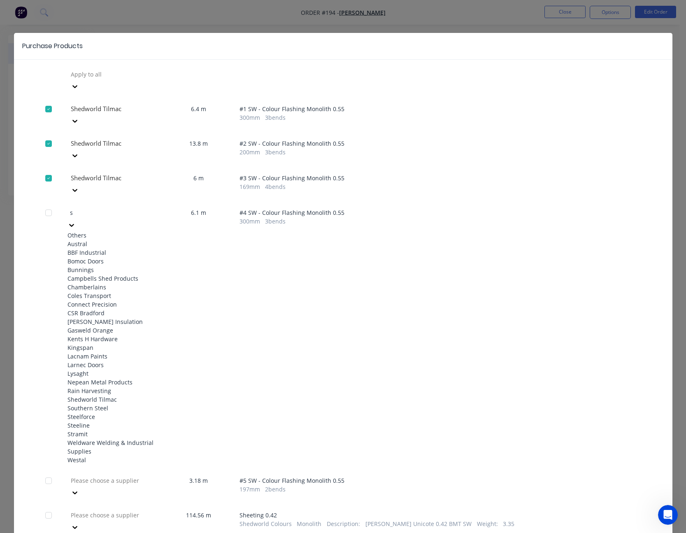
type input "sh"
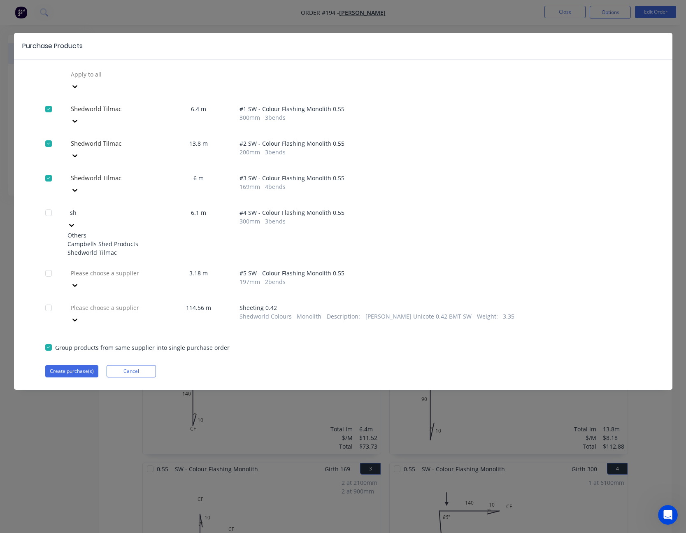
click at [130, 248] on div "Shedworld Tilmac" at bounding box center [112, 252] width 91 height 9
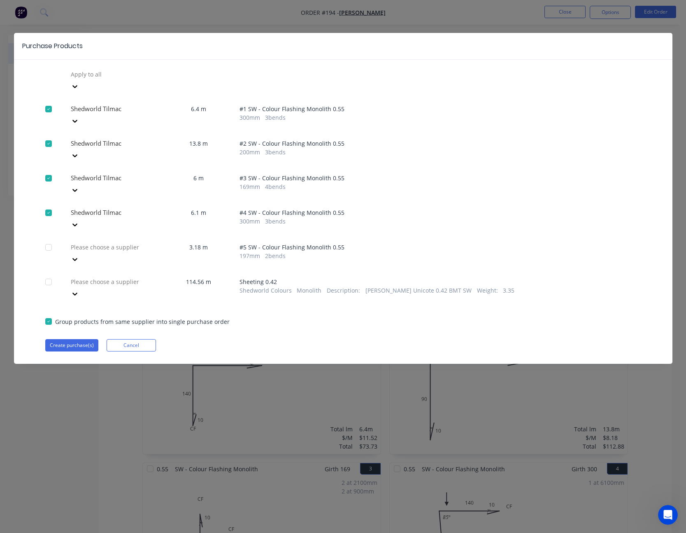
click at [82, 93] on div at bounding box center [74, 86] width 15 height 13
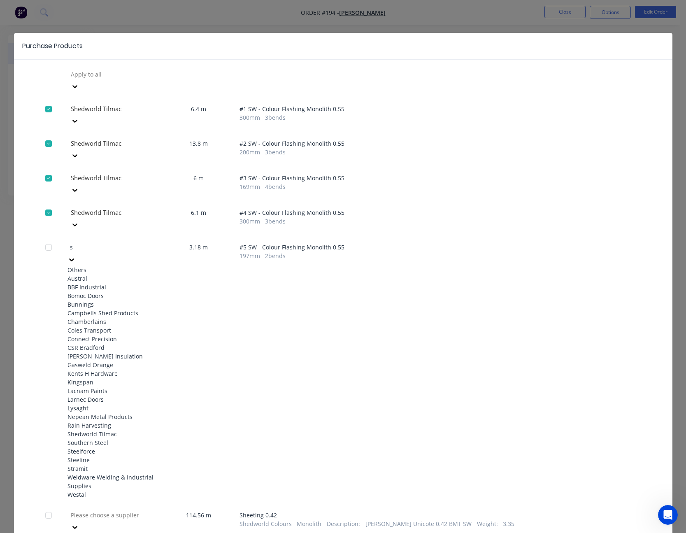
type input "sh"
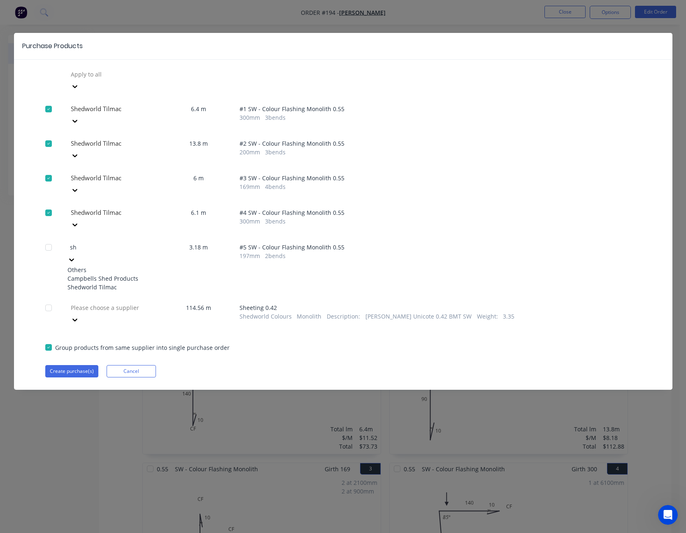
click at [135, 283] on div "Shedworld Tilmac" at bounding box center [112, 287] width 91 height 9
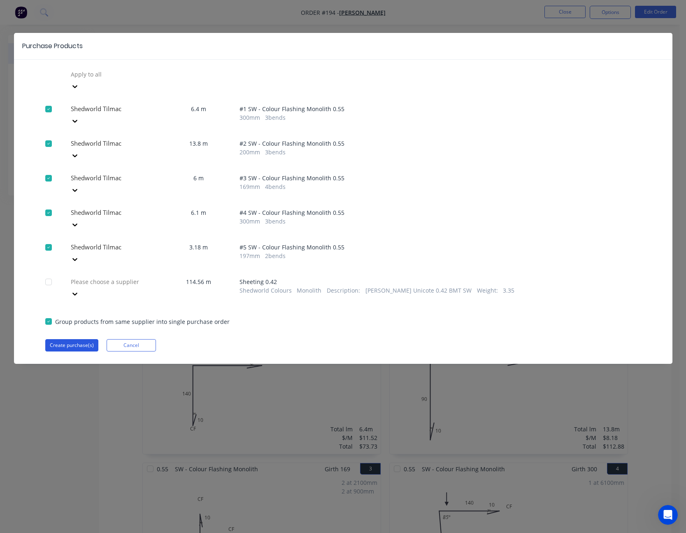
click at [77, 339] on button "Create purchase(s)" at bounding box center [71, 345] width 53 height 12
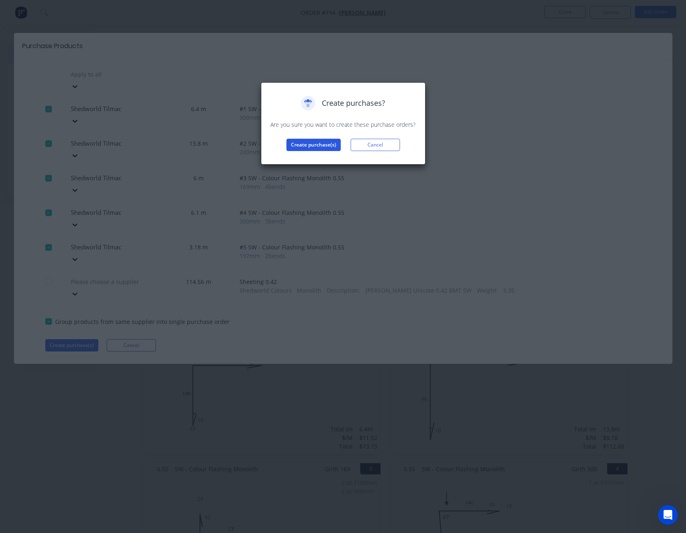
click at [317, 147] on button "Create purchase(s)" at bounding box center [313, 145] width 54 height 12
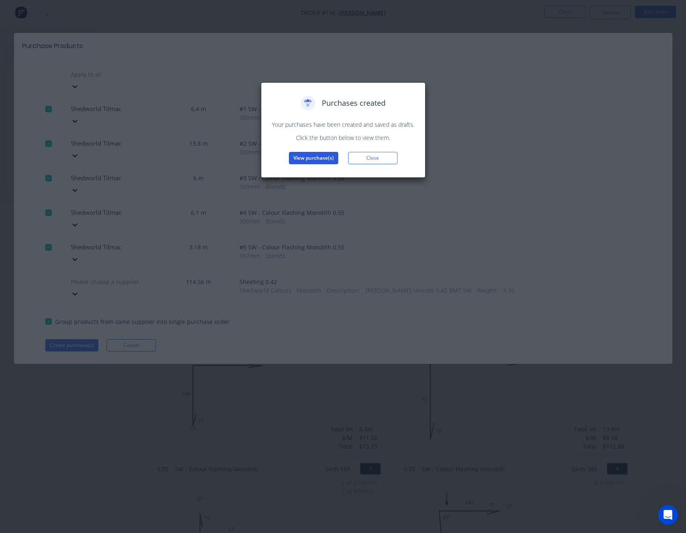
click at [315, 157] on button "View purchase(s)" at bounding box center [313, 158] width 49 height 12
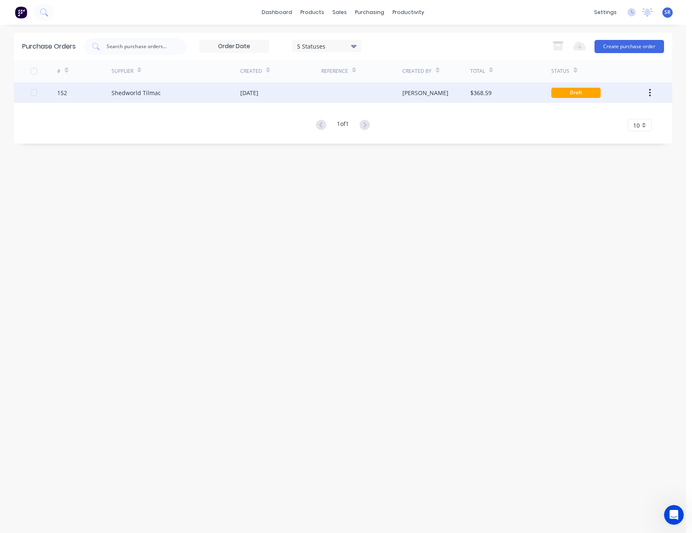
click at [395, 91] on div at bounding box center [361, 92] width 81 height 21
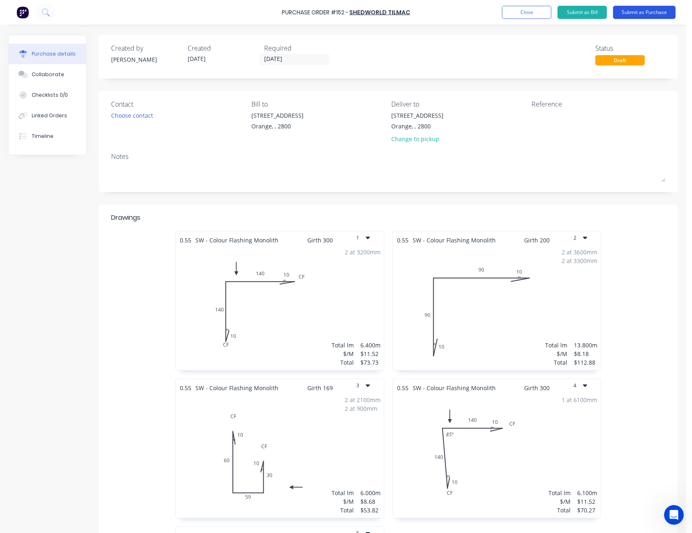
click at [635, 14] on button "Submit as Purchase" at bounding box center [644, 12] width 63 height 13
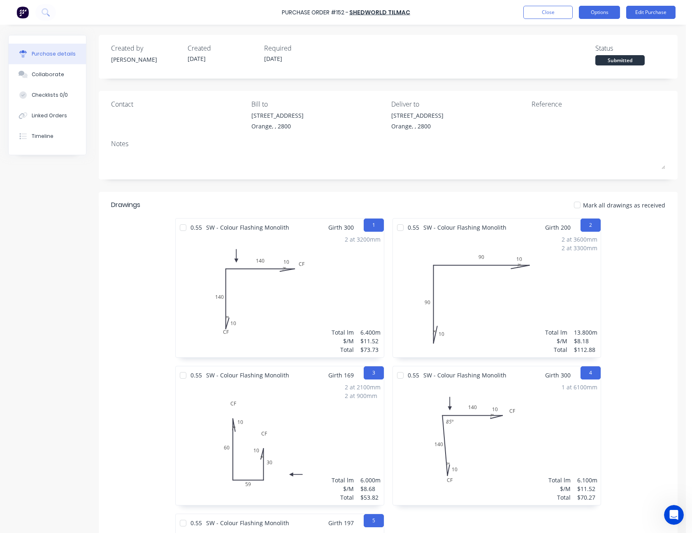
click at [603, 14] on button "Options" at bounding box center [599, 12] width 41 height 13
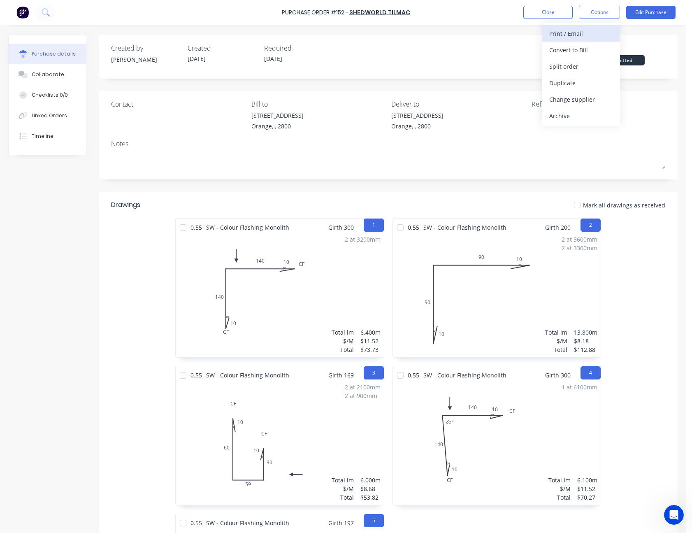
click at [595, 29] on div "Print / Email" at bounding box center [580, 34] width 63 height 12
click at [586, 67] on div "Without pricing" at bounding box center [580, 66] width 63 height 12
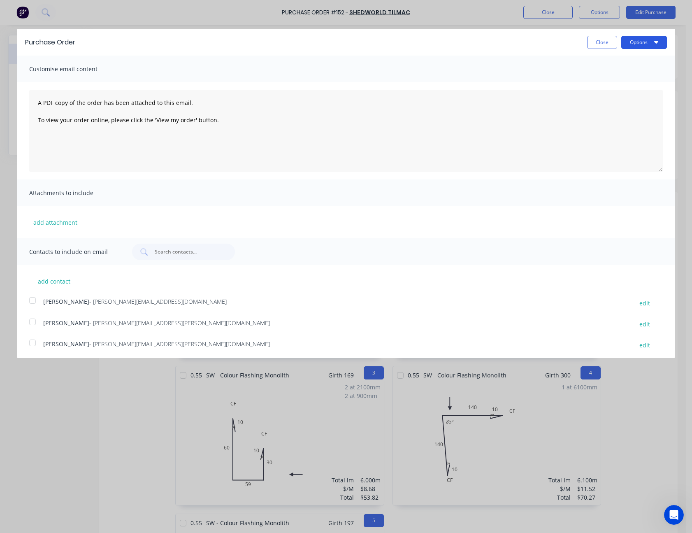
click at [628, 41] on button "Options" at bounding box center [644, 42] width 46 height 13
click at [619, 59] on div "Print" at bounding box center [627, 63] width 63 height 12
click at [587, 42] on button "Close" at bounding box center [602, 42] width 30 height 13
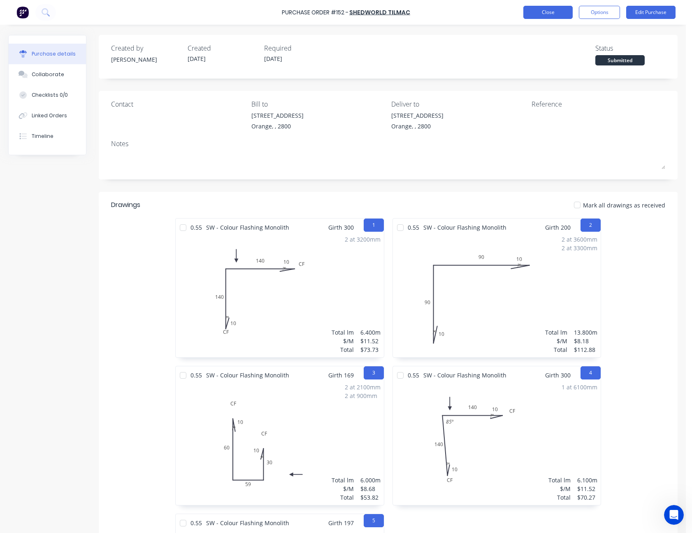
click at [563, 11] on button "Close" at bounding box center [547, 12] width 49 height 13
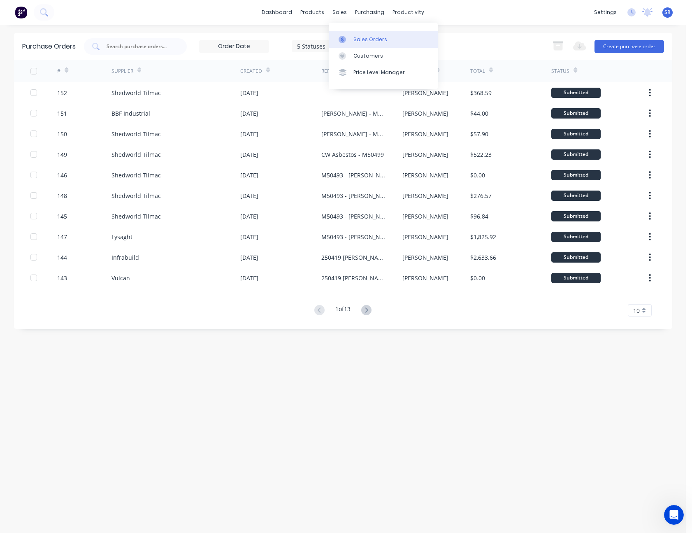
click at [362, 41] on div "Sales Orders" at bounding box center [370, 39] width 34 height 7
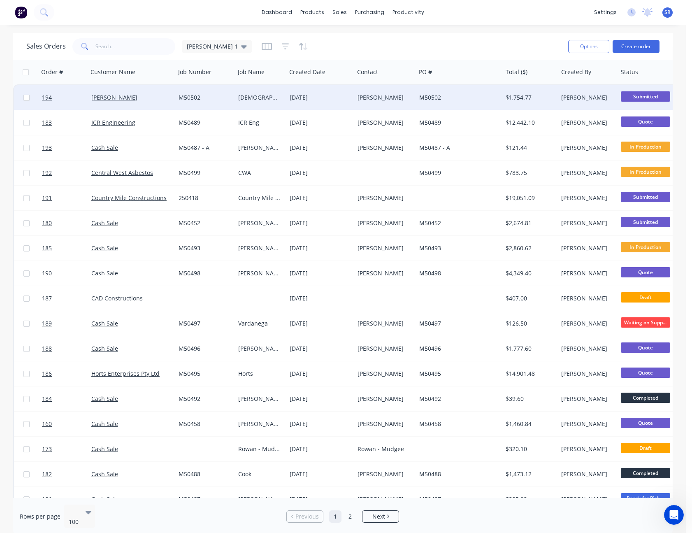
click at [358, 97] on div "[PERSON_NAME]" at bounding box center [384, 97] width 52 height 8
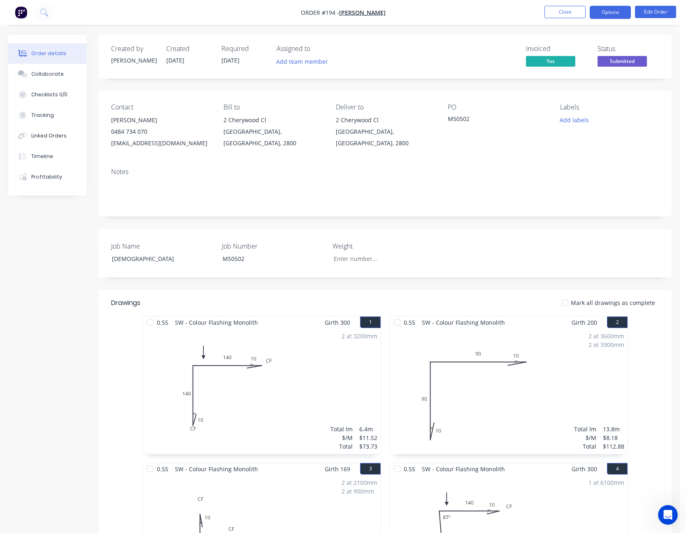
click at [612, 12] on button "Options" at bounding box center [610, 12] width 41 height 13
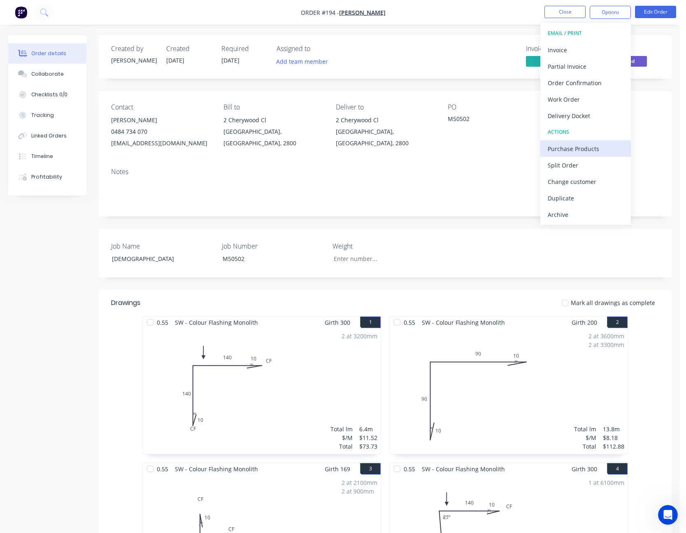
click at [601, 149] on div "Purchase Products" at bounding box center [586, 149] width 76 height 12
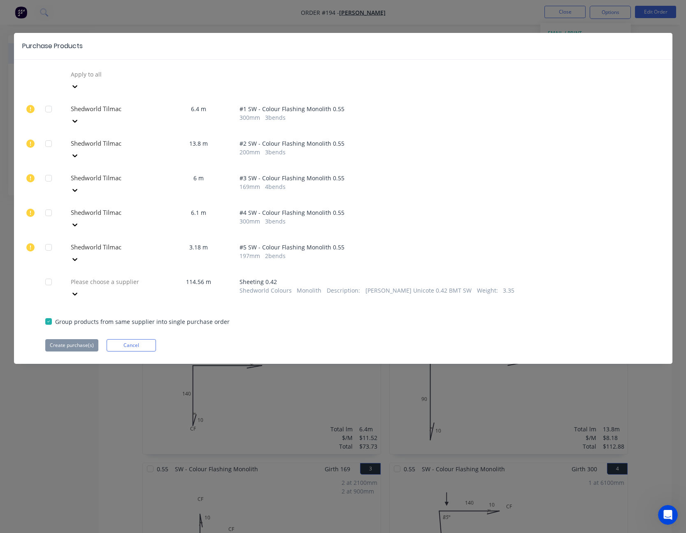
click at [79, 91] on icon at bounding box center [75, 86] width 8 height 8
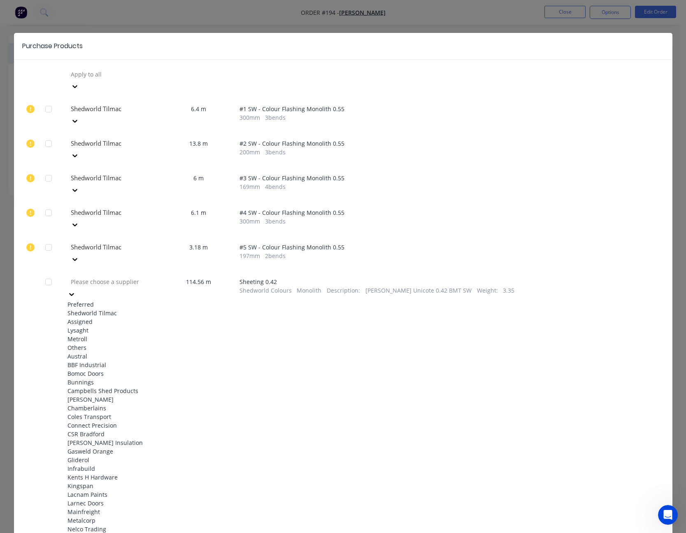
click at [137, 309] on div "Shedworld Tilmac" at bounding box center [112, 313] width 91 height 9
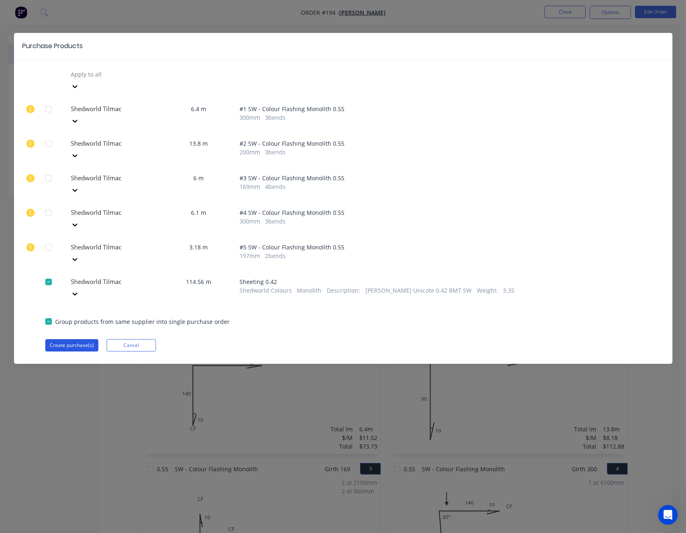
click at [87, 339] on button "Create purchase(s)" at bounding box center [71, 345] width 53 height 12
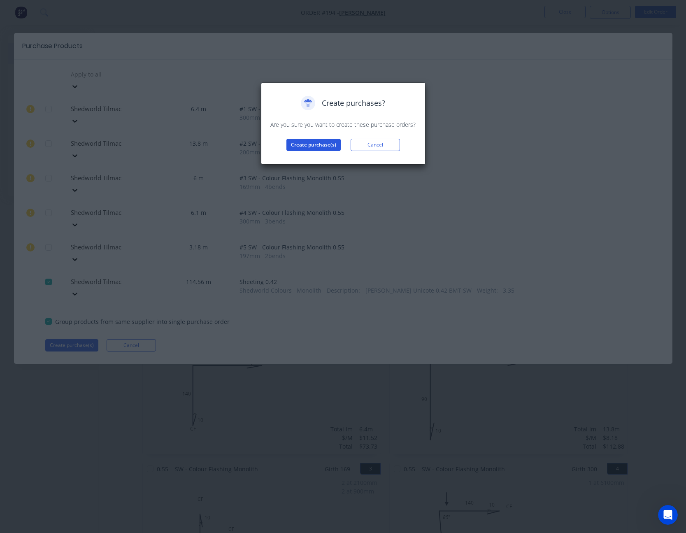
click at [310, 145] on button "Create purchase(s)" at bounding box center [313, 145] width 54 height 12
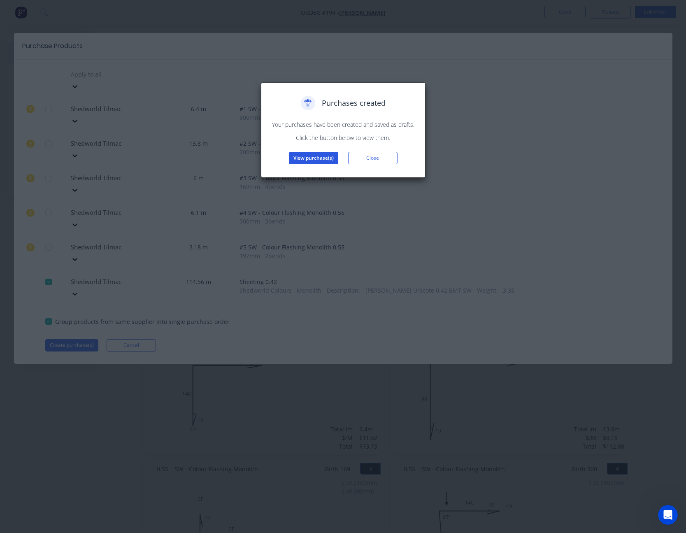
click at [310, 160] on button "View purchase(s)" at bounding box center [313, 158] width 49 height 12
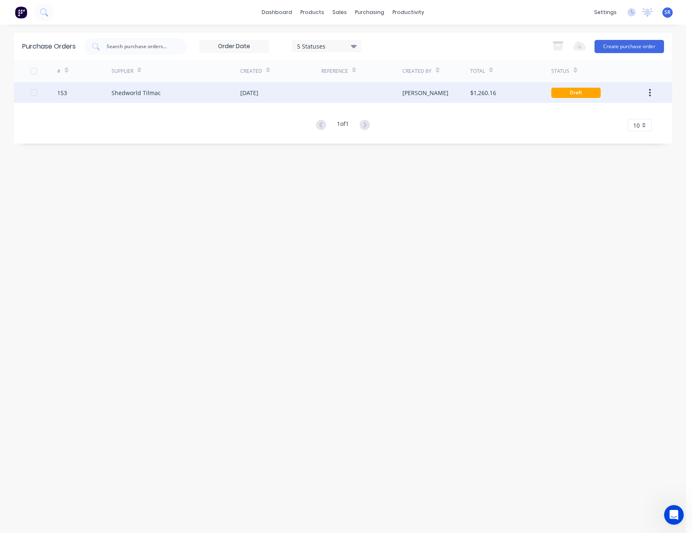
click at [465, 95] on div "[PERSON_NAME]" at bounding box center [436, 92] width 68 height 21
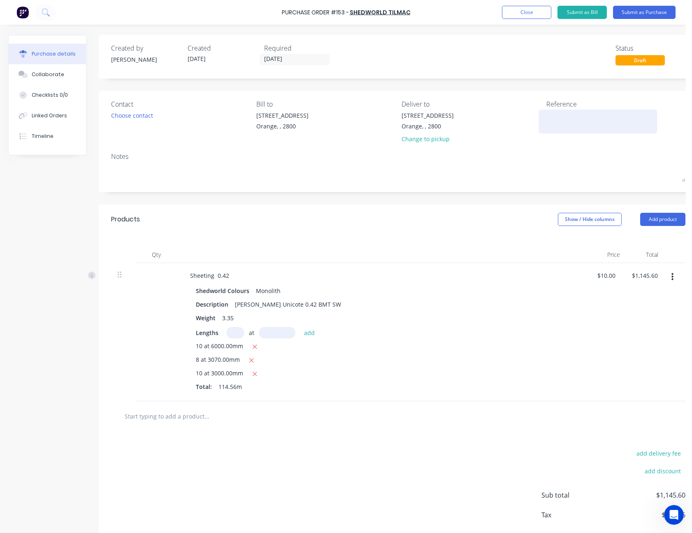
click at [571, 118] on textarea at bounding box center [597, 120] width 103 height 19
type textarea "M50502 - [PERSON_NAME]"
click at [646, 10] on button "Submit as Purchase" at bounding box center [644, 12] width 63 height 13
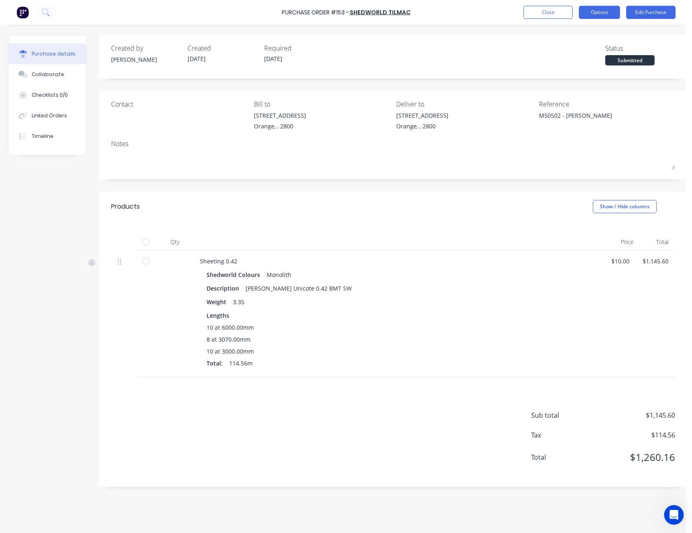
click at [596, 11] on button "Options" at bounding box center [599, 12] width 41 height 13
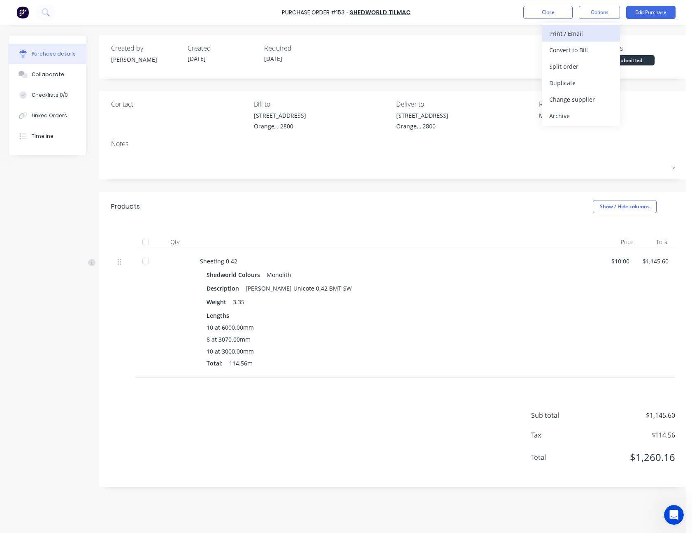
click at [588, 28] on div "Print / Email" at bounding box center [580, 34] width 63 height 12
click at [586, 68] on div "Without pricing" at bounding box center [580, 66] width 63 height 12
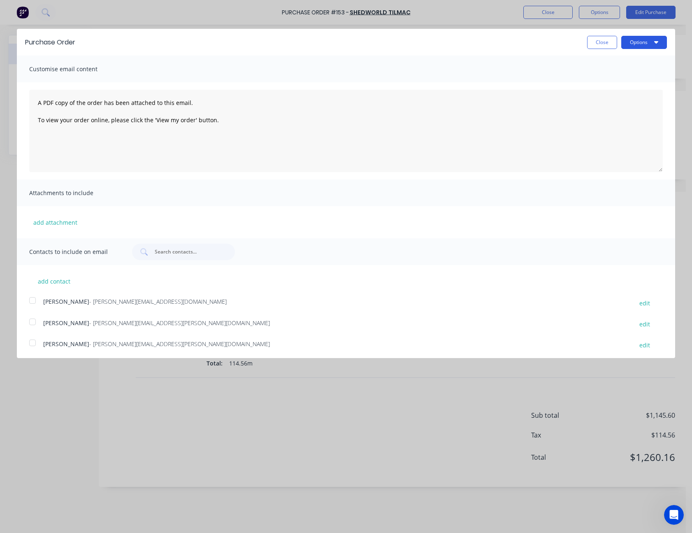
click at [629, 44] on button "Options" at bounding box center [644, 42] width 46 height 13
click at [626, 61] on div "Print" at bounding box center [627, 63] width 63 height 12
click at [600, 38] on button "Close" at bounding box center [602, 42] width 30 height 13
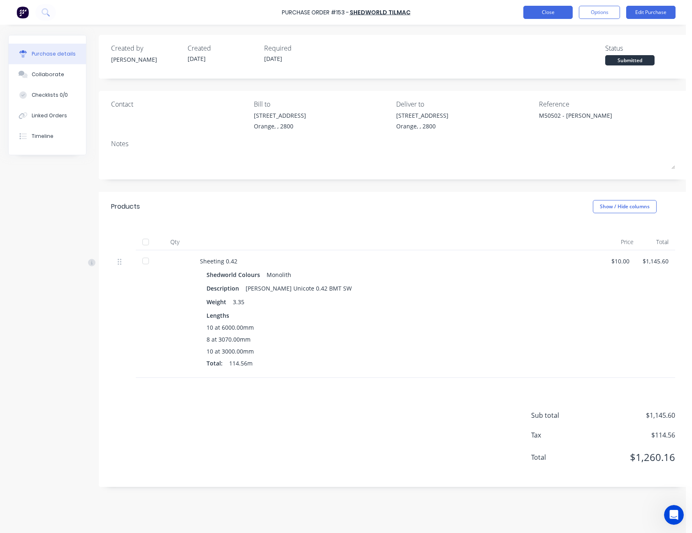
click at [560, 11] on button "Close" at bounding box center [547, 12] width 49 height 13
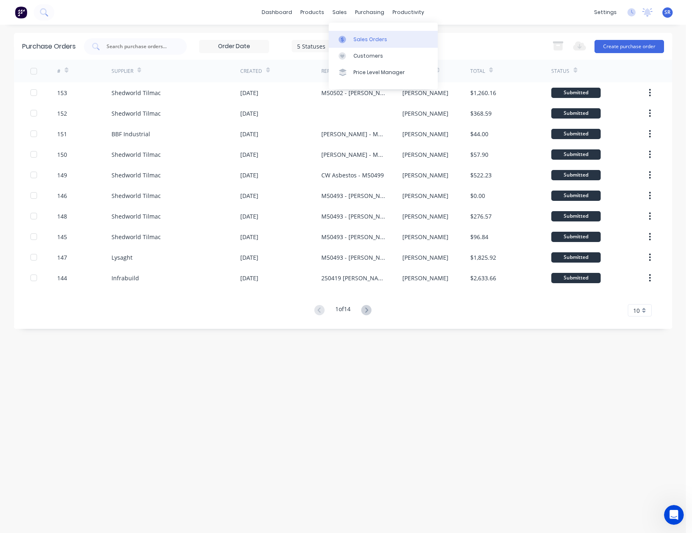
click at [353, 33] on link "Sales Orders" at bounding box center [383, 39] width 109 height 16
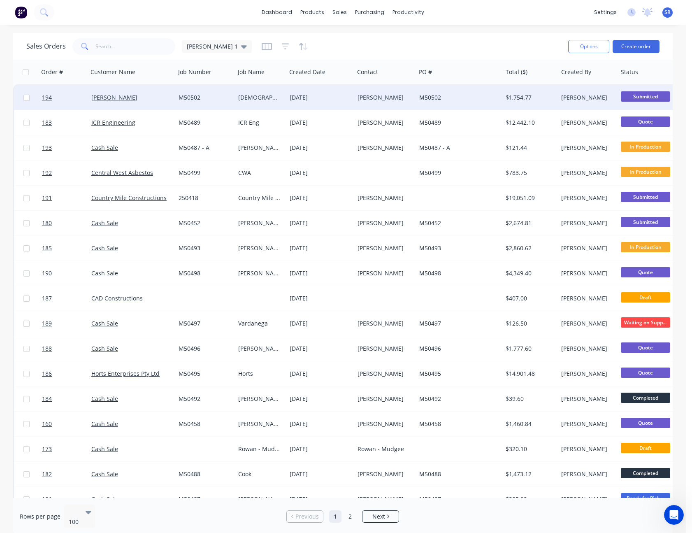
click at [398, 93] on div "[PERSON_NAME]" at bounding box center [385, 97] width 62 height 25
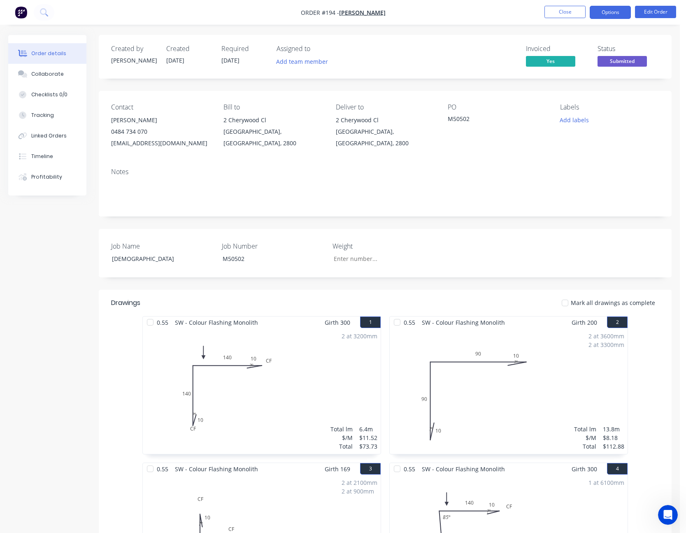
click at [614, 12] on button "Options" at bounding box center [610, 12] width 41 height 13
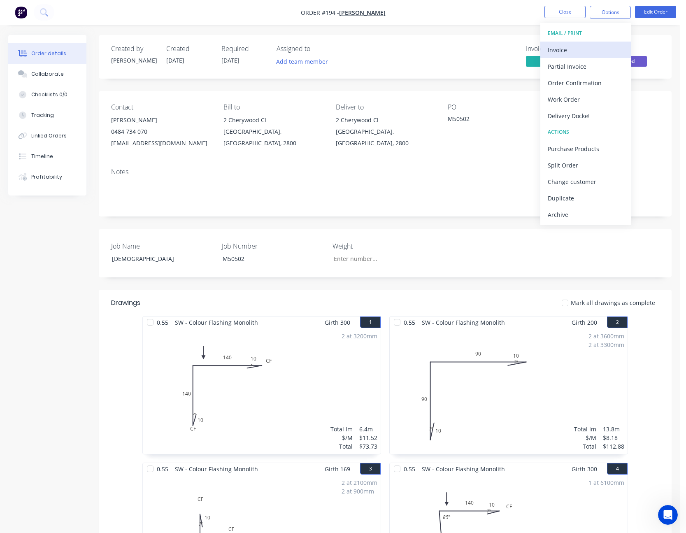
click at [580, 44] on div "Invoice" at bounding box center [586, 50] width 76 height 12
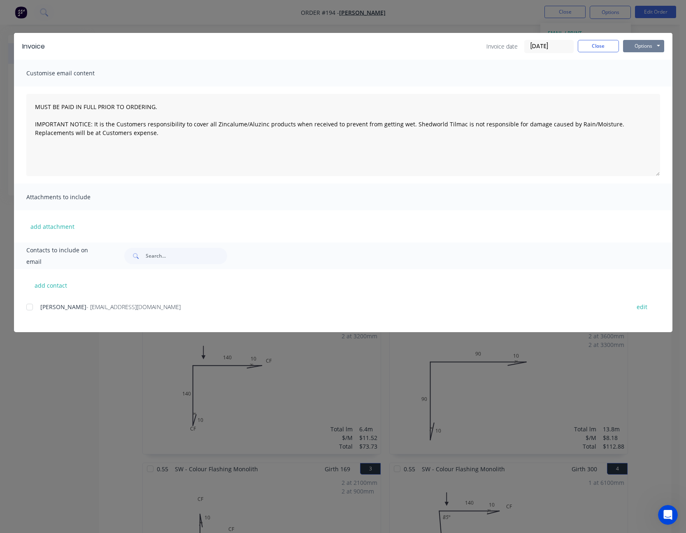
click at [649, 45] on button "Options" at bounding box center [643, 46] width 41 height 12
click at [645, 79] on button "Print" at bounding box center [649, 74] width 53 height 14
click at [602, 49] on button "Close" at bounding box center [598, 46] width 41 height 12
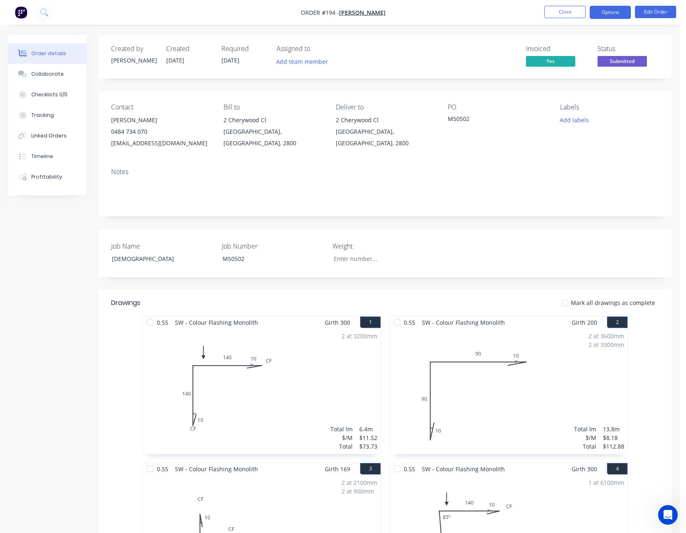
click at [608, 14] on button "Options" at bounding box center [610, 12] width 41 height 13
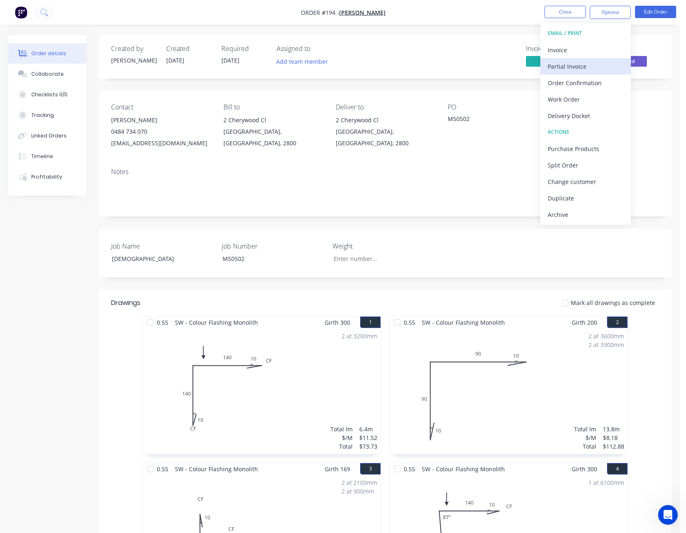
click at [586, 67] on div "Partial Invoice" at bounding box center [586, 66] width 76 height 12
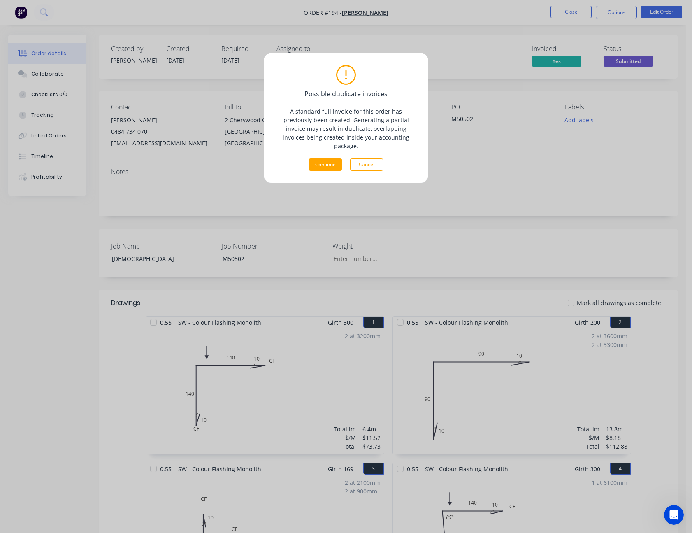
drag, startPoint x: 370, startPoint y: 158, endPoint x: 401, endPoint y: 158, distance: 31.3
click at [371, 158] on button "Cancel" at bounding box center [366, 164] width 33 height 12
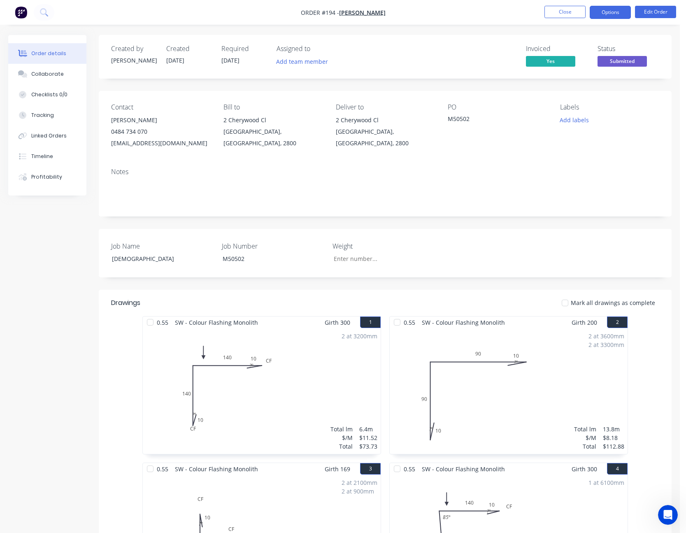
click at [612, 14] on button "Options" at bounding box center [610, 12] width 41 height 13
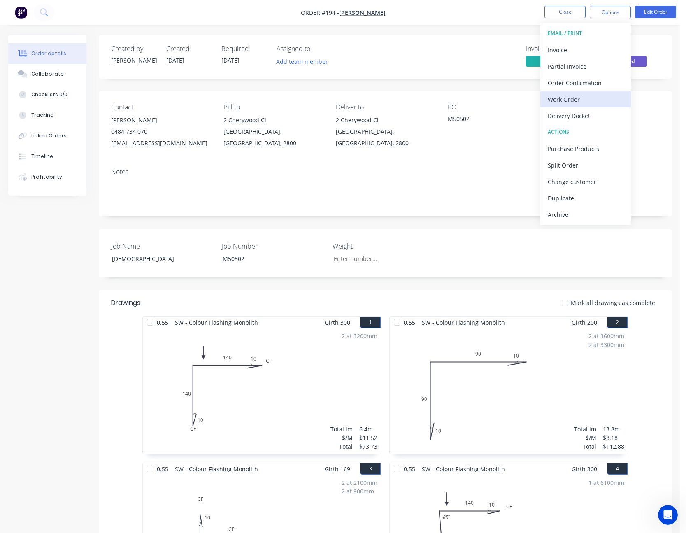
click at [588, 96] on div "Work Order" at bounding box center [586, 99] width 76 height 12
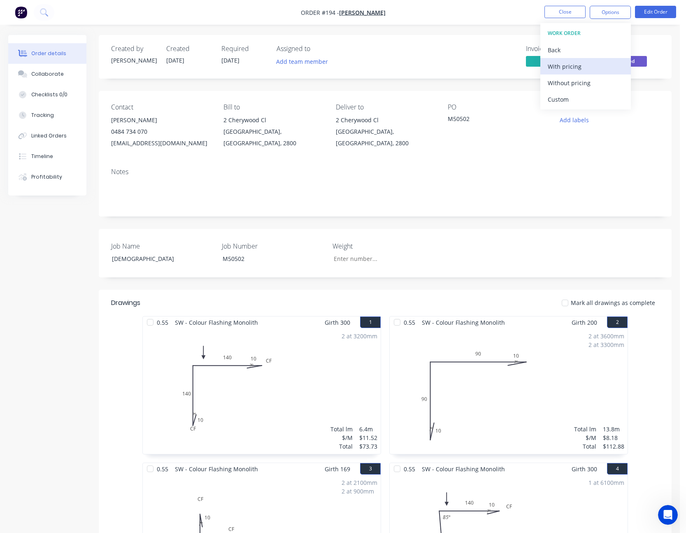
click at [587, 71] on div "With pricing" at bounding box center [586, 66] width 76 height 12
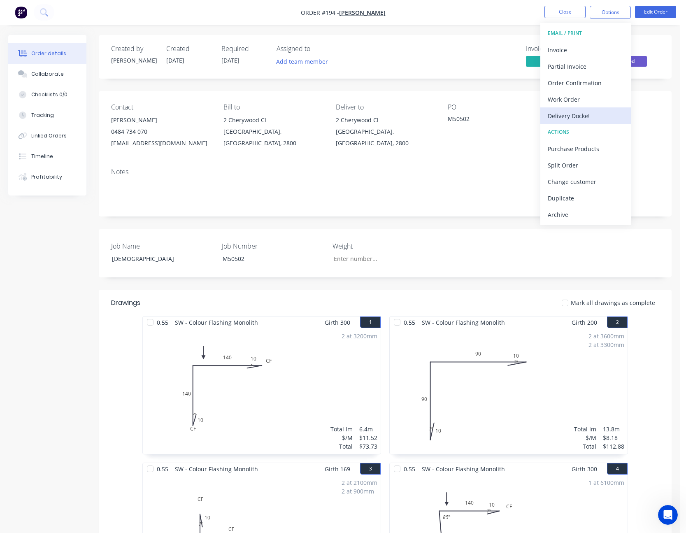
click at [602, 110] on div "Delivery Docket" at bounding box center [586, 116] width 76 height 12
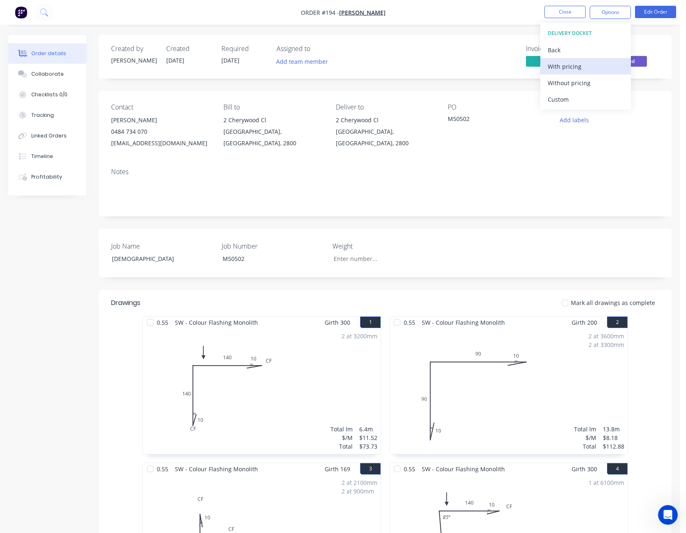
click at [584, 70] on div "With pricing" at bounding box center [586, 66] width 76 height 12
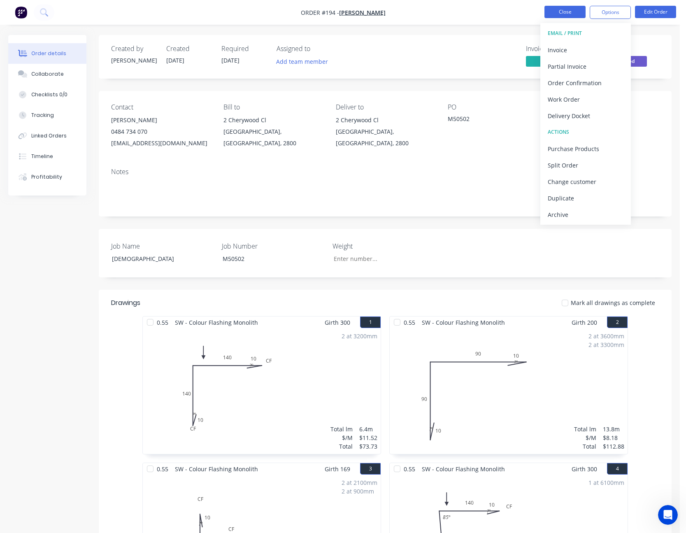
click at [574, 15] on button "Close" at bounding box center [564, 12] width 41 height 12
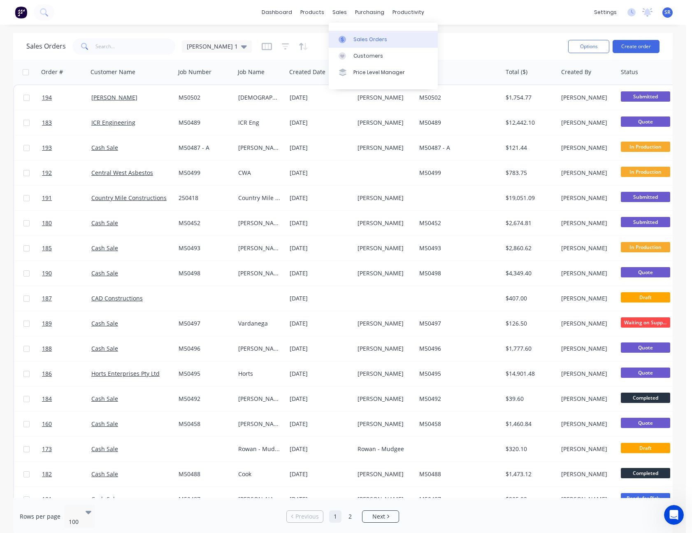
click at [353, 42] on div "Sales Orders" at bounding box center [370, 39] width 34 height 7
click at [475, 38] on div "Sales Orders [PERSON_NAME] 1" at bounding box center [293, 46] width 535 height 20
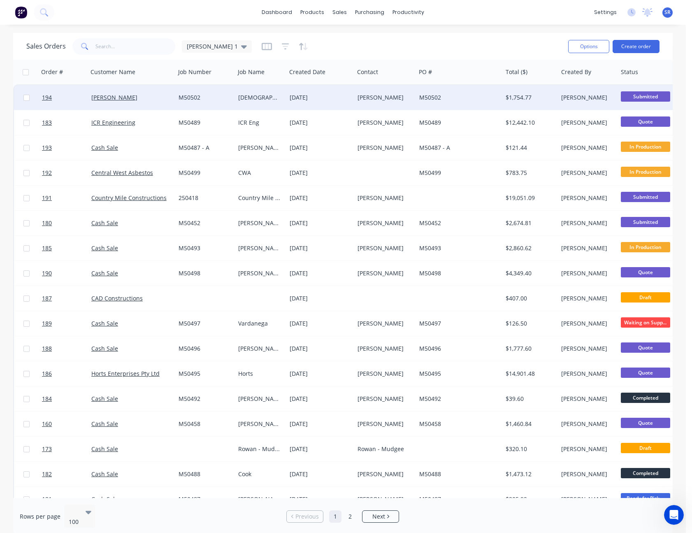
click at [645, 96] on span "Submitted" at bounding box center [645, 96] width 49 height 10
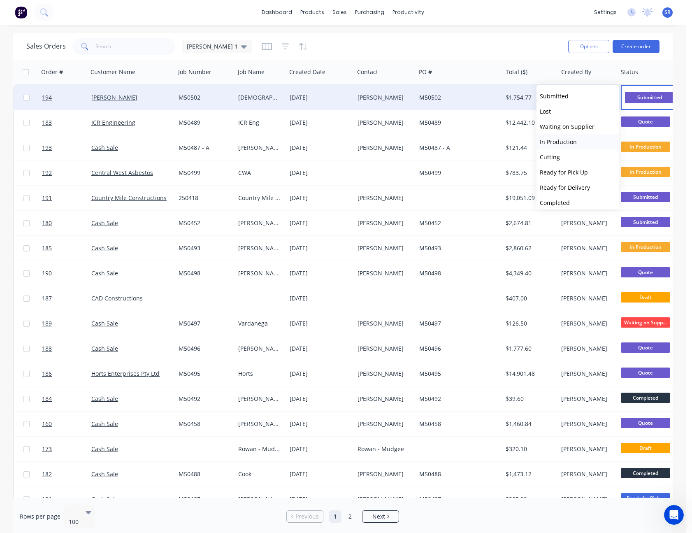
click at [573, 140] on span "In Production" at bounding box center [558, 142] width 37 height 8
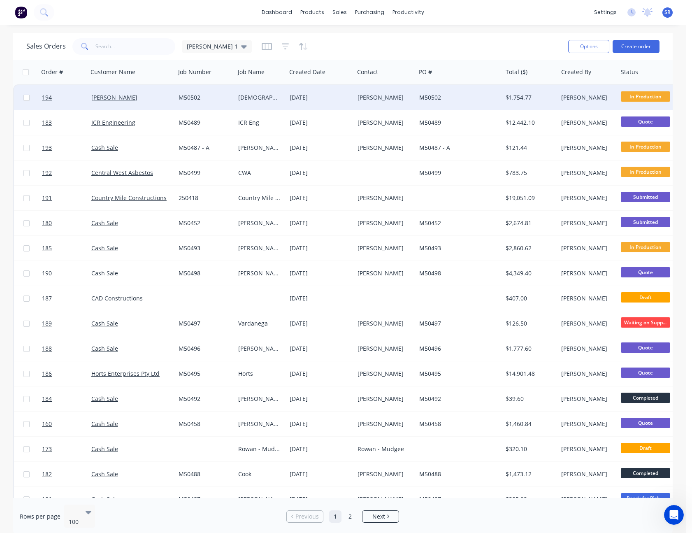
click at [540, 42] on div "Sales Orders [PERSON_NAME] 1" at bounding box center [293, 46] width 535 height 20
click at [639, 47] on button "Create order" at bounding box center [636, 46] width 47 height 13
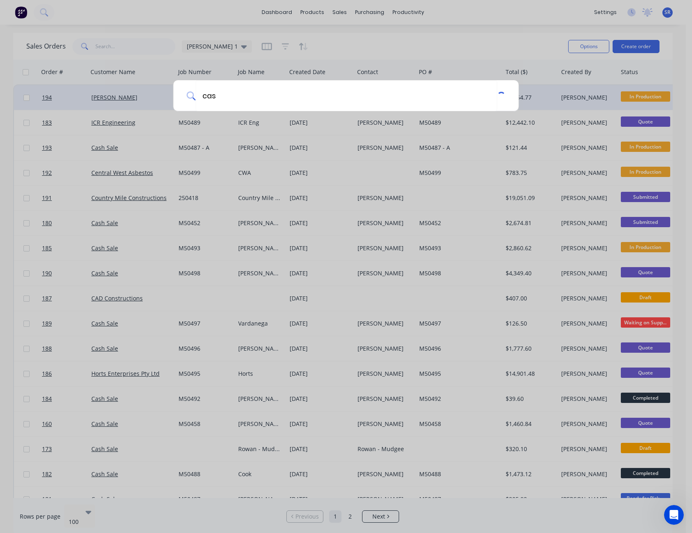
type input "cas"
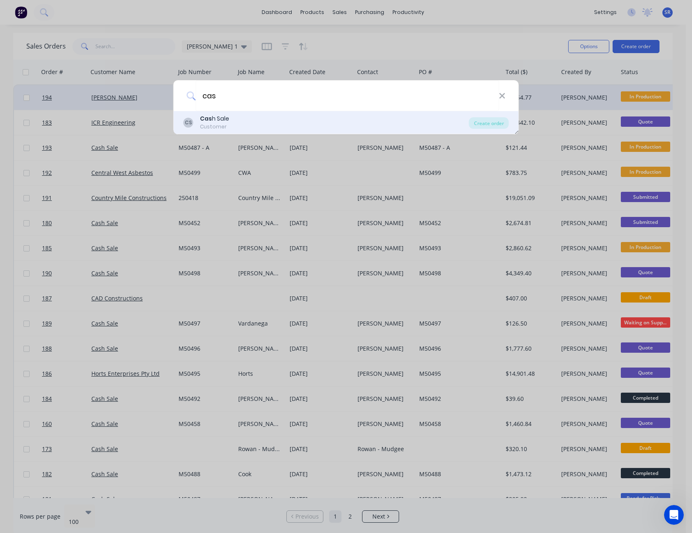
click at [215, 125] on div "Customer" at bounding box center [214, 126] width 29 height 7
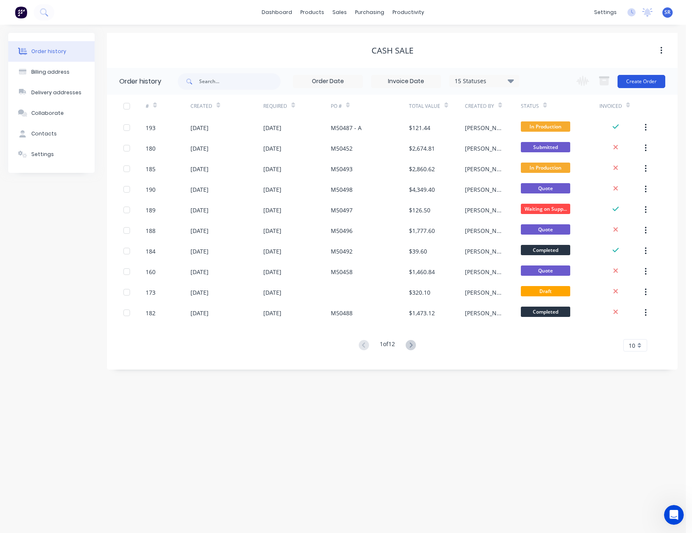
click at [643, 81] on button "Create Order" at bounding box center [642, 81] width 48 height 13
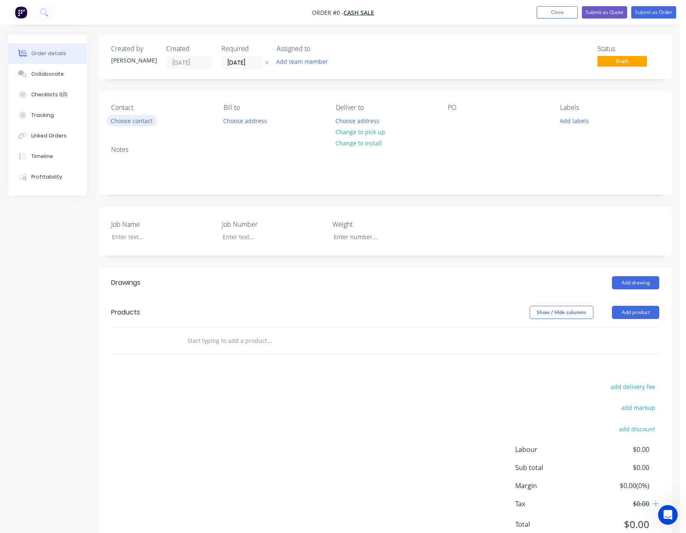
click at [136, 119] on button "Choose contact" at bounding box center [132, 120] width 51 height 11
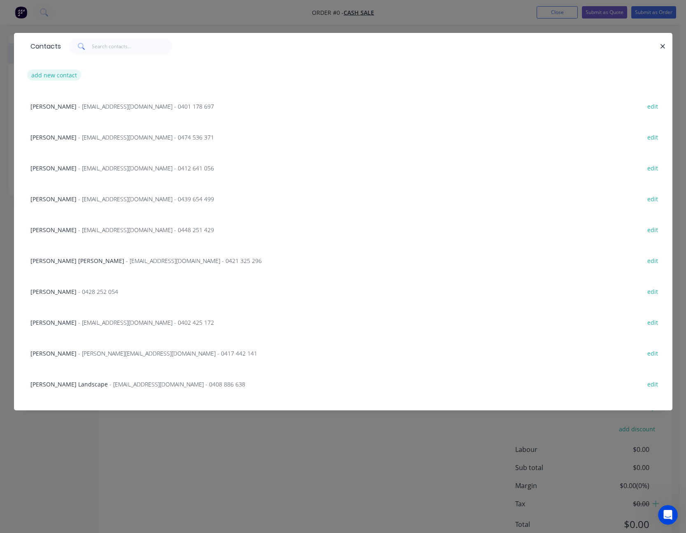
click at [58, 74] on button "add new contact" at bounding box center [54, 75] width 54 height 11
select select "AU"
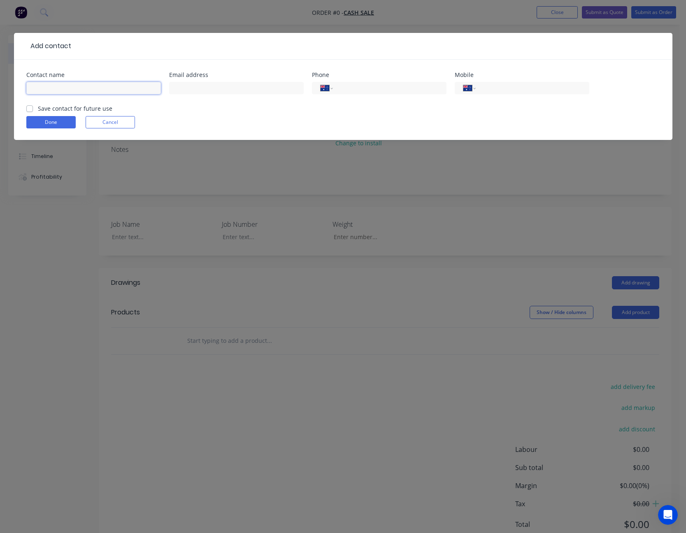
click at [63, 91] on input "text" at bounding box center [93, 88] width 135 height 12
type input "[PERSON_NAME]"
click at [554, 86] on input "tel" at bounding box center [530, 88] width 99 height 9
type input "0427 927 835"
click at [38, 109] on label "Save contact for future use" at bounding box center [75, 108] width 74 height 9
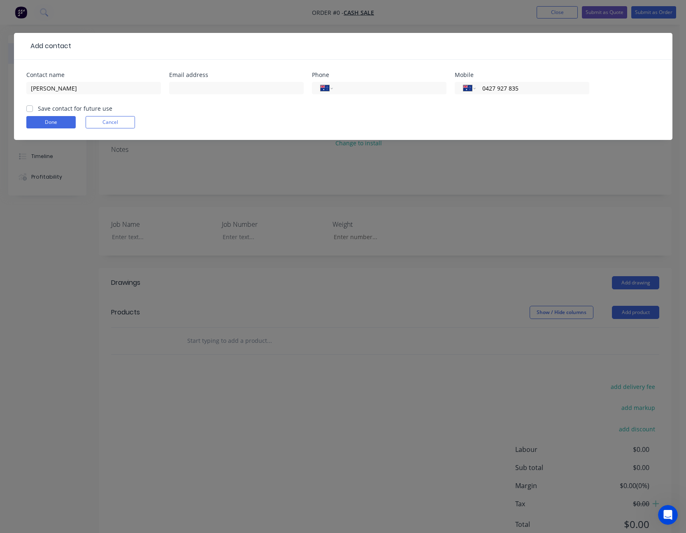
click at [31, 109] on input "Save contact for future use" at bounding box center [29, 108] width 7 height 8
checkbox input "true"
click at [40, 124] on button "Done" at bounding box center [50, 122] width 49 height 12
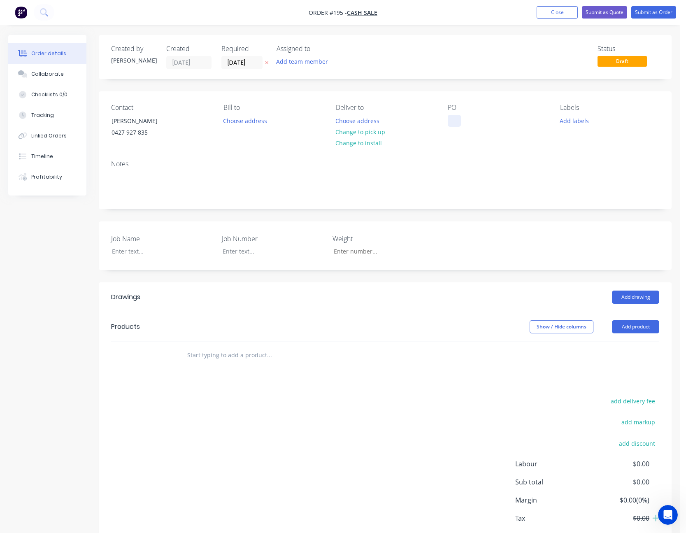
click at [454, 118] on div at bounding box center [454, 121] width 13 height 12
click at [141, 251] on div at bounding box center [156, 251] width 103 height 12
click at [635, 329] on button "Add product" at bounding box center [635, 326] width 47 height 13
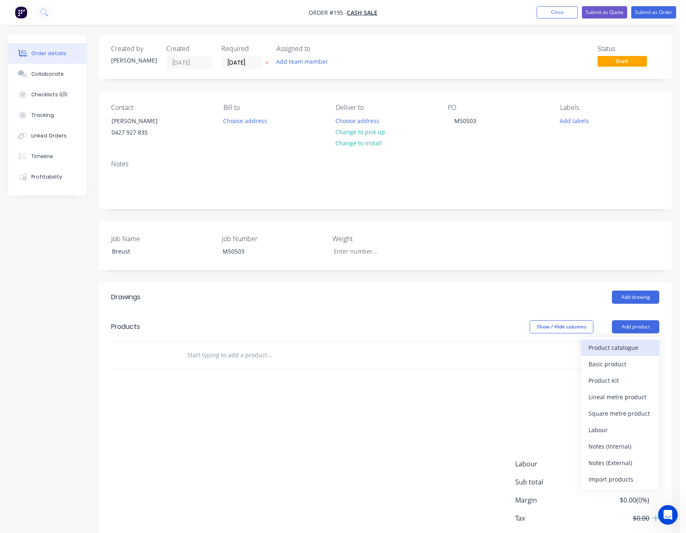
click at [603, 347] on div "Product catalogue" at bounding box center [619, 348] width 63 height 12
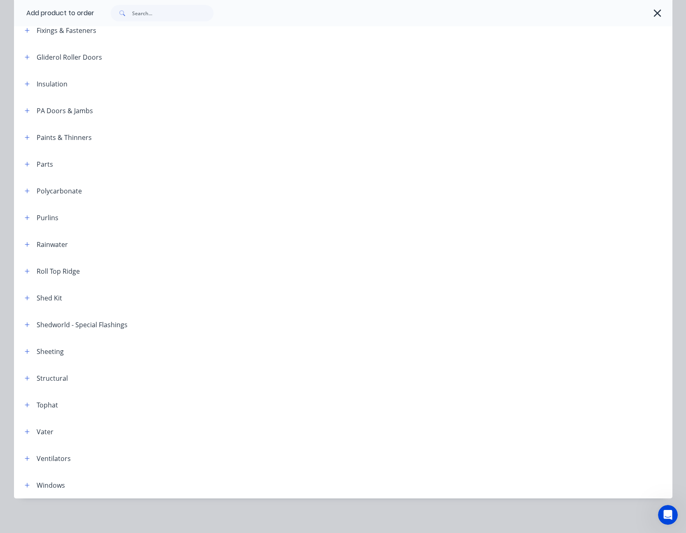
scroll to position [289, 0]
click at [26, 378] on icon "button" at bounding box center [27, 377] width 5 height 6
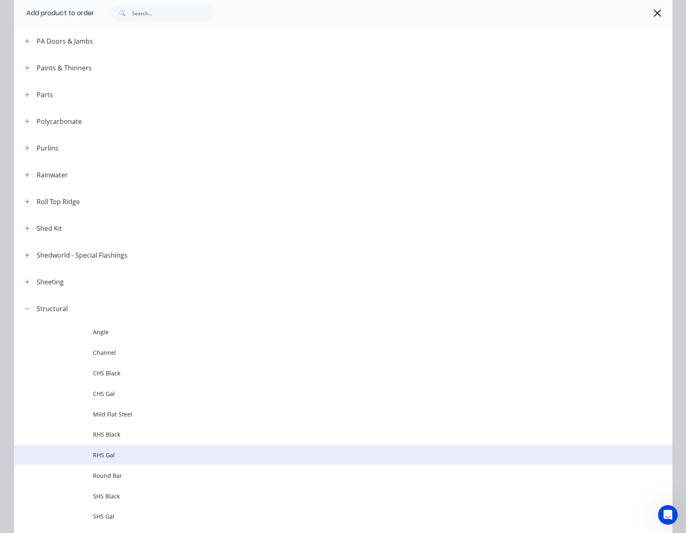
scroll to position [412, 0]
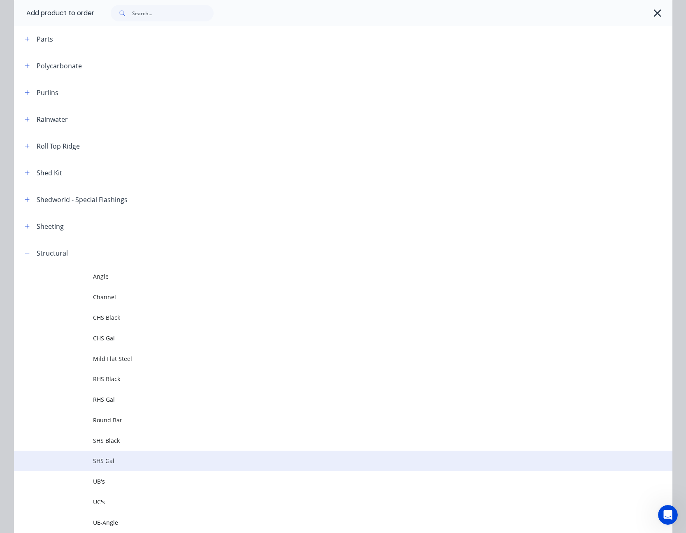
click at [123, 458] on span "SHS Gal" at bounding box center [324, 460] width 463 height 9
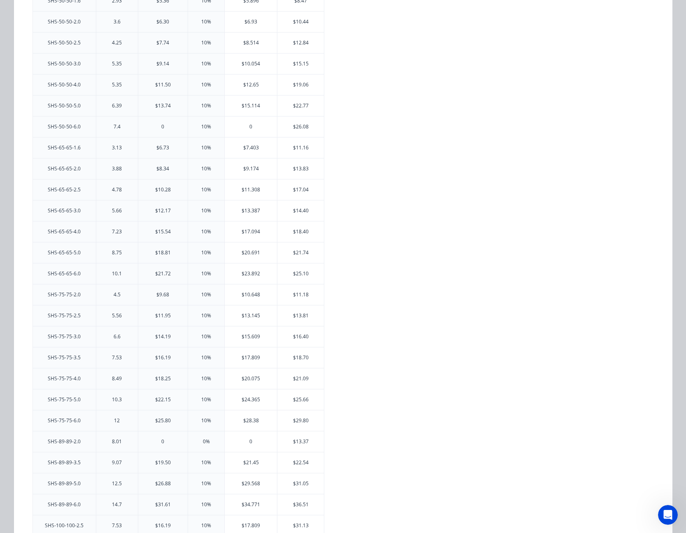
scroll to position [617, 0]
click at [250, 437] on div "$29.568" at bounding box center [251, 442] width 52 height 21
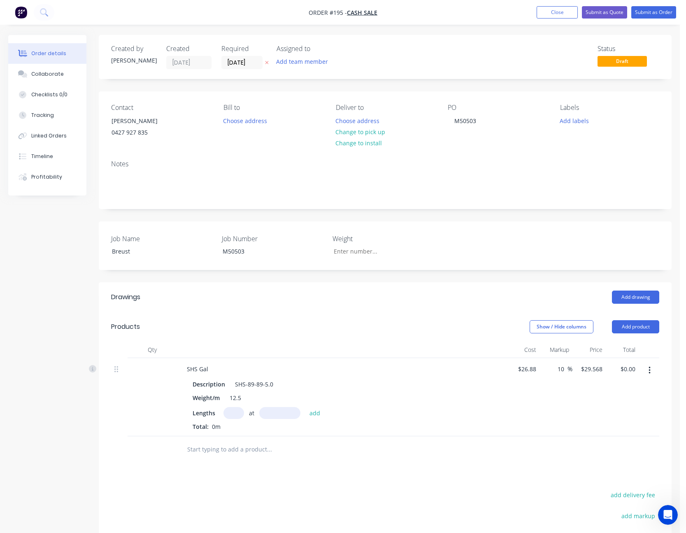
click at [231, 417] on input "text" at bounding box center [233, 413] width 21 height 12
type input "2"
type input "8000"
click at [305, 407] on button "add" at bounding box center [314, 412] width 19 height 11
type input "$473.09"
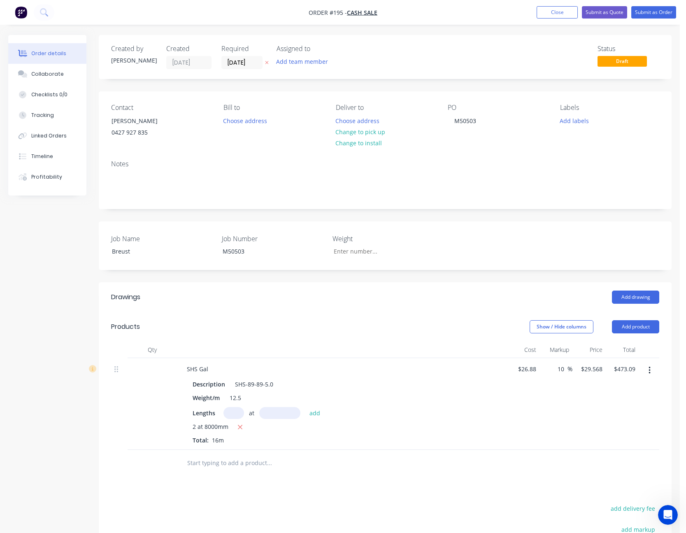
click at [620, 472] on div at bounding box center [385, 463] width 548 height 27
click at [646, 328] on button "Add product" at bounding box center [635, 326] width 47 height 13
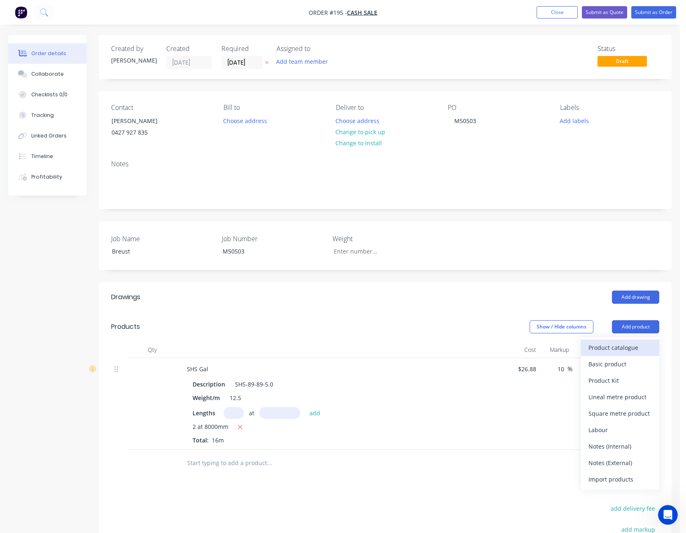
click at [619, 342] on div "Product catalogue" at bounding box center [619, 348] width 63 height 12
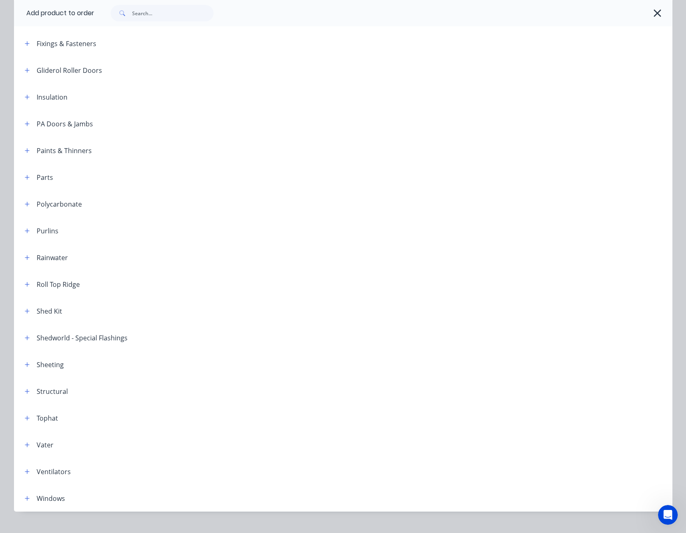
scroll to position [289, 0]
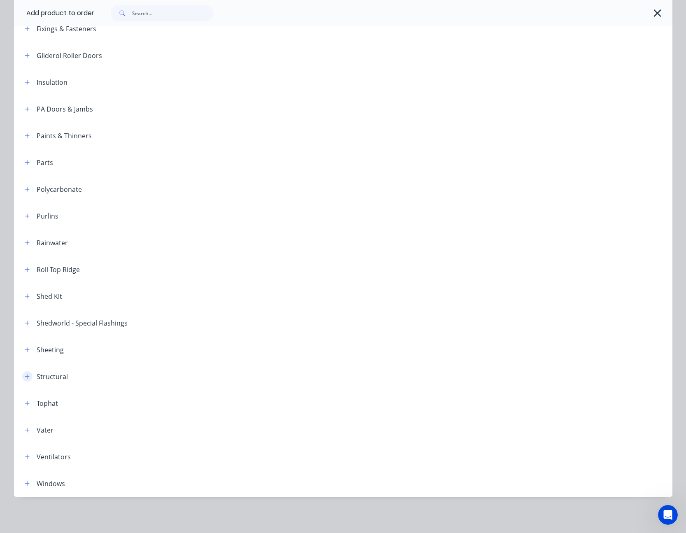
click at [25, 377] on icon "button" at bounding box center [27, 377] width 5 height 6
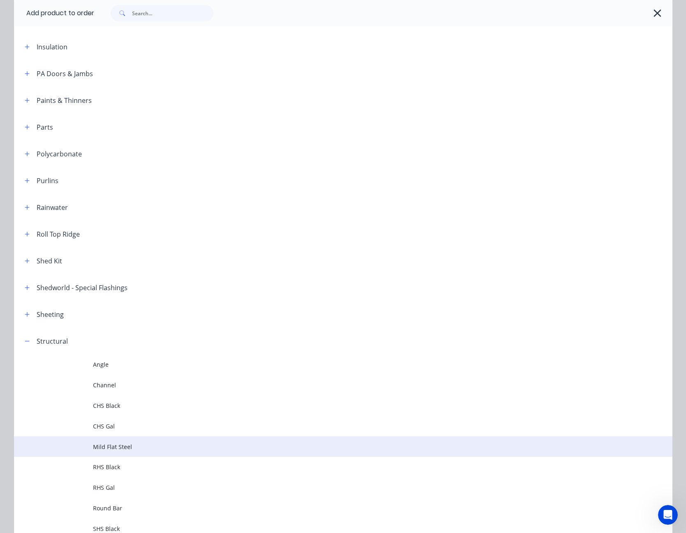
scroll to position [371, 0]
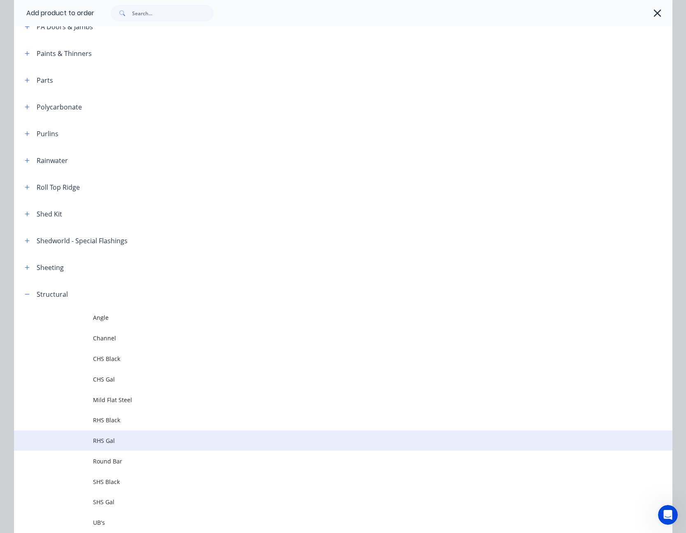
click at [108, 438] on span "RHS Gal" at bounding box center [324, 440] width 463 height 9
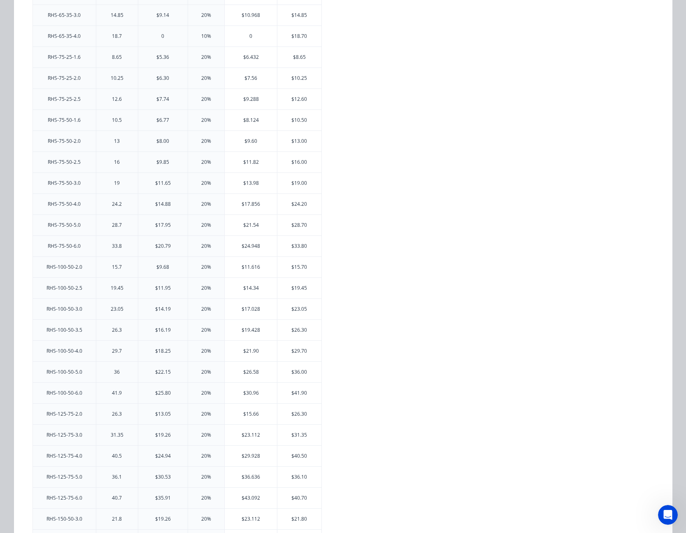
scroll to position [370, 0]
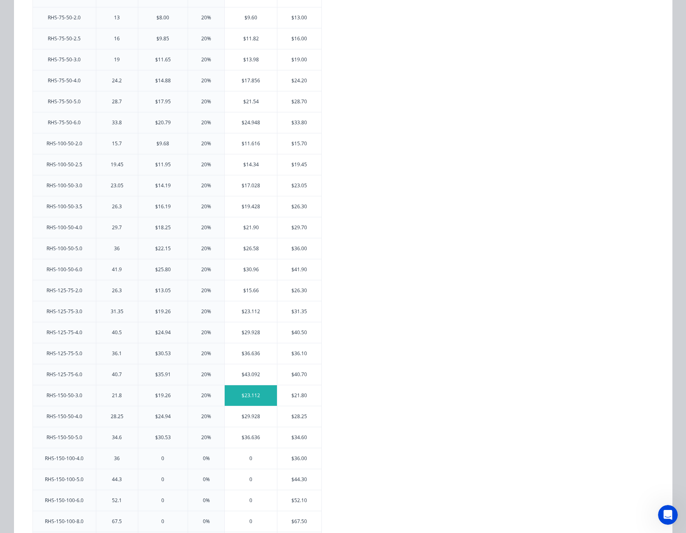
click at [244, 395] on div "$23.112" at bounding box center [251, 395] width 52 height 21
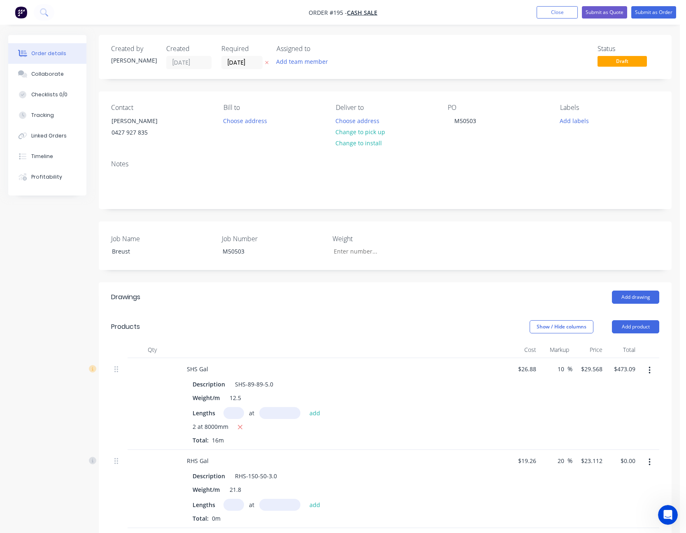
scroll to position [123, 0]
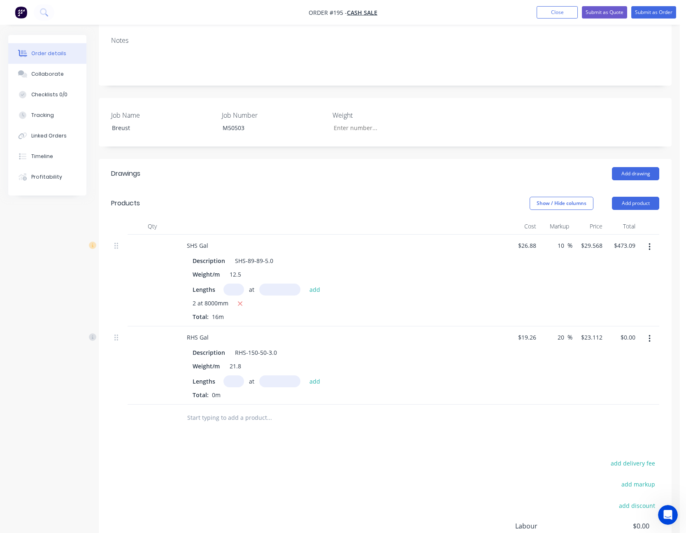
click at [234, 383] on input "text" at bounding box center [233, 381] width 21 height 12
type input "2"
type input "8000"
click at [305, 375] on button "add" at bounding box center [314, 380] width 19 height 11
type input "$369.79"
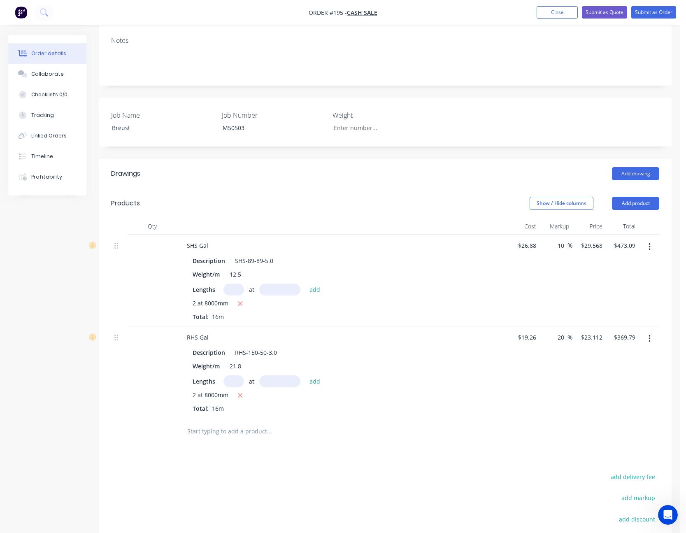
click at [613, 384] on div "$369.79 $369.79" at bounding box center [622, 372] width 33 height 92
click at [563, 340] on input "20" at bounding box center [562, 337] width 11 height 12
type input "10"
type input "21.186"
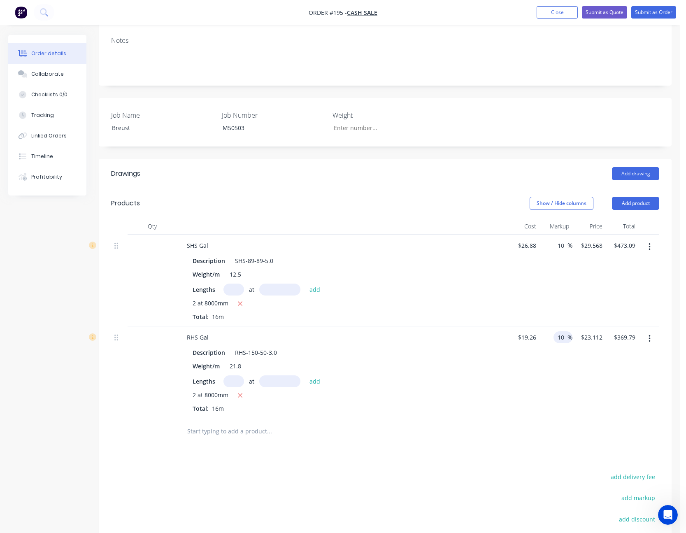
type input "$338.98"
type input "$21.186"
click at [560, 377] on div "10 10 %" at bounding box center [555, 372] width 33 height 92
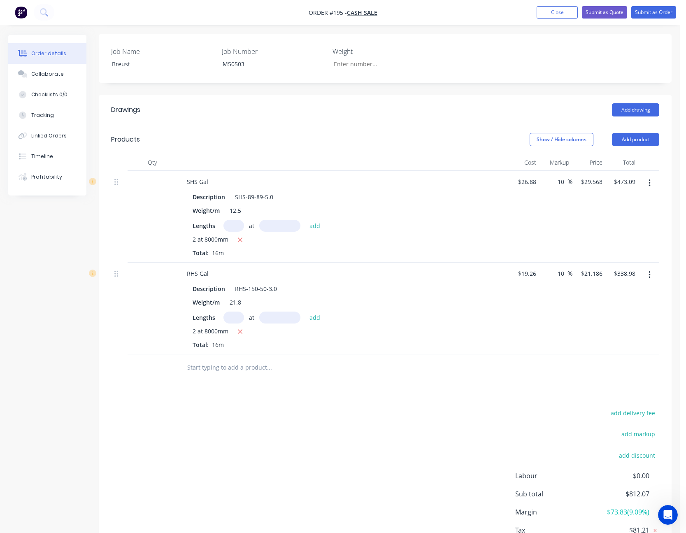
scroll to position [245, 0]
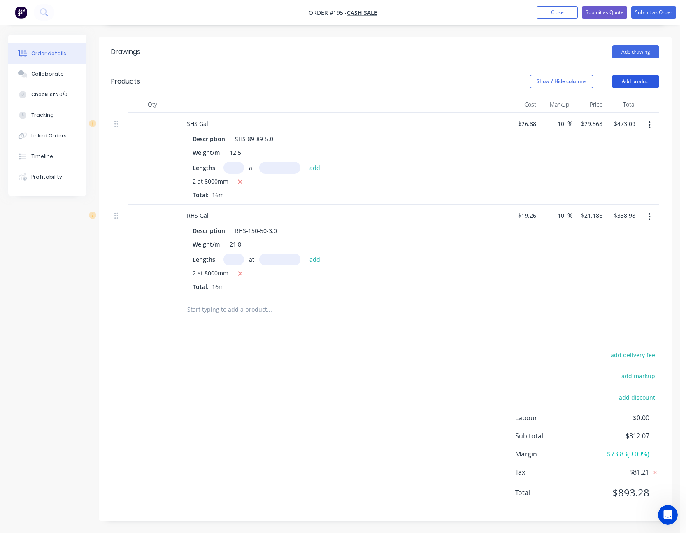
click at [632, 82] on button "Add product" at bounding box center [635, 81] width 47 height 13
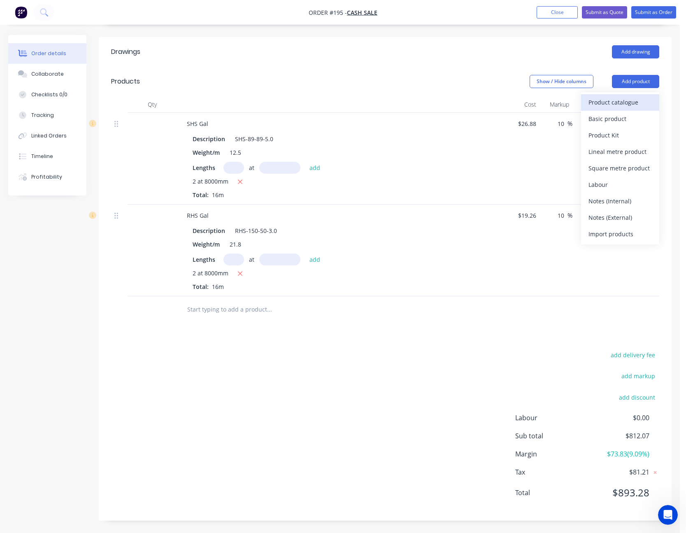
click at [622, 103] on div "Product catalogue" at bounding box center [619, 102] width 63 height 12
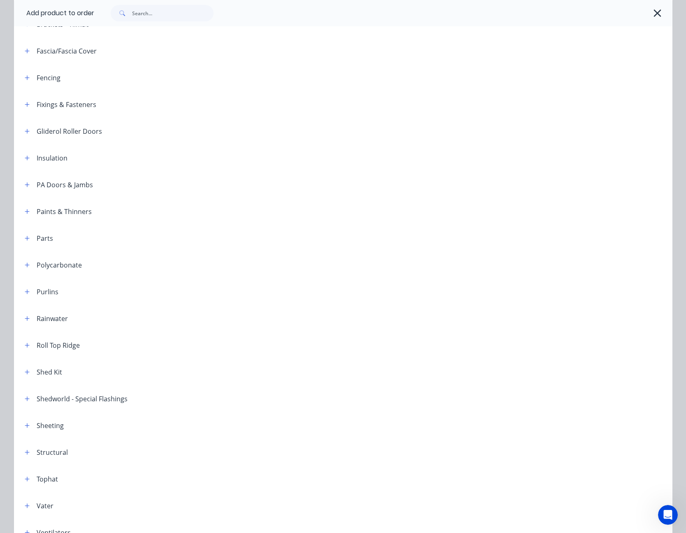
scroll to position [289, 0]
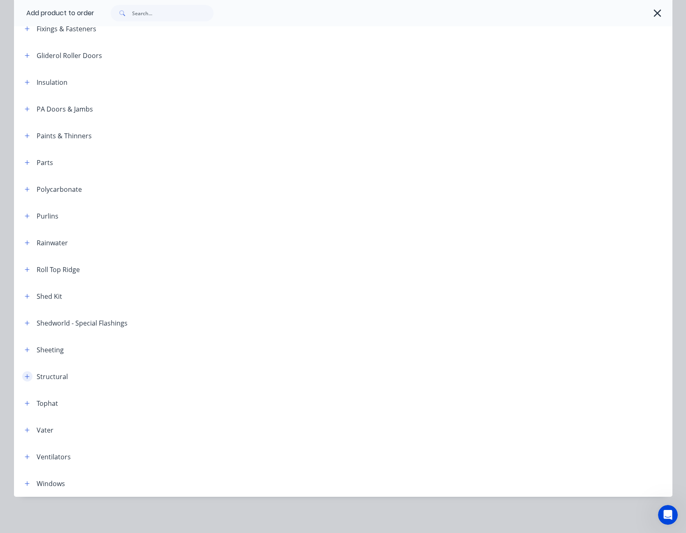
click at [25, 376] on icon "button" at bounding box center [27, 376] width 5 height 5
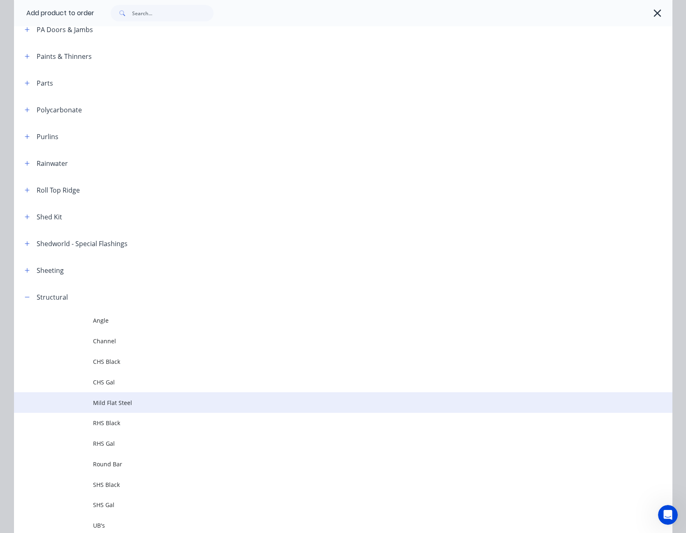
scroll to position [371, 0]
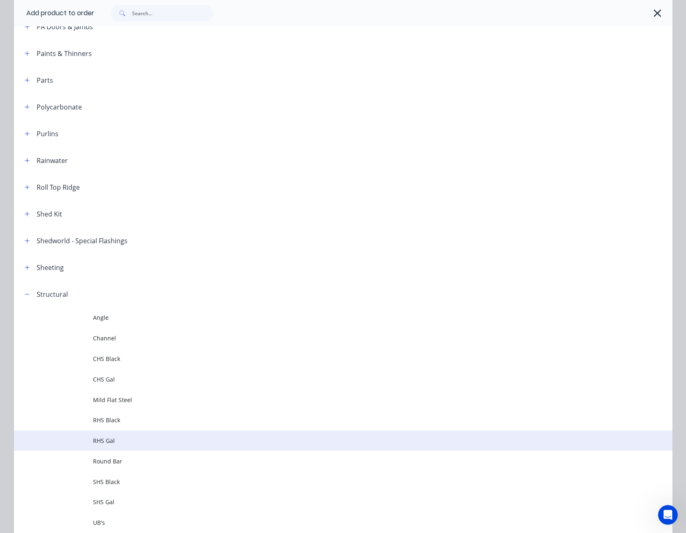
click at [120, 439] on span "RHS Gal" at bounding box center [324, 440] width 463 height 9
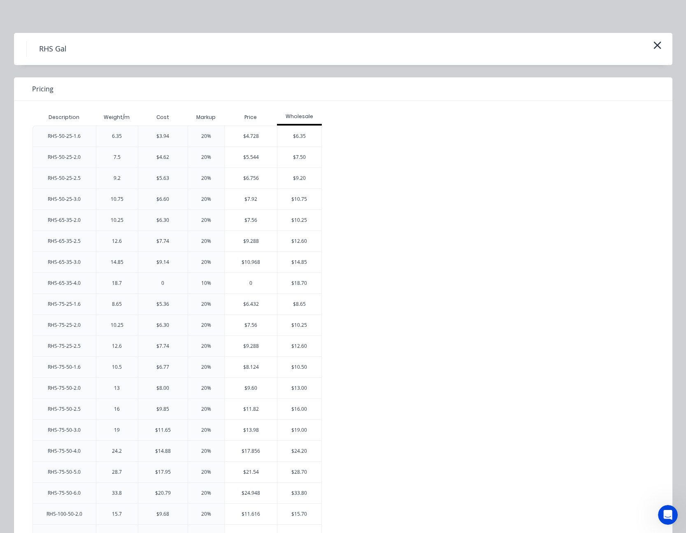
scroll to position [257, 0]
click at [653, 47] on icon "button" at bounding box center [656, 45] width 7 height 7
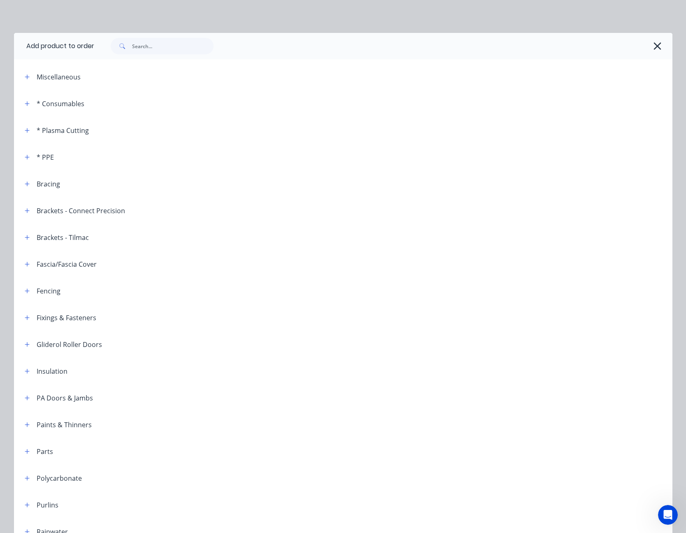
scroll to position [555, 0]
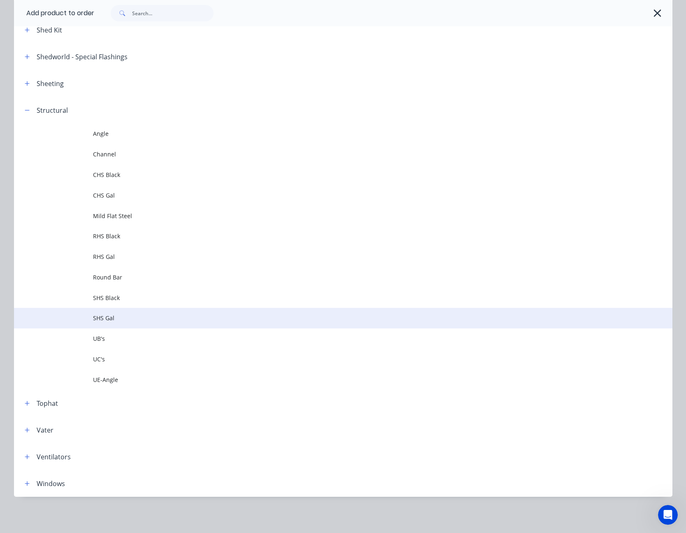
click at [108, 314] on span "SHS Gal" at bounding box center [324, 318] width 463 height 9
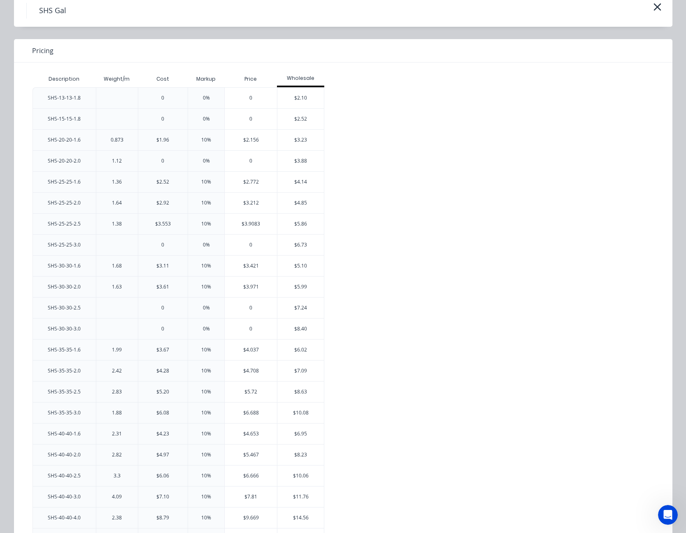
scroll to position [0, 0]
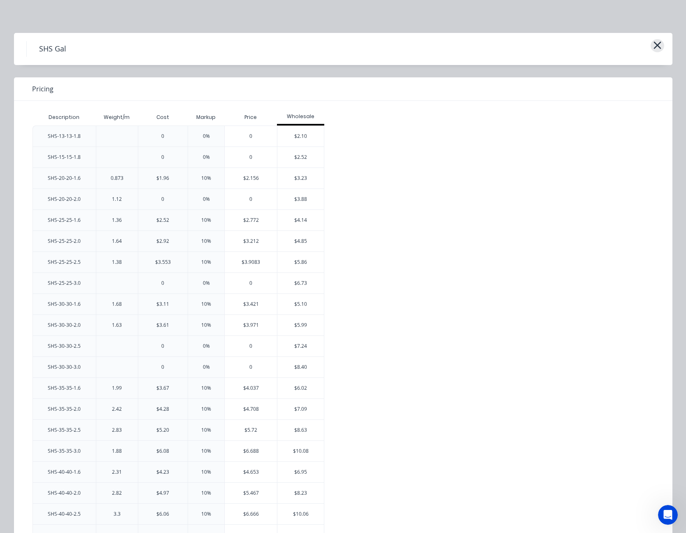
click at [653, 42] on icon "button" at bounding box center [657, 46] width 9 height 12
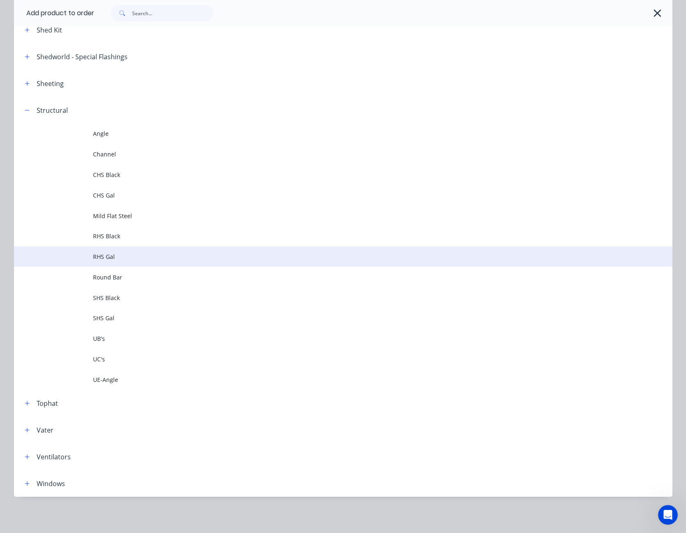
click at [111, 253] on span "RHS Gal" at bounding box center [324, 256] width 463 height 9
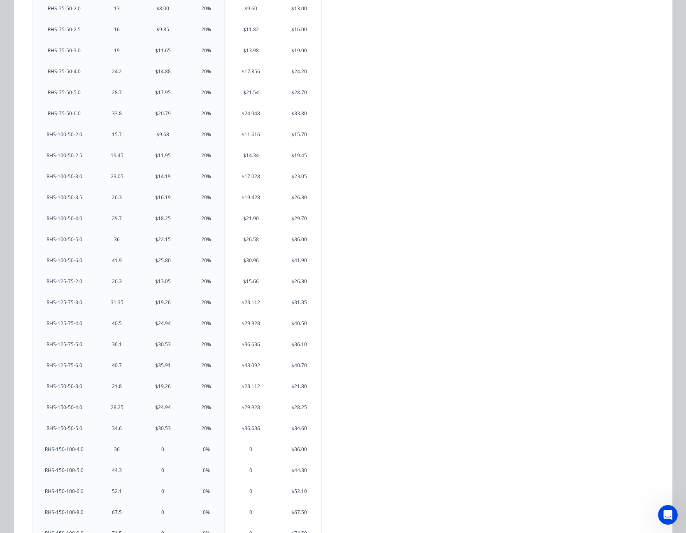
scroll to position [412, 0]
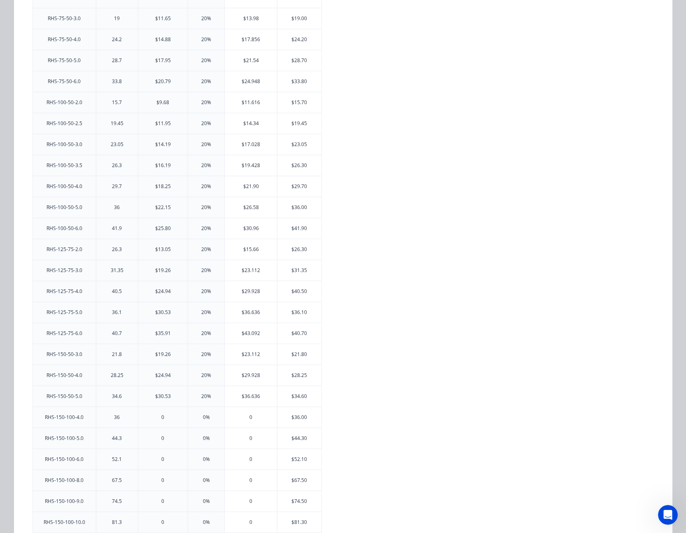
click at [382, 330] on div "RHS-50-25-1.6 6.35 $3.94 20% $4.728 $6.35 RHS-50-25-2.0 7.5 $4.62 20% $5.544 $7…" at bounding box center [337, 448] width 609 height 1469
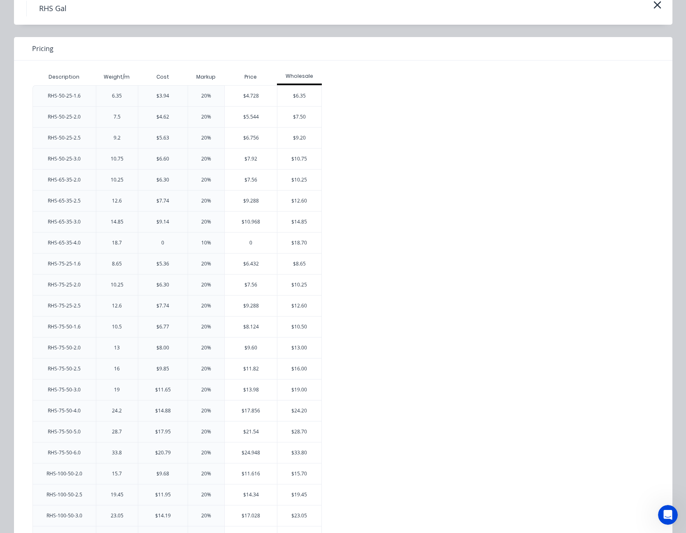
scroll to position [0, 0]
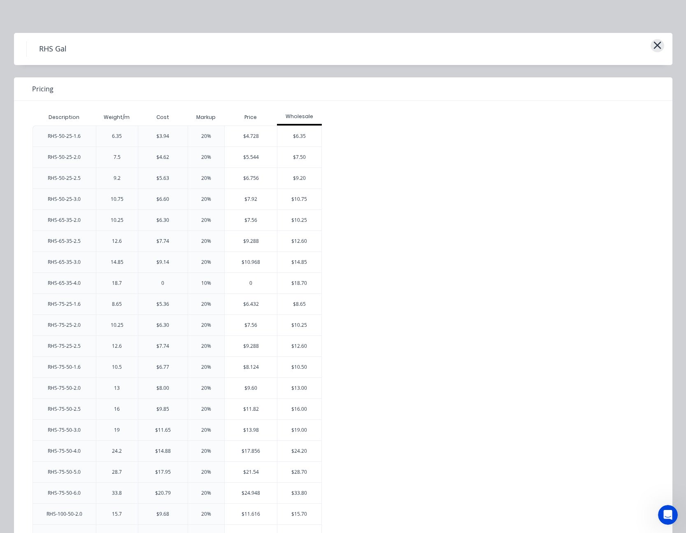
click at [655, 46] on icon "button" at bounding box center [656, 45] width 7 height 7
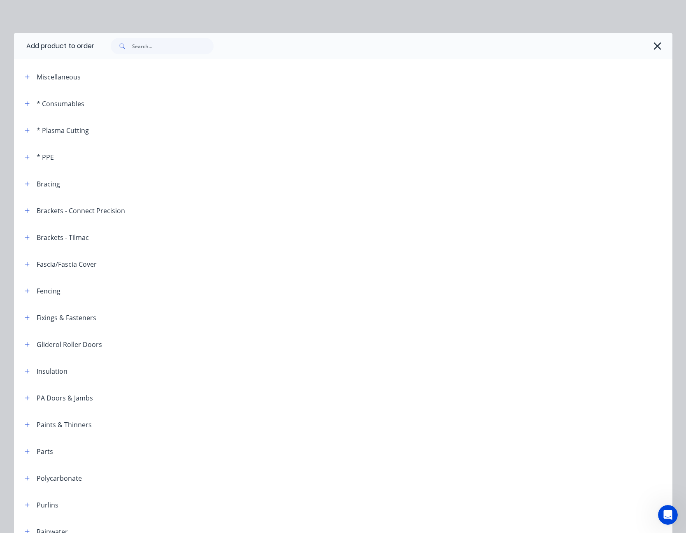
scroll to position [555, 0]
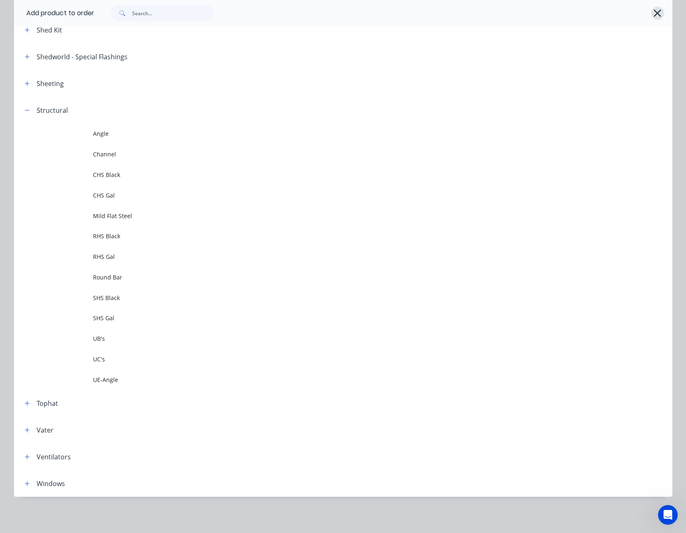
click at [656, 9] on icon "button" at bounding box center [657, 13] width 9 height 12
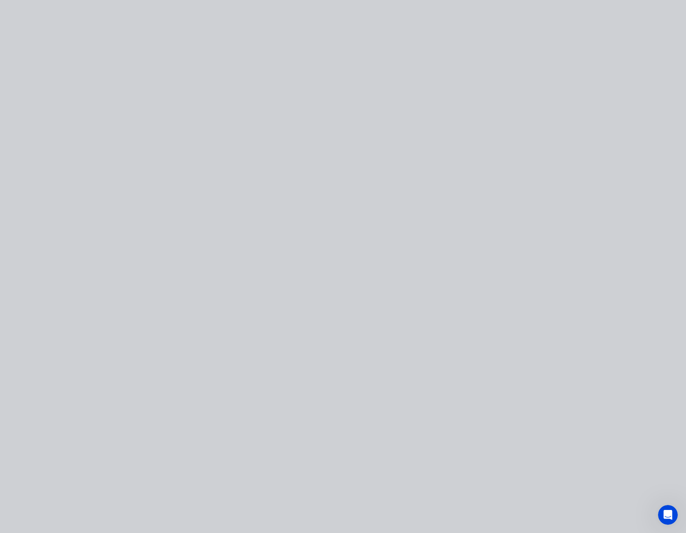
scroll to position [0, 0]
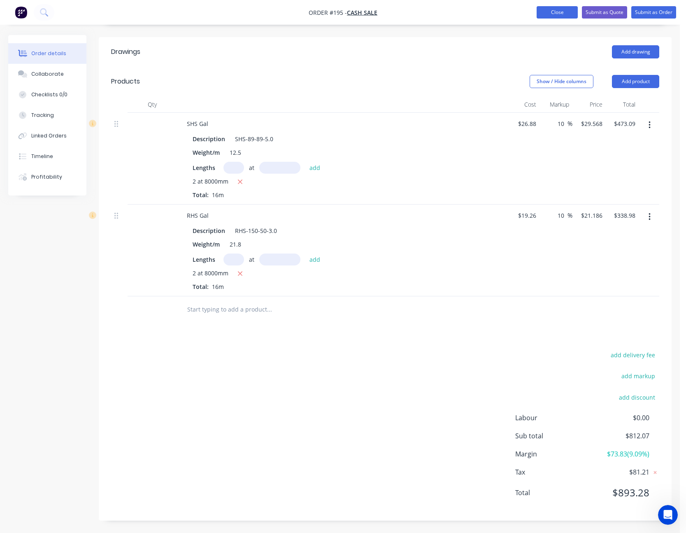
click at [562, 9] on button "Close" at bounding box center [557, 12] width 41 height 12
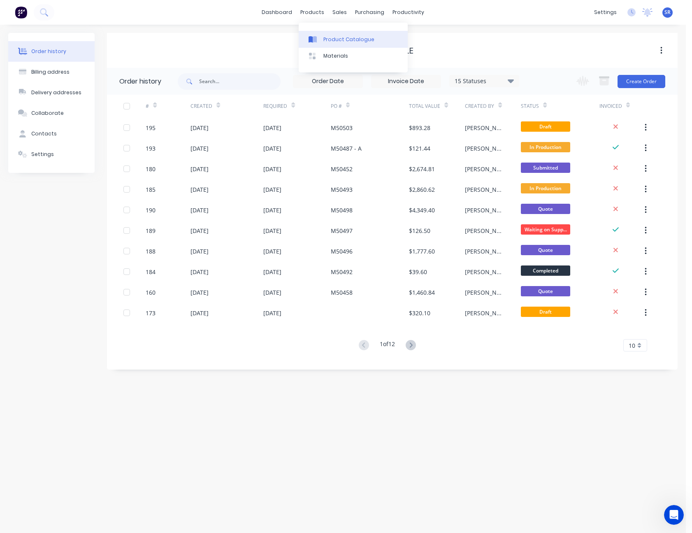
click at [333, 37] on div "Product Catalogue" at bounding box center [348, 39] width 51 height 7
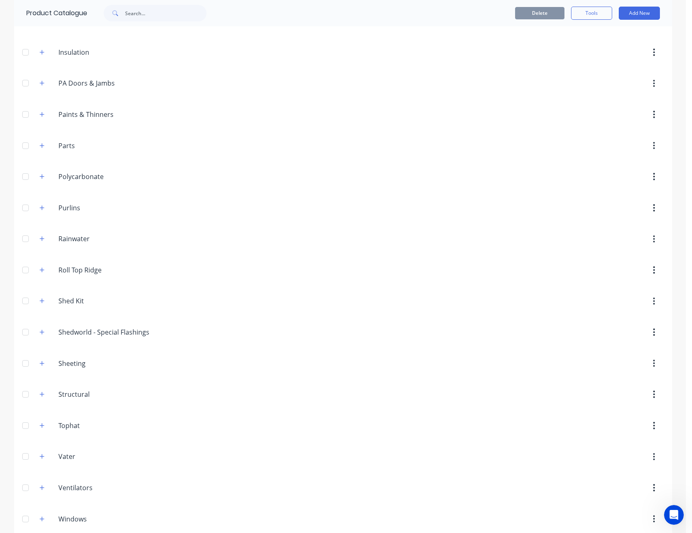
scroll to position [397, 0]
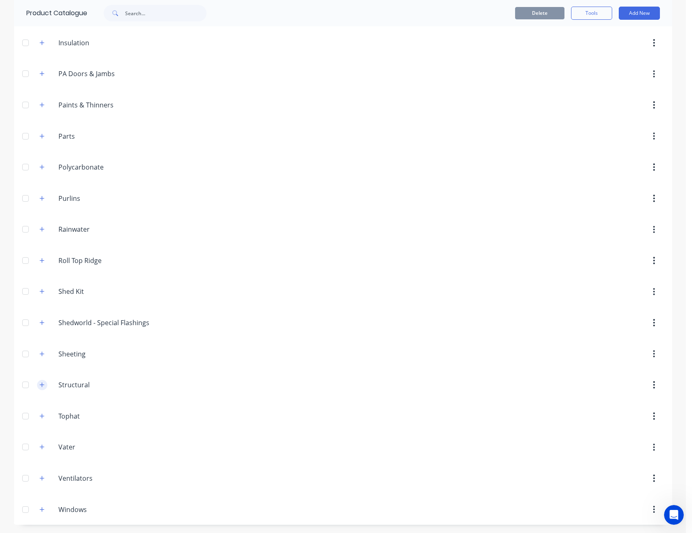
click at [40, 384] on icon "button" at bounding box center [42, 385] width 5 height 6
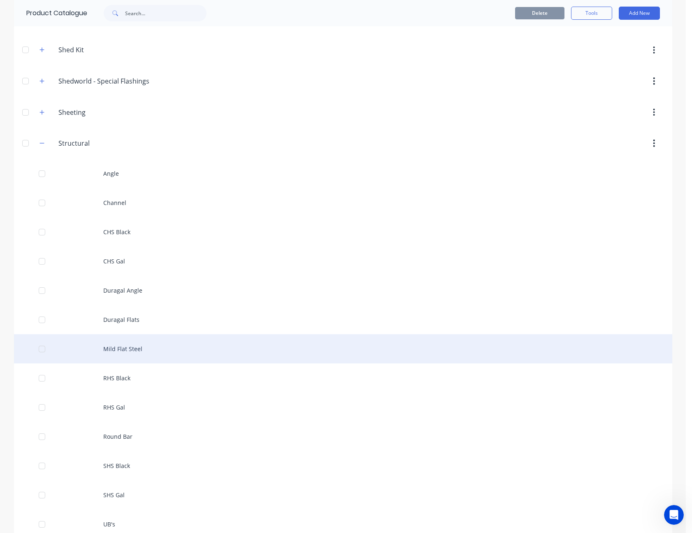
scroll to position [685, 0]
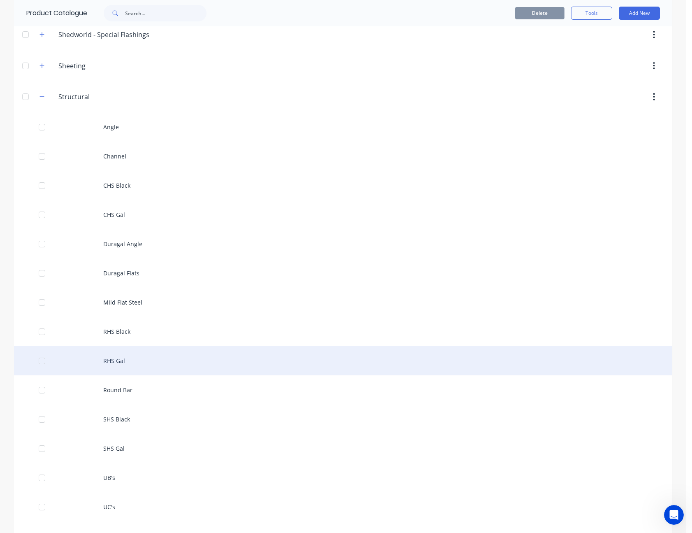
click at [120, 360] on div "RHS Gal" at bounding box center [343, 360] width 658 height 29
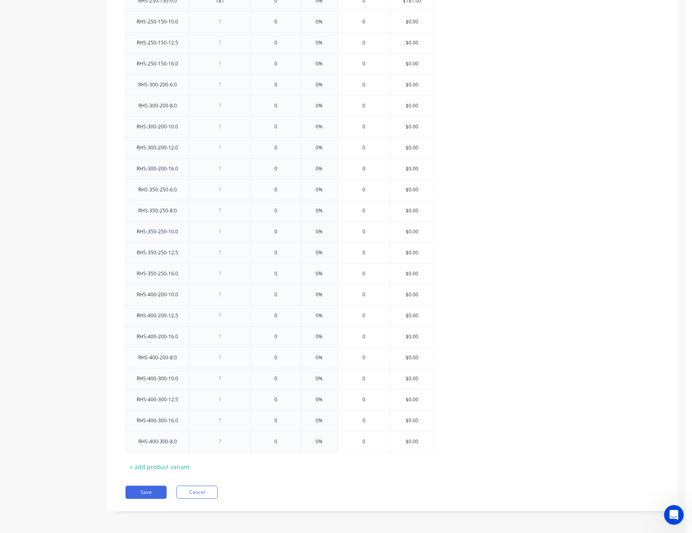
scroll to position [1238, 0]
click at [170, 464] on div "+ add product variant" at bounding box center [160, 466] width 68 height 13
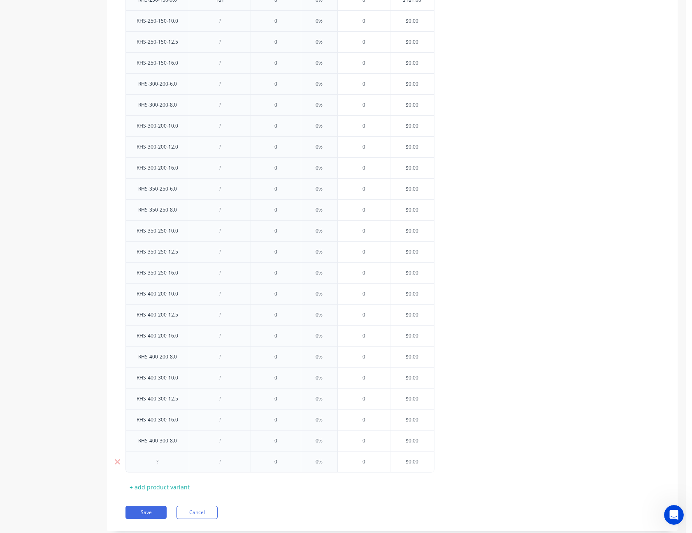
click at [160, 464] on div at bounding box center [157, 461] width 41 height 11
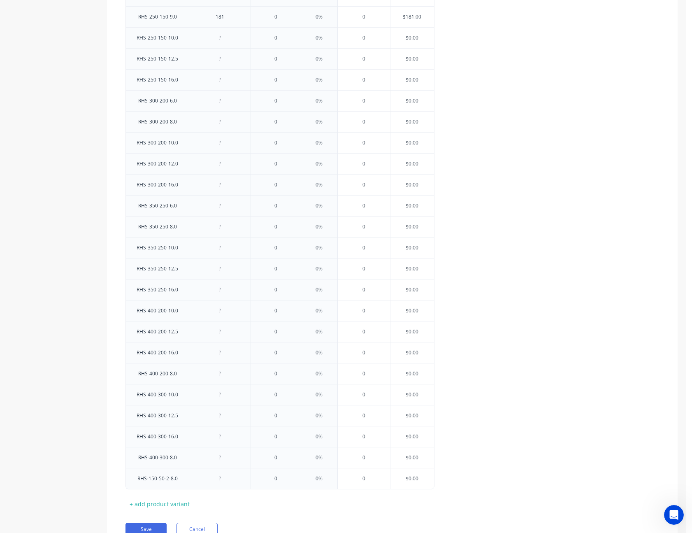
scroll to position [1259, 0]
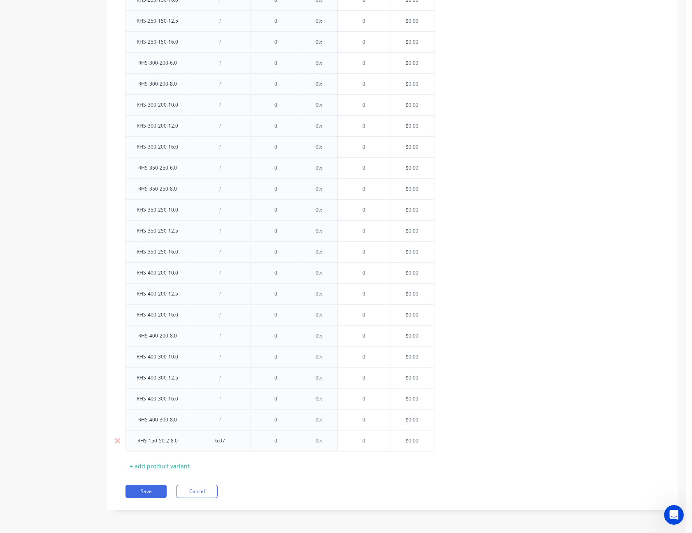
type input "0"
click at [272, 436] on div "0" at bounding box center [276, 440] width 50 height 21
click at [277, 437] on input "0" at bounding box center [276, 440] width 50 height 7
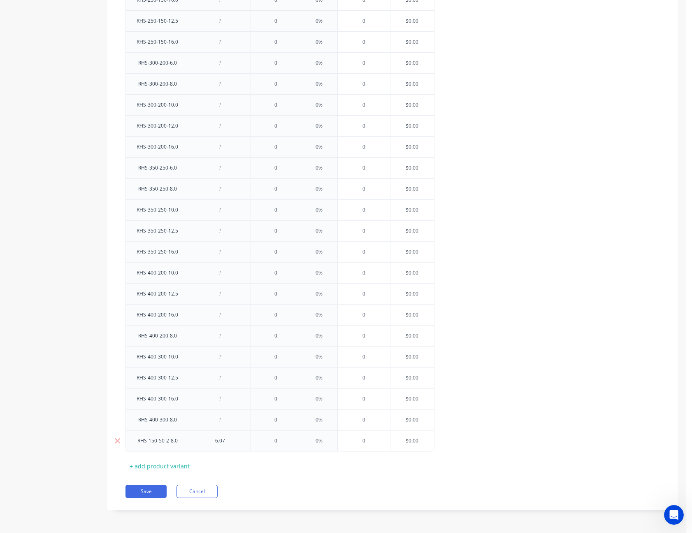
click at [278, 444] on input "0" at bounding box center [276, 440] width 50 height 7
click at [279, 439] on input "0" at bounding box center [276, 440] width 50 height 7
type input "0%"
click at [319, 440] on input "0%" at bounding box center [319, 440] width 41 height 7
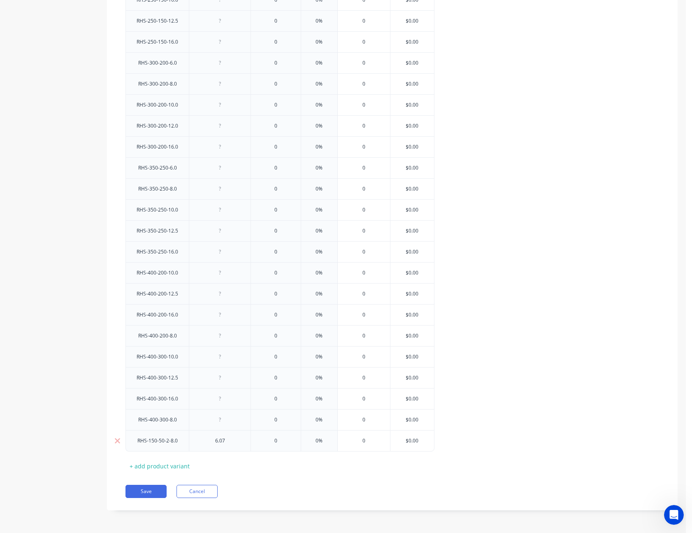
click at [270, 441] on input "0" at bounding box center [276, 440] width 50 height 7
type input "104.40"
type input "20"
type input "$125.28"
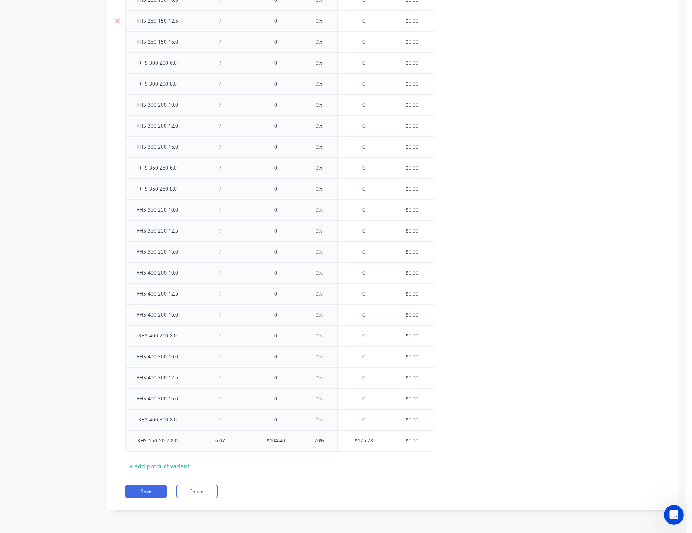
drag, startPoint x: 183, startPoint y: 445, endPoint x: 183, endPoint y: 21, distance: 423.5
click at [153, 493] on button "Save" at bounding box center [146, 491] width 41 height 13
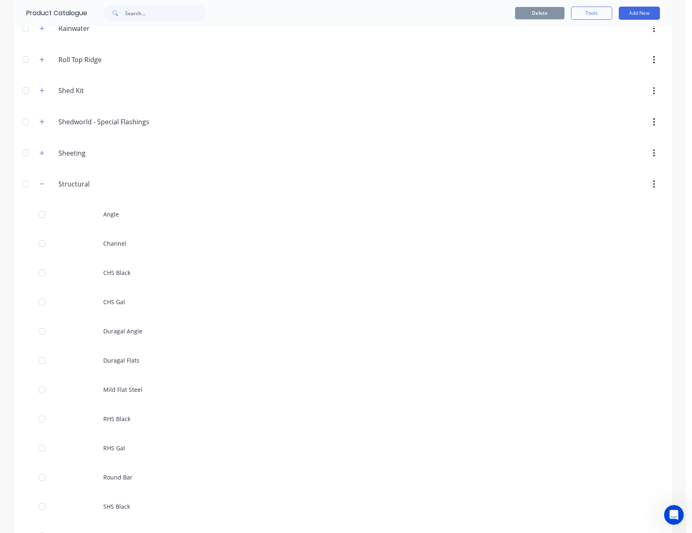
scroll to position [658, 0]
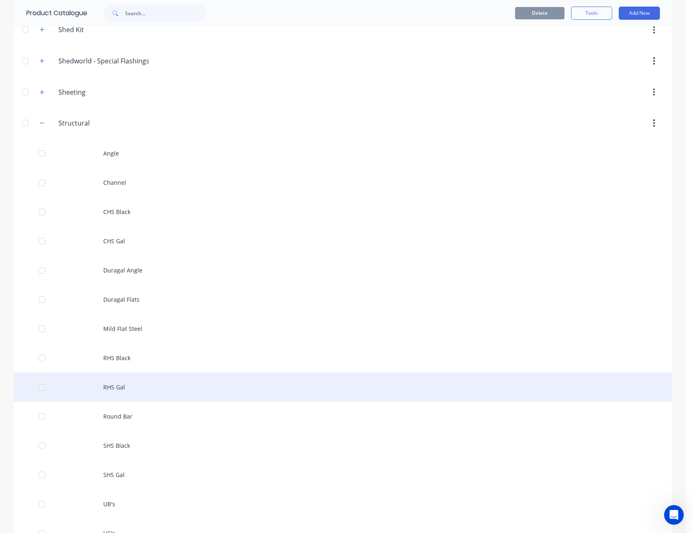
click at [117, 394] on div "RHS Gal" at bounding box center [343, 386] width 658 height 29
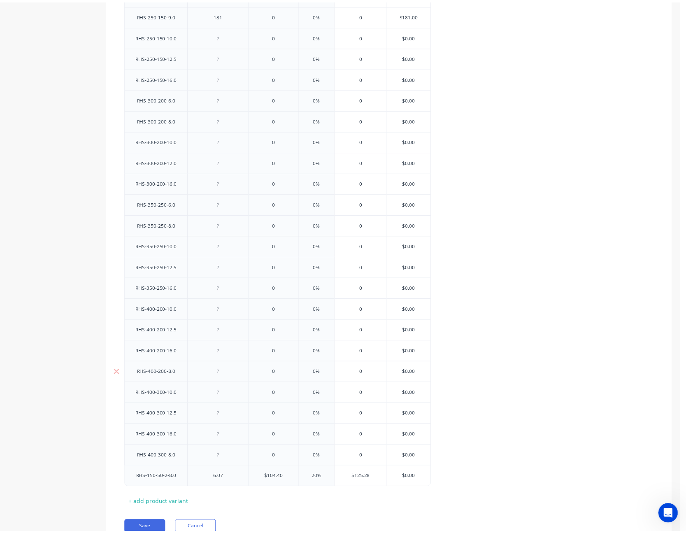
scroll to position [1235, 0]
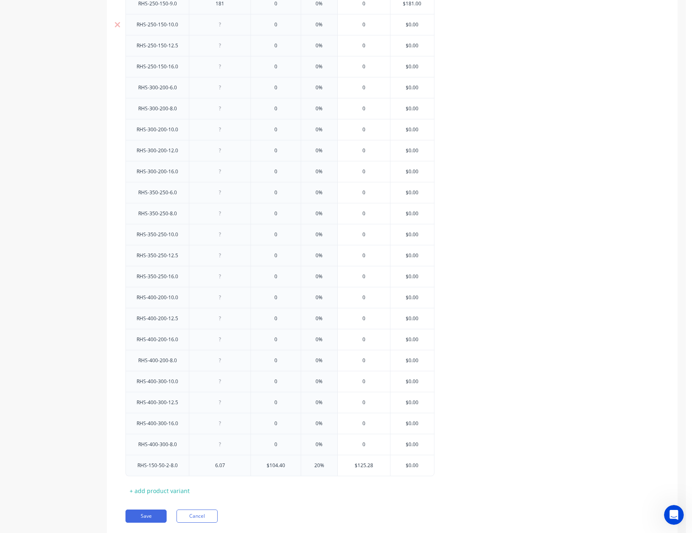
drag, startPoint x: 183, startPoint y: 469, endPoint x: 181, endPoint y: 20, distance: 449.4
click at [135, 473] on div "RHS-150-50-2-8.0" at bounding box center [157, 465] width 63 height 21
drag, startPoint x: 132, startPoint y: 467, endPoint x: 135, endPoint y: 398, distance: 68.8
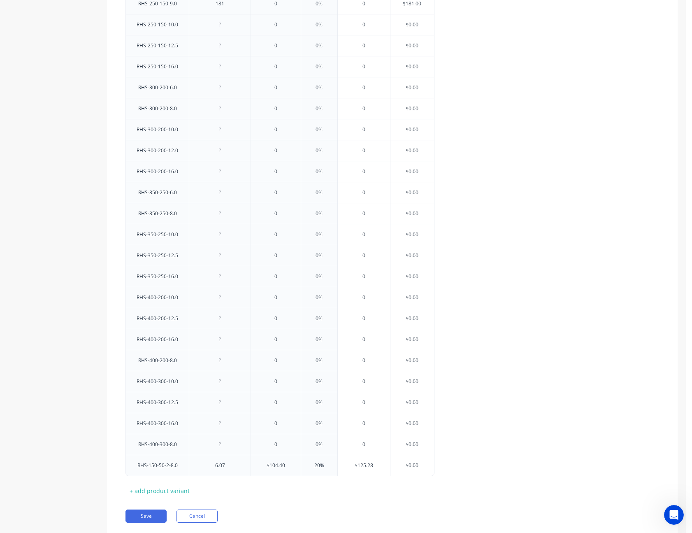
drag, startPoint x: 200, startPoint y: 469, endPoint x: 202, endPoint y: 318, distance: 151.0
click at [149, 519] on button "Save" at bounding box center [146, 515] width 41 height 13
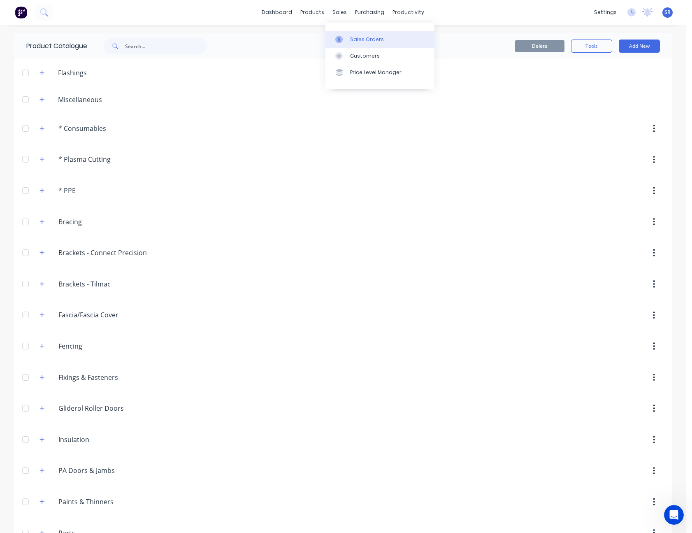
click at [358, 36] on div "Sales Orders" at bounding box center [367, 39] width 34 height 7
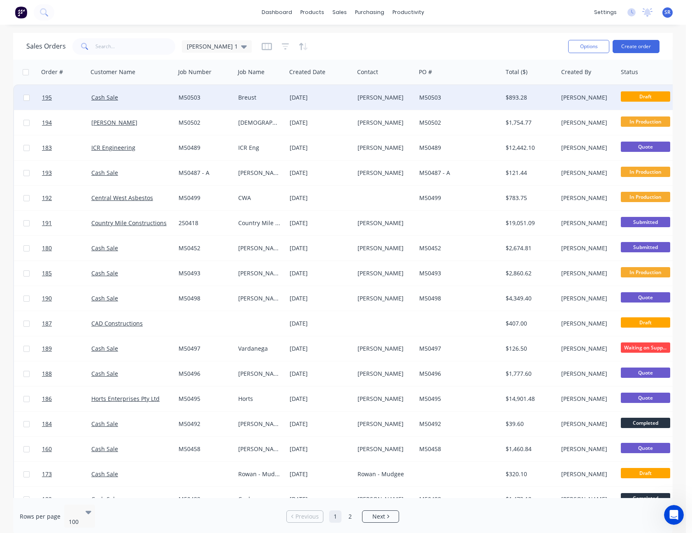
click at [312, 93] on div "[DATE]" at bounding box center [320, 97] width 68 height 25
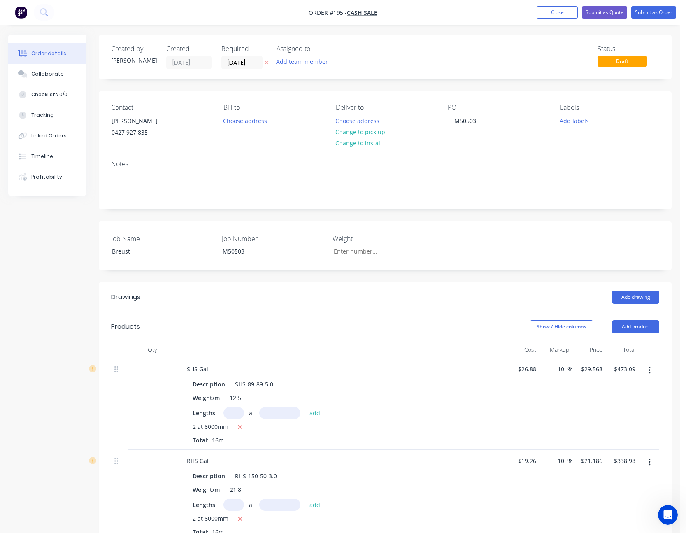
scroll to position [123, 0]
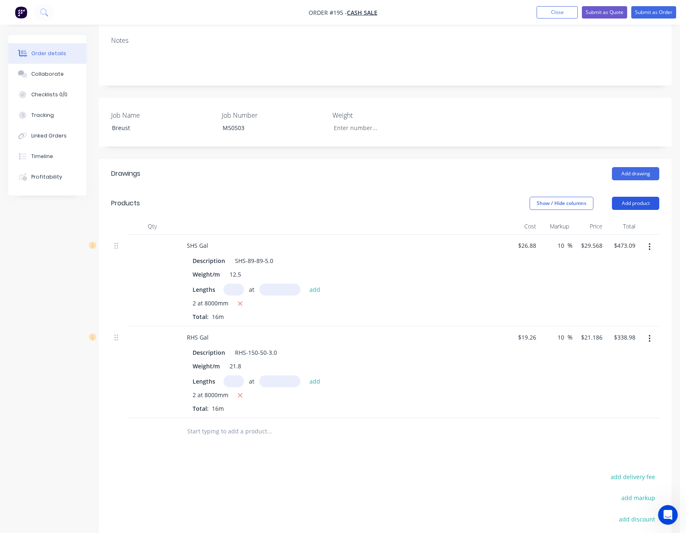
click at [641, 205] on button "Add product" at bounding box center [635, 203] width 47 height 13
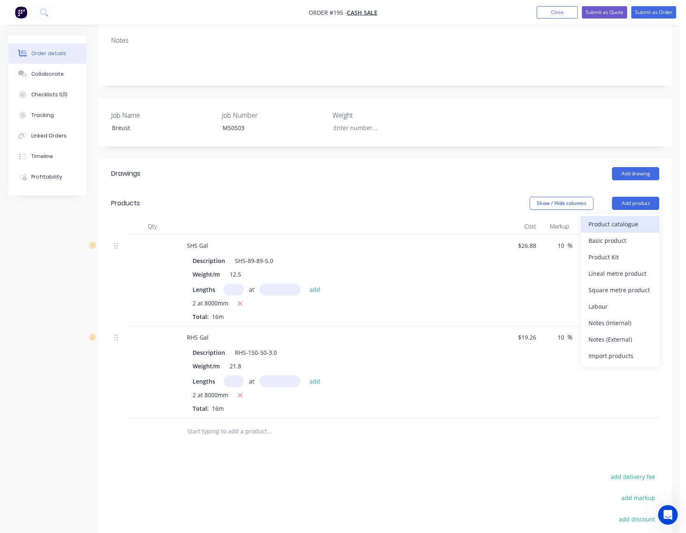
click at [642, 219] on div "Product catalogue" at bounding box center [619, 224] width 63 height 12
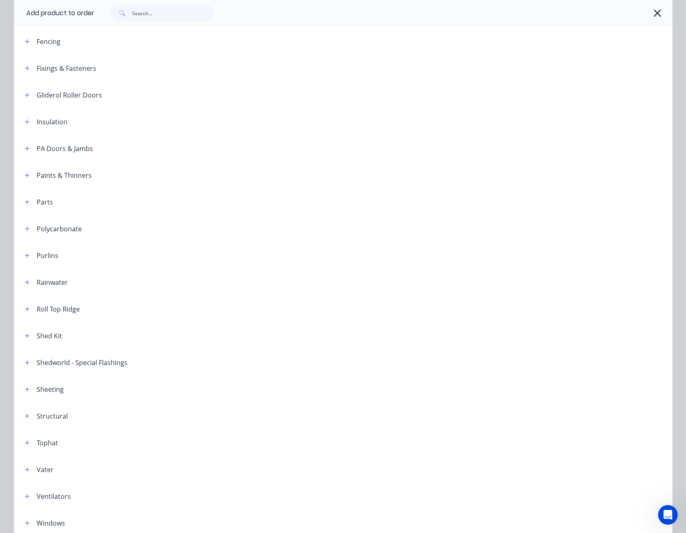
scroll to position [289, 0]
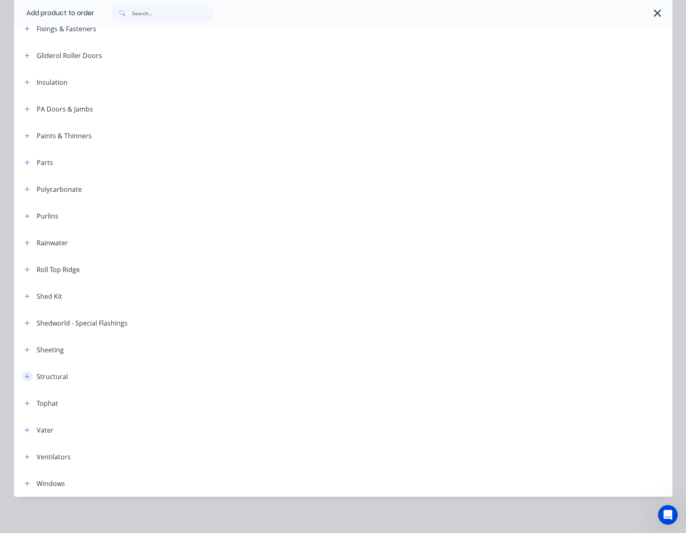
click at [25, 377] on icon "button" at bounding box center [27, 376] width 5 height 5
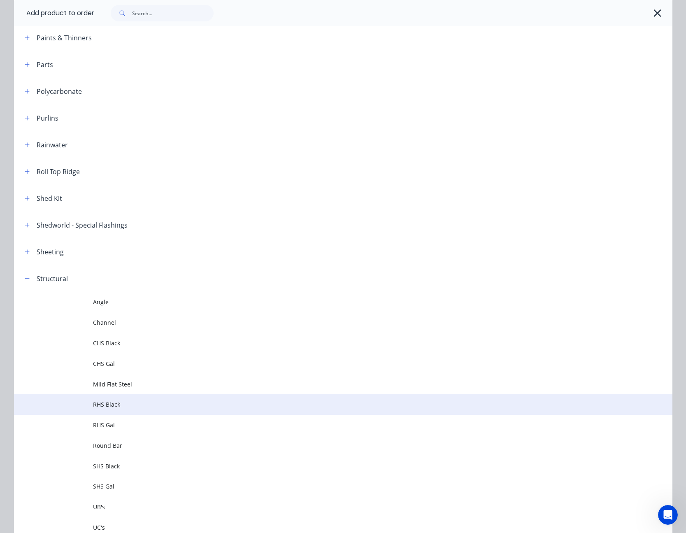
scroll to position [412, 0]
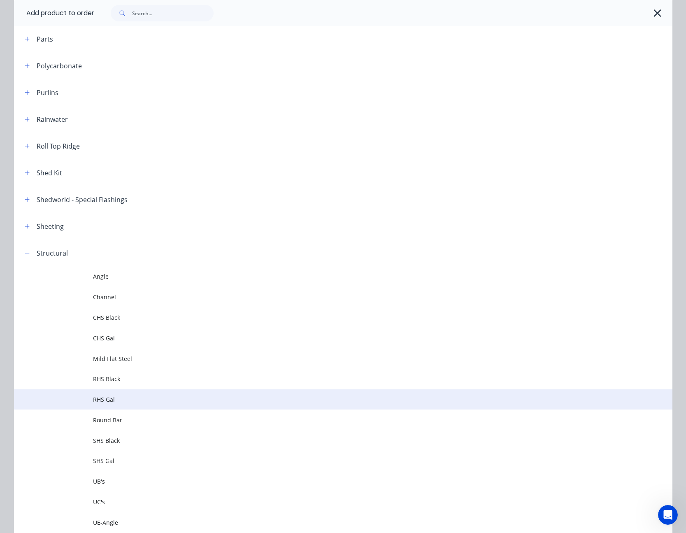
click at [93, 400] on span "RHS Gal" at bounding box center [324, 399] width 463 height 9
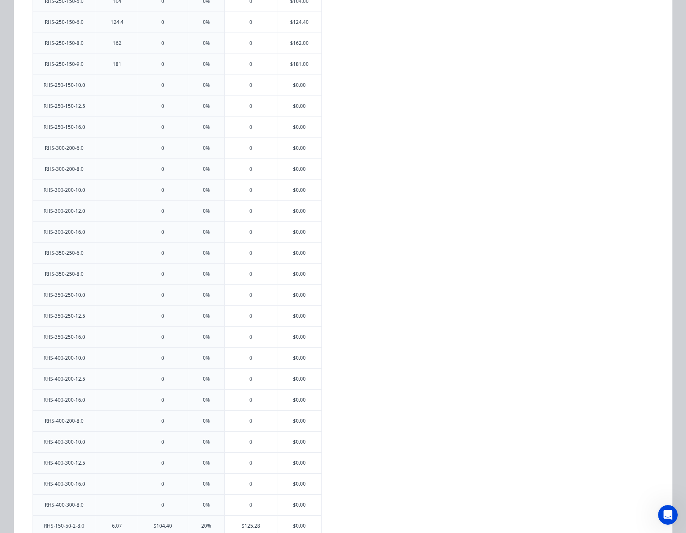
scroll to position [1107, 0]
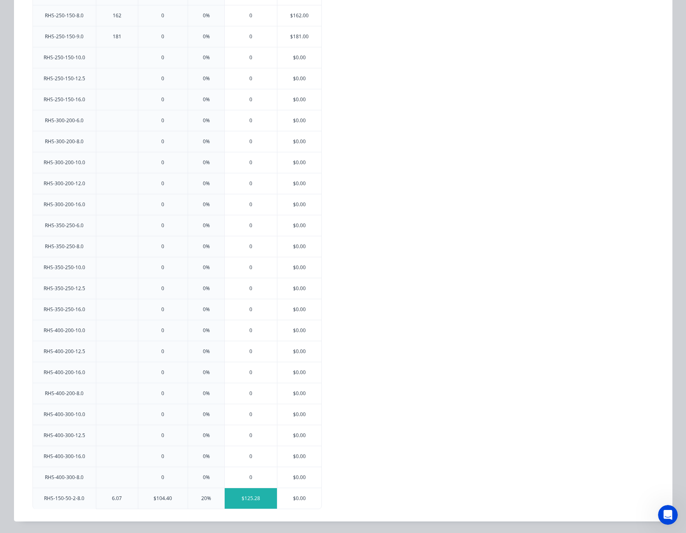
click at [254, 497] on div "$125.28" at bounding box center [251, 498] width 52 height 21
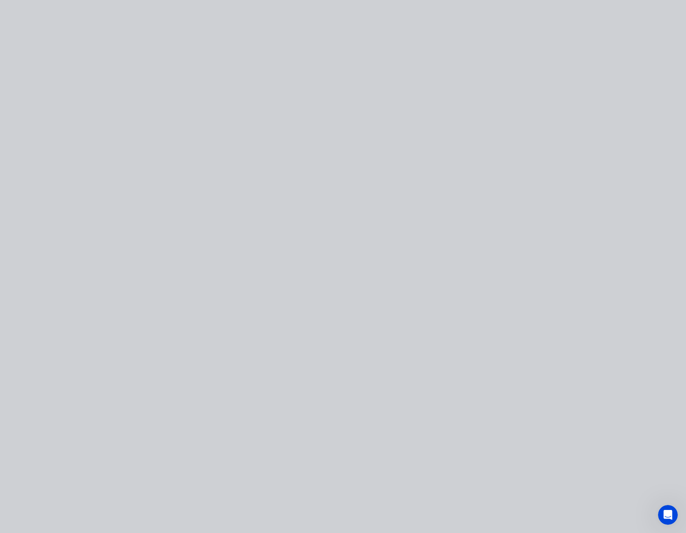
scroll to position [0, 0]
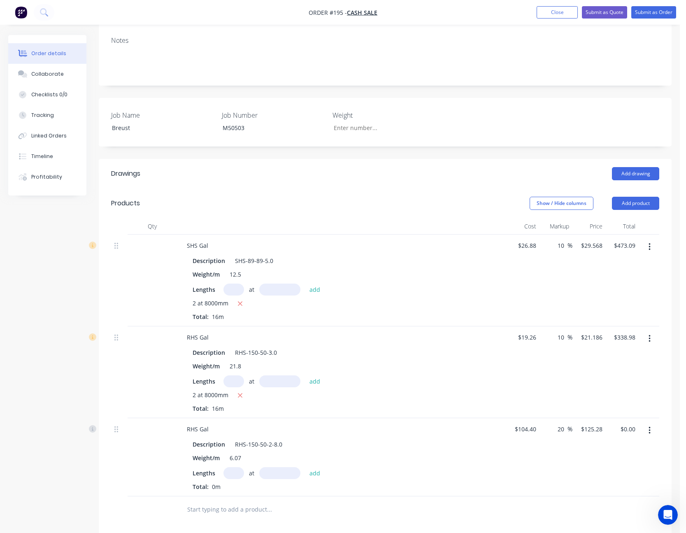
click at [233, 472] on input "text" at bounding box center [233, 473] width 21 height 12
type input "5"
type input "8000"
click at [305, 467] on button "add" at bounding box center [314, 472] width 19 height 11
type input "$5,011.20"
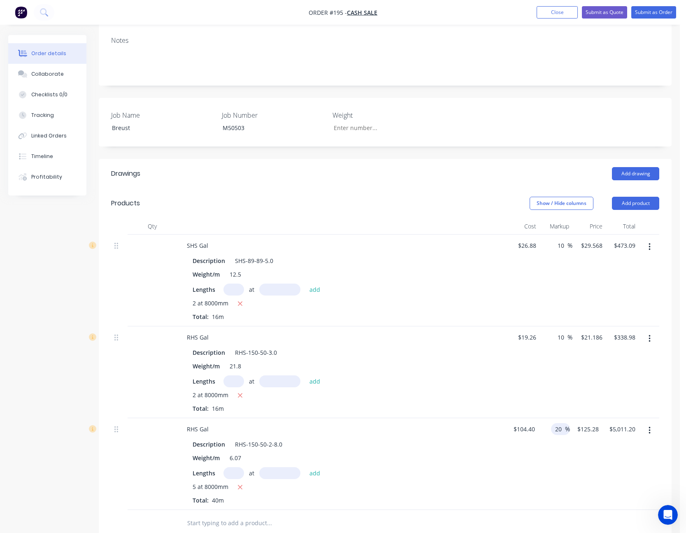
click at [558, 429] on input "20" at bounding box center [559, 429] width 11 height 12
type input "10"
type input "114.84"
type input "$4,593.60"
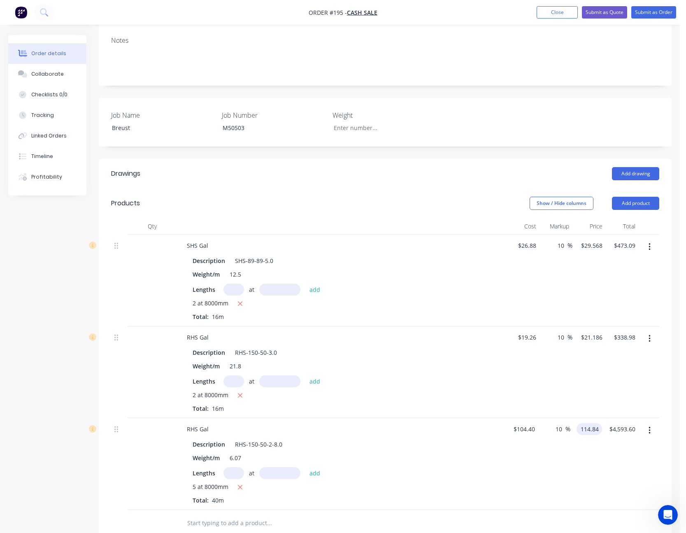
type input "$114.84"
click at [601, 487] on div "$114.84 114.84" at bounding box center [586, 464] width 32 height 92
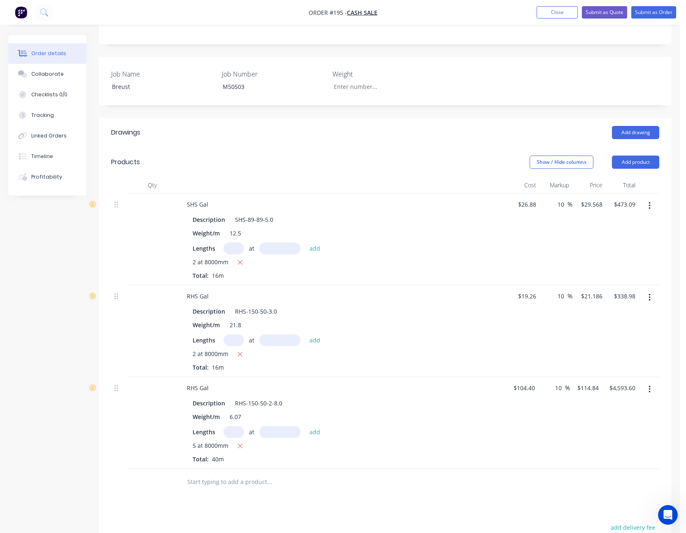
click at [651, 389] on button "button" at bounding box center [649, 389] width 19 height 15
click at [622, 459] on div "Delete" at bounding box center [619, 460] width 63 height 12
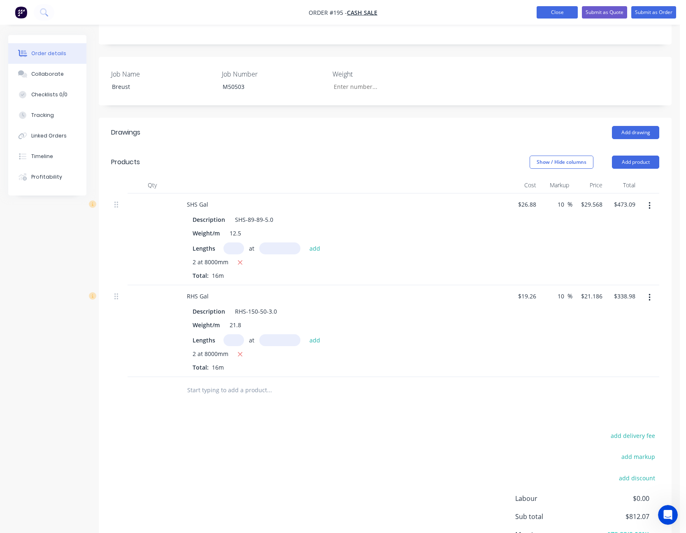
click at [565, 14] on button "Close" at bounding box center [557, 12] width 41 height 12
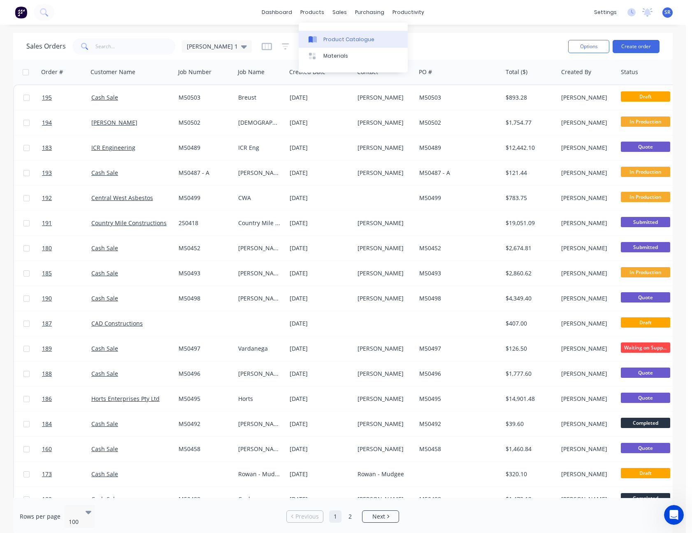
click at [329, 37] on div "Product Catalogue" at bounding box center [348, 39] width 51 height 7
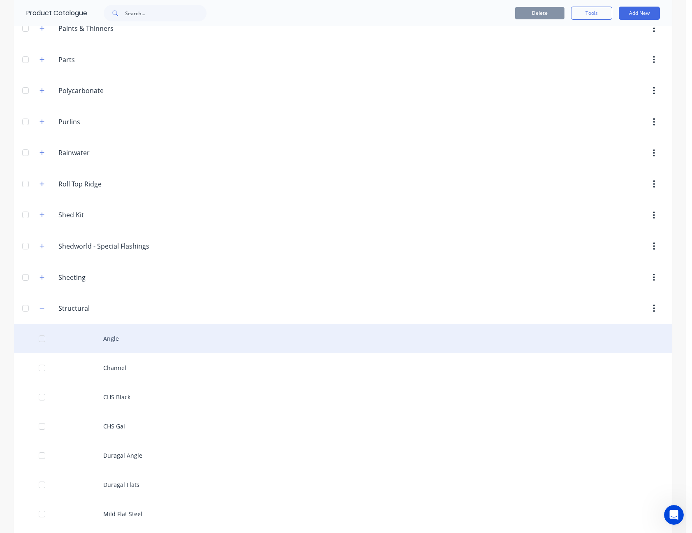
scroll to position [535, 0]
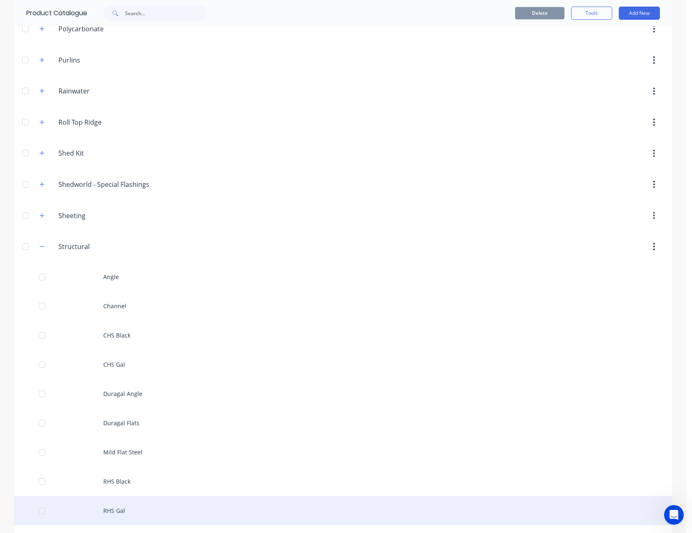
click at [131, 507] on div "RHS Gal" at bounding box center [343, 510] width 658 height 29
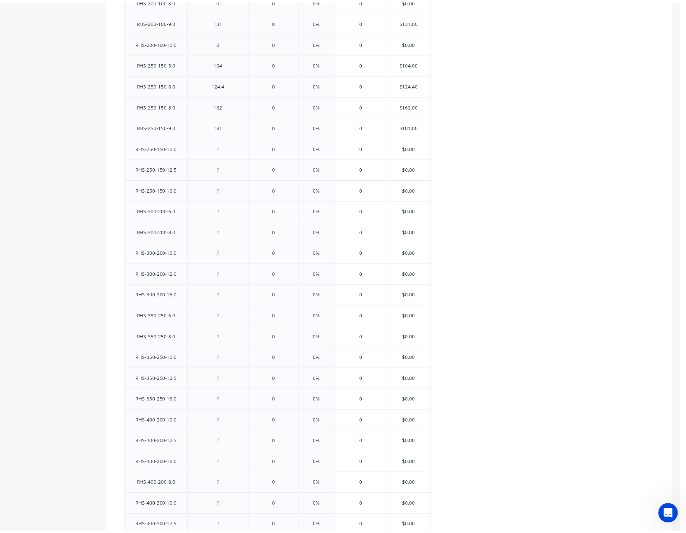
scroll to position [1259, 0]
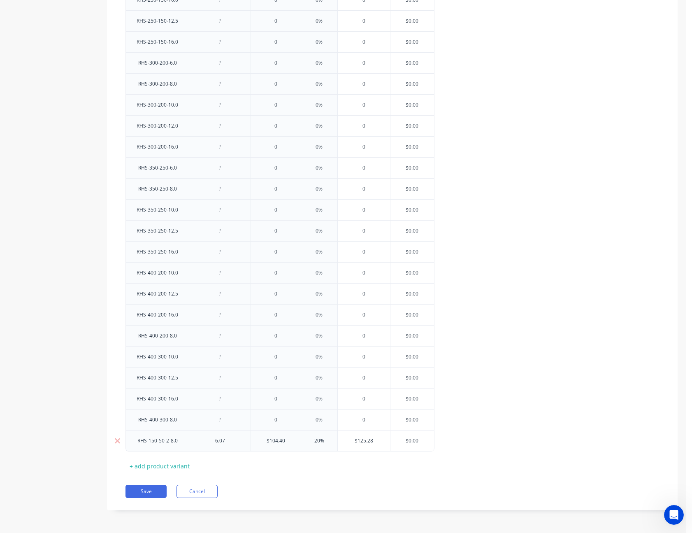
click at [287, 439] on input "$104.40" at bounding box center [276, 440] width 50 height 7
type input "$13.05"
type input "20%"
click at [153, 489] on button "Save" at bounding box center [146, 491] width 41 height 13
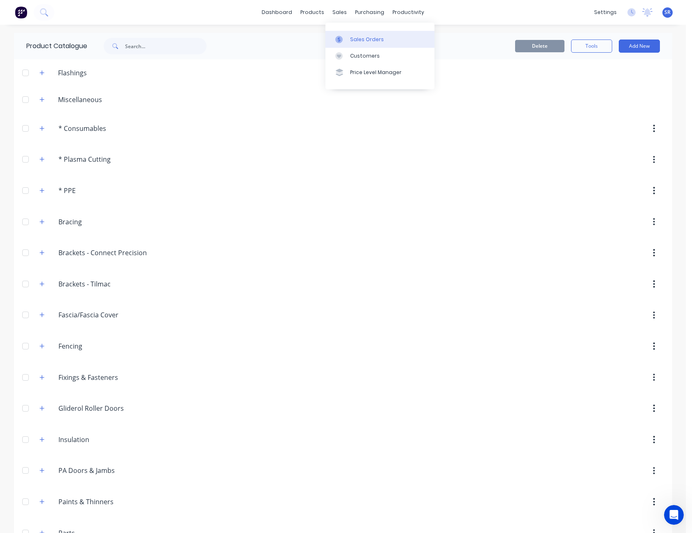
click at [361, 40] on div "Sales Orders" at bounding box center [367, 39] width 34 height 7
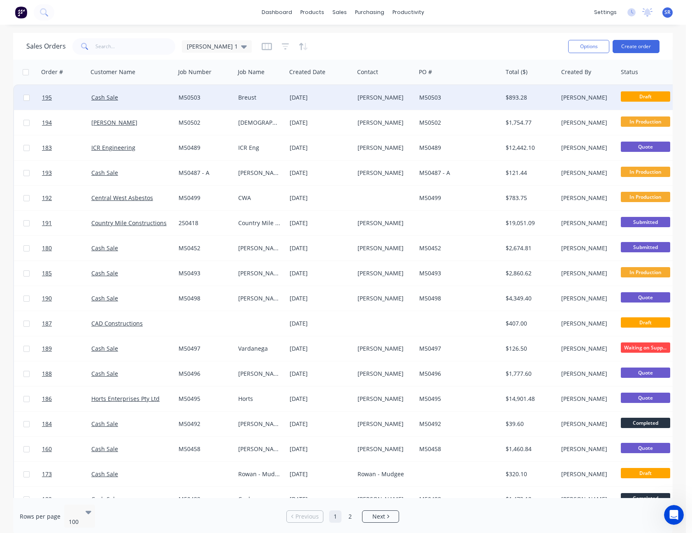
click at [392, 94] on div "[PERSON_NAME]" at bounding box center [384, 97] width 52 height 8
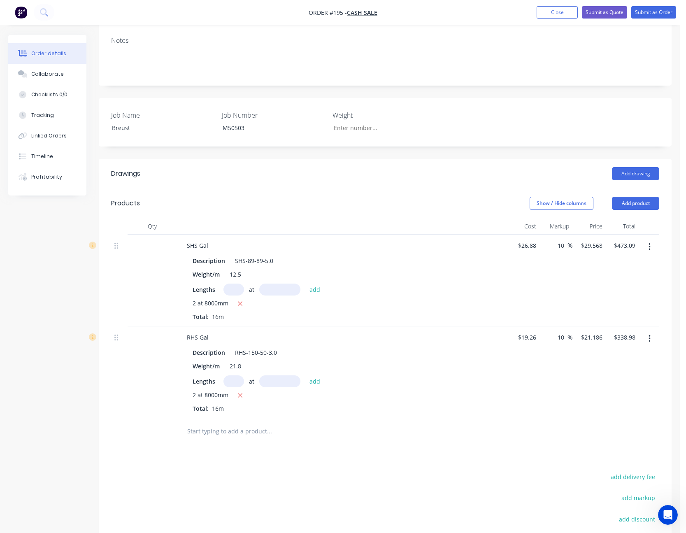
scroll to position [245, 0]
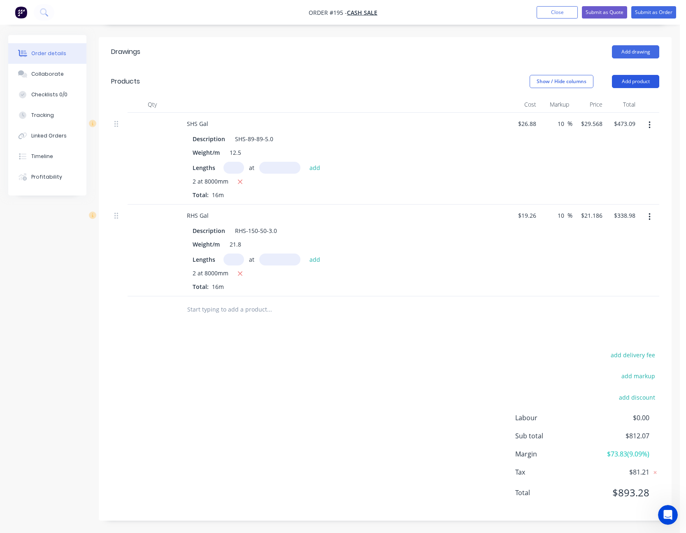
click at [634, 82] on button "Add product" at bounding box center [635, 81] width 47 height 13
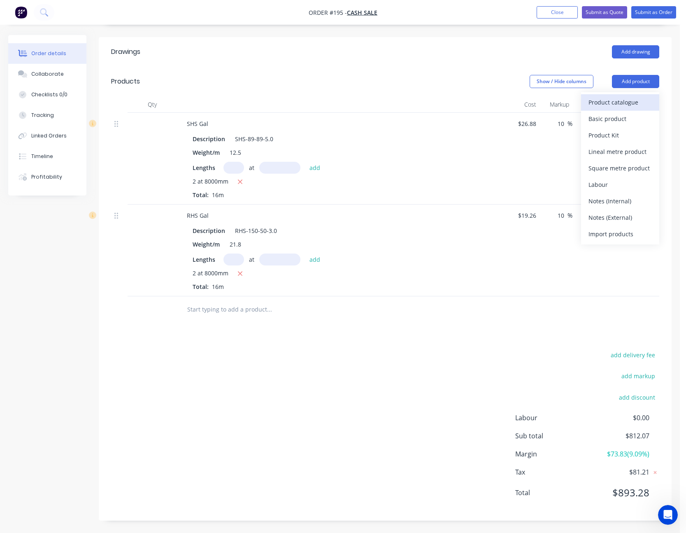
click at [632, 98] on div "Product catalogue" at bounding box center [619, 102] width 63 height 12
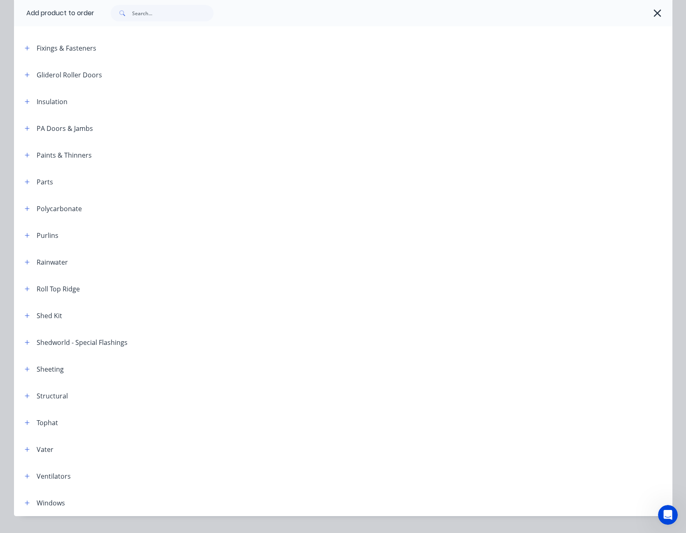
scroll to position [289, 0]
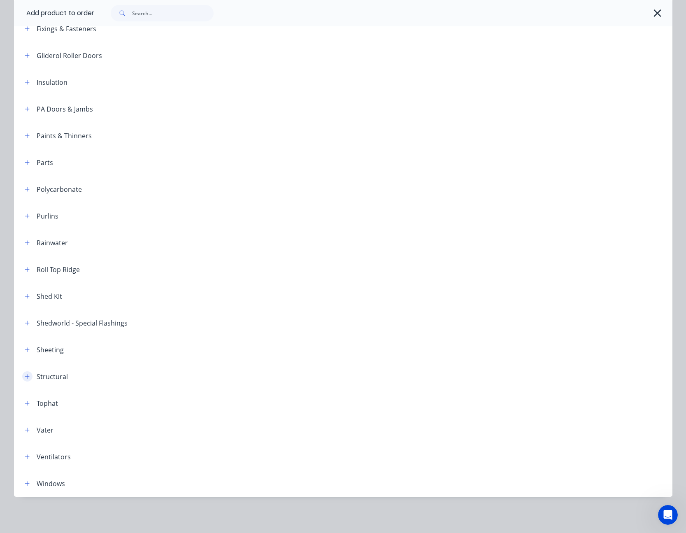
click at [25, 374] on icon "button" at bounding box center [27, 377] width 5 height 6
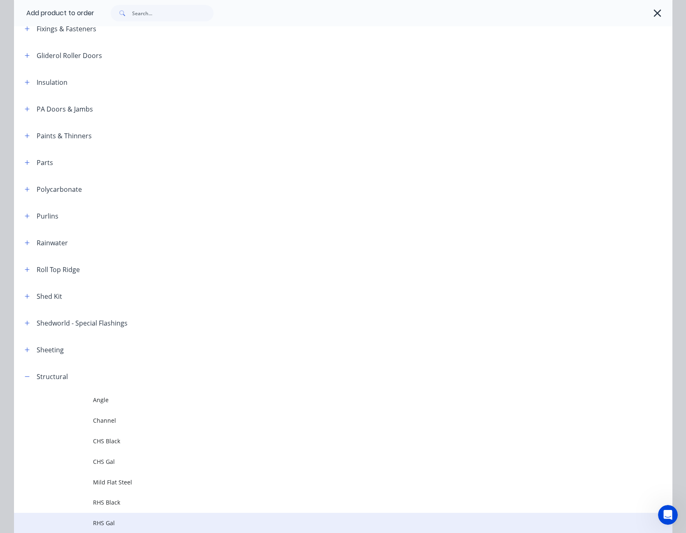
click at [109, 519] on span "RHS Gal" at bounding box center [324, 523] width 463 height 9
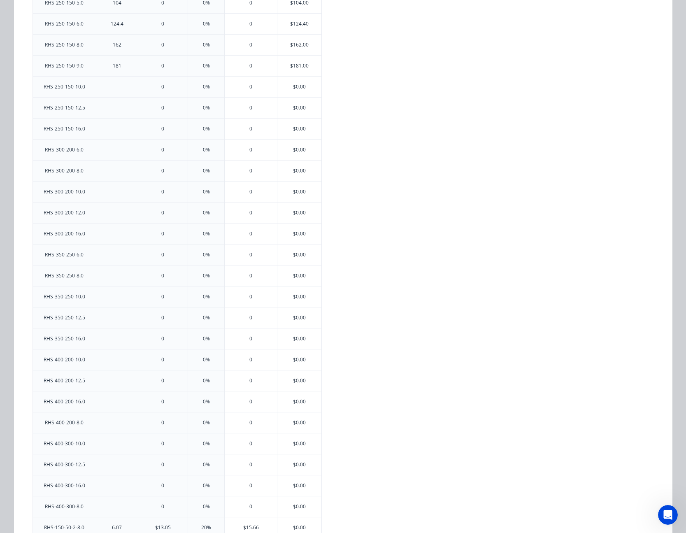
scroll to position [1107, 0]
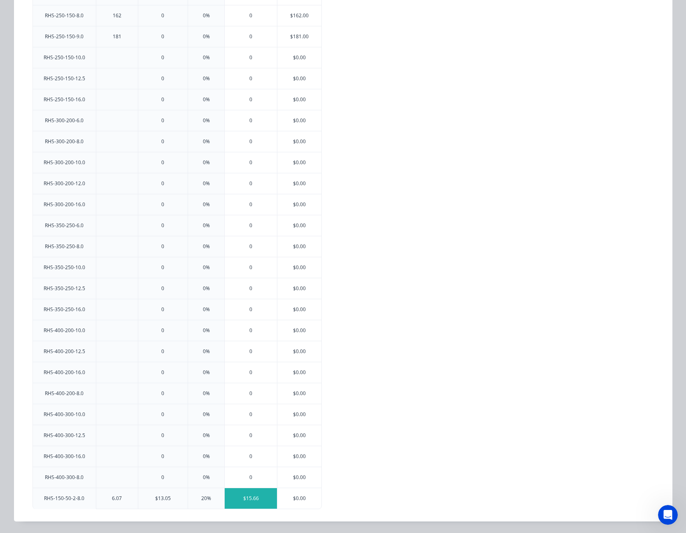
click at [245, 495] on div "$15.66" at bounding box center [251, 498] width 52 height 21
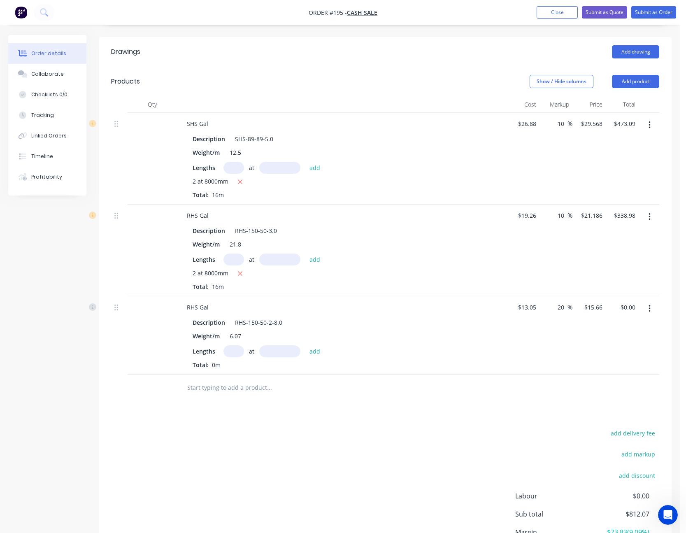
click at [237, 354] on input "text" at bounding box center [233, 351] width 21 height 12
type input "5"
type input "8000"
click at [305, 345] on button "add" at bounding box center [314, 350] width 19 height 11
type input "$626.40"
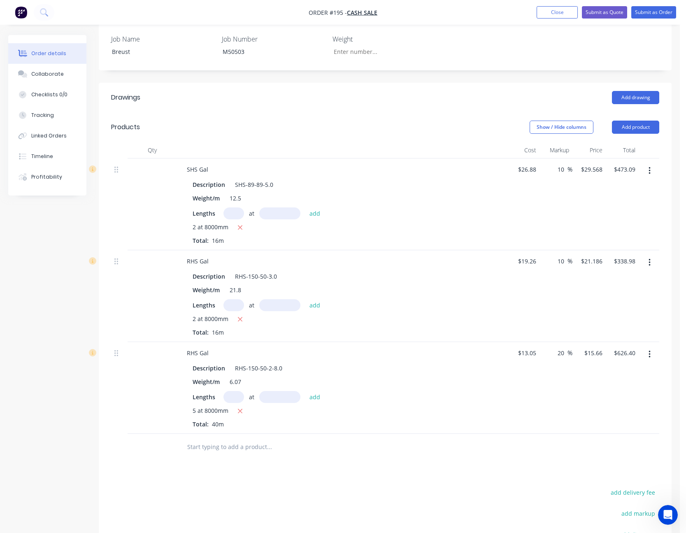
scroll to position [337, 0]
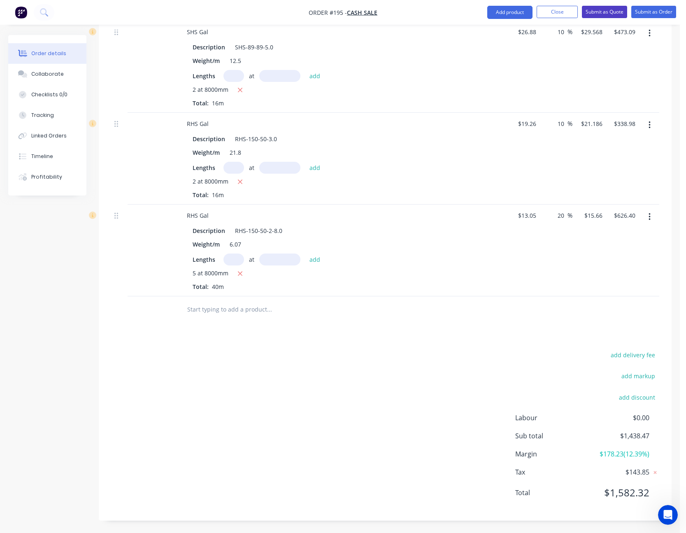
click at [604, 10] on button "Submit as Quote" at bounding box center [604, 12] width 45 height 12
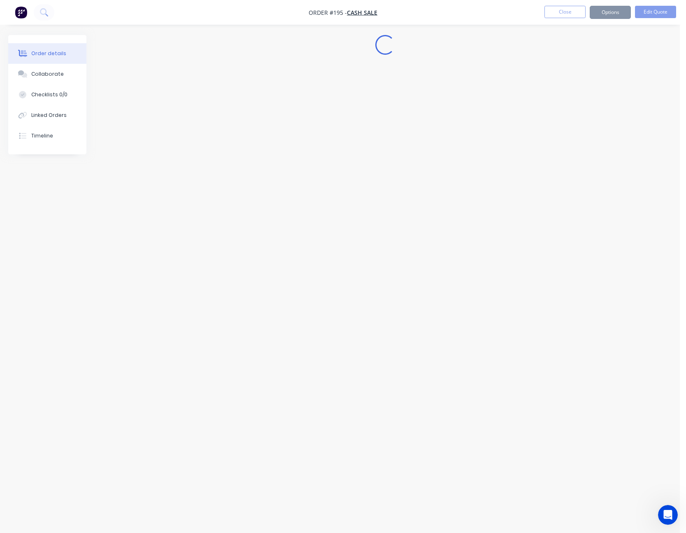
scroll to position [0, 0]
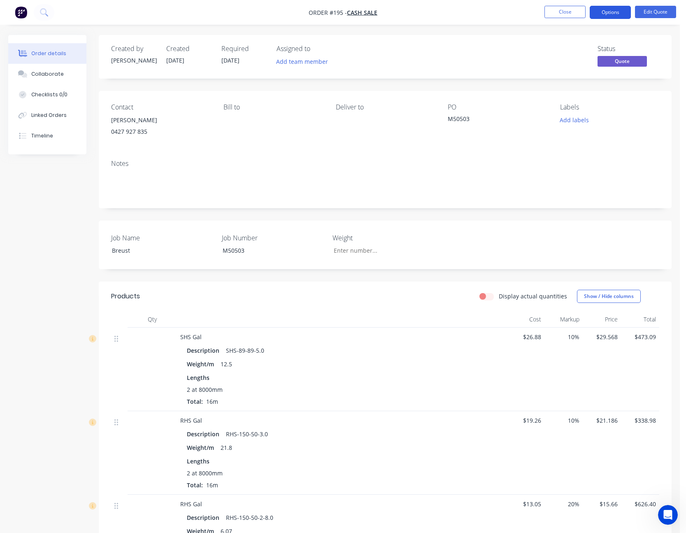
click at [620, 11] on button "Options" at bounding box center [610, 12] width 41 height 13
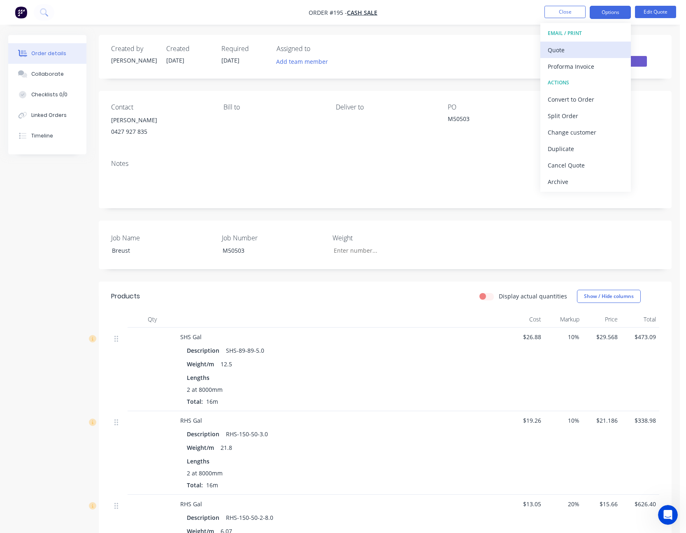
click at [595, 48] on div "Quote" at bounding box center [586, 50] width 76 height 12
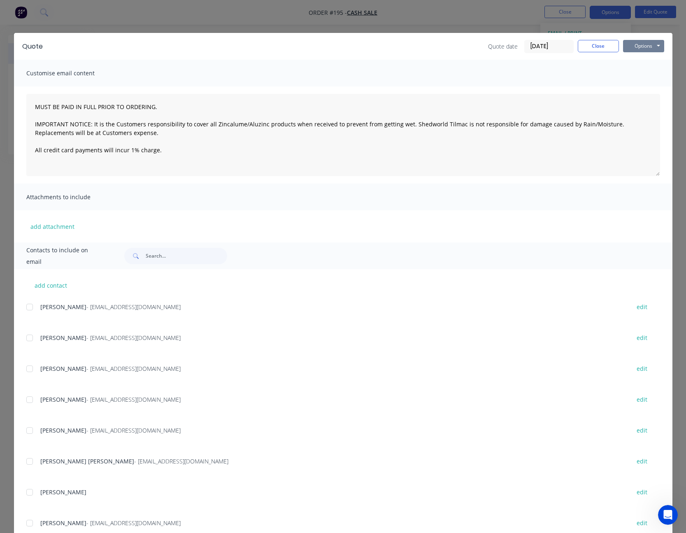
click at [644, 47] on button "Options" at bounding box center [643, 46] width 41 height 12
click at [645, 74] on button "Print" at bounding box center [649, 74] width 53 height 14
click at [600, 44] on button "Close" at bounding box center [598, 46] width 41 height 12
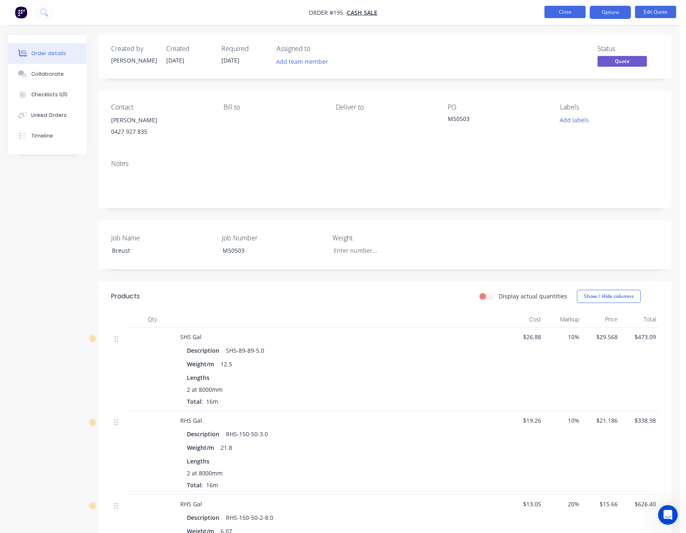
click at [569, 9] on button "Close" at bounding box center [564, 12] width 41 height 12
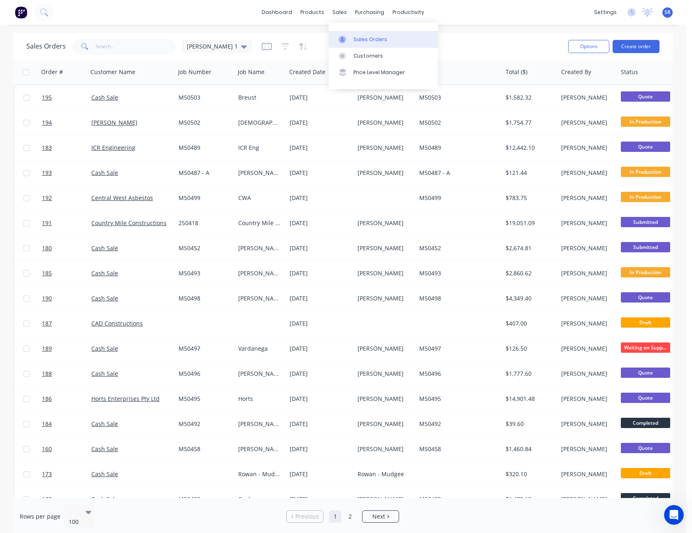
click at [358, 41] on div "Sales Orders" at bounding box center [370, 39] width 34 height 7
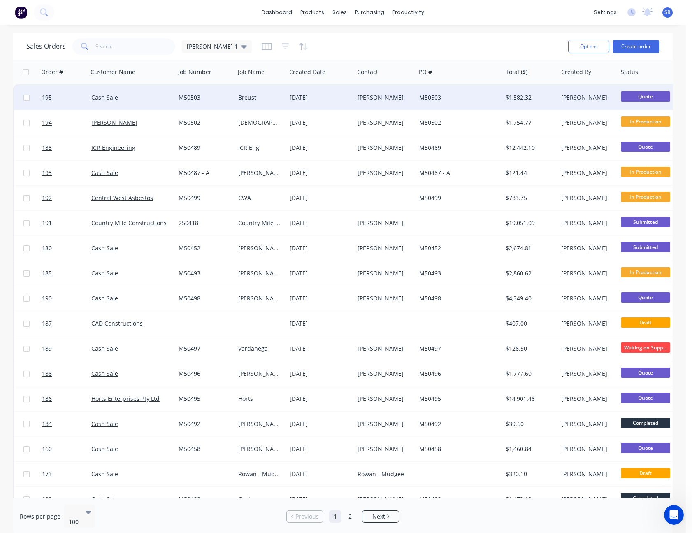
click at [353, 98] on div "[DATE]" at bounding box center [320, 97] width 68 height 25
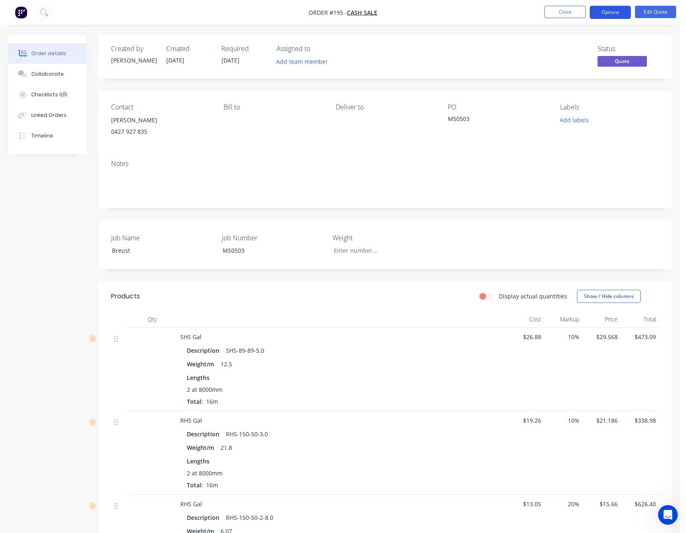
click at [612, 14] on button "Options" at bounding box center [610, 12] width 41 height 13
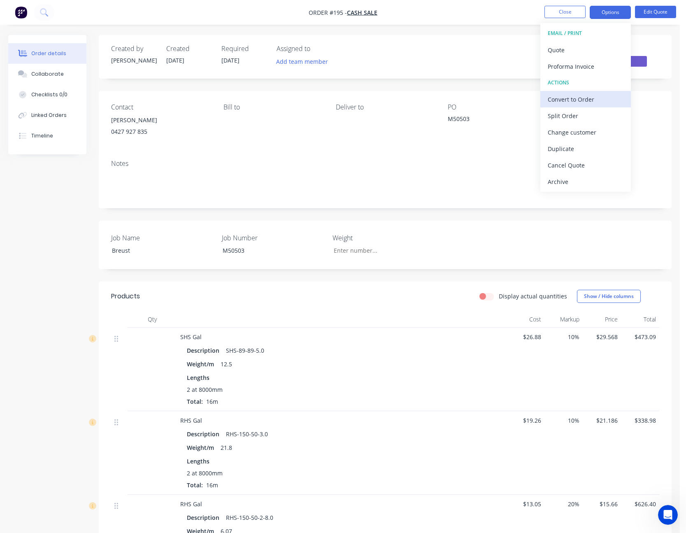
click at [587, 94] on div "Convert to Order" at bounding box center [586, 99] width 76 height 12
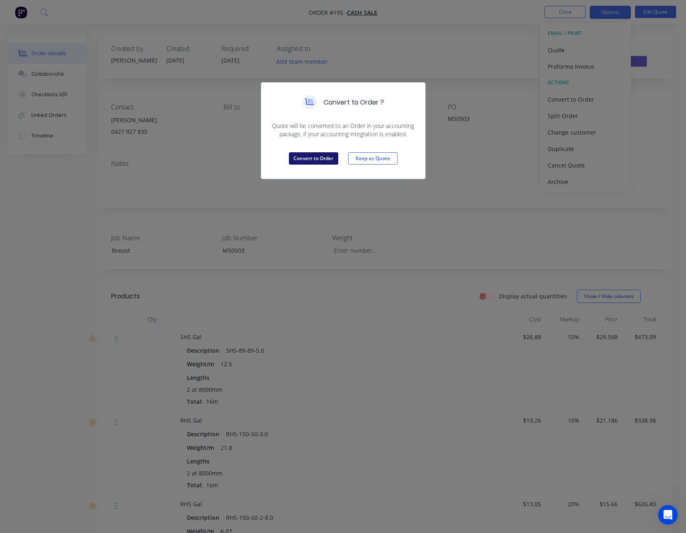
click at [305, 160] on button "Convert to Order" at bounding box center [313, 158] width 49 height 12
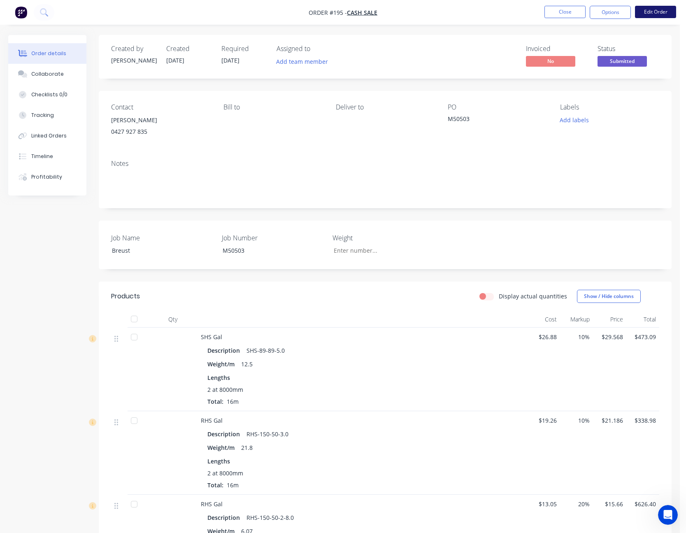
click at [653, 11] on button "Edit Order" at bounding box center [655, 12] width 41 height 12
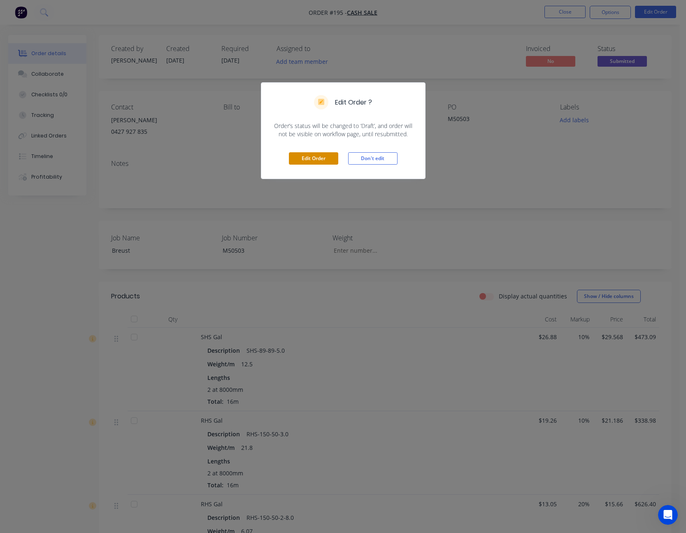
click at [310, 163] on button "Edit Order" at bounding box center [313, 158] width 49 height 12
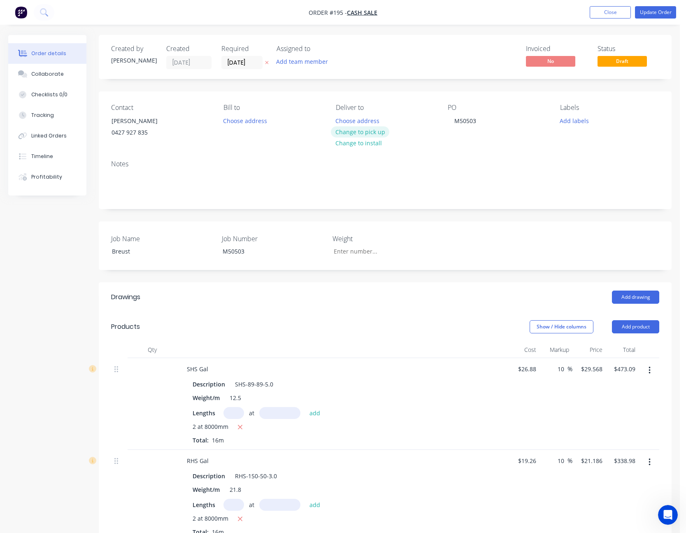
click at [364, 132] on button "Change to pick up" at bounding box center [360, 131] width 58 height 11
click at [654, 9] on button "Update Order" at bounding box center [655, 12] width 41 height 12
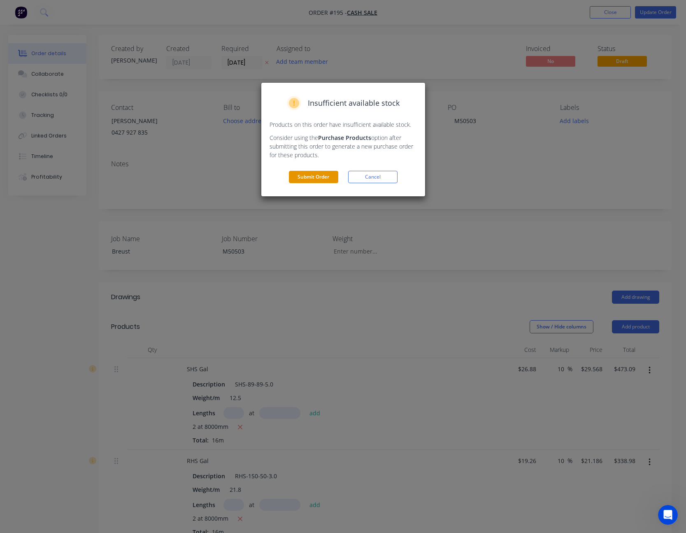
click at [319, 174] on button "Submit Order" at bounding box center [313, 177] width 49 height 12
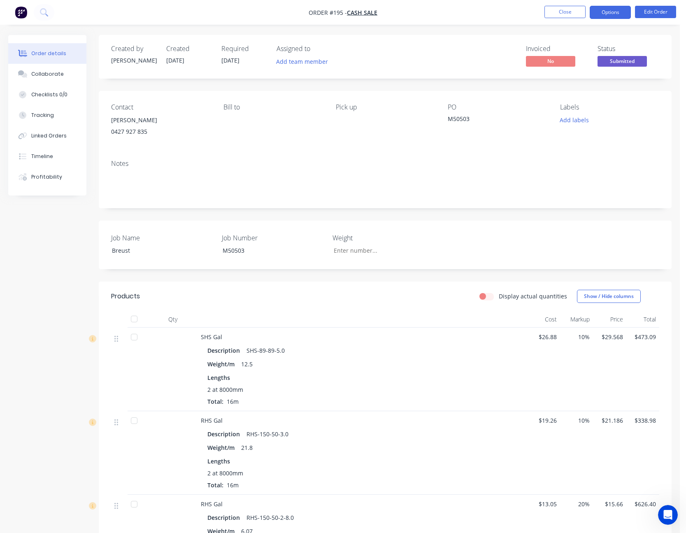
click at [612, 15] on button "Options" at bounding box center [610, 12] width 41 height 13
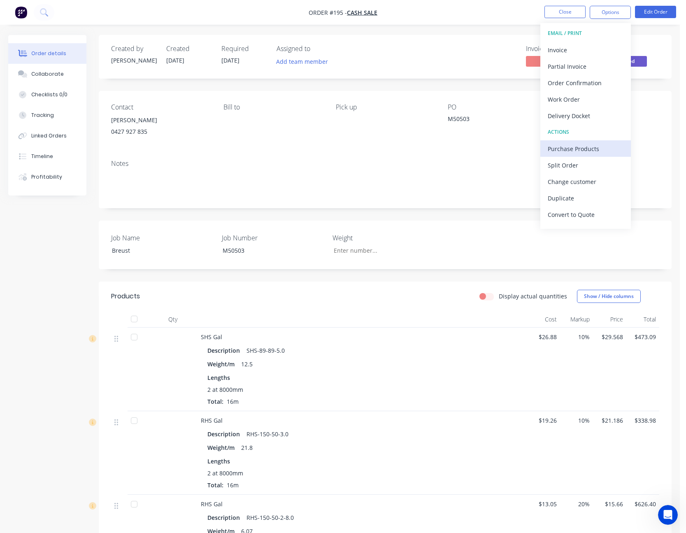
click at [578, 142] on button "Purchase Products" at bounding box center [585, 148] width 91 height 16
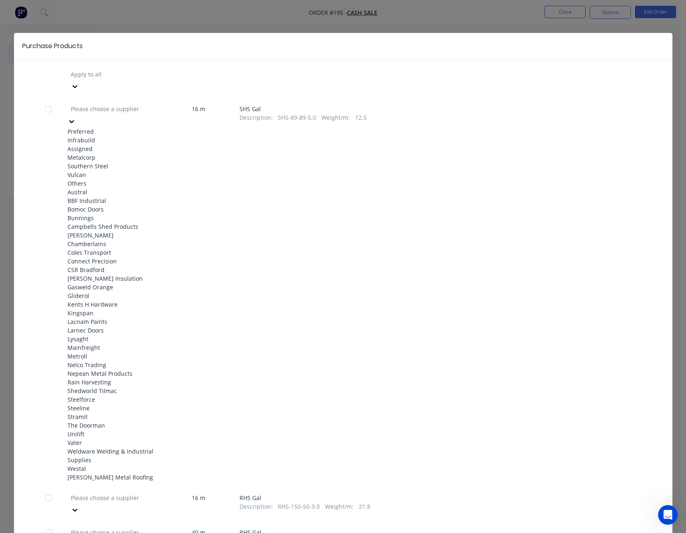
click at [76, 117] on icon at bounding box center [71, 121] width 8 height 8
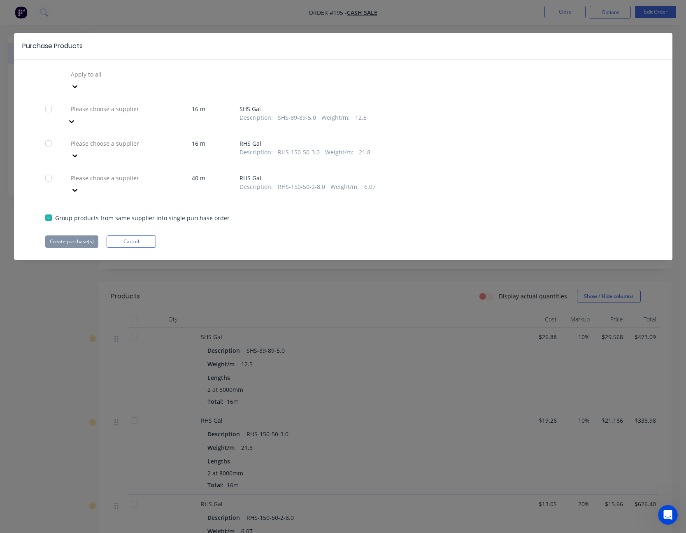
click at [76, 117] on icon at bounding box center [71, 121] width 8 height 8
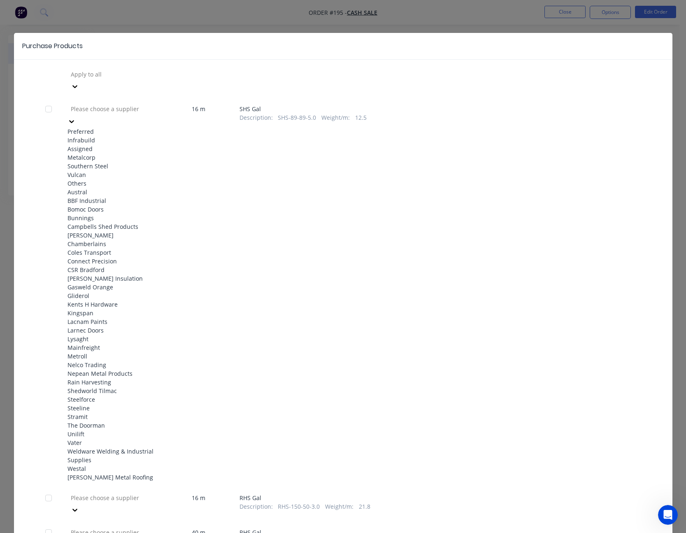
click at [137, 136] on div "Infrabuild" at bounding box center [112, 140] width 91 height 9
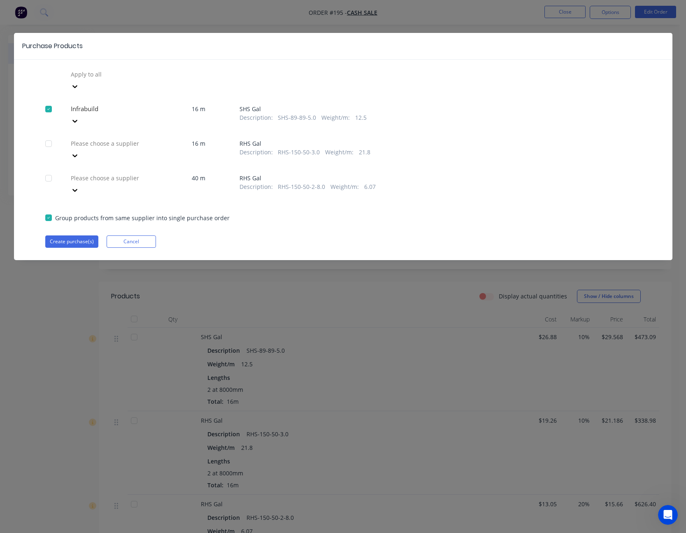
click at [79, 91] on icon at bounding box center [75, 86] width 8 height 8
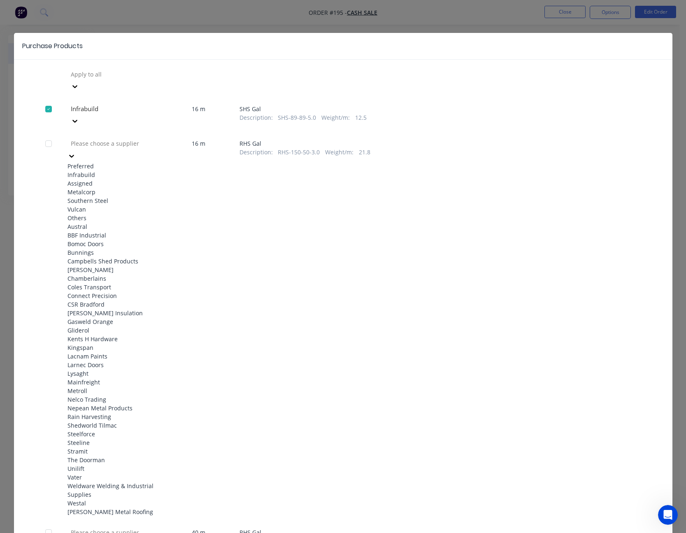
click at [146, 170] on div "Infrabuild" at bounding box center [112, 174] width 91 height 9
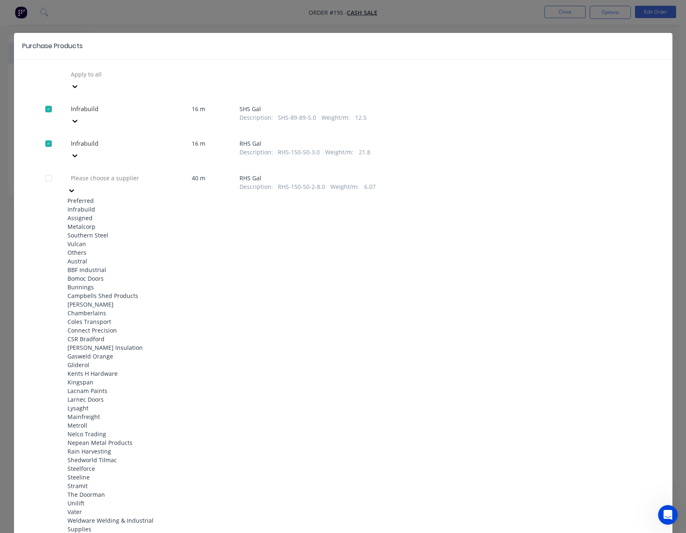
click at [74, 189] on icon at bounding box center [71, 190] width 5 height 3
click at [134, 205] on div "Infrabuild" at bounding box center [112, 209] width 91 height 9
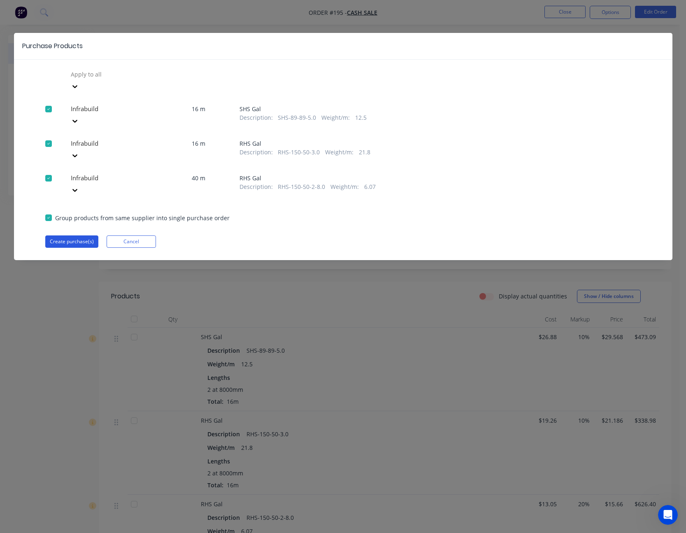
click at [71, 235] on button "Create purchase(s)" at bounding box center [71, 241] width 53 height 12
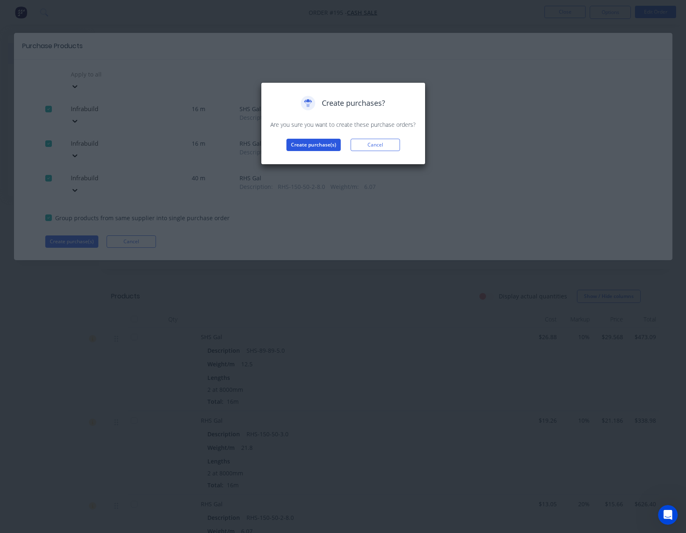
click at [324, 147] on button "Create purchase(s)" at bounding box center [313, 145] width 54 height 12
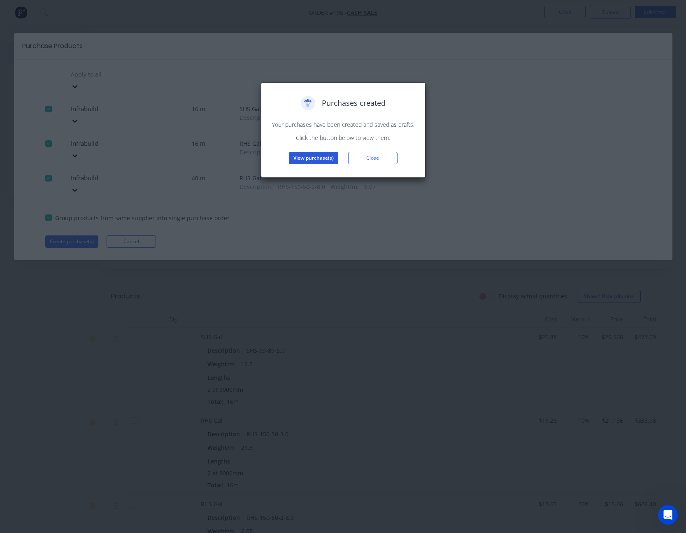
click at [302, 158] on button "View purchase(s)" at bounding box center [313, 158] width 49 height 12
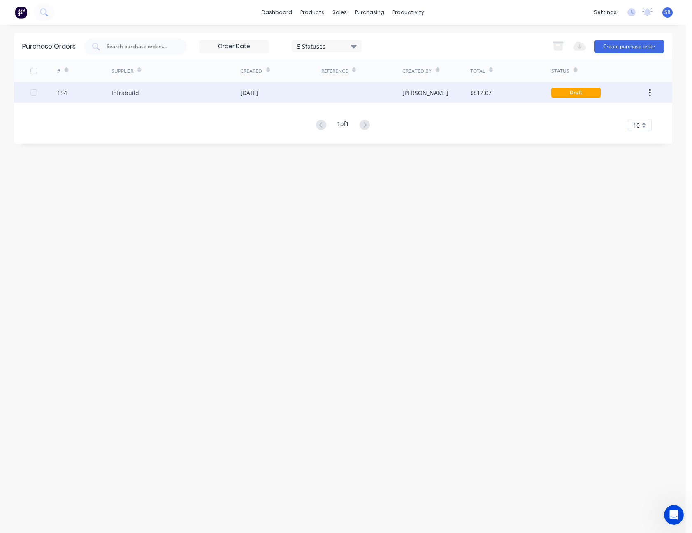
click at [351, 93] on div at bounding box center [361, 92] width 81 height 21
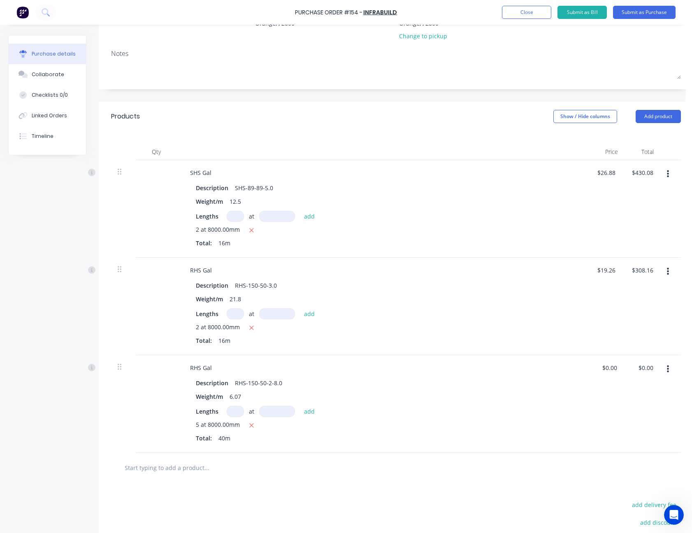
scroll to position [165, 0]
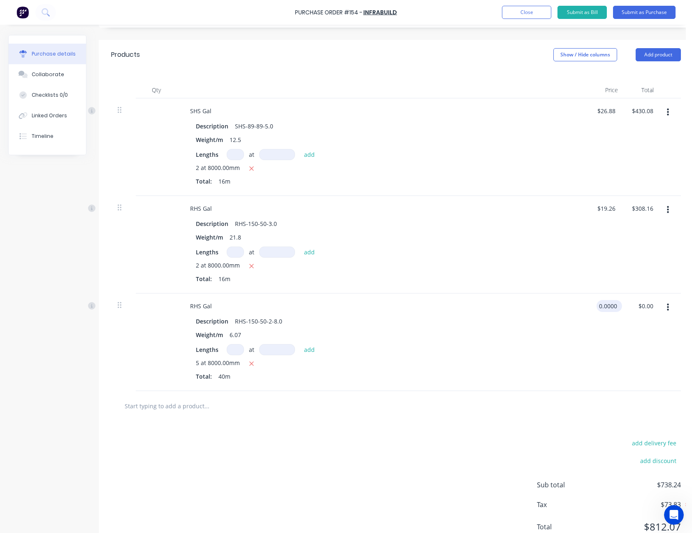
click at [612, 305] on input "0.0000" at bounding box center [608, 306] width 22 height 12
click at [605, 305] on input "0.0000" at bounding box center [608, 306] width 22 height 12
type input "$13.07"
type input "$522.80"
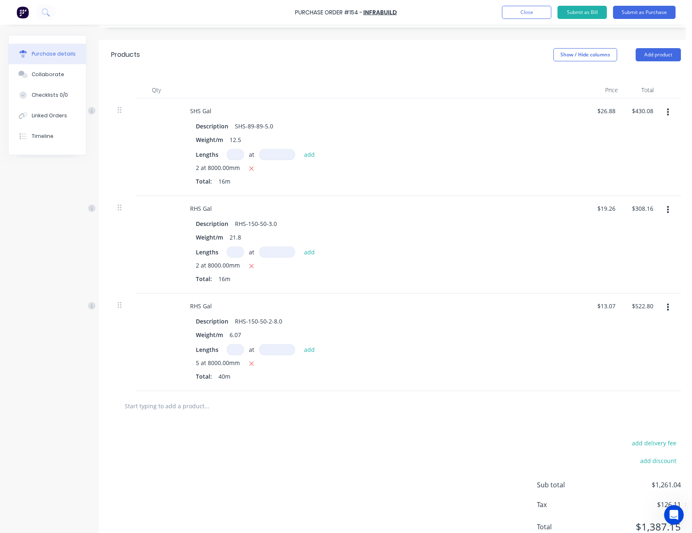
click at [590, 365] on div "$13.07 $13.07" at bounding box center [605, 342] width 35 height 98
click at [612, 308] on input "13.0700" at bounding box center [608, 306] width 26 height 12
type input "$13.05"
type input "$522.00"
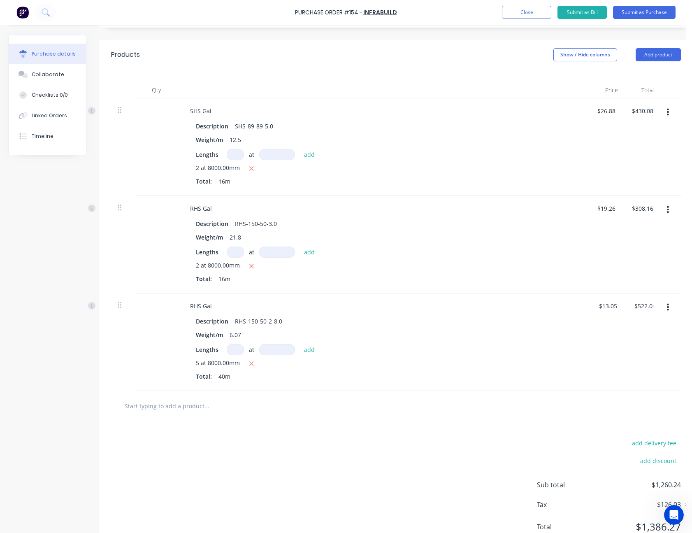
click at [525, 421] on div "add delivery fee add discount Sub total $1,260.24 Tax $126.03 Total $1,386.27" at bounding box center [396, 488] width 595 height 135
click at [668, 208] on icon "button" at bounding box center [668, 209] width 2 height 9
click at [645, 284] on button "Delete" at bounding box center [643, 281] width 70 height 16
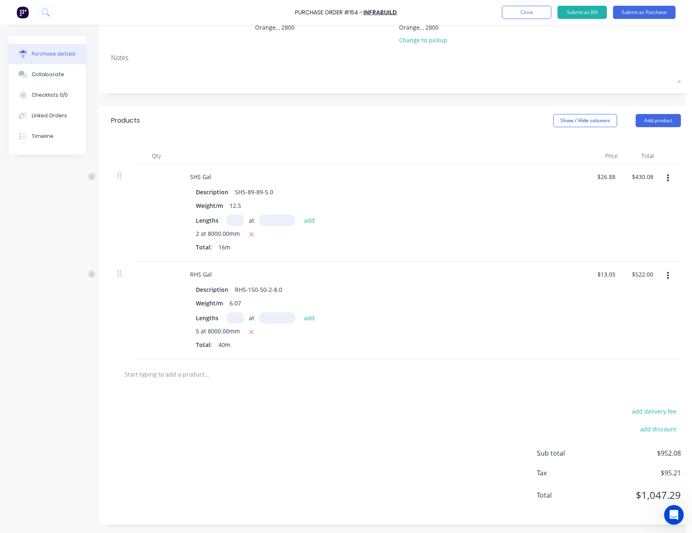
click at [434, 229] on div "2 at 8000.00mm" at bounding box center [383, 234] width 374 height 10
click at [469, 389] on div "add delivery fee add discount Sub total $952.08 Tax $95.21 Total $1,047.29" at bounding box center [396, 456] width 595 height 135
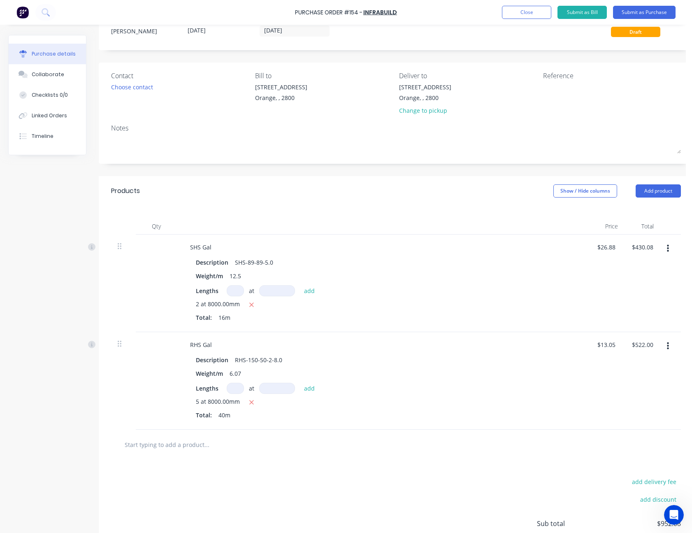
scroll to position [0, 0]
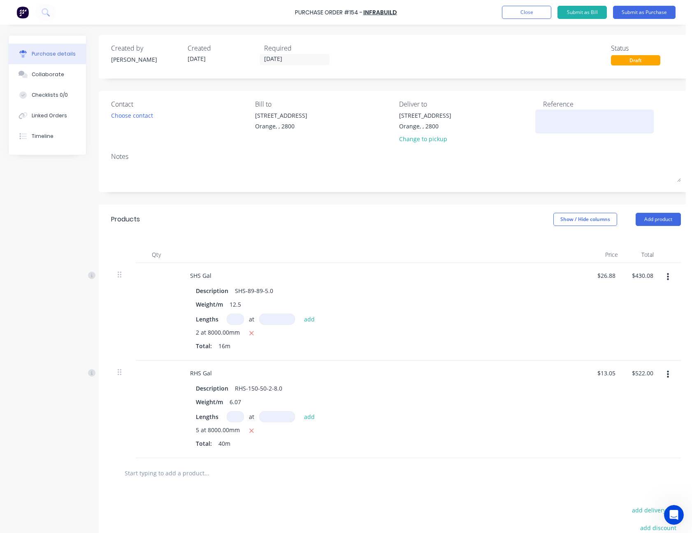
click at [550, 118] on textarea at bounding box center [594, 120] width 103 height 19
type textarea "Breust - M50503"
click at [649, 13] on button "Submit as Purchase" at bounding box center [644, 12] width 63 height 13
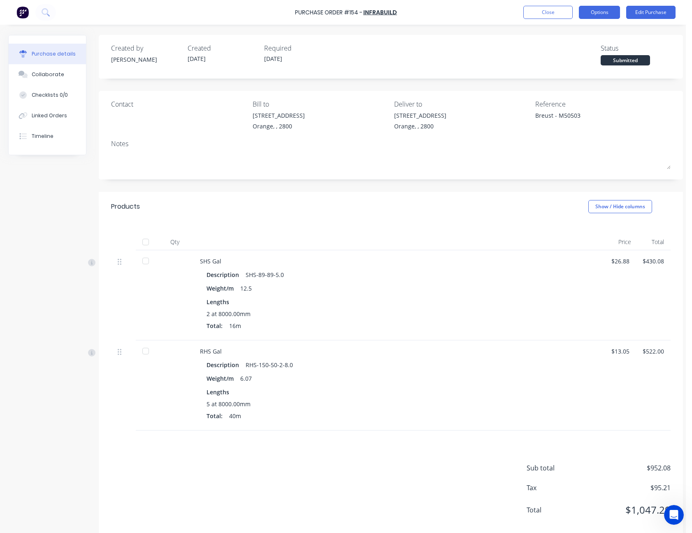
click at [604, 11] on button "Options" at bounding box center [599, 12] width 41 height 13
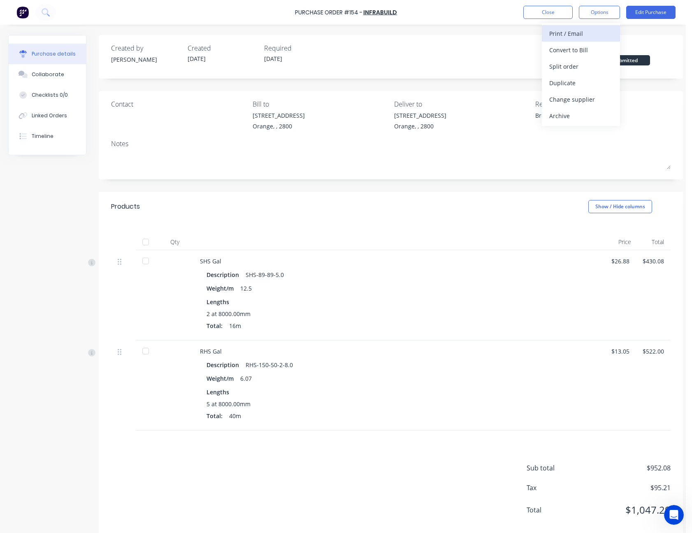
click at [592, 32] on div "Print / Email" at bounding box center [580, 34] width 63 height 12
click at [590, 46] on div "With pricing" at bounding box center [580, 50] width 63 height 12
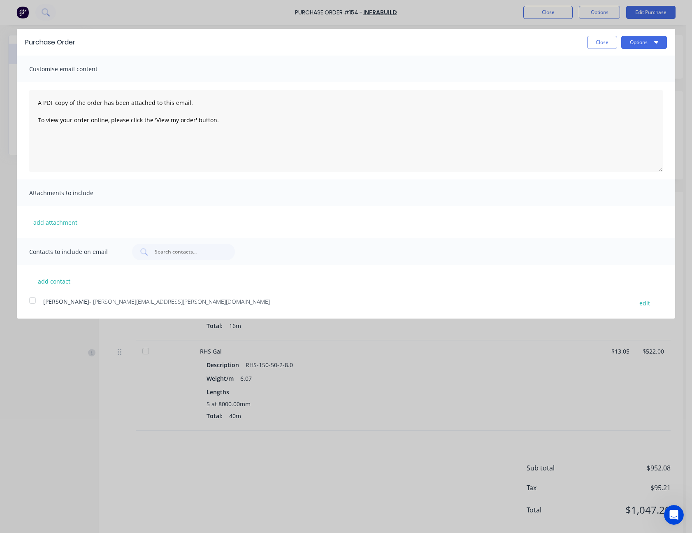
click at [33, 300] on div at bounding box center [32, 300] width 16 height 16
click at [640, 45] on button "Options" at bounding box center [644, 42] width 46 height 13
click at [631, 81] on div "Email" at bounding box center [627, 80] width 63 height 12
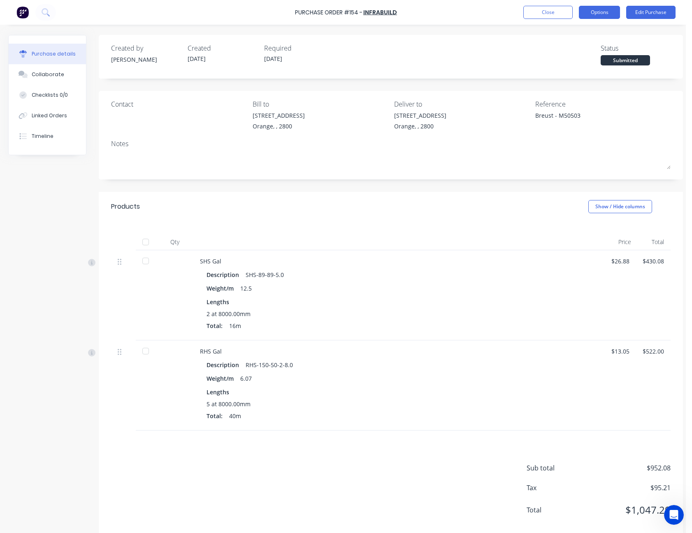
click at [603, 14] on button "Options" at bounding box center [599, 12] width 41 height 13
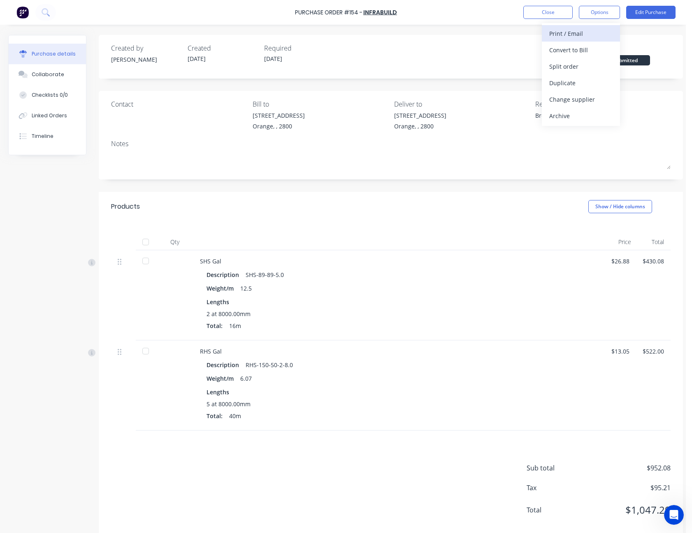
click at [591, 35] on div "Print / Email" at bounding box center [580, 34] width 63 height 12
click at [587, 42] on button "With pricing" at bounding box center [581, 50] width 78 height 16
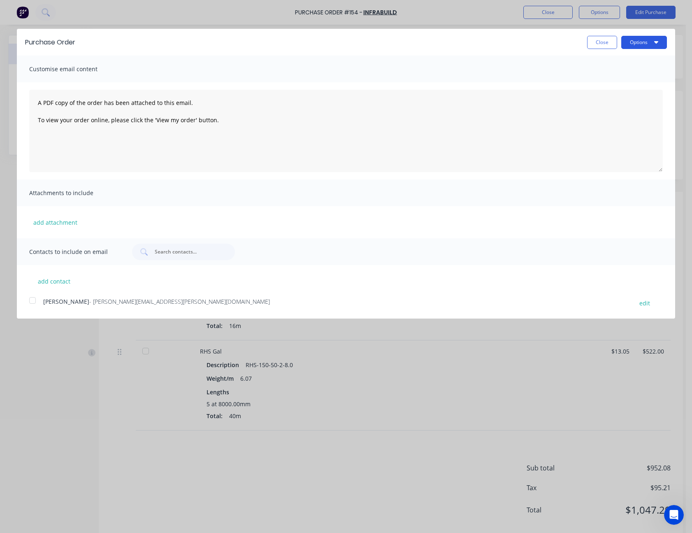
click at [640, 43] on button "Options" at bounding box center [644, 42] width 46 height 13
click at [635, 63] on div "Print" at bounding box center [627, 63] width 63 height 12
click at [599, 41] on button "Close" at bounding box center [602, 42] width 30 height 13
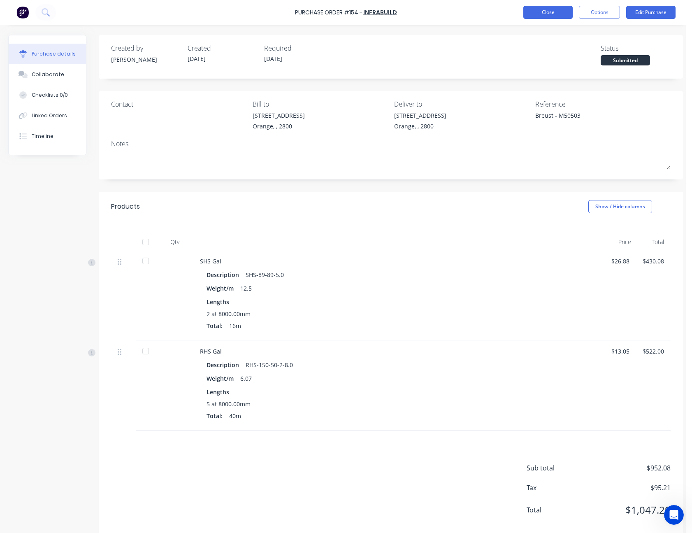
click at [569, 14] on button "Close" at bounding box center [547, 12] width 49 height 13
